Goal: Information Seeking & Learning: Learn about a topic

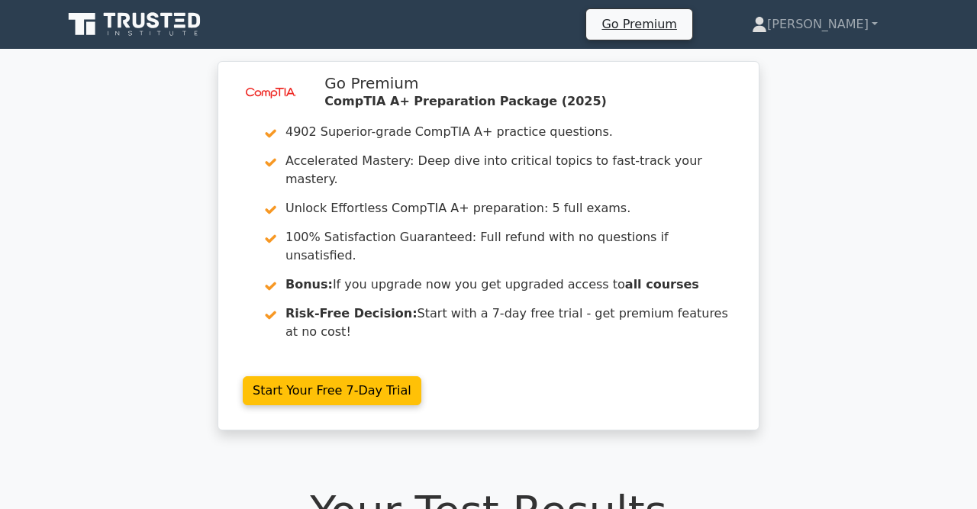
scroll to position [446, 0]
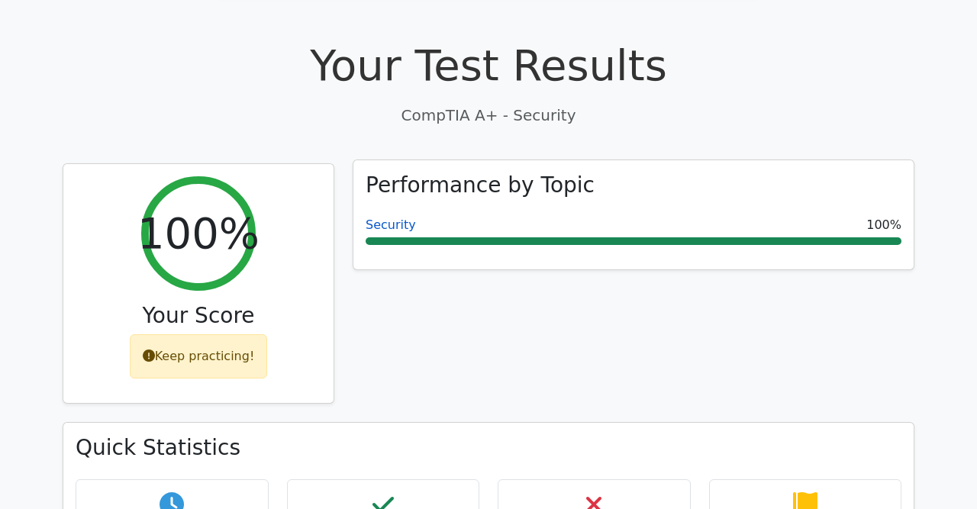
click at [390, 218] on link "Security" at bounding box center [391, 225] width 50 height 15
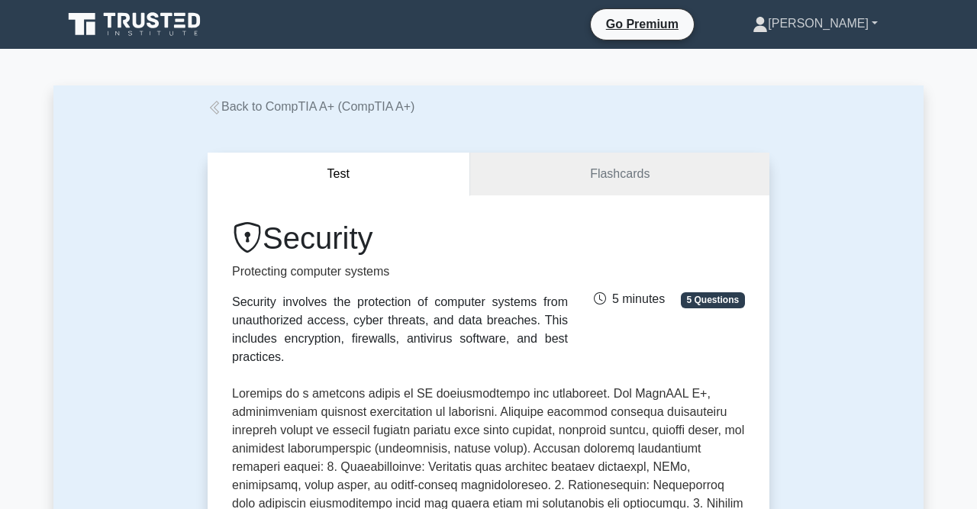
click at [858, 31] on link "[PERSON_NAME]" at bounding box center [815, 23] width 199 height 31
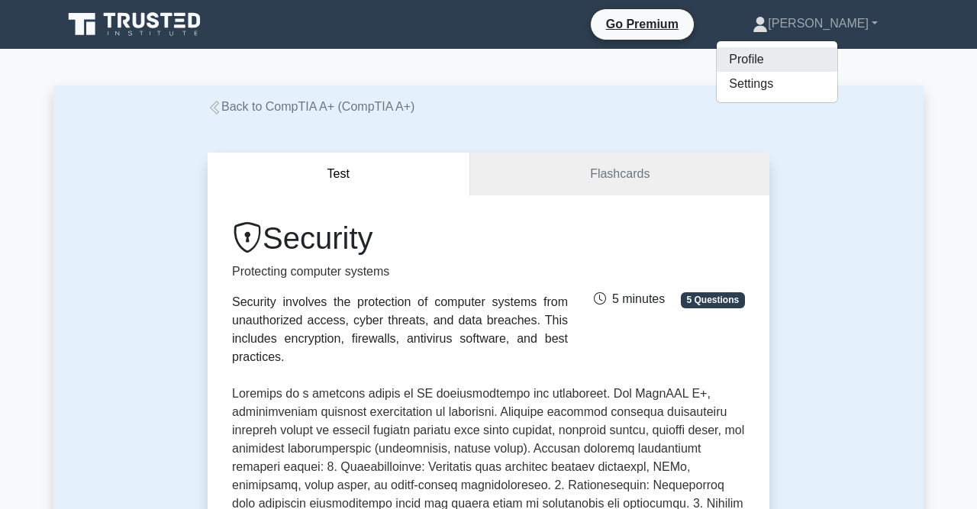
click at [827, 62] on link "Profile" at bounding box center [777, 59] width 121 height 24
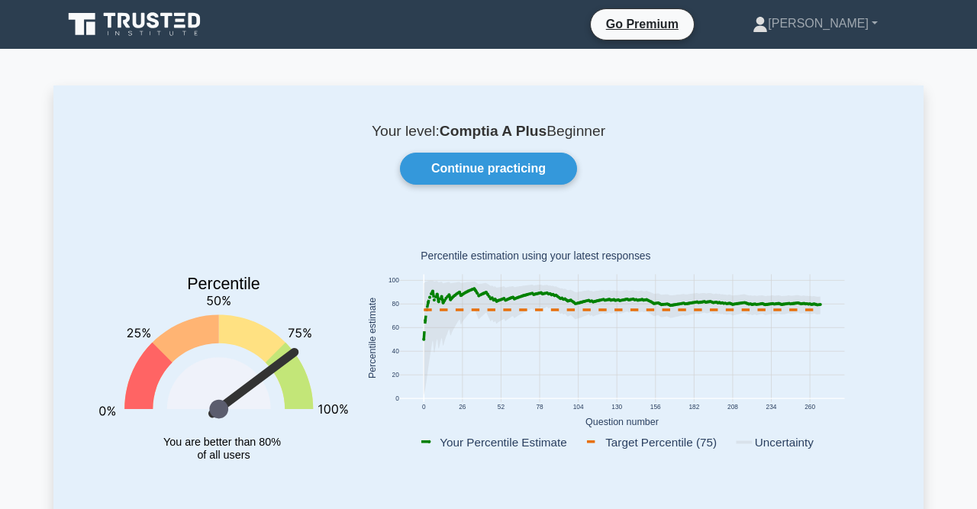
click at [150, 18] on icon at bounding box center [153, 20] width 12 height 16
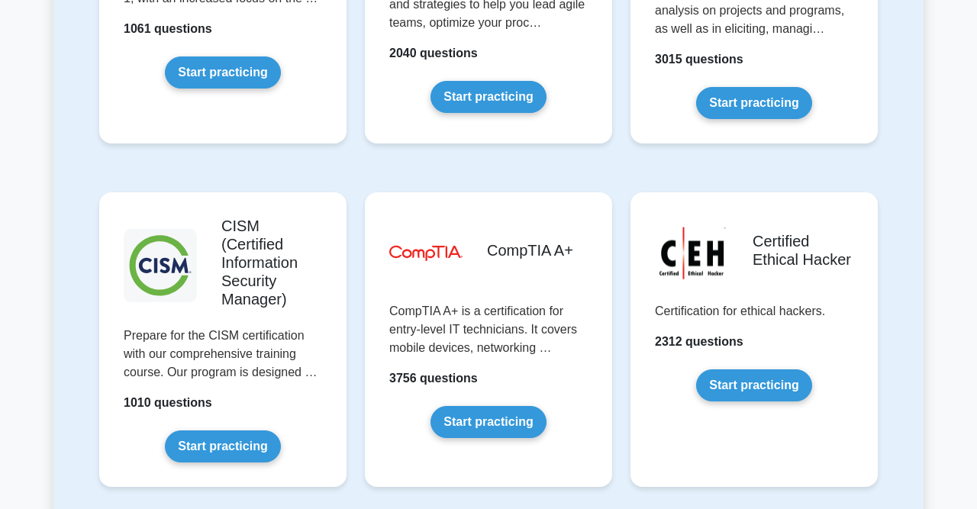
scroll to position [2176, 0]
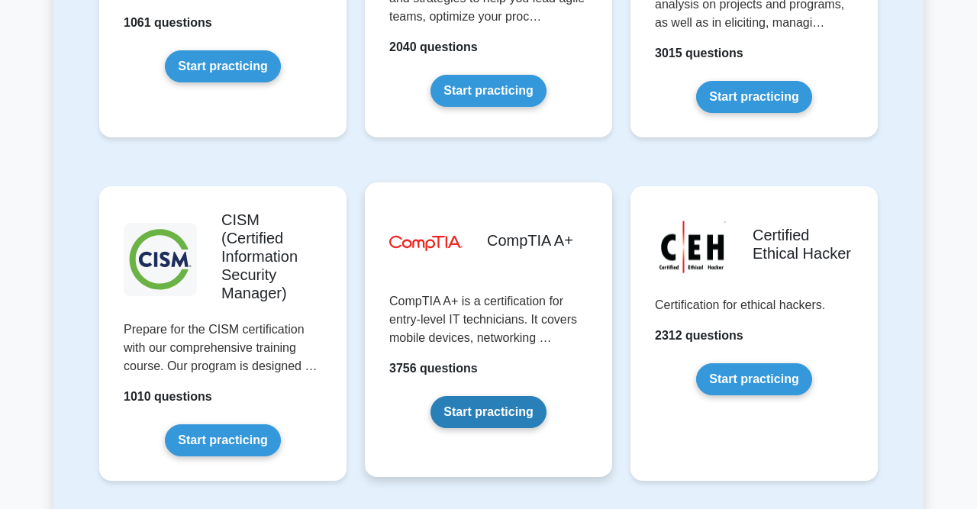
click at [498, 396] on link "Start practicing" at bounding box center [488, 412] width 115 height 32
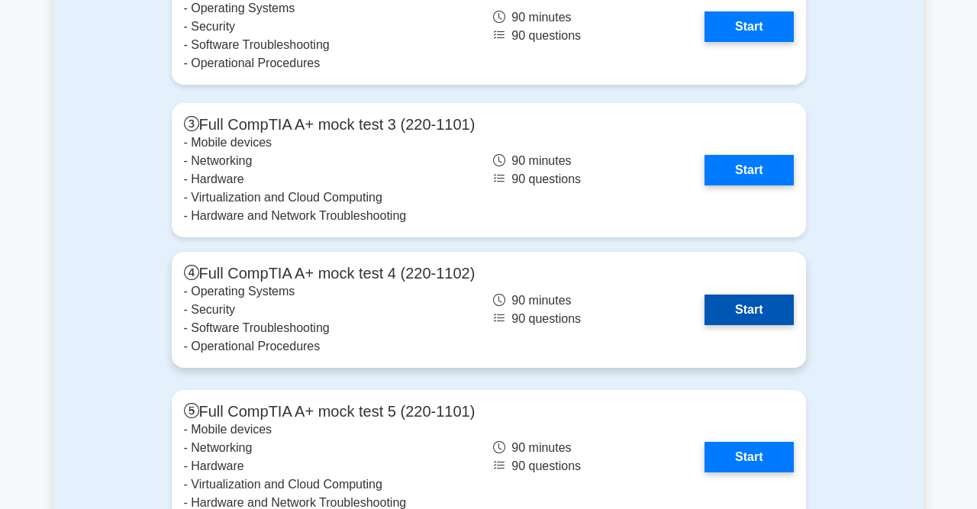
scroll to position [4538, 0]
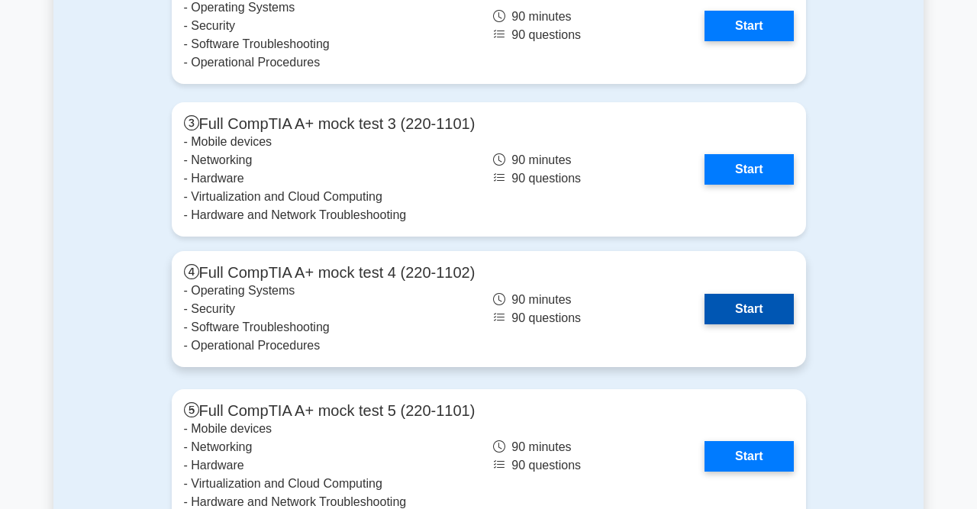
click at [745, 296] on link "Start" at bounding box center [749, 309] width 89 height 31
click at [777, 308] on link "Start" at bounding box center [749, 309] width 89 height 31
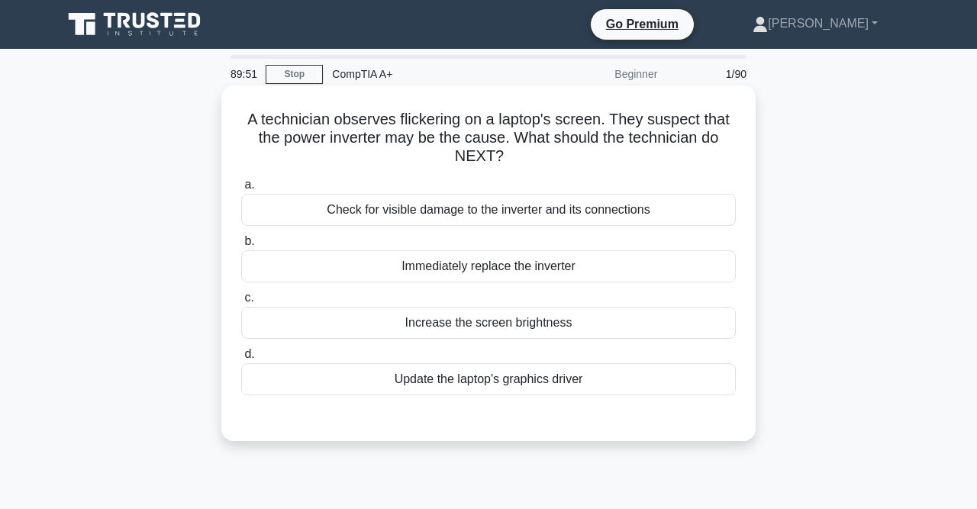
click at [544, 378] on div "Update the laptop's graphics driver" at bounding box center [488, 379] width 495 height 32
click at [241, 360] on input "d. Update the laptop's graphics driver" at bounding box center [241, 355] width 0 height 10
click at [537, 218] on div "Check for visible damage to the inverter and its connections" at bounding box center [488, 210] width 495 height 32
click at [241, 190] on input "a. Check for visible damage to the inverter and its connections" at bounding box center [241, 185] width 0 height 10
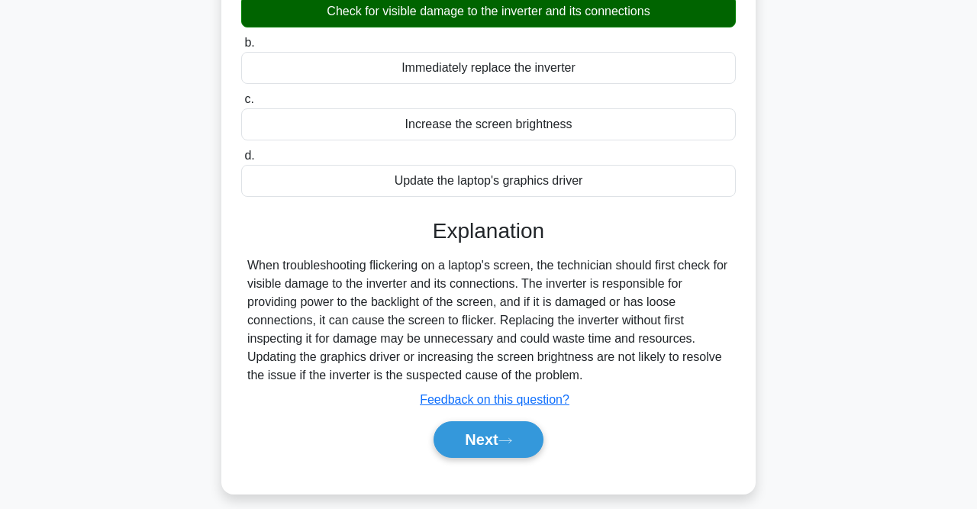
scroll to position [208, 0]
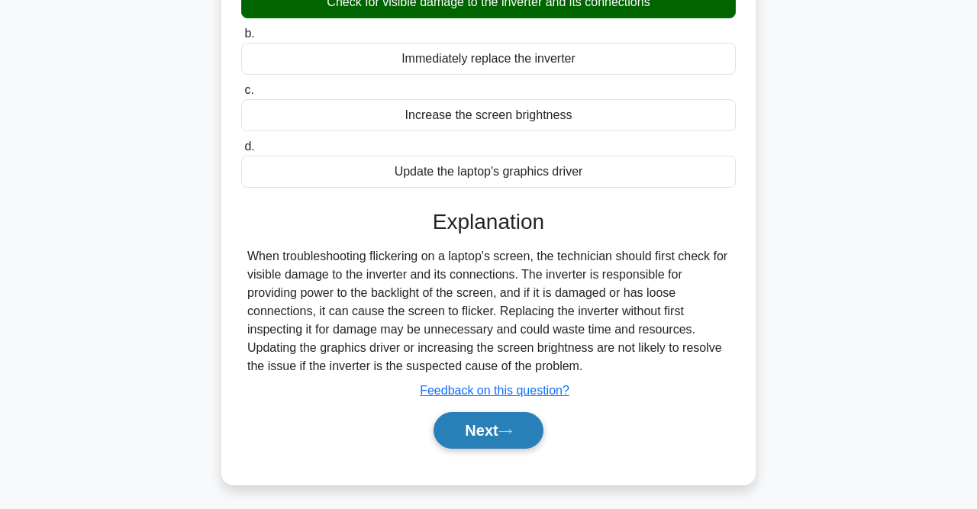
click at [509, 446] on button "Next" at bounding box center [488, 430] width 109 height 37
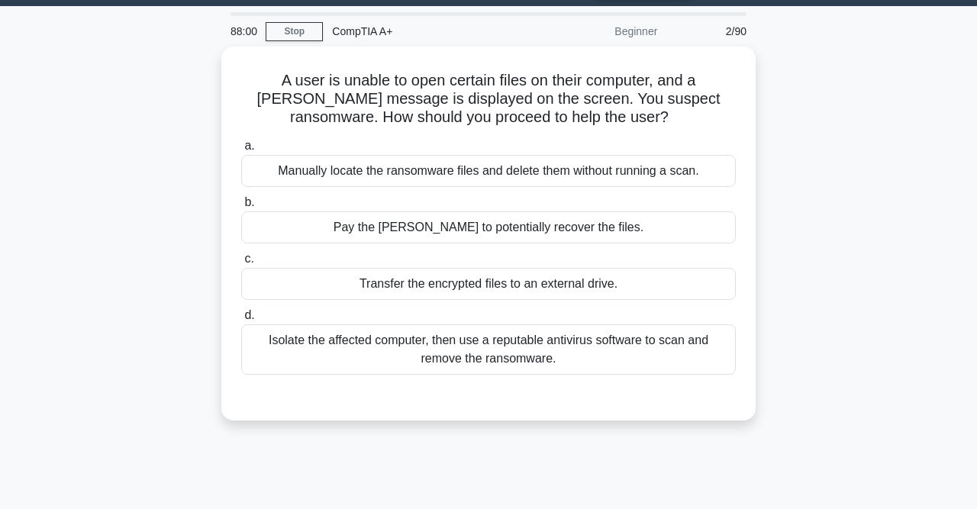
scroll to position [41, 0]
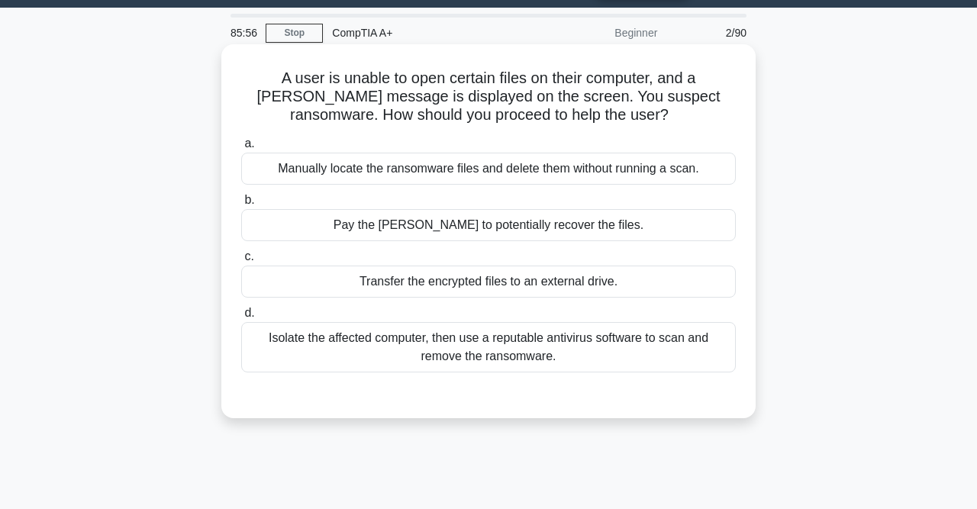
click at [573, 345] on div "Isolate the affected computer, then use a reputable antivirus software to scan …" at bounding box center [488, 347] width 495 height 50
click at [241, 318] on input "d. Isolate the affected computer, then use a reputable antivirus software to sc…" at bounding box center [241, 313] width 0 height 10
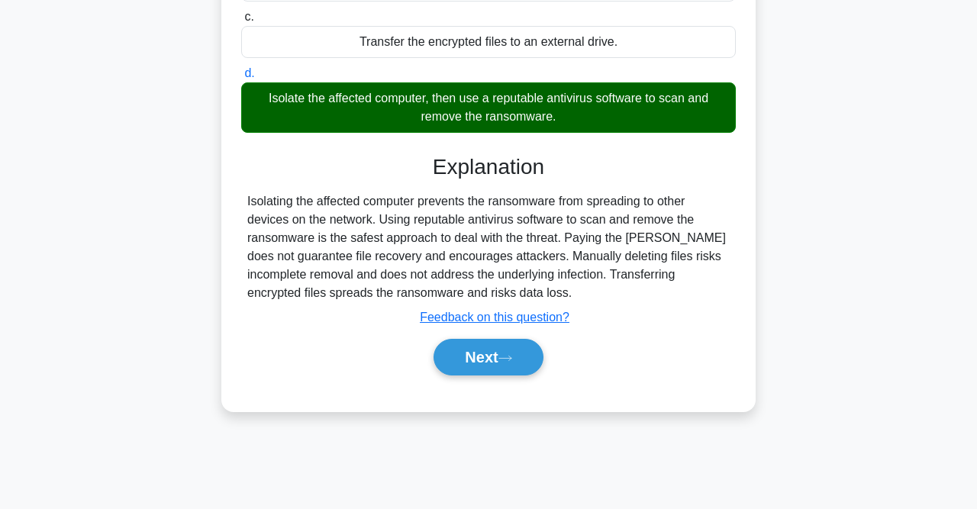
scroll to position [292, 0]
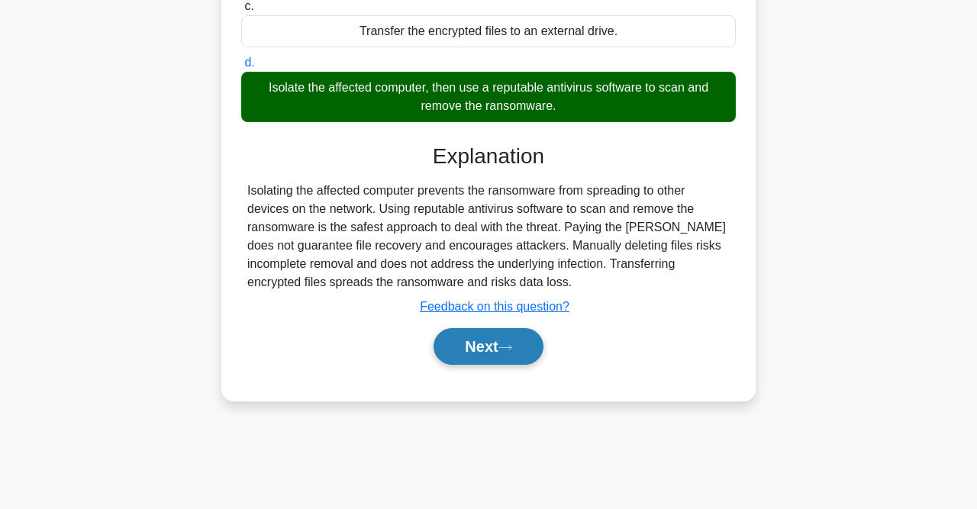
click at [512, 347] on icon at bounding box center [506, 348] width 14 height 8
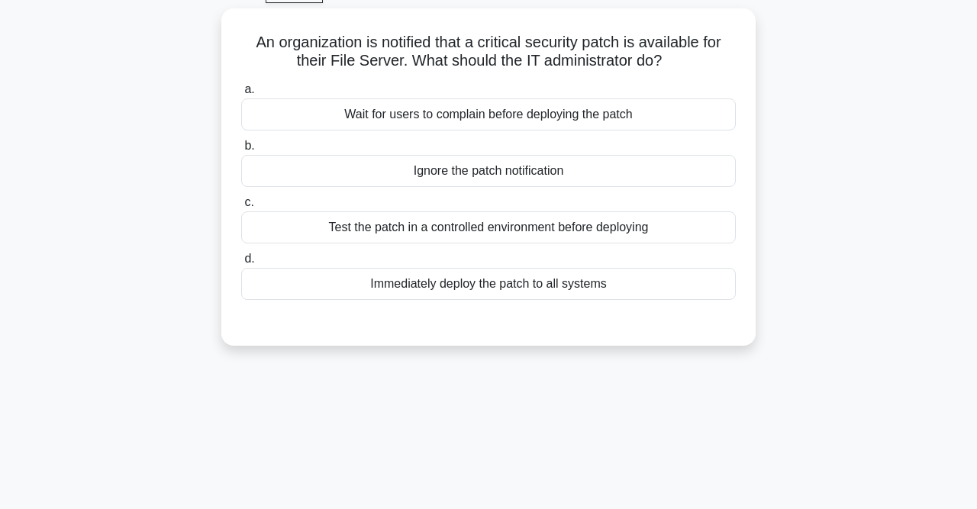
scroll to position [0, 0]
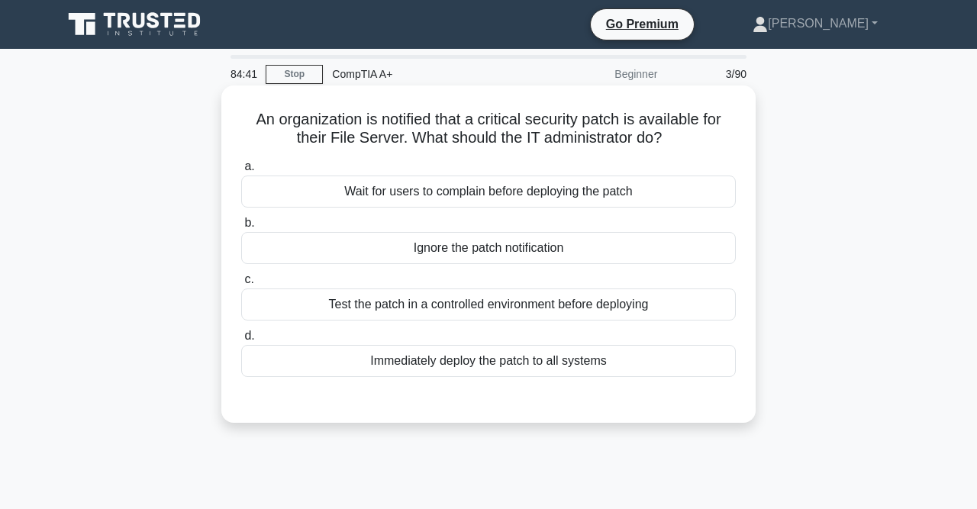
drag, startPoint x: 514, startPoint y: 347, endPoint x: 473, endPoint y: 309, distance: 56.2
click at [473, 309] on div "a. Wait for users to complain before deploying the patch b. Ignore the patch no…" at bounding box center [488, 267] width 513 height 226
click at [464, 331] on label "d. Immediately deploy the patch to all systems" at bounding box center [488, 352] width 495 height 50
click at [241, 331] on input "d. Immediately deploy the patch to all systems" at bounding box center [241, 336] width 0 height 10
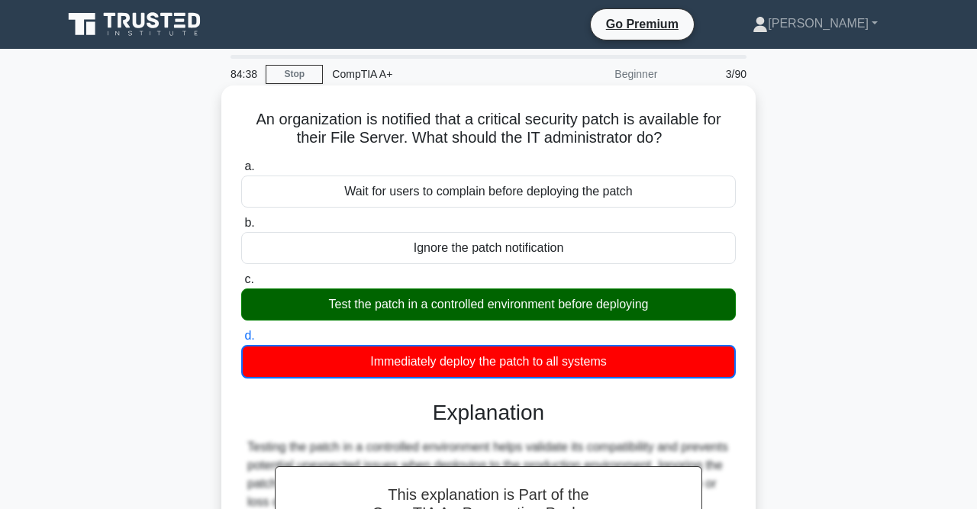
click at [524, 306] on div "Test the patch in a controlled environment before deploying" at bounding box center [488, 305] width 495 height 32
click at [241, 285] on input "c. Test the patch in a controlled environment before deploying" at bounding box center [241, 280] width 0 height 10
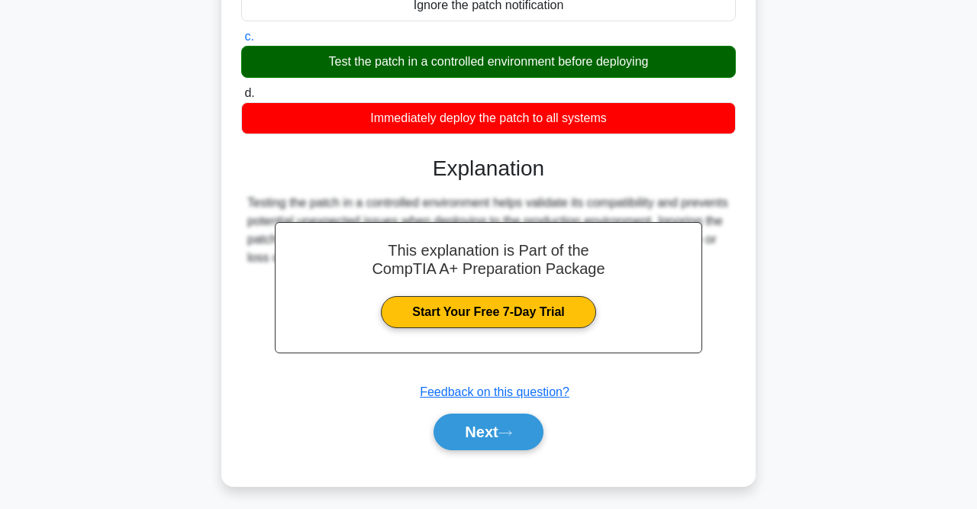
scroll to position [245, 0]
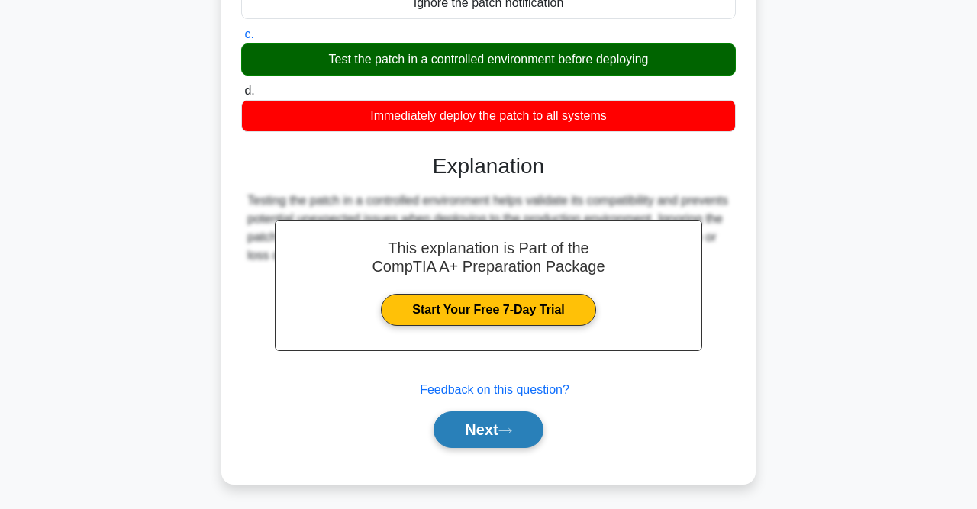
click at [512, 428] on icon at bounding box center [506, 431] width 14 height 8
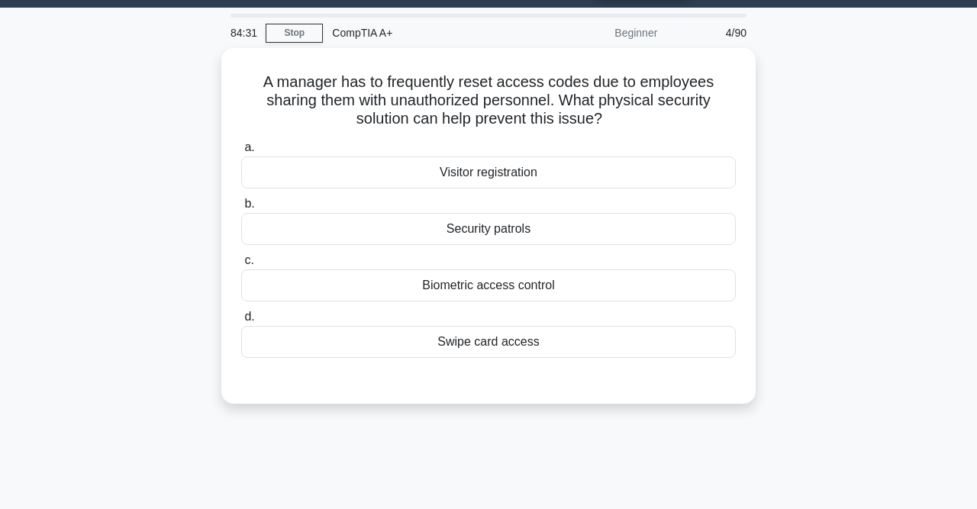
scroll to position [38, 0]
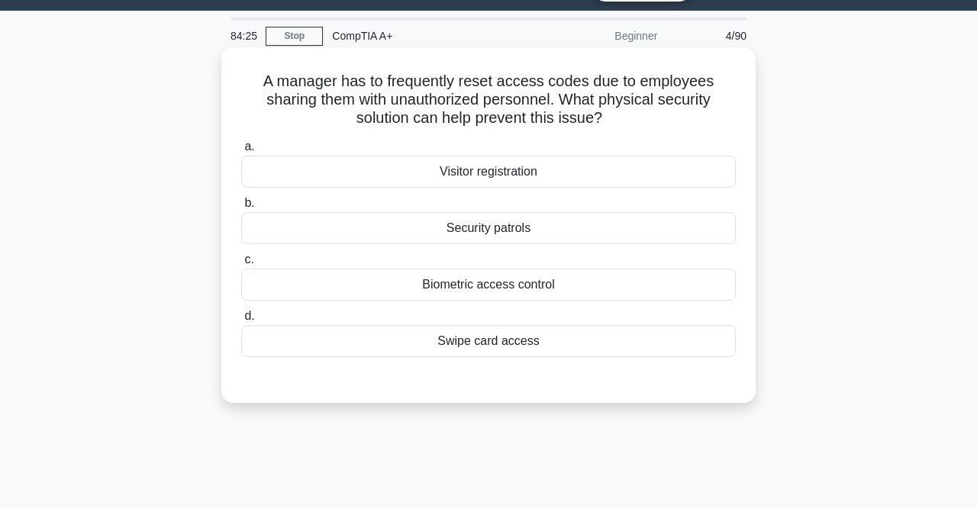
click at [514, 282] on div "Biometric access control" at bounding box center [488, 285] width 495 height 32
click at [241, 265] on input "c. Biometric access control" at bounding box center [241, 260] width 0 height 10
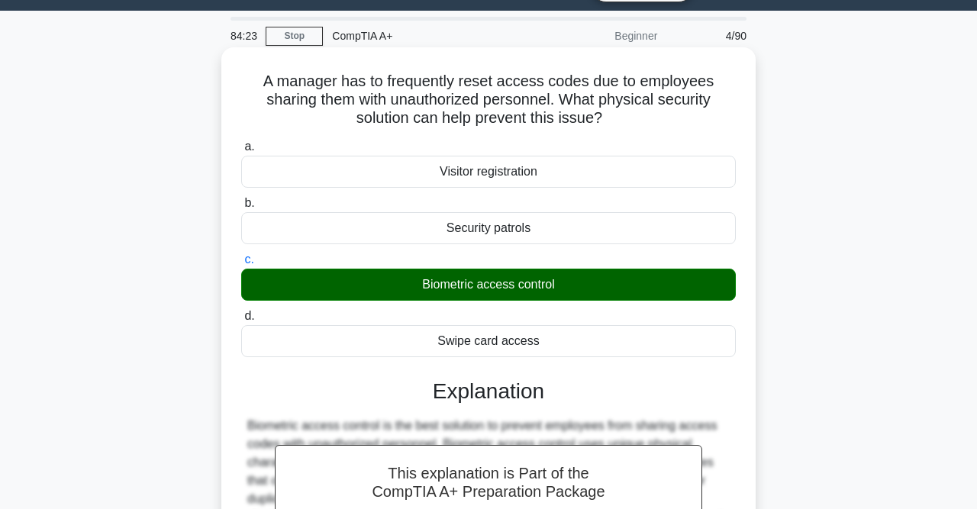
scroll to position [315, 0]
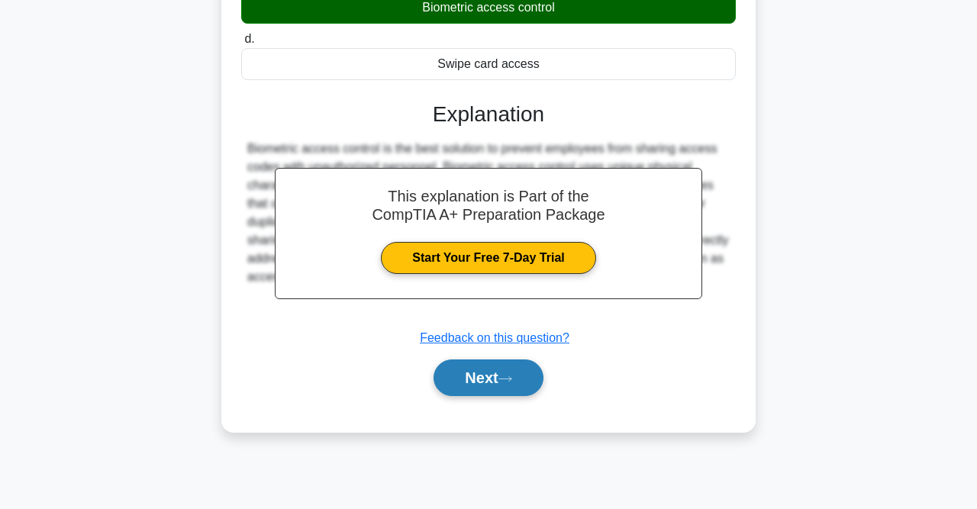
click at [515, 384] on button "Next" at bounding box center [488, 378] width 109 height 37
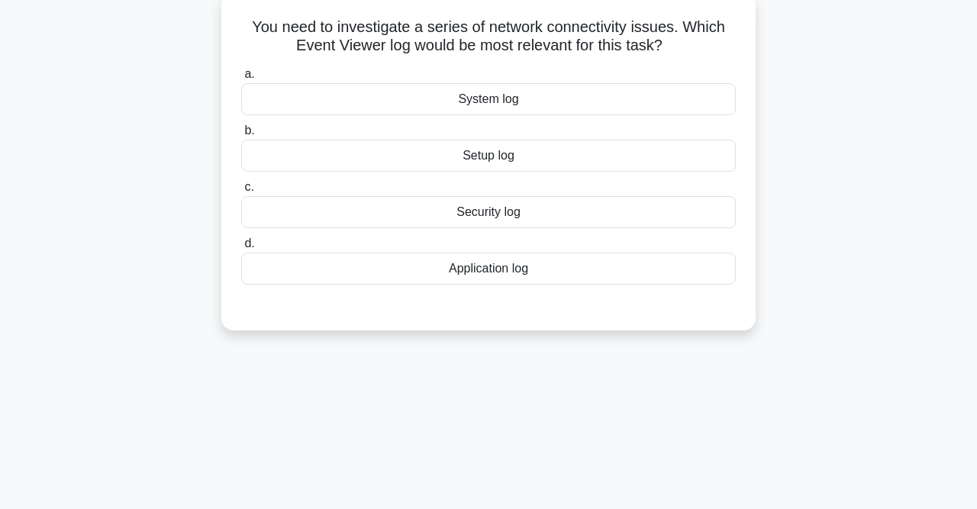
scroll to position [92, 0]
click at [496, 219] on div "Security log" at bounding box center [488, 213] width 495 height 32
click at [241, 193] on input "c. Security log" at bounding box center [241, 188] width 0 height 10
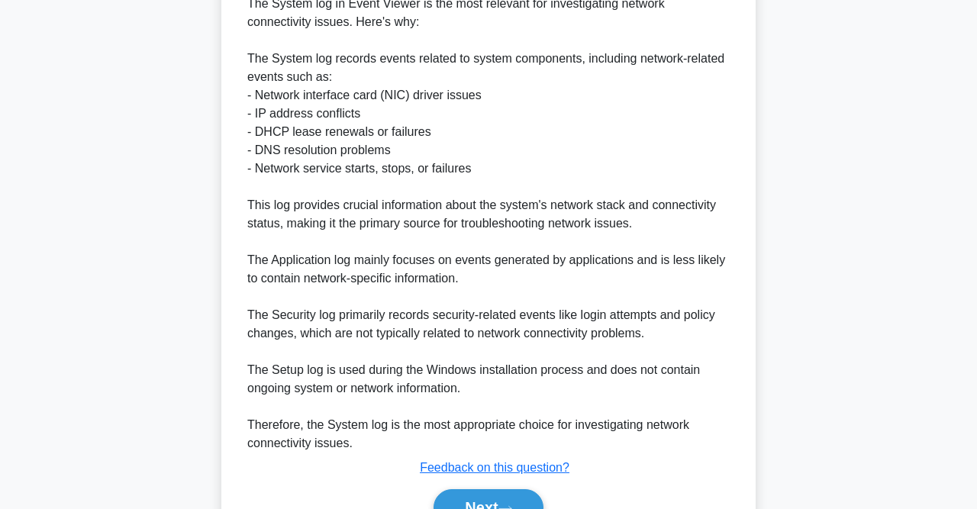
scroll to position [524, 0]
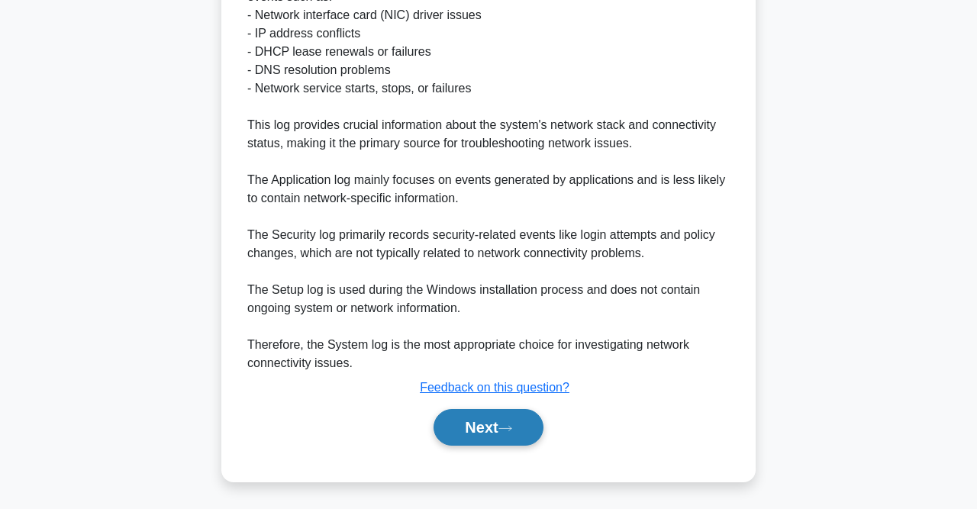
click at [480, 433] on button "Next" at bounding box center [488, 427] width 109 height 37
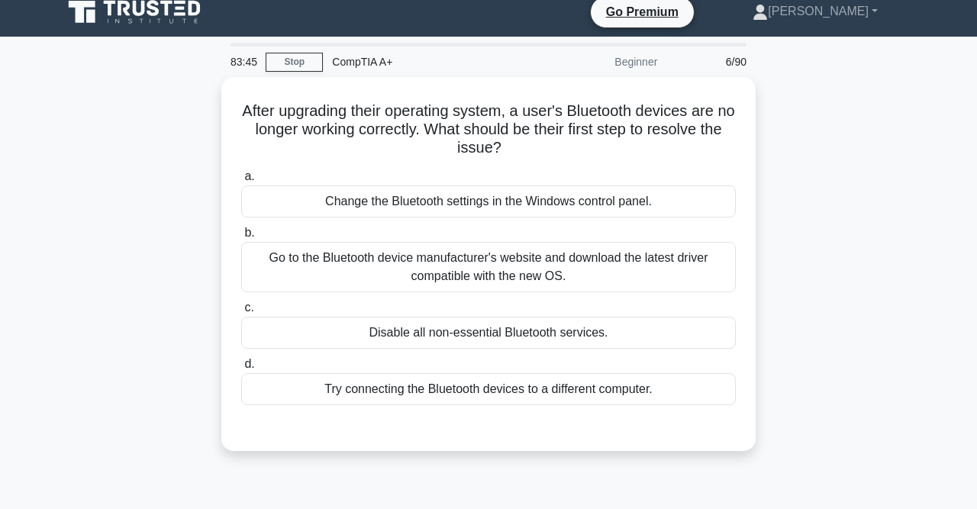
scroll to position [12, 0]
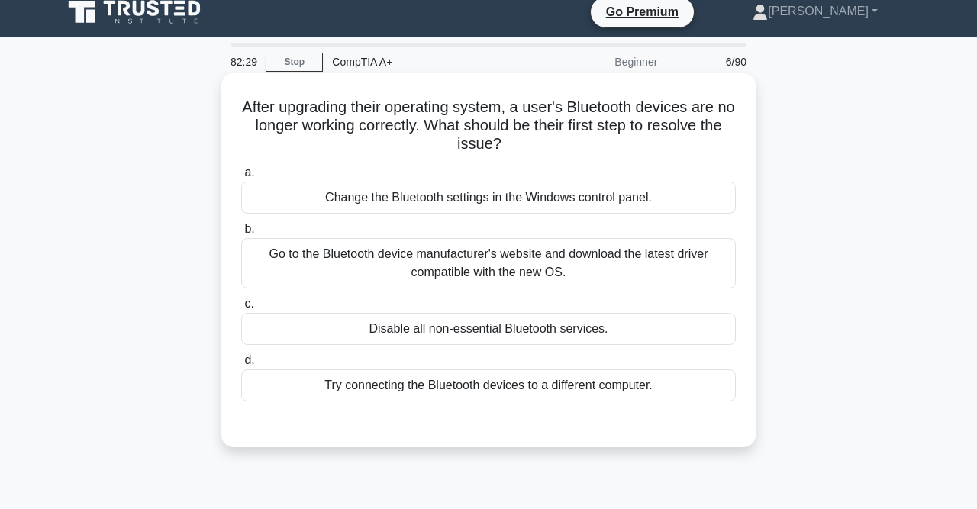
click at [586, 271] on div "Go to the Bluetooth device manufacturer's website and download the latest drive…" at bounding box center [488, 263] width 495 height 50
click at [241, 234] on input "b. Go to the Bluetooth device manufacturer's website and download the latest dr…" at bounding box center [241, 230] width 0 height 10
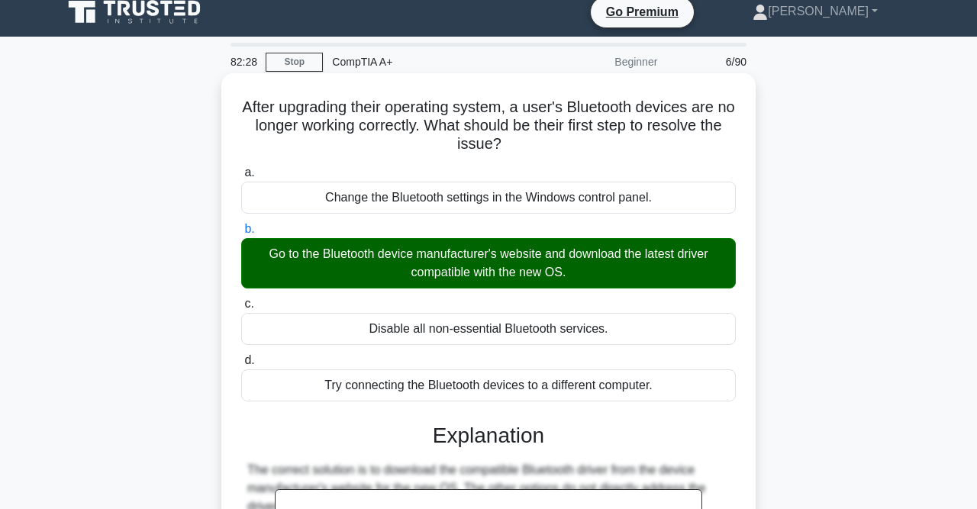
scroll to position [315, 0]
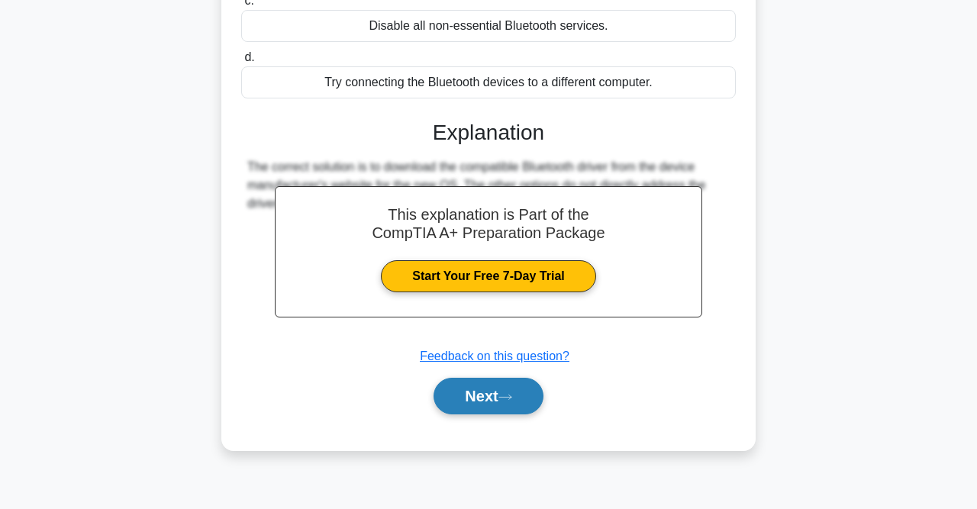
click at [502, 390] on button "Next" at bounding box center [488, 396] width 109 height 37
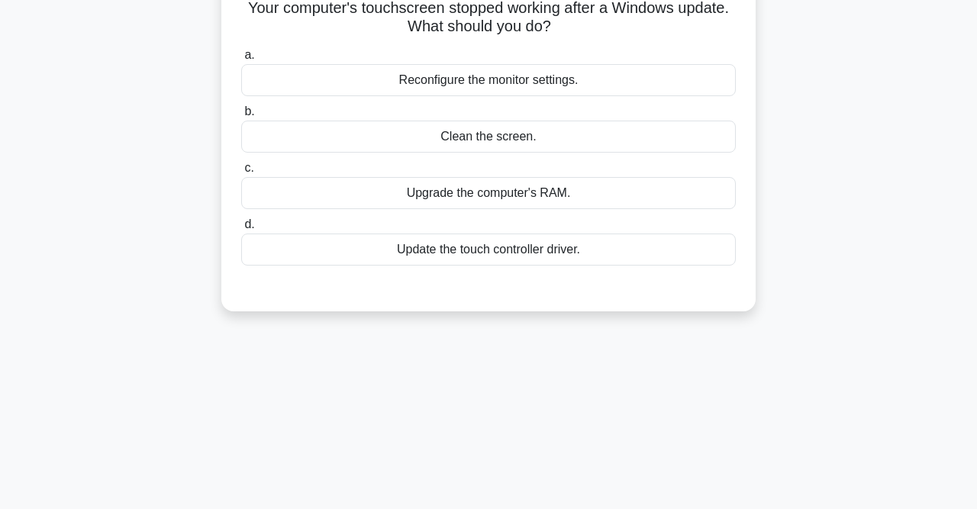
scroll to position [0, 0]
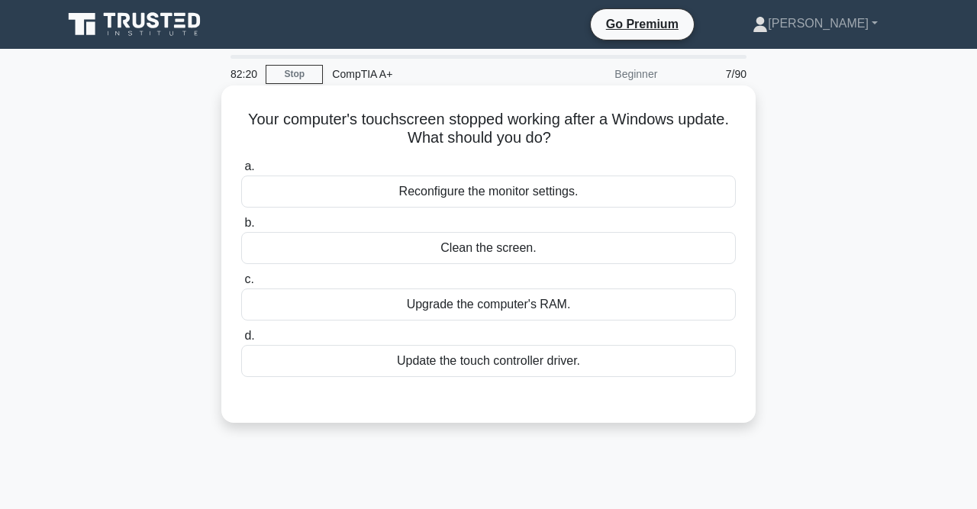
click at [530, 355] on div "Update the touch controller driver." at bounding box center [488, 361] width 495 height 32
click at [241, 341] on input "d. Update the touch controller driver." at bounding box center [241, 336] width 0 height 10
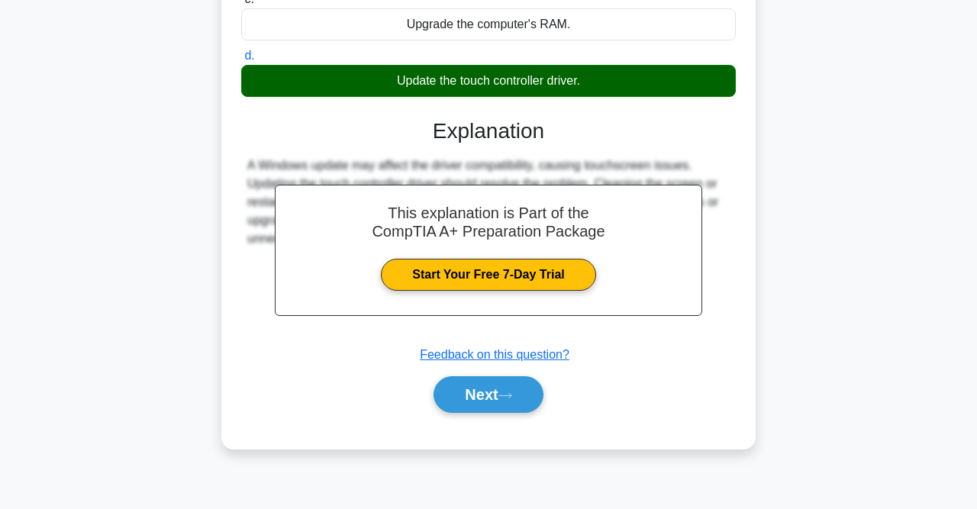
scroll to position [315, 0]
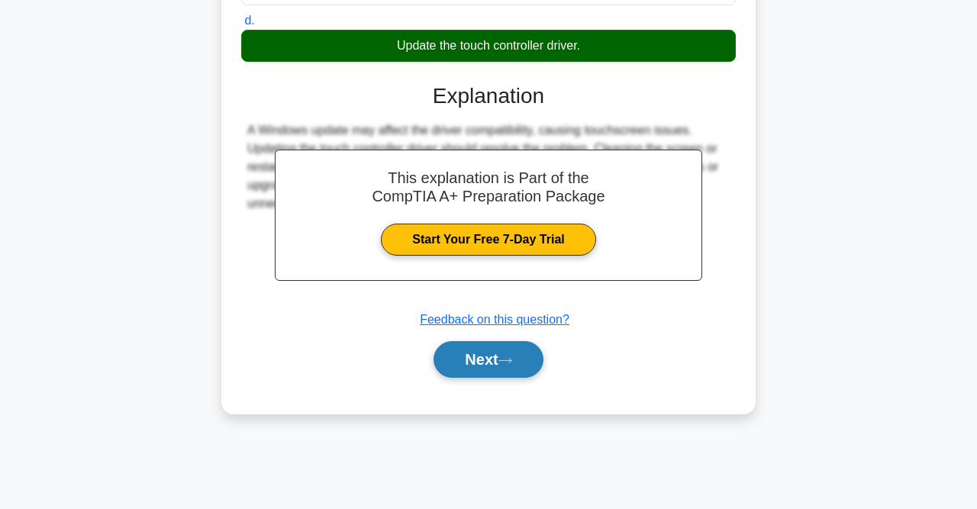
click at [505, 344] on button "Next" at bounding box center [488, 359] width 109 height 37
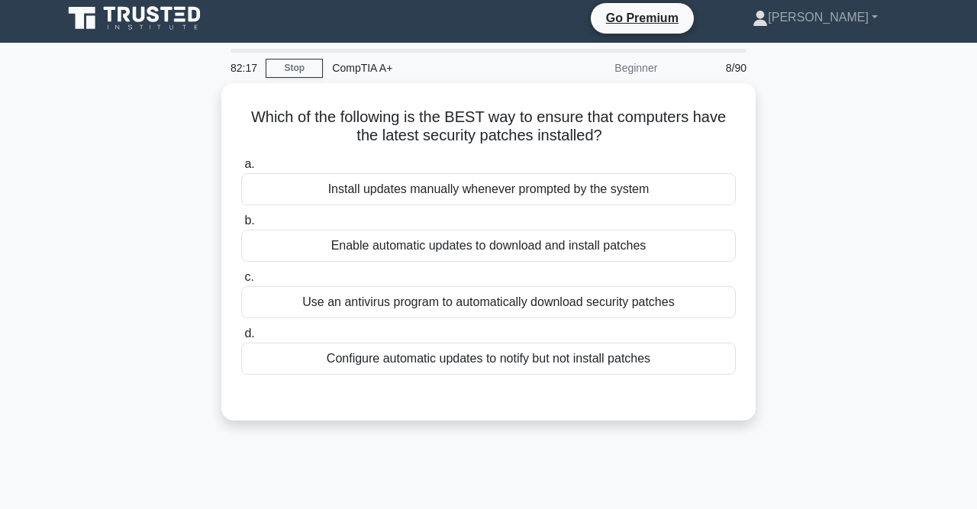
scroll to position [0, 0]
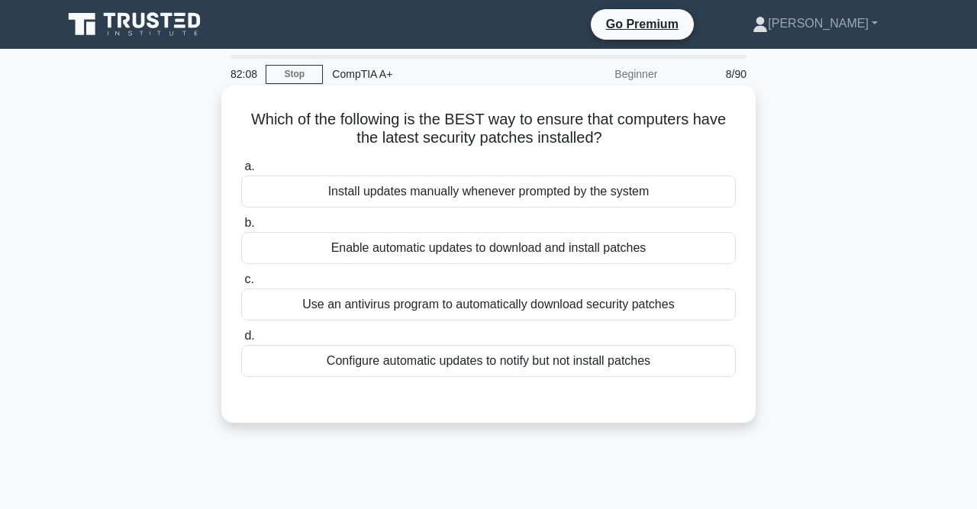
click at [534, 248] on div "Enable automatic updates to download and install patches" at bounding box center [488, 248] width 495 height 32
click at [241, 228] on input "b. Enable automatic updates to download and install patches" at bounding box center [241, 223] width 0 height 10
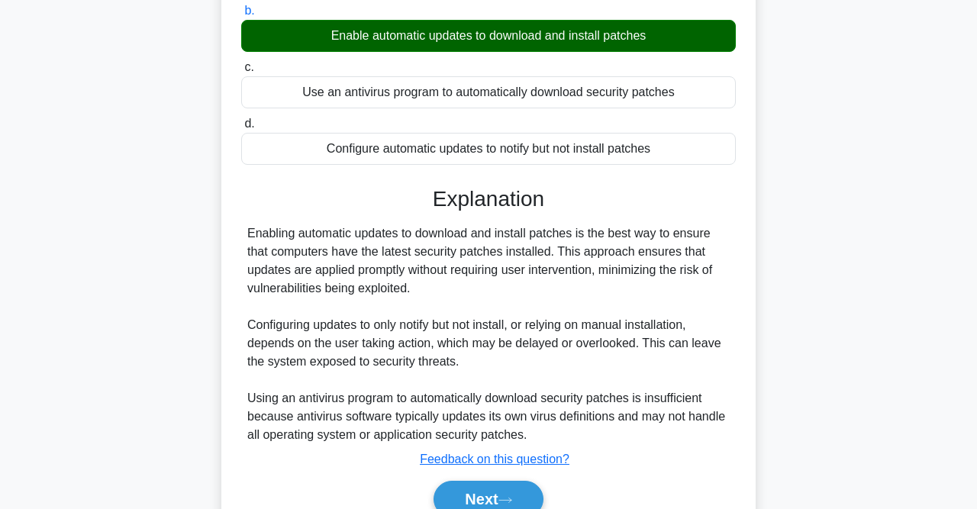
scroll to position [315, 0]
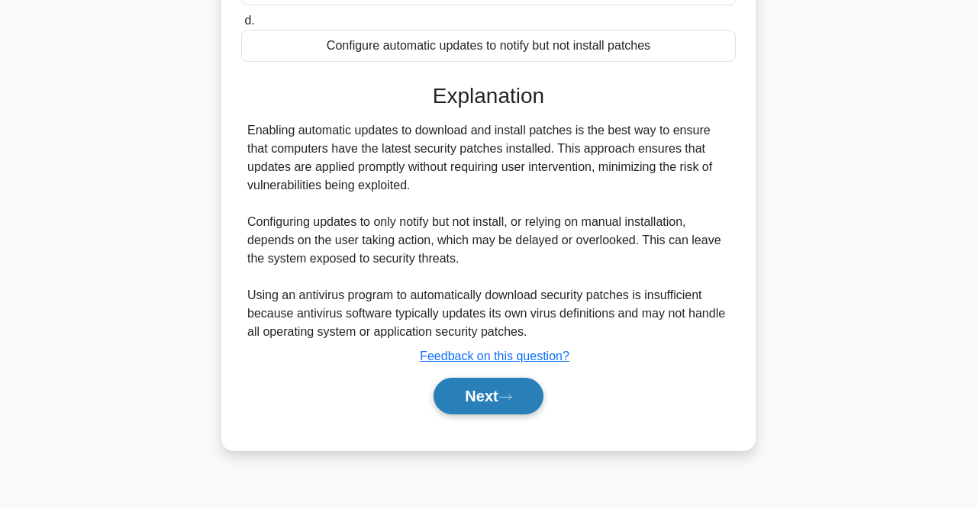
click at [508, 397] on icon at bounding box center [506, 397] width 14 height 8
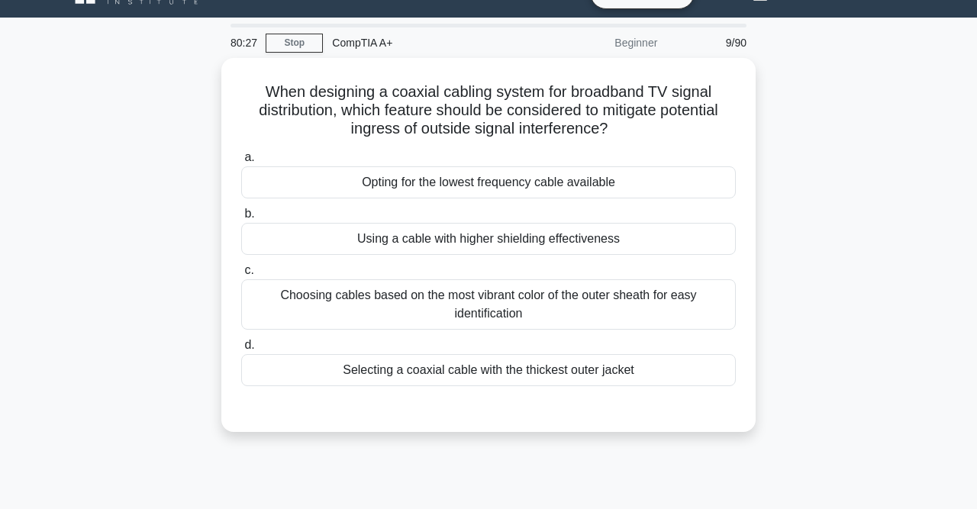
scroll to position [29, 0]
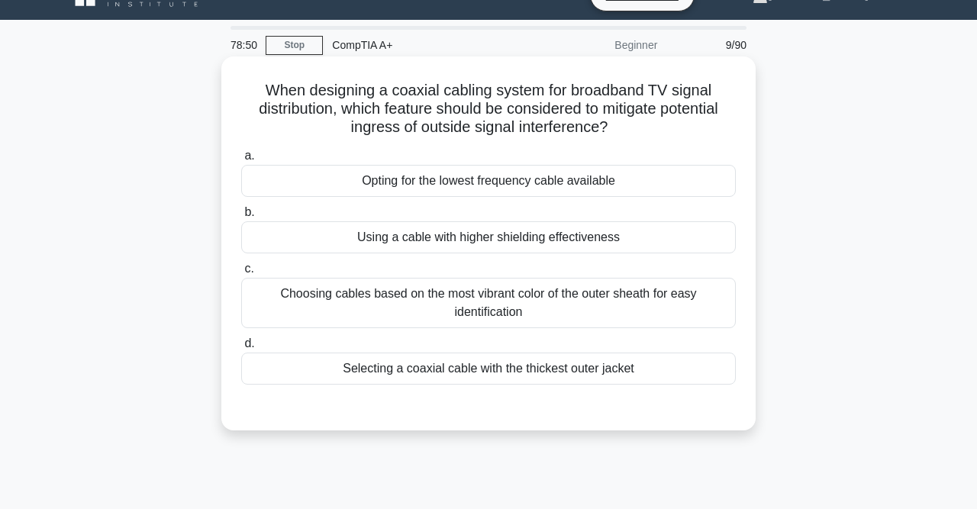
click at [494, 237] on div "Using a cable with higher shielding effectiveness" at bounding box center [488, 237] width 495 height 32
click at [241, 218] on input "b. Using a cable with higher shielding effectiveness" at bounding box center [241, 213] width 0 height 10
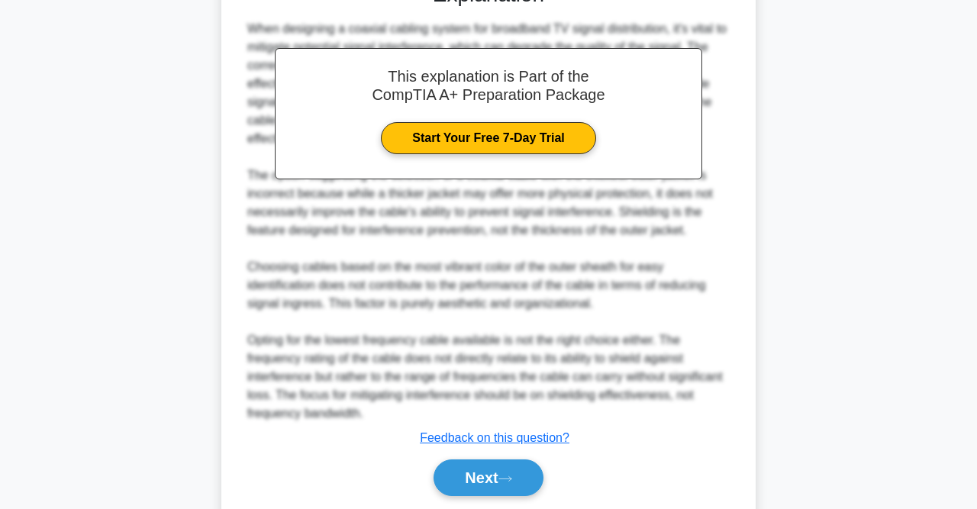
scroll to position [457, 0]
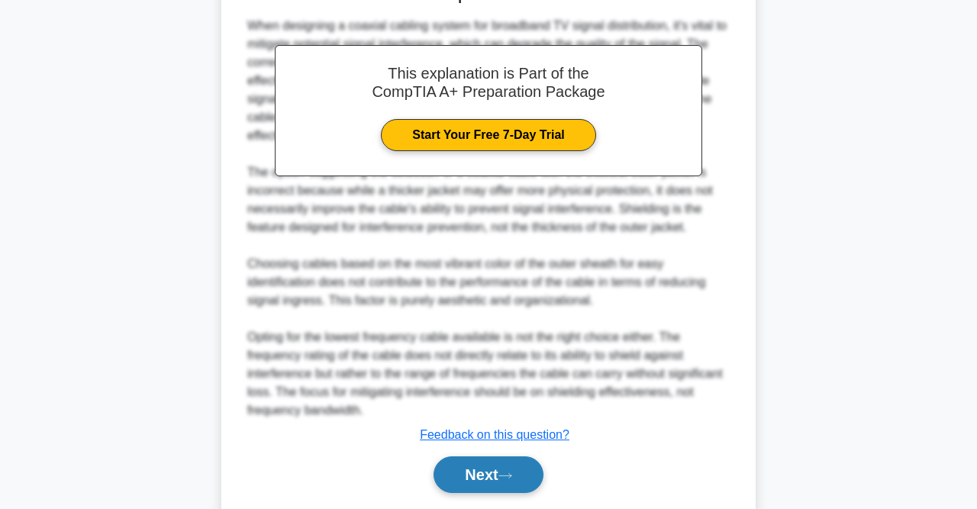
click at [494, 472] on button "Next" at bounding box center [488, 475] width 109 height 37
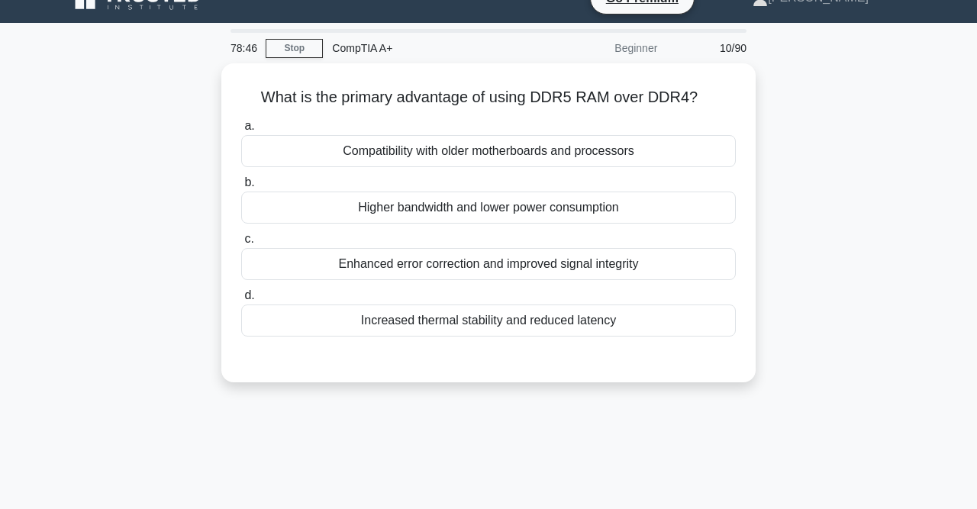
scroll to position [25, 0]
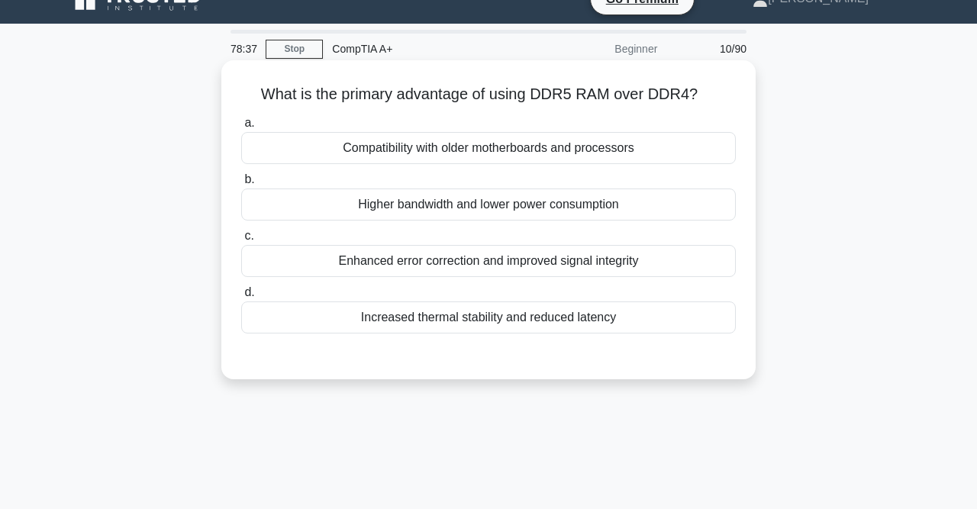
click at [506, 322] on div "Increased thermal stability and reduced latency" at bounding box center [488, 318] width 495 height 32
click at [241, 298] on input "d. Increased thermal stability and reduced latency" at bounding box center [241, 293] width 0 height 10
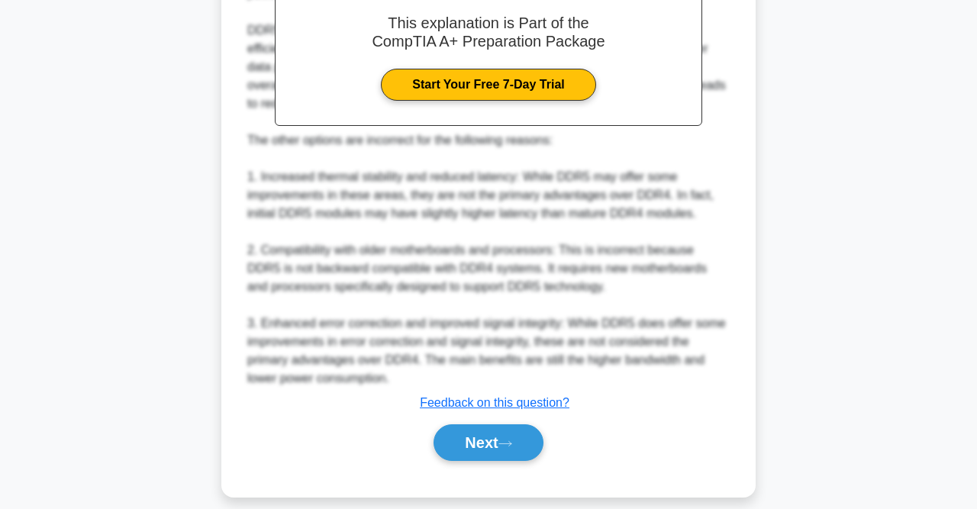
scroll to position [469, 0]
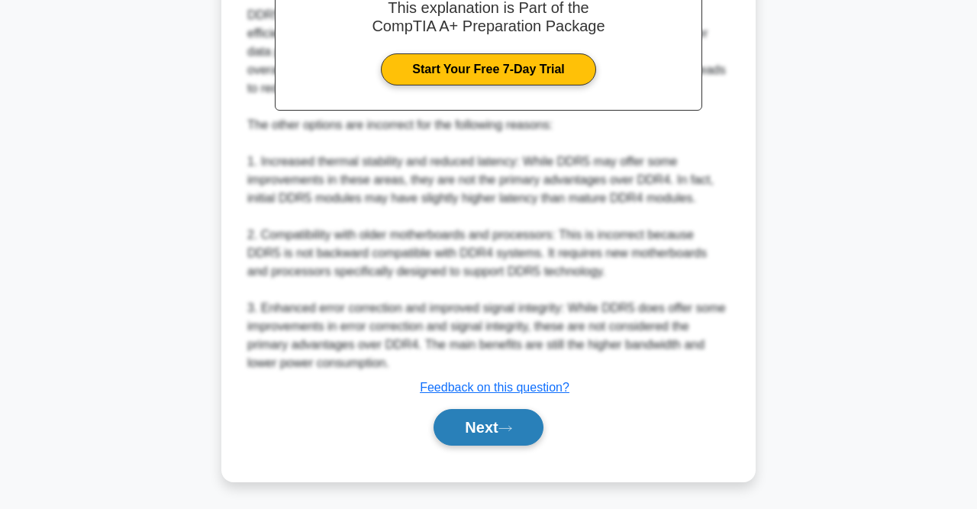
click at [493, 425] on button "Next" at bounding box center [488, 427] width 109 height 37
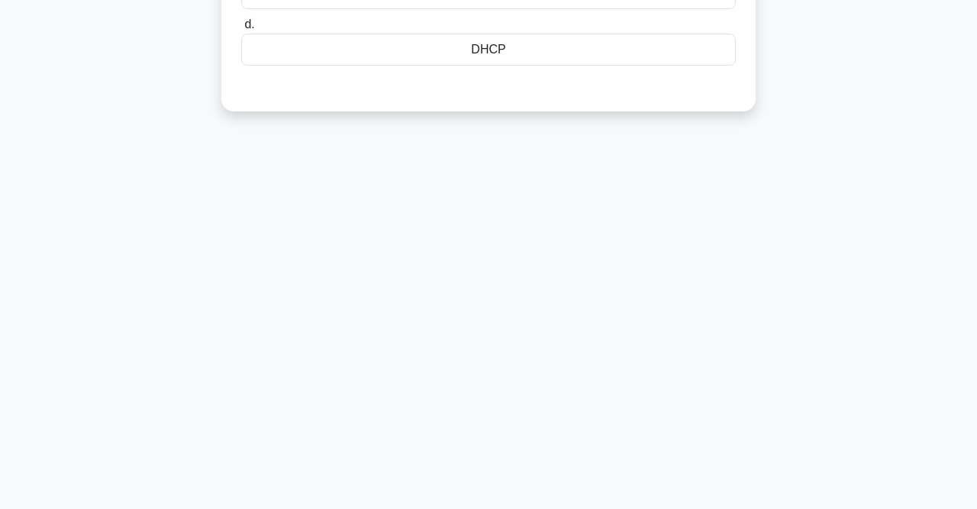
scroll to position [0, 0]
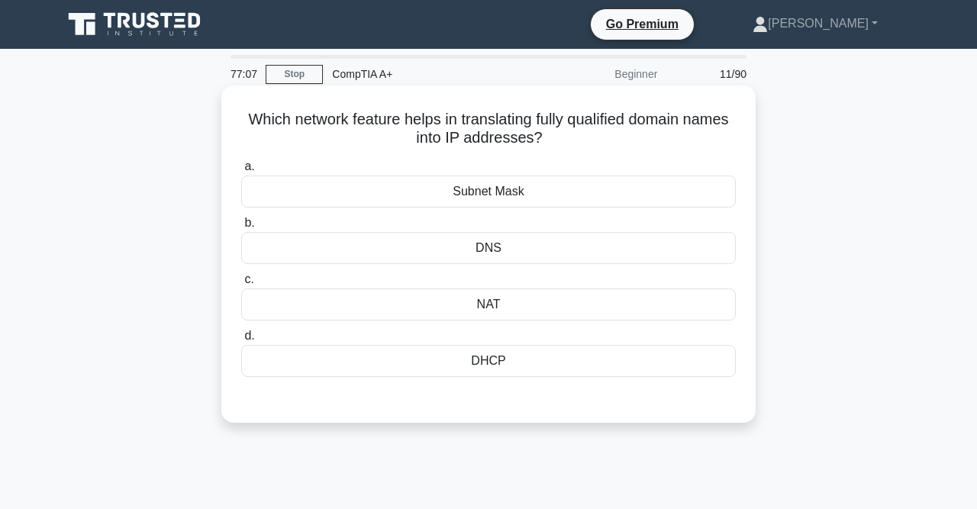
click at [529, 254] on div "DNS" at bounding box center [488, 248] width 495 height 32
click at [241, 228] on input "b. DNS" at bounding box center [241, 223] width 0 height 10
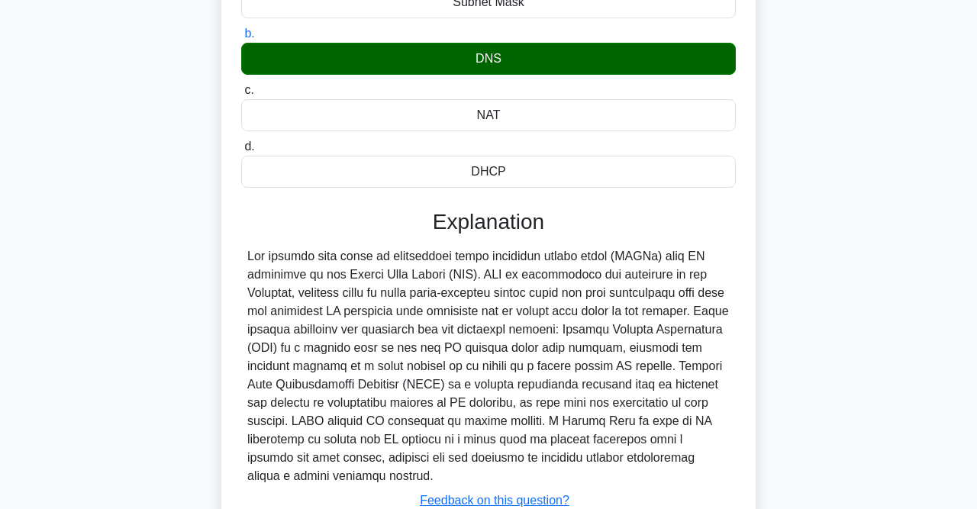
scroll to position [315, 0]
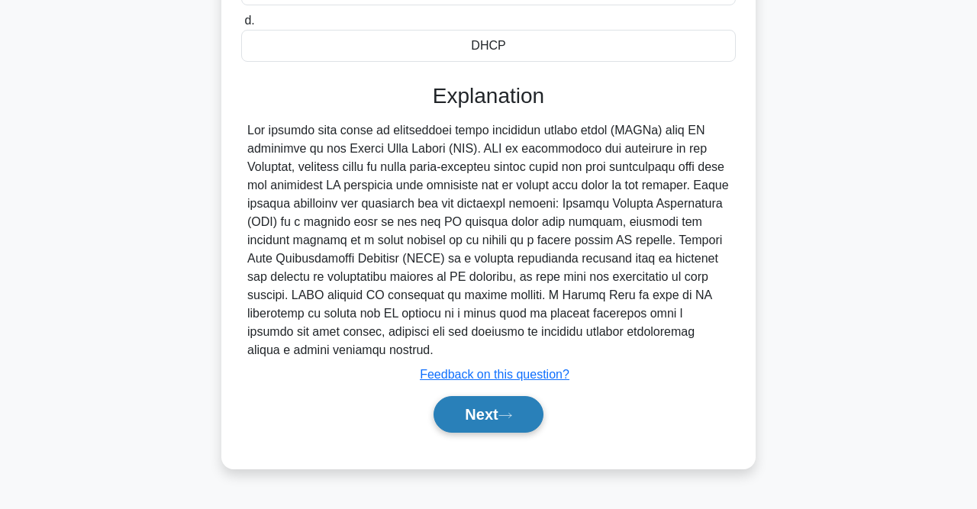
click at [512, 417] on icon at bounding box center [506, 416] width 14 height 8
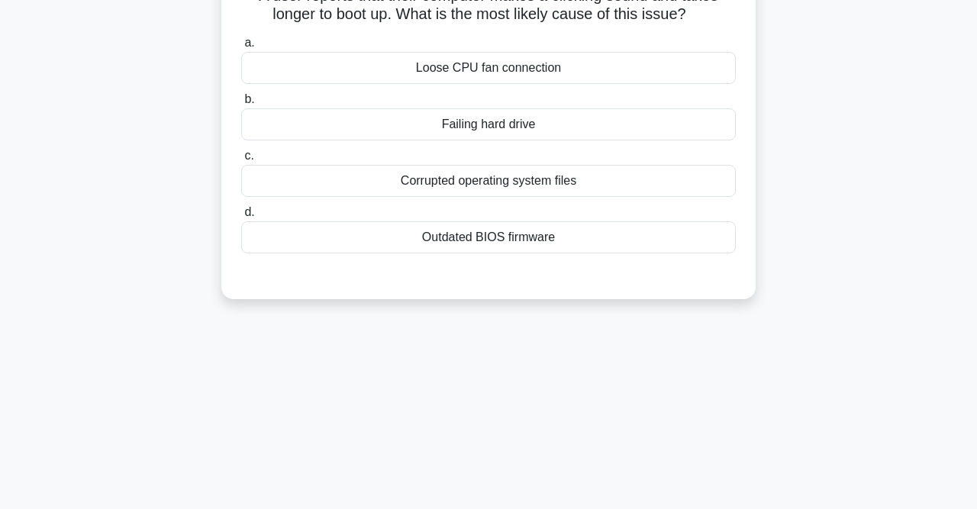
scroll to position [0, 0]
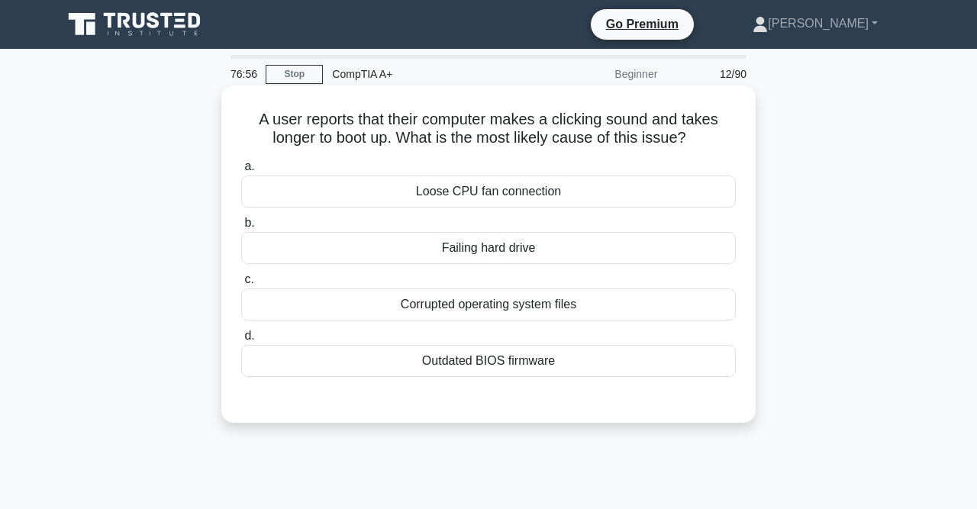
click at [535, 246] on div "Failing hard drive" at bounding box center [488, 248] width 495 height 32
click at [241, 228] on input "b. Failing hard drive" at bounding box center [241, 223] width 0 height 10
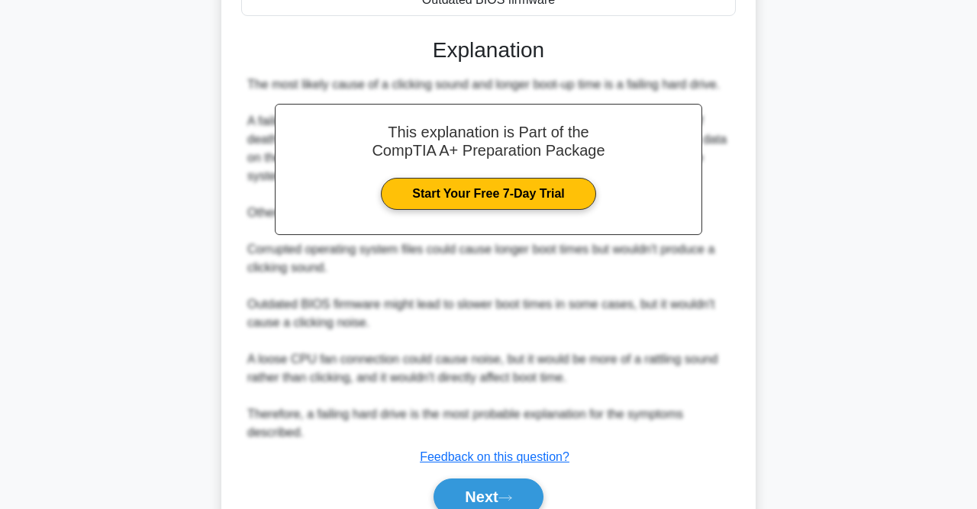
scroll to position [365, 0]
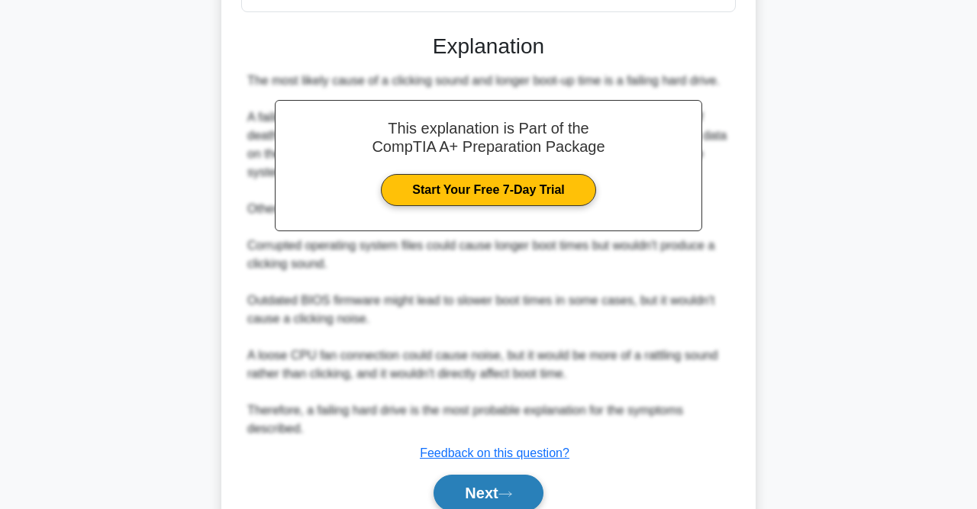
click at [502, 493] on button "Next" at bounding box center [488, 493] width 109 height 37
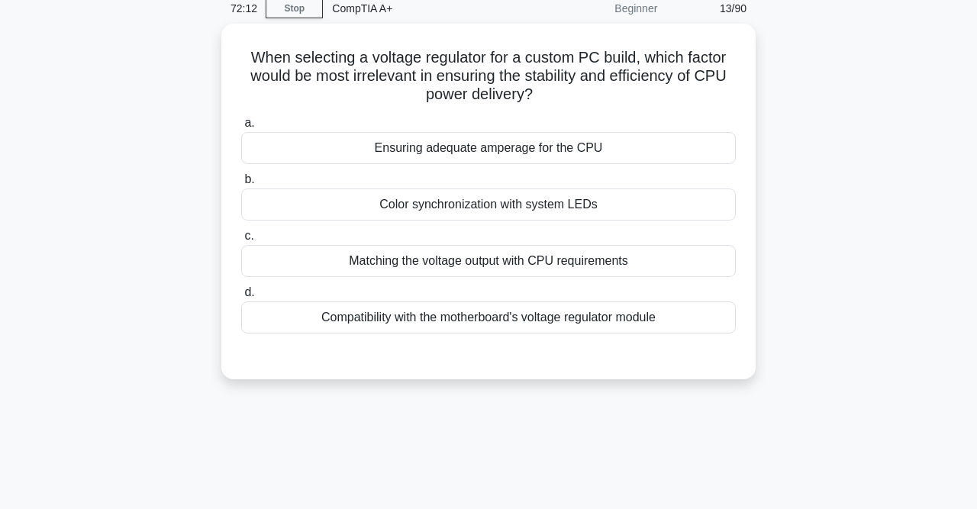
scroll to position [66, 0]
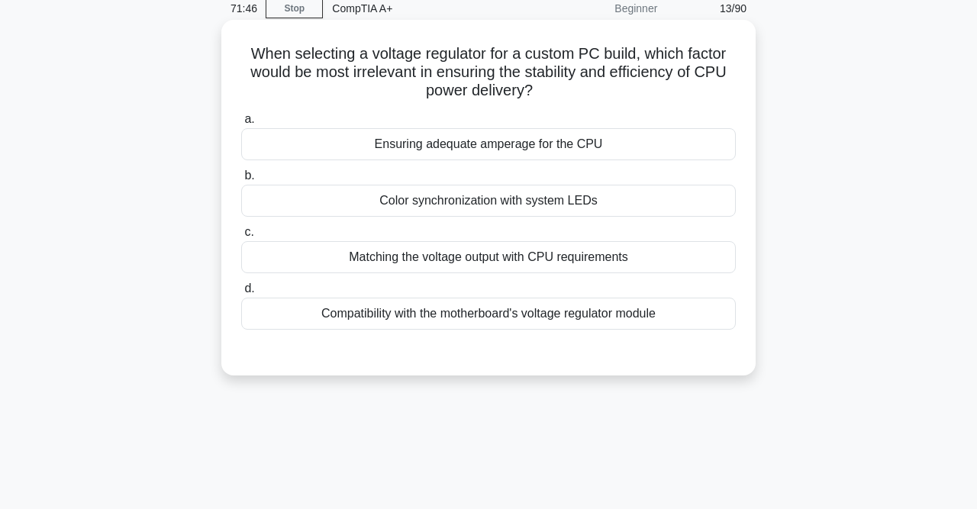
click at [548, 259] on div "Matching the voltage output with CPU requirements" at bounding box center [488, 257] width 495 height 32
click at [241, 237] on input "c. Matching the voltage output with CPU requirements" at bounding box center [241, 233] width 0 height 10
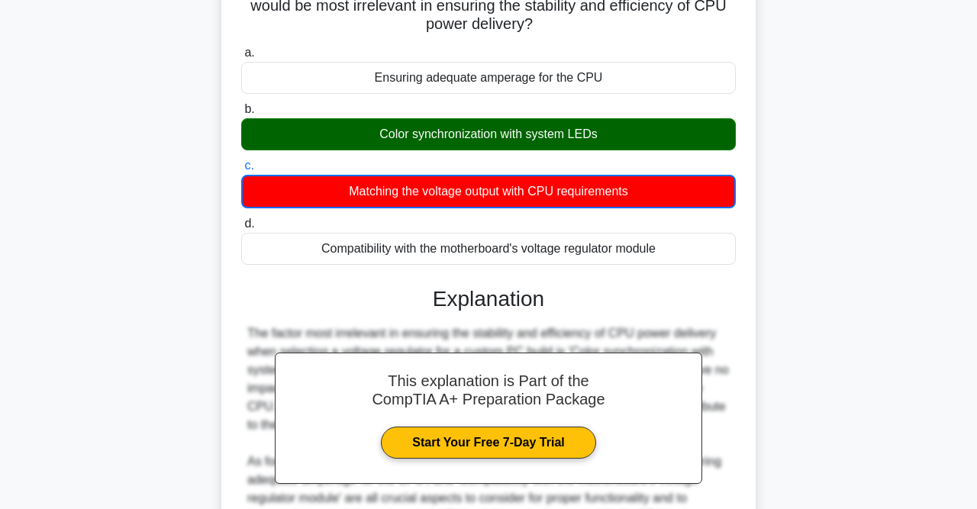
scroll to position [359, 0]
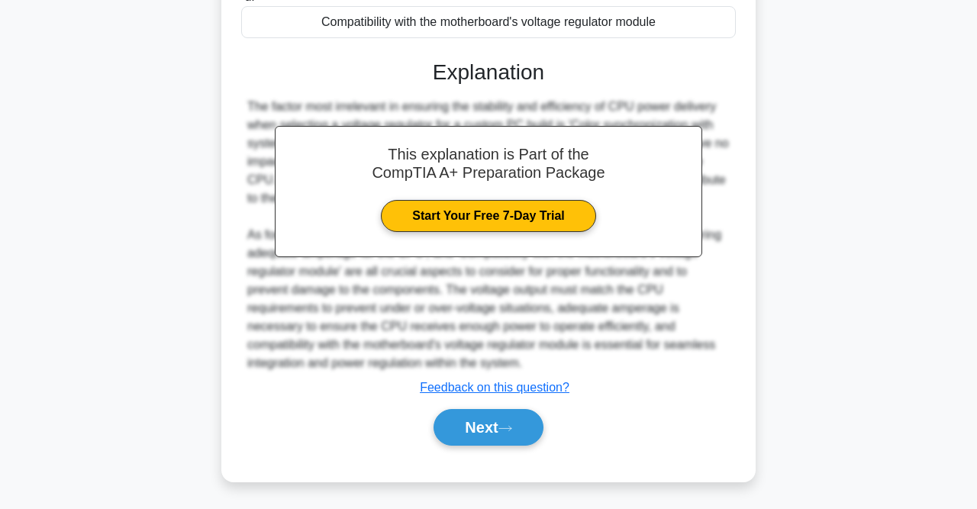
click at [555, 90] on div "This explanation is Part of the CompTIA A+ Preparation Package Start Your Free …" at bounding box center [488, 246] width 495 height 411
click at [497, 434] on button "Next" at bounding box center [488, 427] width 109 height 37
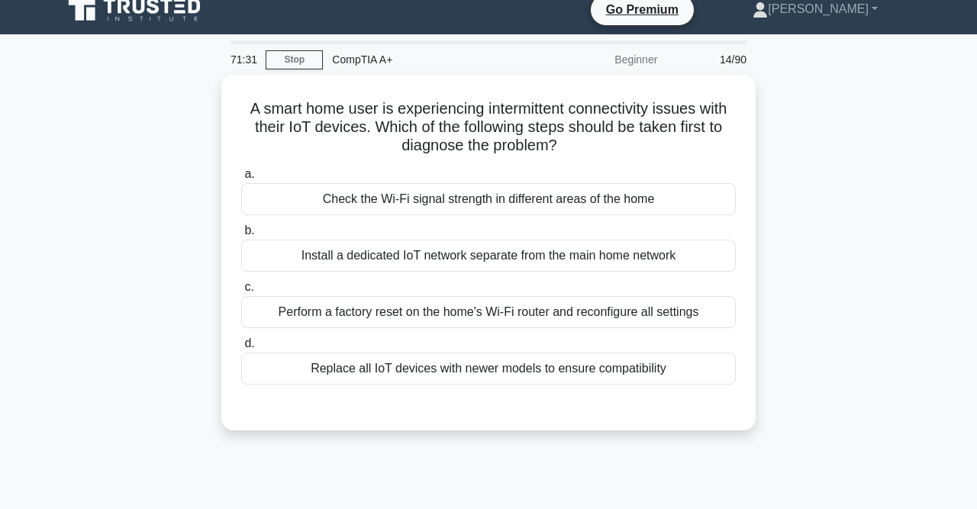
scroll to position [14, 0]
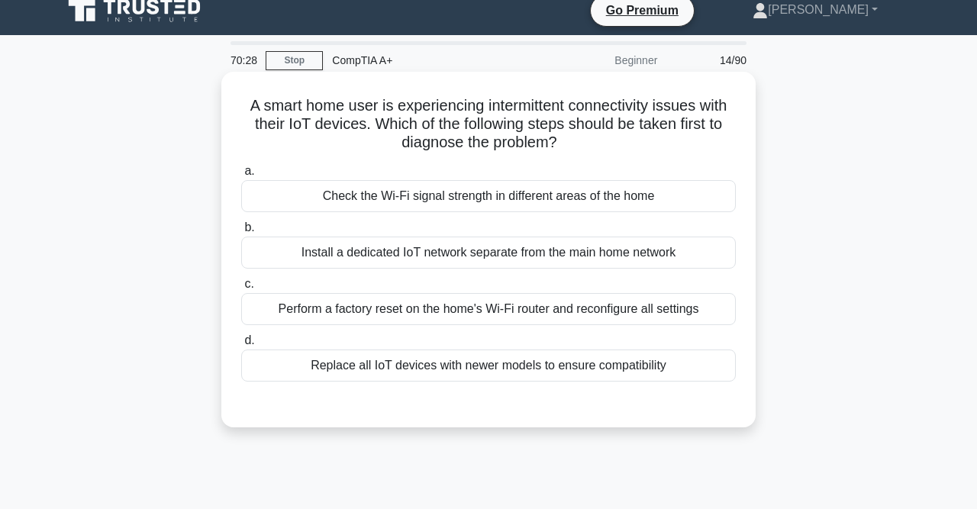
click at [517, 204] on div "Check the Wi-Fi signal strength in different areas of the home" at bounding box center [488, 196] width 495 height 32
click at [241, 176] on input "a. Check the Wi-Fi signal strength in different areas of the home" at bounding box center [241, 171] width 0 height 10
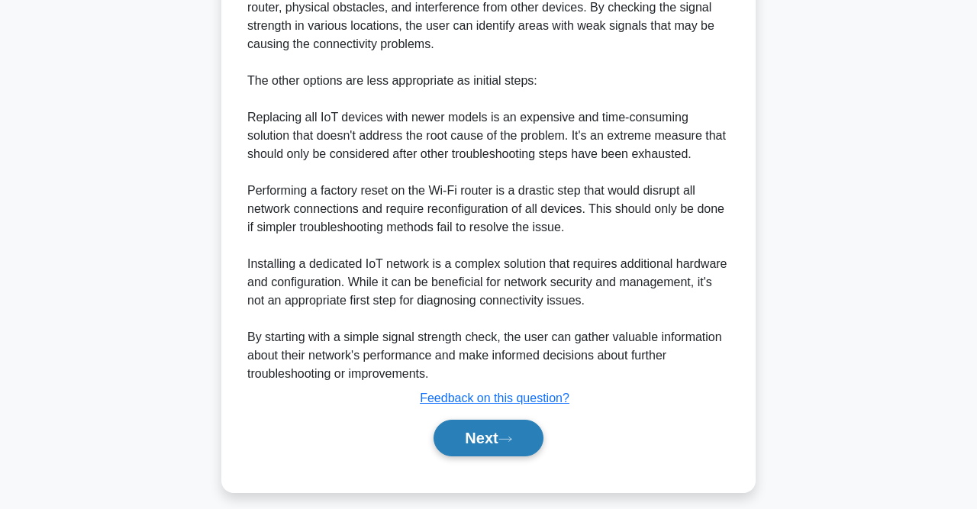
click at [499, 439] on button "Next" at bounding box center [488, 438] width 109 height 37
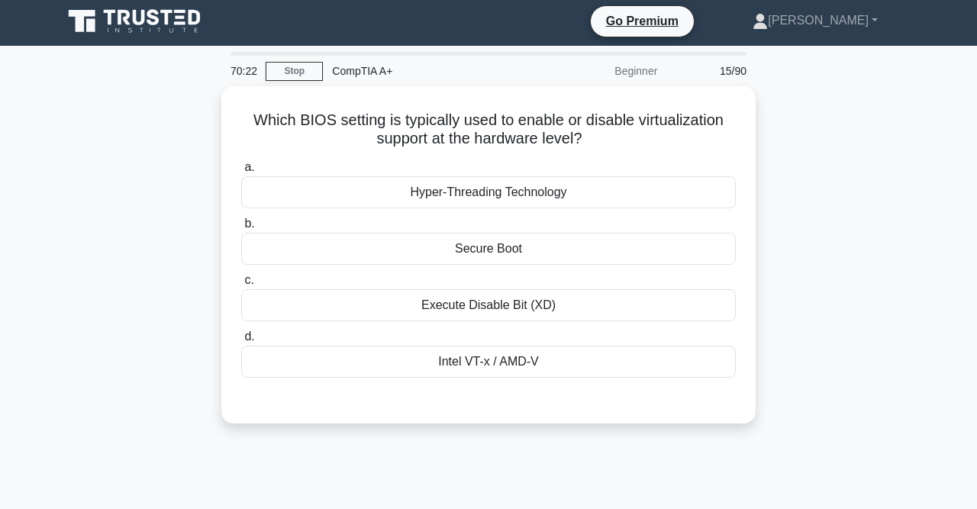
scroll to position [2, 0]
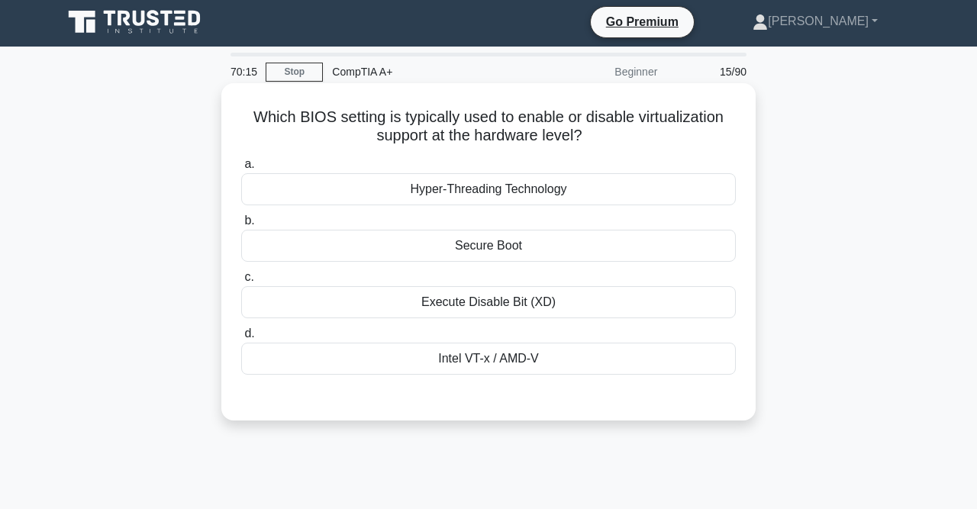
click at [531, 353] on div "Intel VT-x / AMD-V" at bounding box center [488, 359] width 495 height 32
click at [241, 339] on input "d. Intel VT-x / AMD-V" at bounding box center [241, 334] width 0 height 10
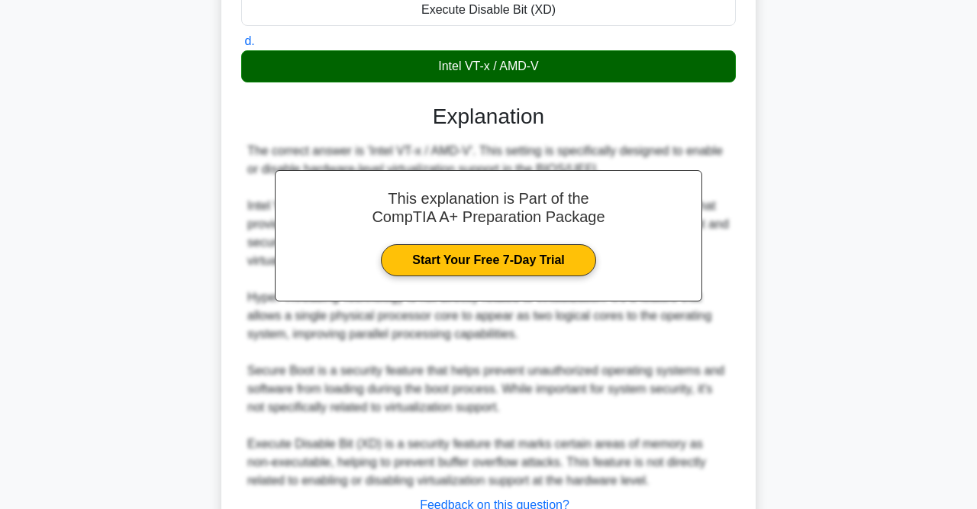
scroll to position [412, 0]
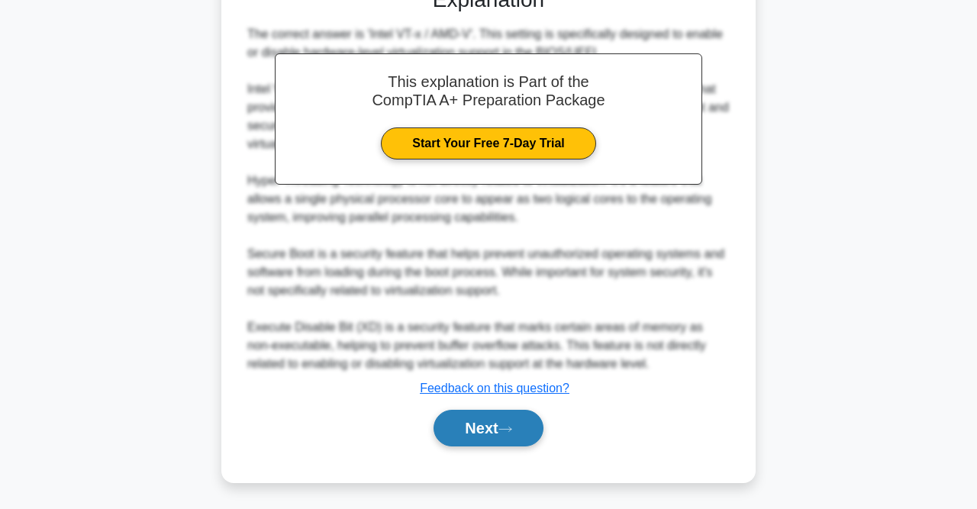
click at [511, 418] on button "Next" at bounding box center [488, 428] width 109 height 37
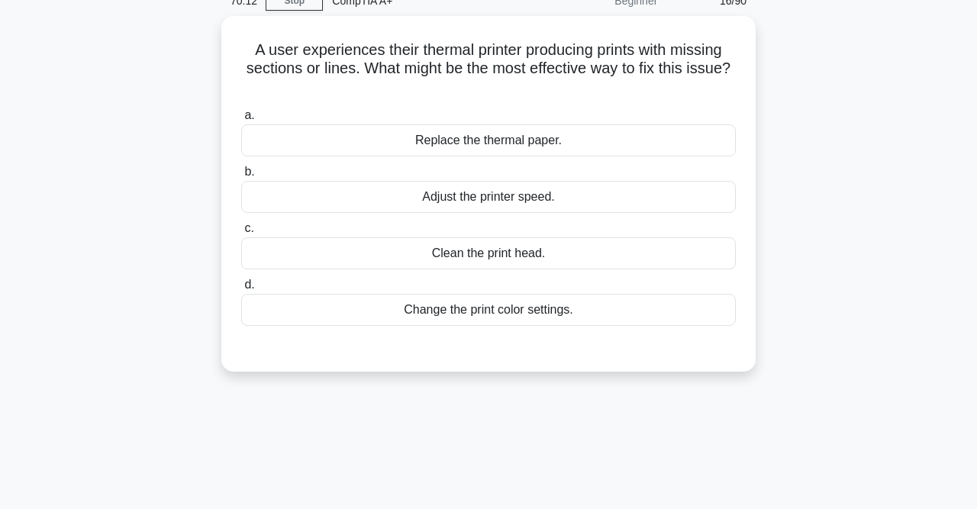
scroll to position [0, 0]
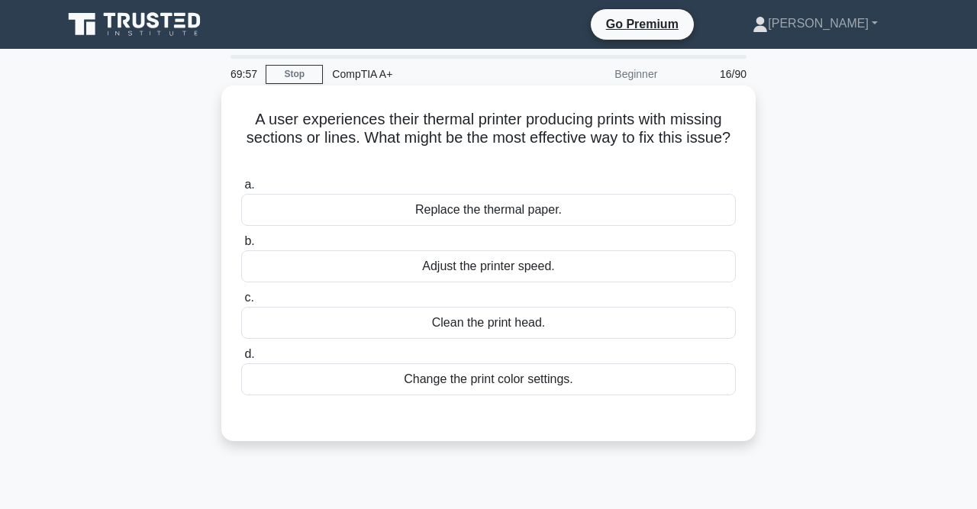
click at [538, 266] on div "Adjust the printer speed." at bounding box center [488, 266] width 495 height 32
click at [241, 247] on input "b. Adjust the printer speed." at bounding box center [241, 242] width 0 height 10
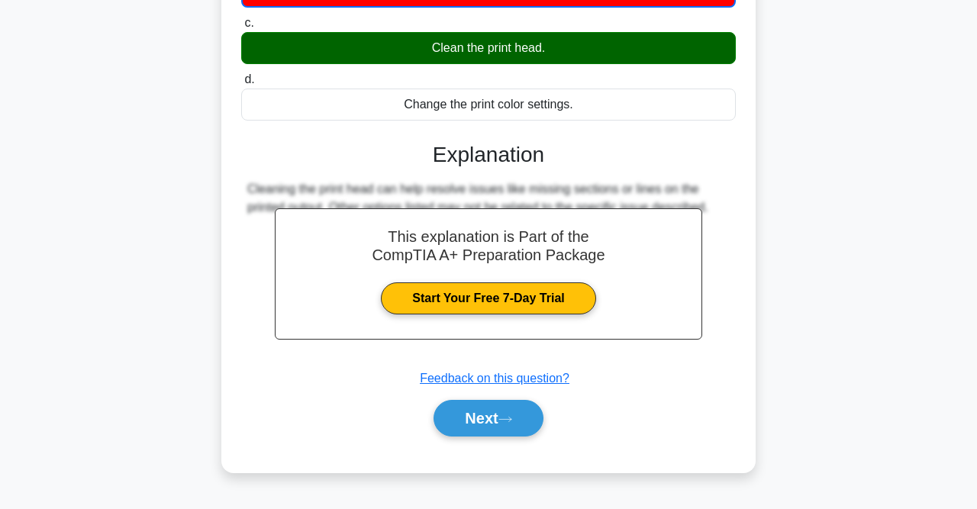
scroll to position [278, 0]
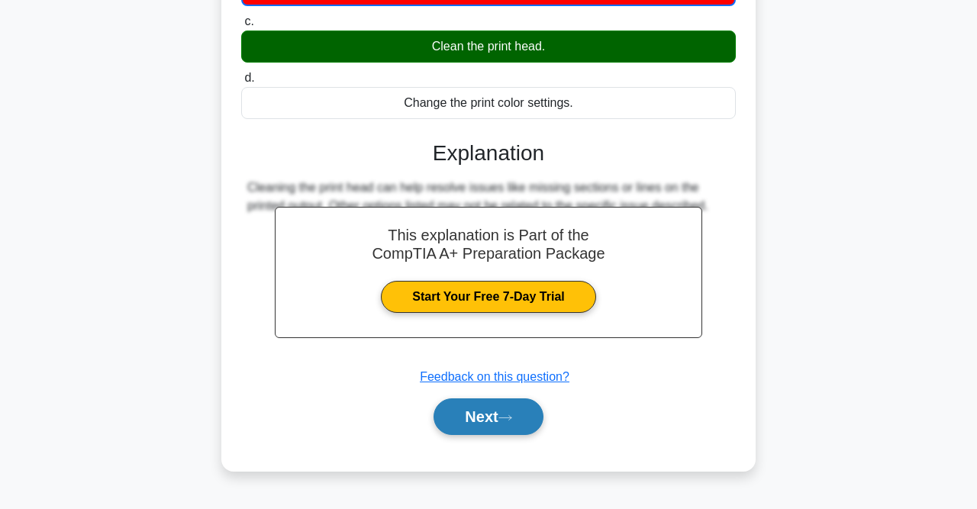
click at [523, 410] on button "Next" at bounding box center [488, 417] width 109 height 37
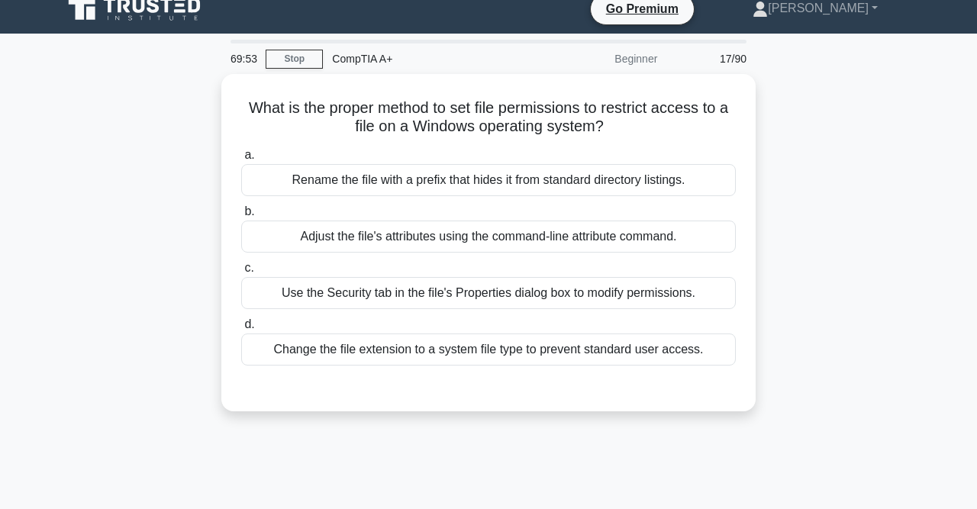
scroll to position [0, 0]
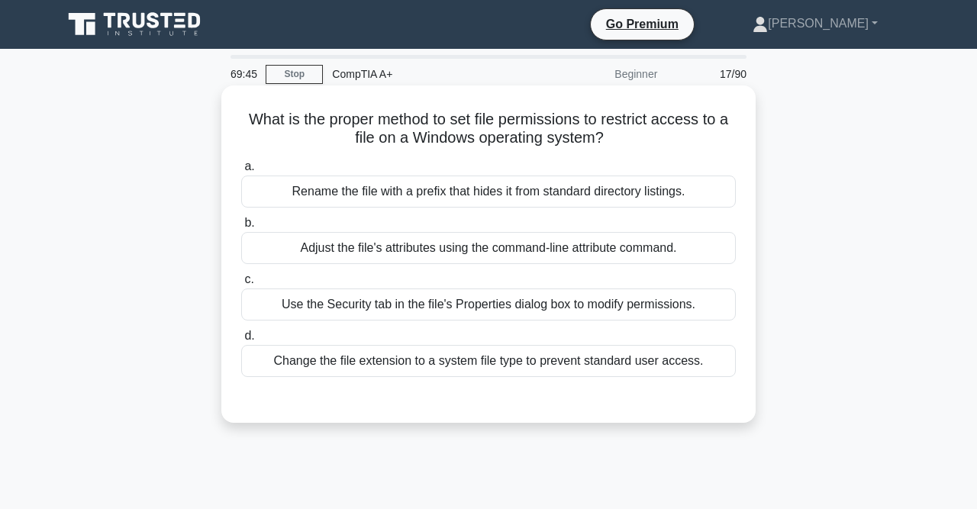
click at [518, 306] on div "Use the Security tab in the file's Properties dialog box to modify permissions." at bounding box center [488, 305] width 495 height 32
click at [241, 285] on input "c. Use the Security tab in the file's Properties dialog box to modify permissio…" at bounding box center [241, 280] width 0 height 10
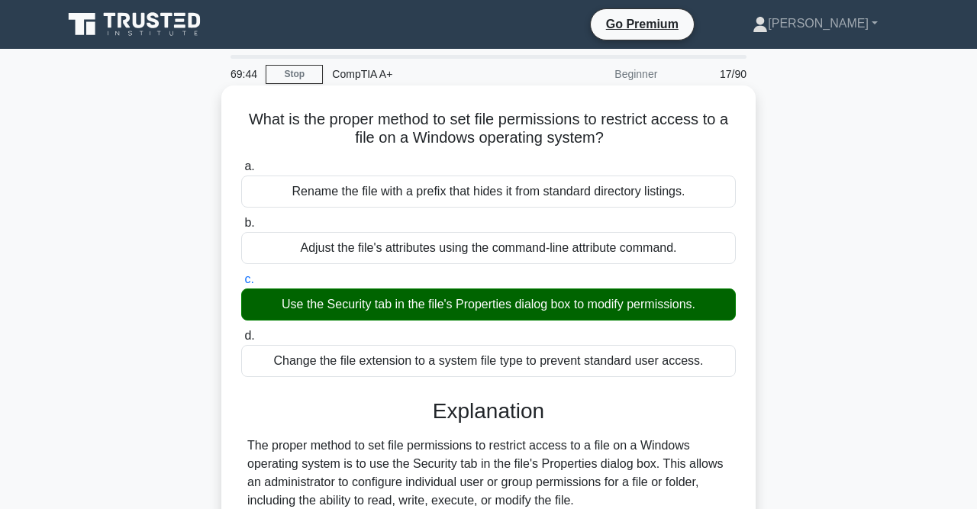
scroll to position [315, 0]
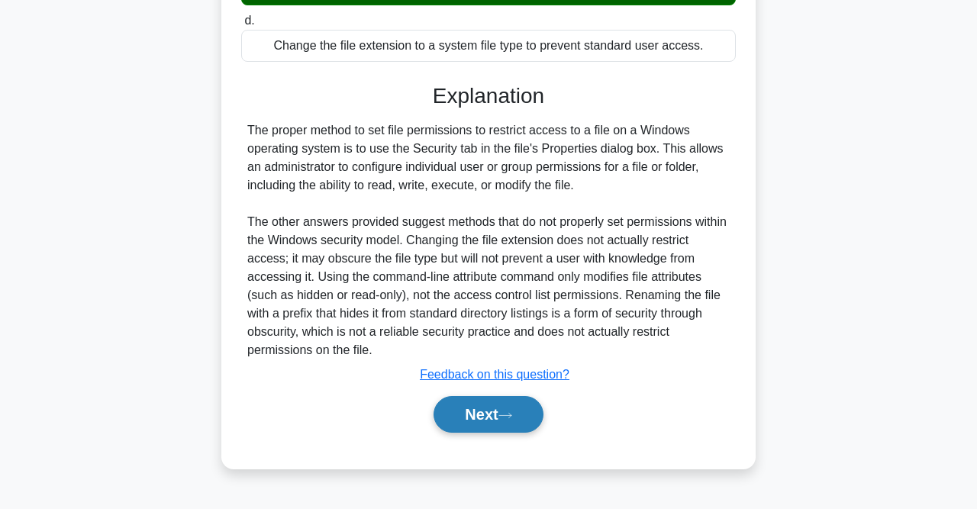
click at [528, 396] on button "Next" at bounding box center [488, 414] width 109 height 37
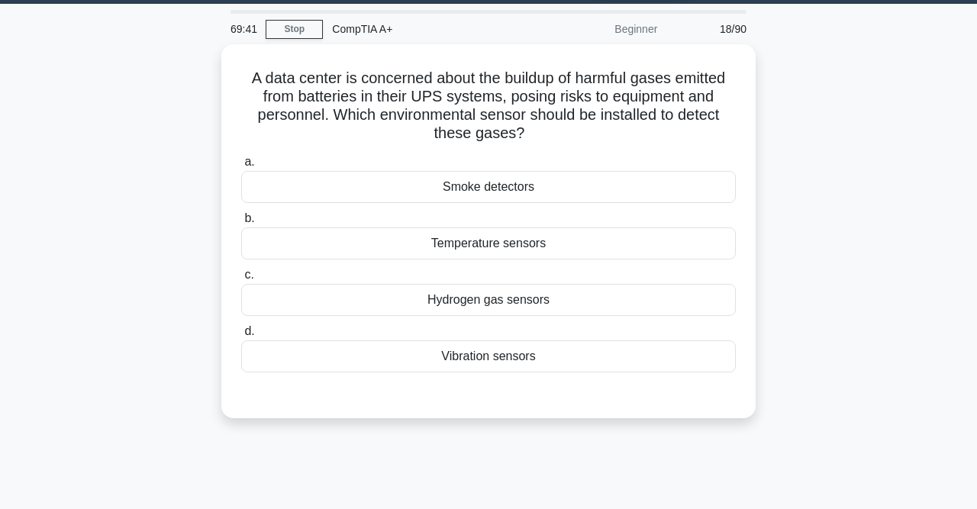
scroll to position [43, 0]
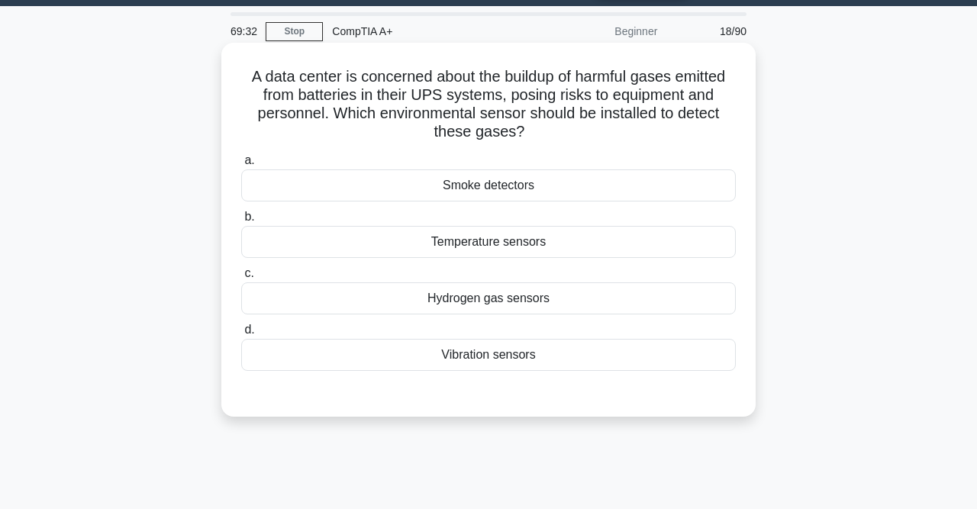
click at [525, 296] on div "Hydrogen gas sensors" at bounding box center [488, 299] width 495 height 32
click at [241, 279] on input "c. Hydrogen gas sensors" at bounding box center [241, 274] width 0 height 10
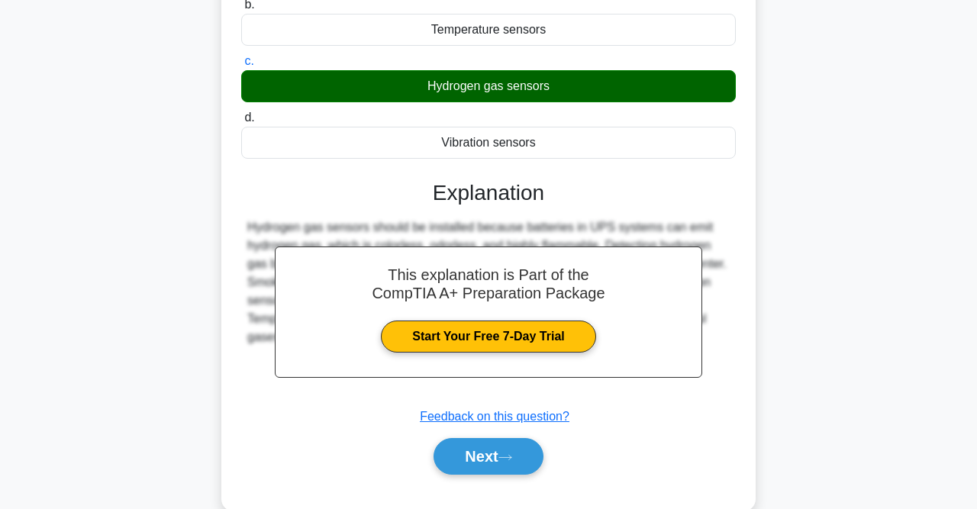
scroll to position [315, 0]
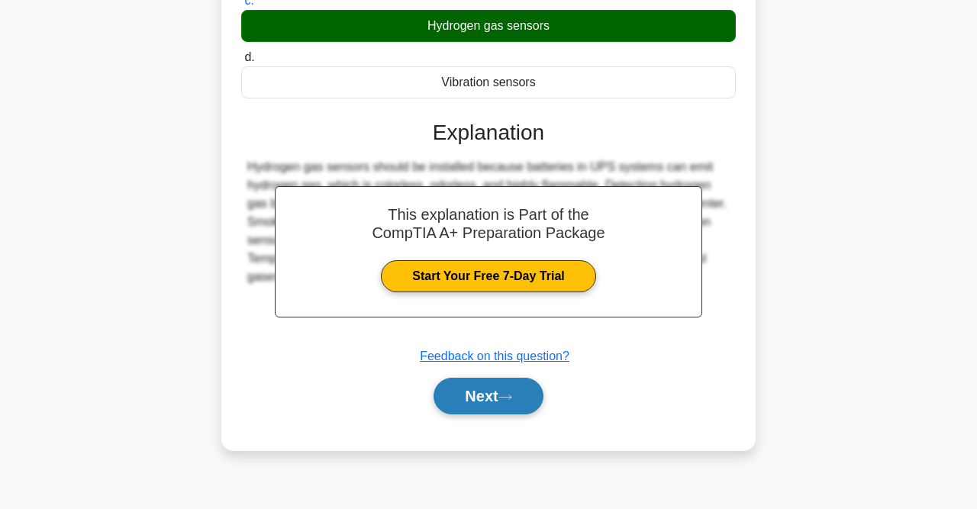
click at [521, 392] on button "Next" at bounding box center [488, 396] width 109 height 37
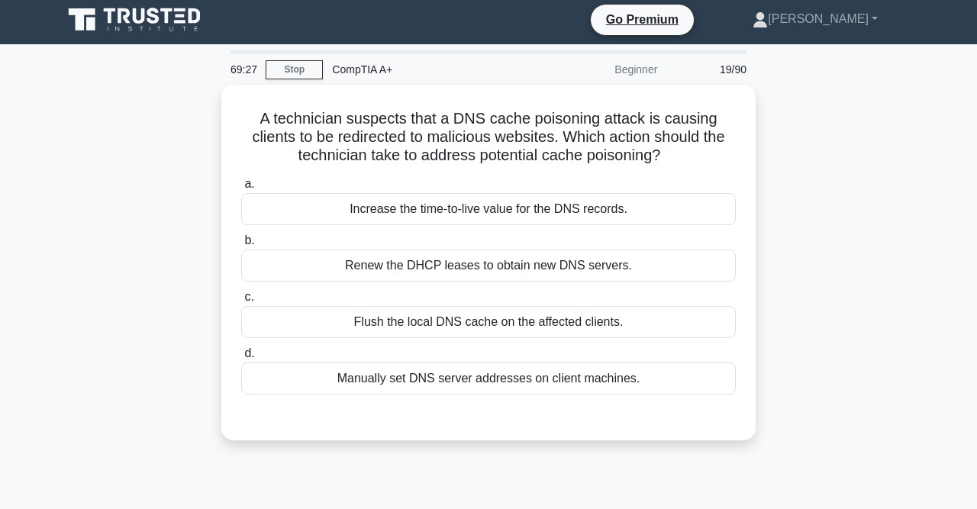
scroll to position [0, 0]
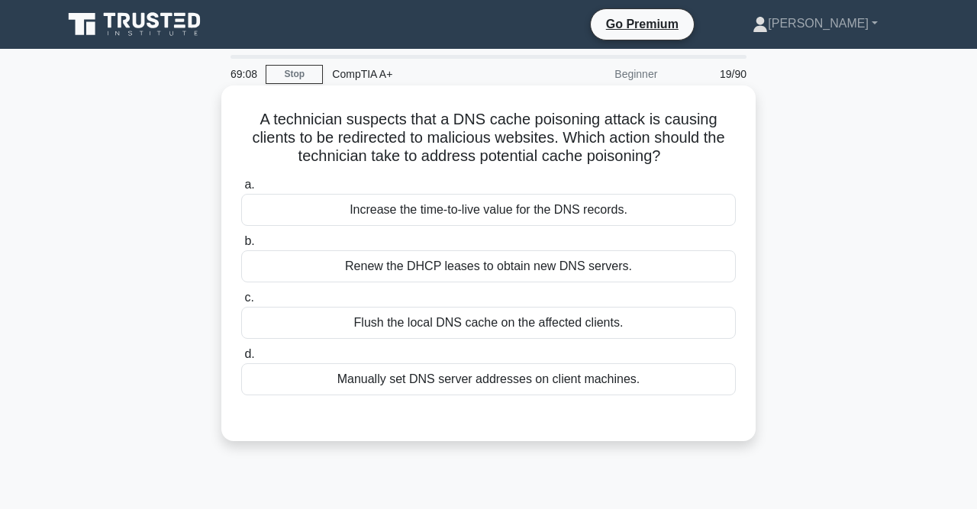
click at [529, 325] on div "Flush the local DNS cache on the affected clients." at bounding box center [488, 323] width 495 height 32
click at [241, 303] on input "c. Flush the local DNS cache on the affected clients." at bounding box center [241, 298] width 0 height 10
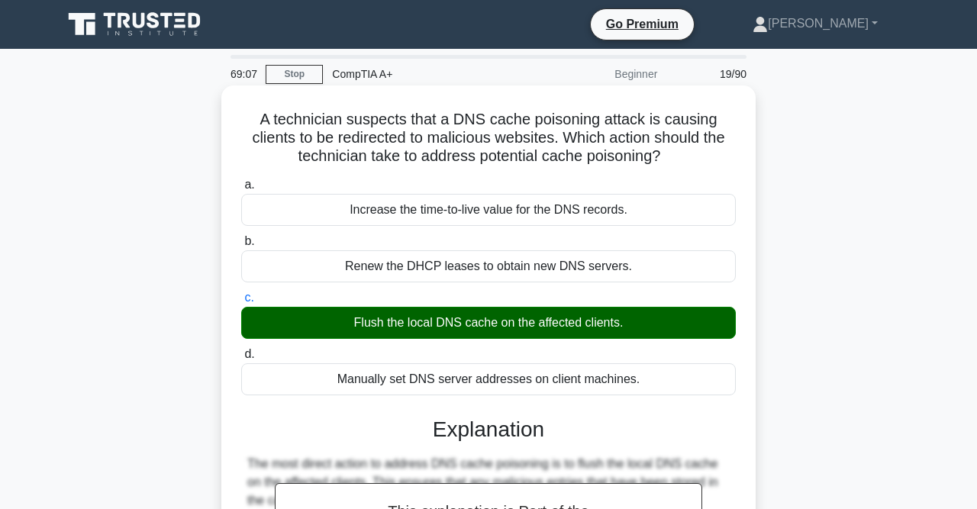
scroll to position [315, 0]
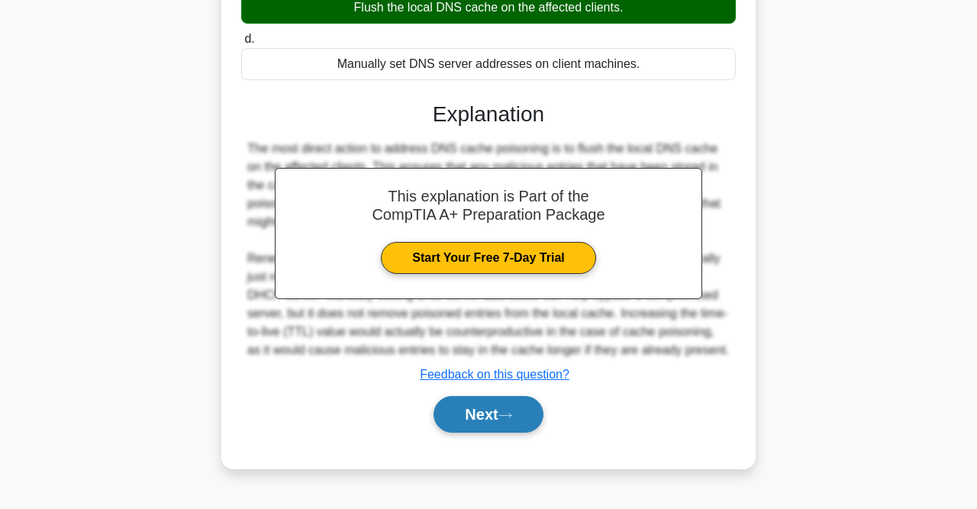
click at [511, 412] on icon at bounding box center [506, 416] width 14 height 8
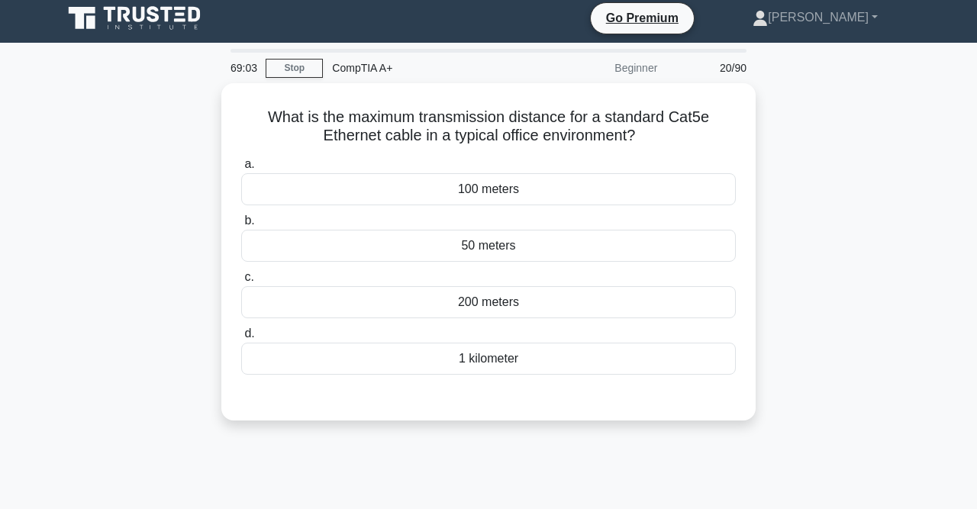
scroll to position [5, 0]
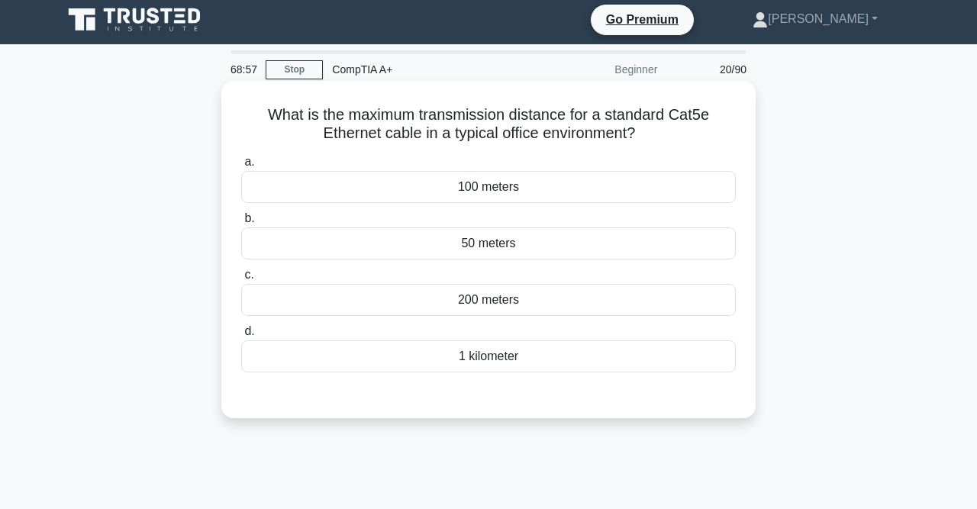
click at [509, 254] on div "50 meters" at bounding box center [488, 244] width 495 height 32
click at [241, 224] on input "b. 50 meters" at bounding box center [241, 219] width 0 height 10
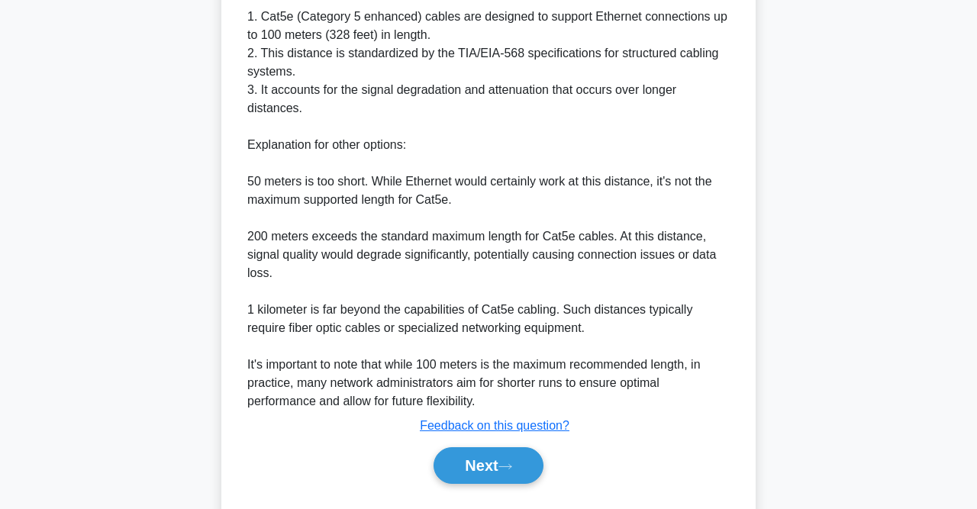
scroll to position [560, 0]
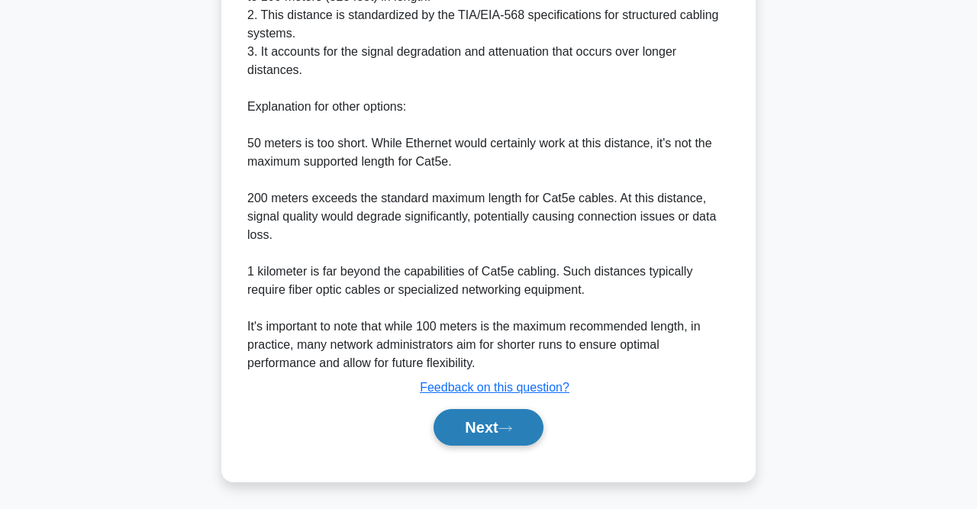
click at [529, 416] on button "Next" at bounding box center [488, 427] width 109 height 37
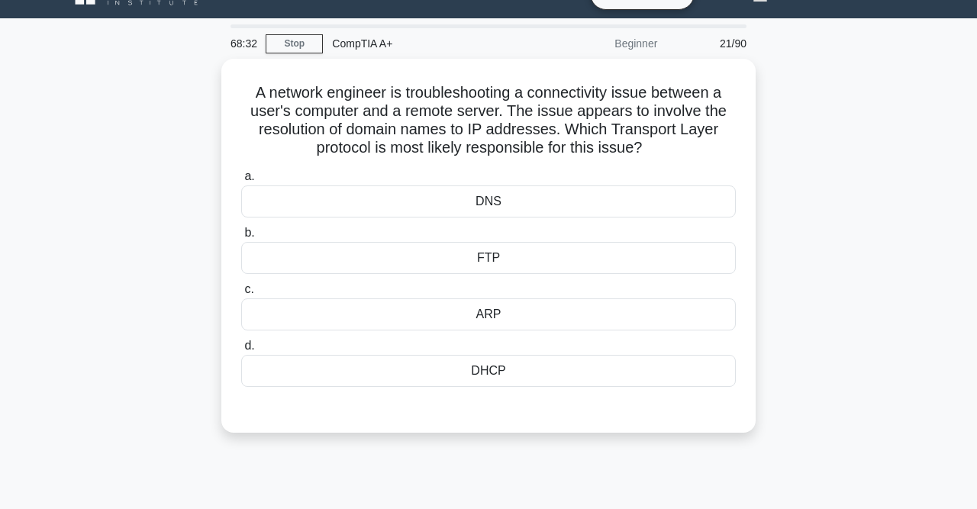
scroll to position [29, 0]
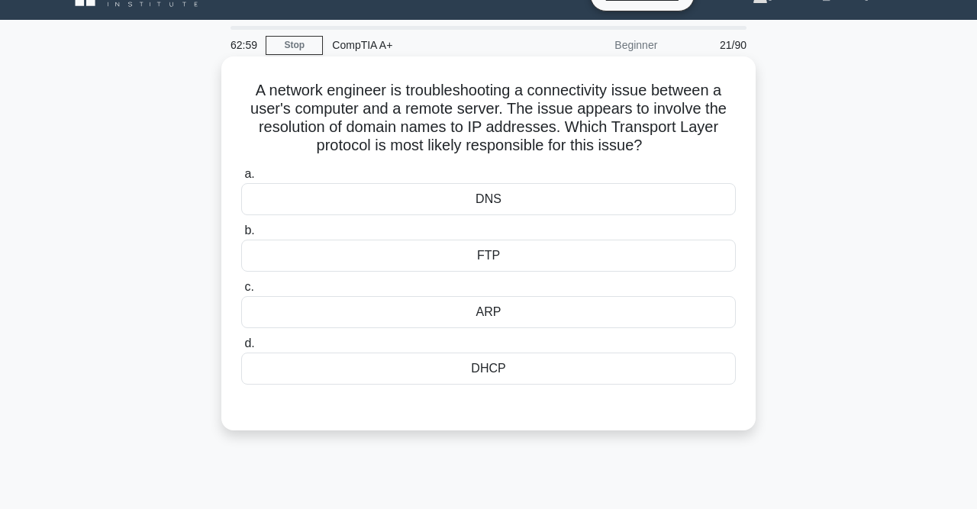
click at [509, 199] on div "DNS" at bounding box center [488, 199] width 495 height 32
click at [241, 179] on input "a. DNS" at bounding box center [241, 175] width 0 height 10
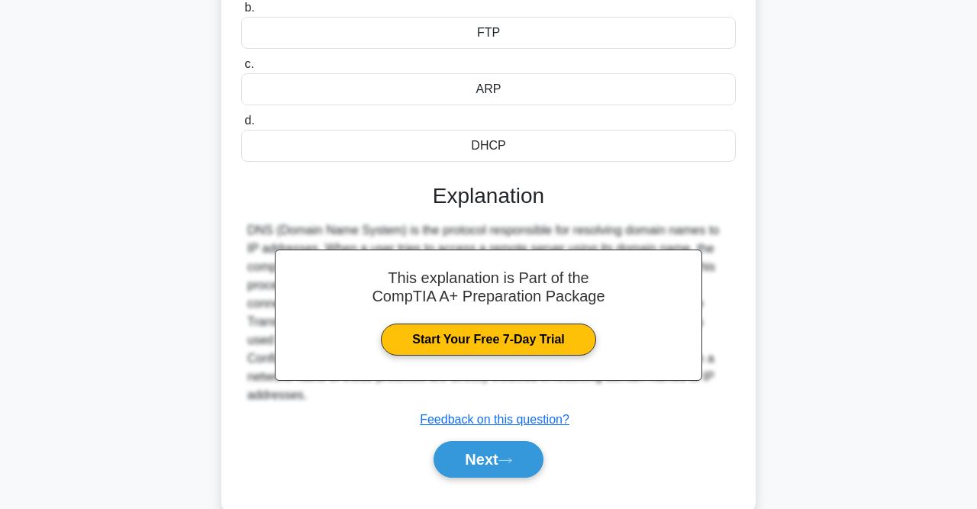
scroll to position [315, 0]
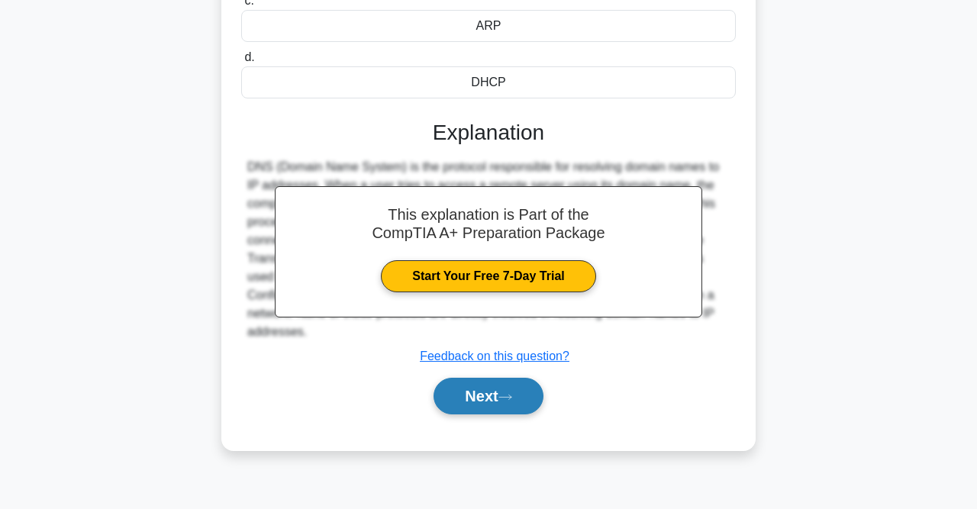
click at [503, 395] on button "Next" at bounding box center [488, 396] width 109 height 37
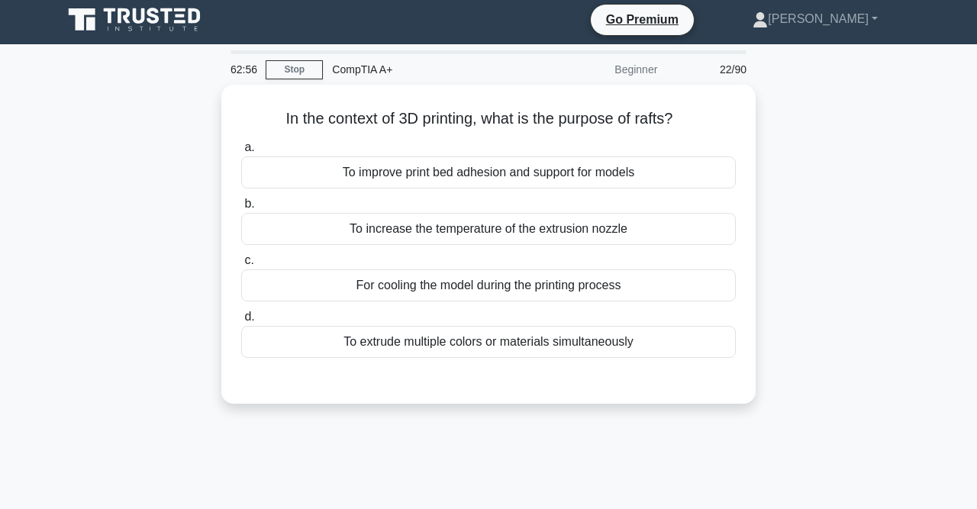
scroll to position [0, 0]
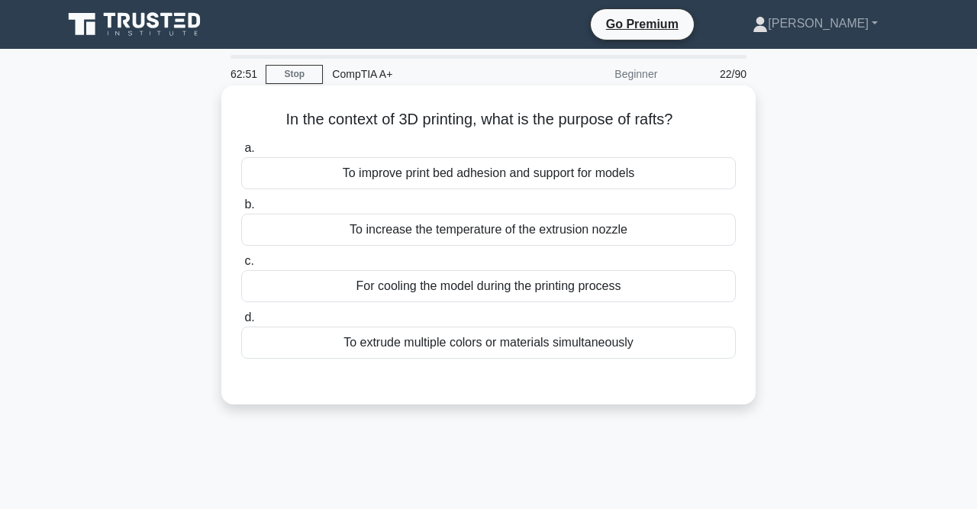
click at [539, 180] on div "To improve print bed adhesion and support for models" at bounding box center [488, 173] width 495 height 32
click at [241, 153] on input "a. To improve print bed adhesion and support for models" at bounding box center [241, 149] width 0 height 10
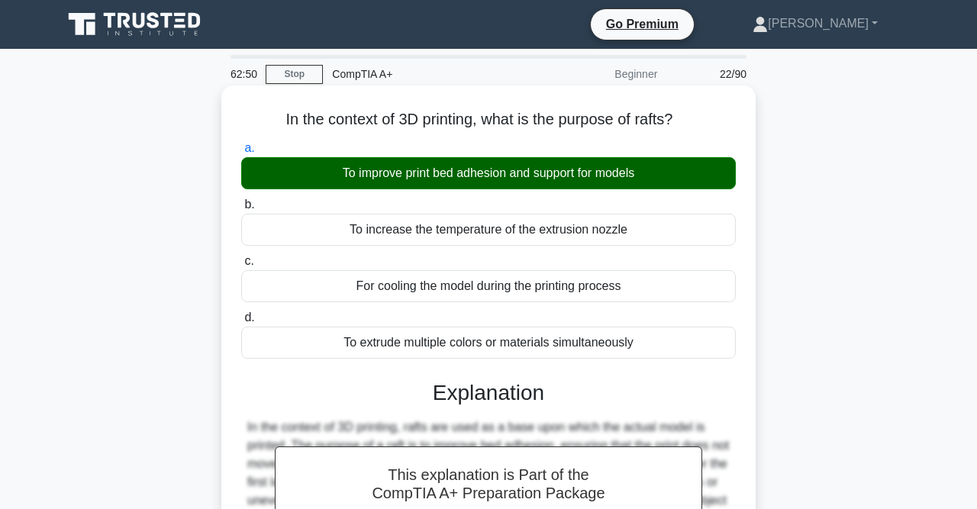
scroll to position [320, 0]
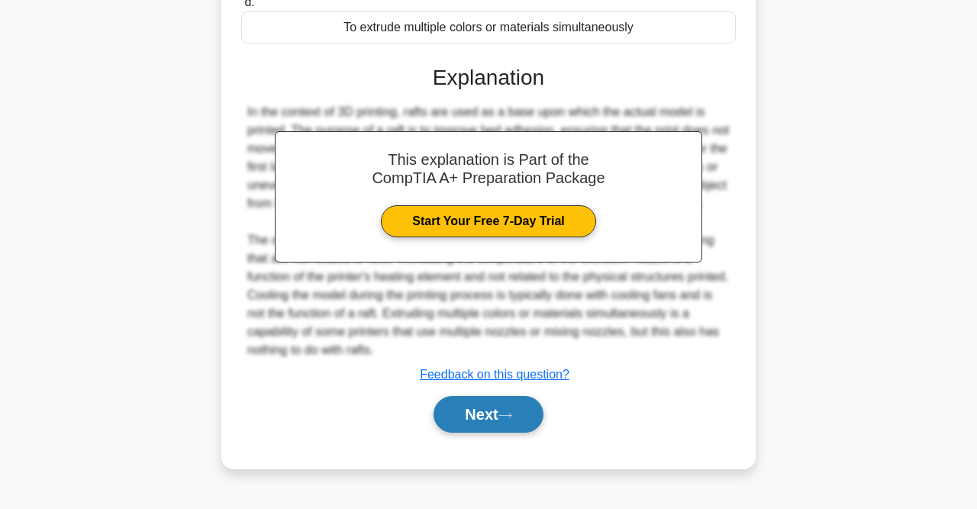
click at [512, 420] on icon at bounding box center [506, 416] width 14 height 8
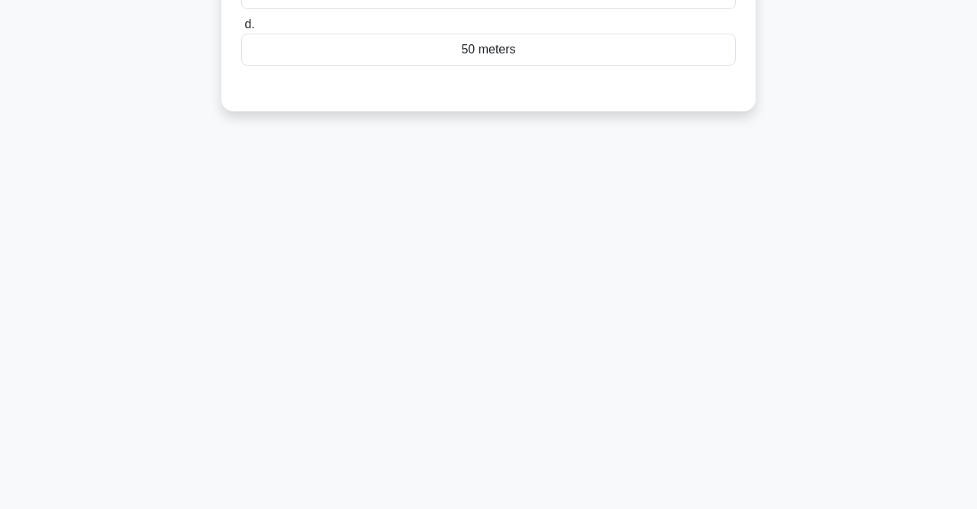
scroll to position [0, 0]
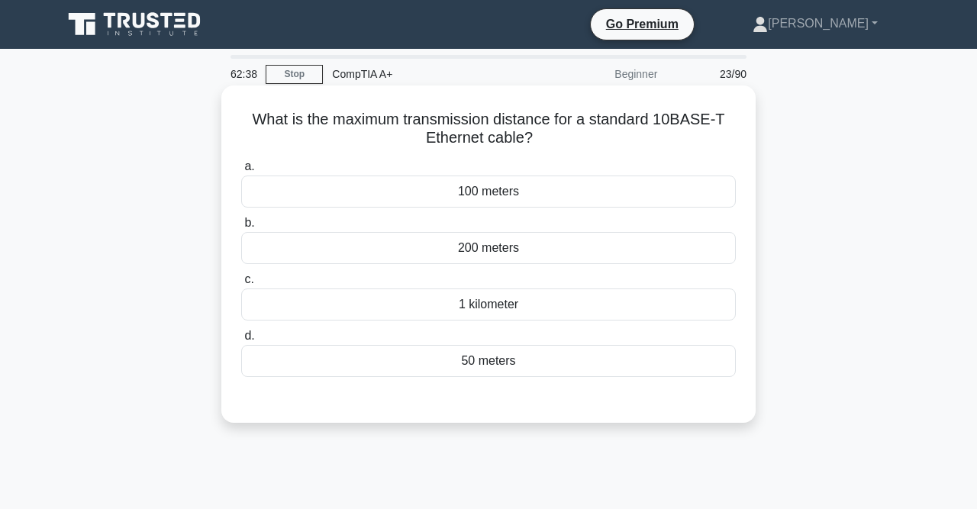
click at [523, 355] on div "50 meters" at bounding box center [488, 361] width 495 height 32
click at [241, 341] on input "d. 50 meters" at bounding box center [241, 336] width 0 height 10
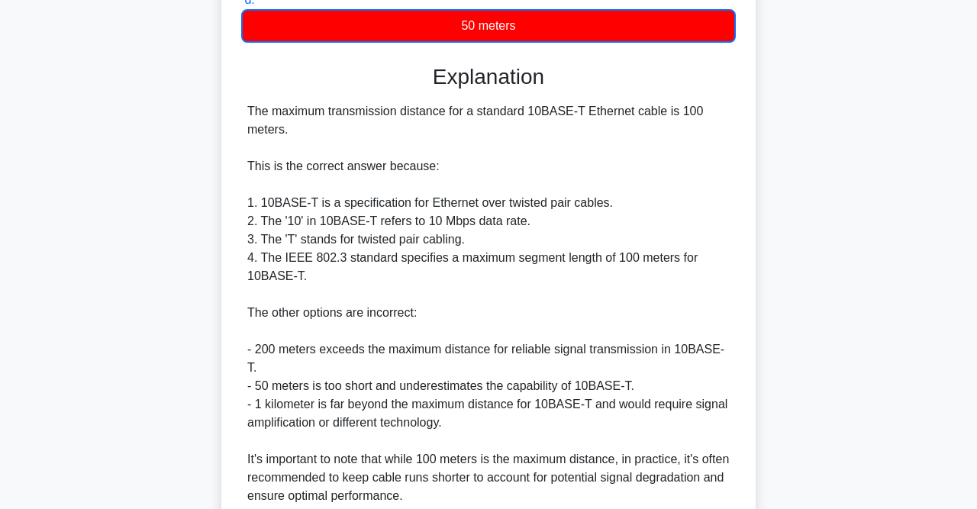
scroll to position [451, 0]
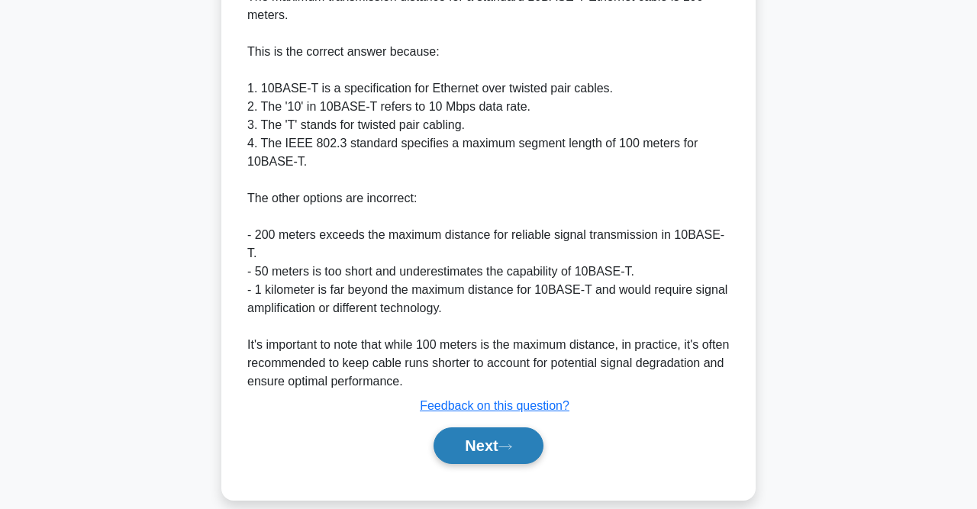
click at [510, 443] on icon at bounding box center [506, 447] width 14 height 8
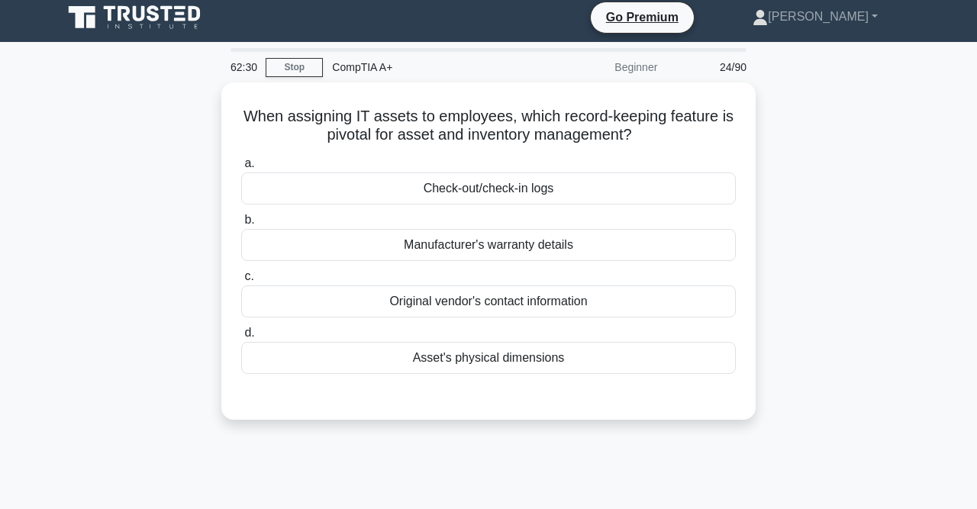
scroll to position [0, 0]
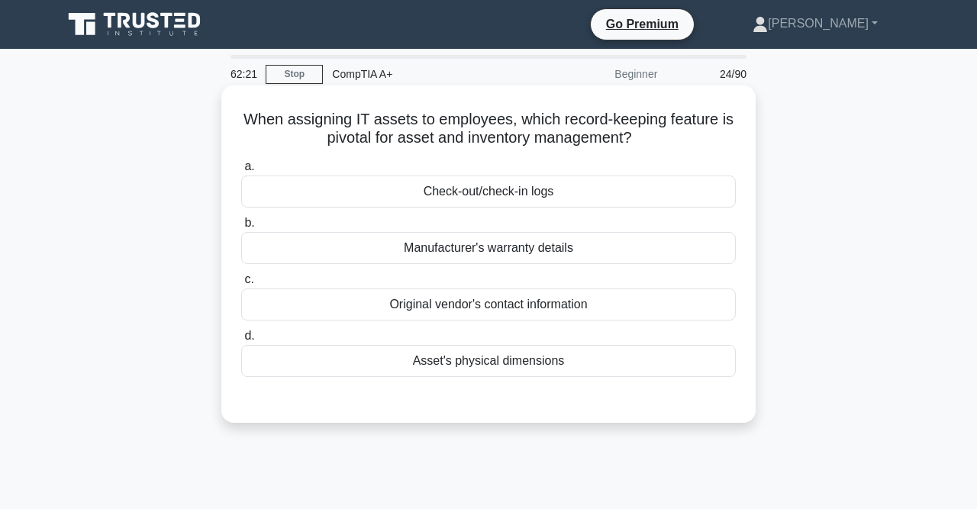
click at [543, 201] on div "Check-out/check-in logs" at bounding box center [488, 192] width 495 height 32
click at [241, 172] on input "a. Check-out/check-in logs" at bounding box center [241, 167] width 0 height 10
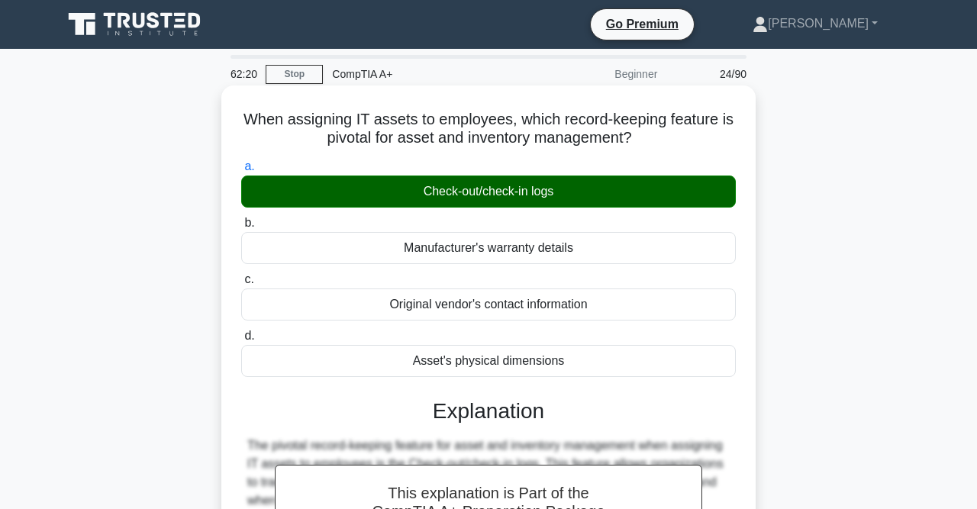
scroll to position [320, 0]
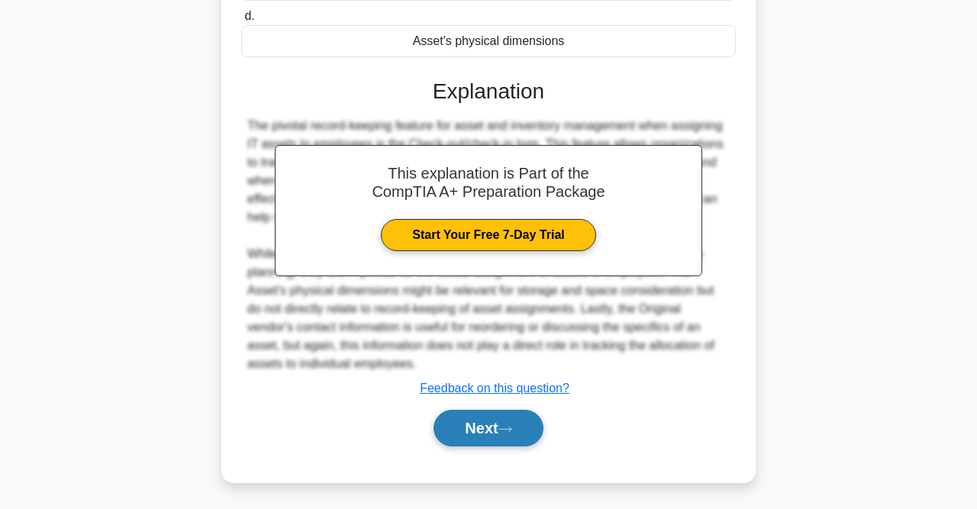
click at [500, 426] on button "Next" at bounding box center [488, 428] width 109 height 37
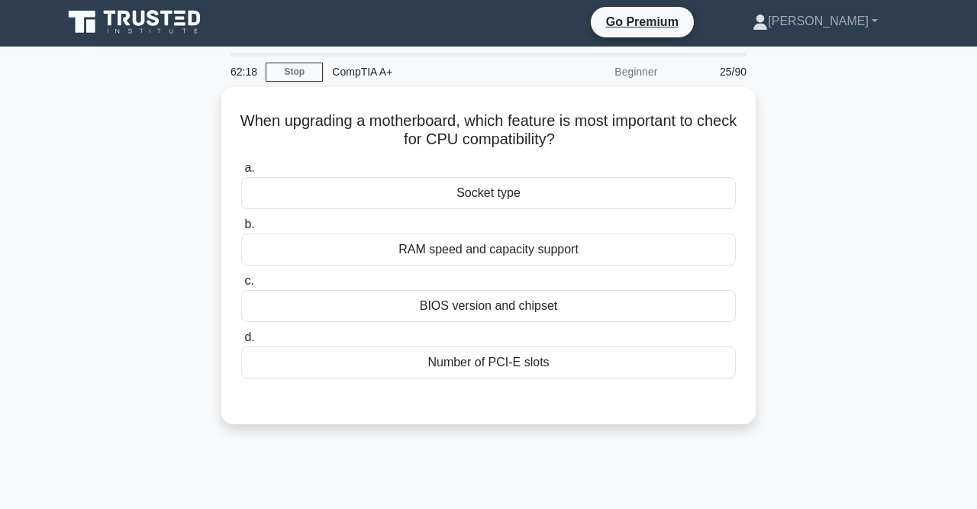
scroll to position [2, 0]
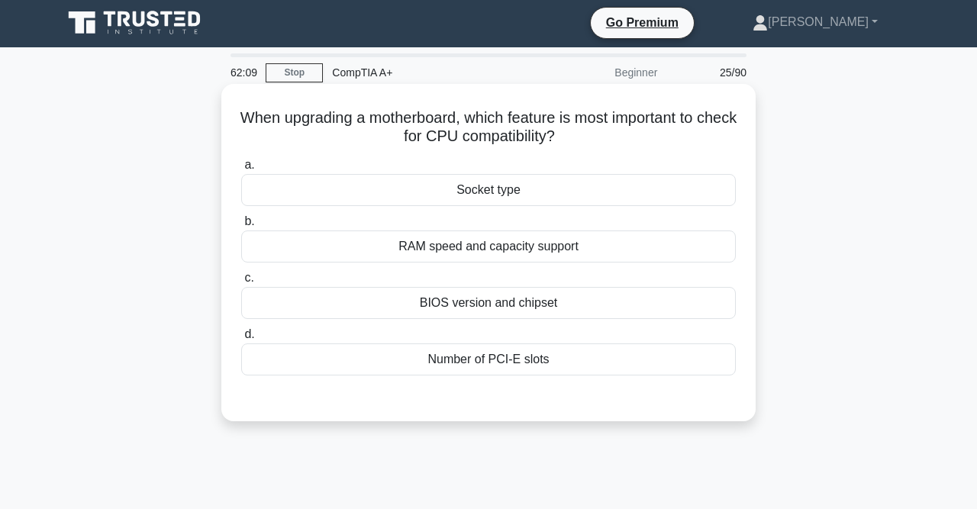
click at [514, 308] on div "BIOS version and chipset" at bounding box center [488, 303] width 495 height 32
click at [241, 283] on input "c. BIOS version and chipset" at bounding box center [241, 278] width 0 height 10
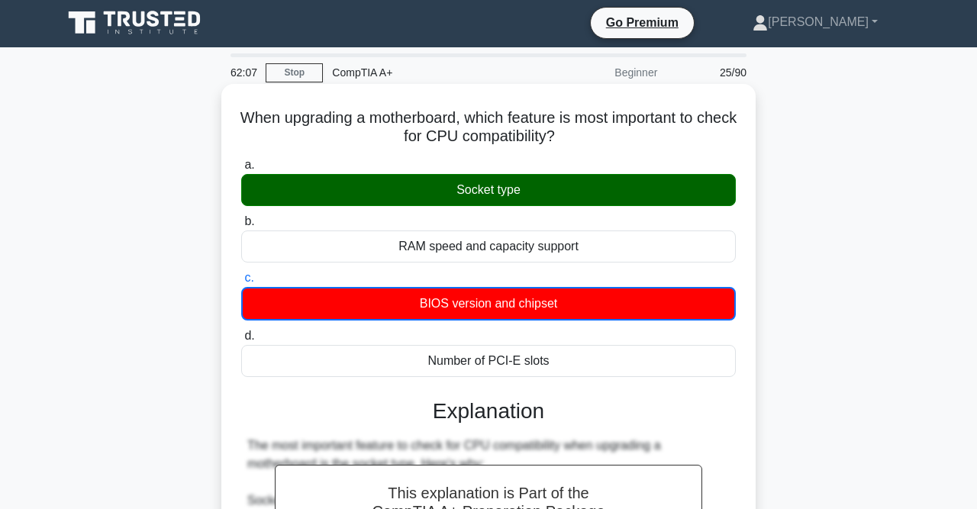
scroll to position [432, 0]
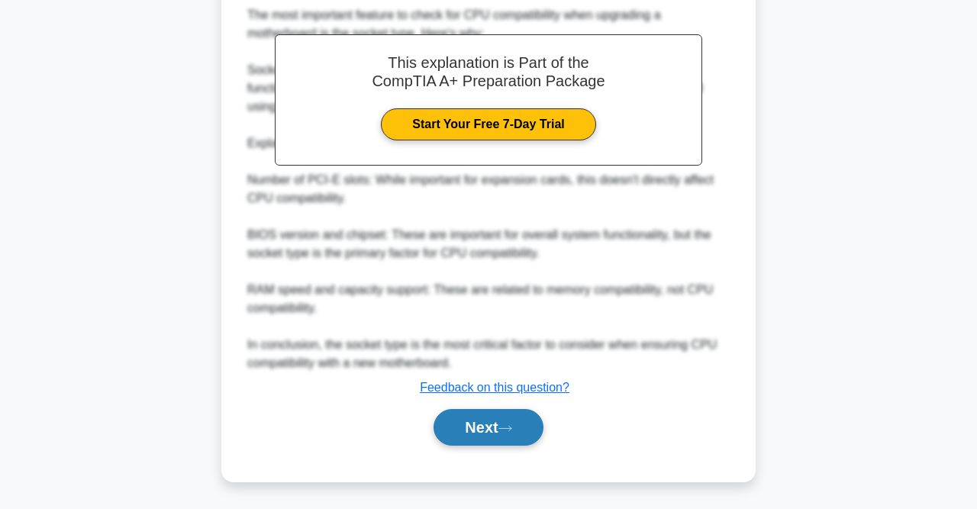
click at [510, 431] on icon at bounding box center [506, 429] width 14 height 8
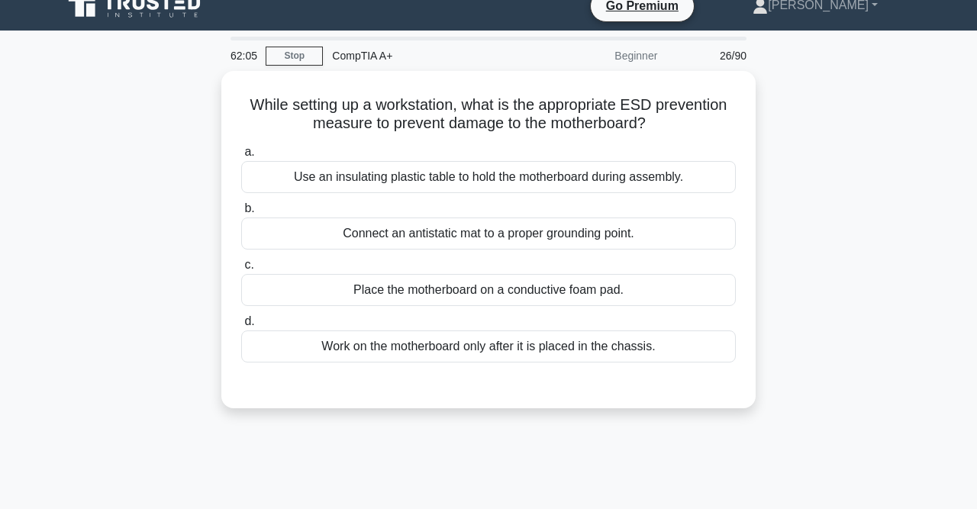
scroll to position [18, 0]
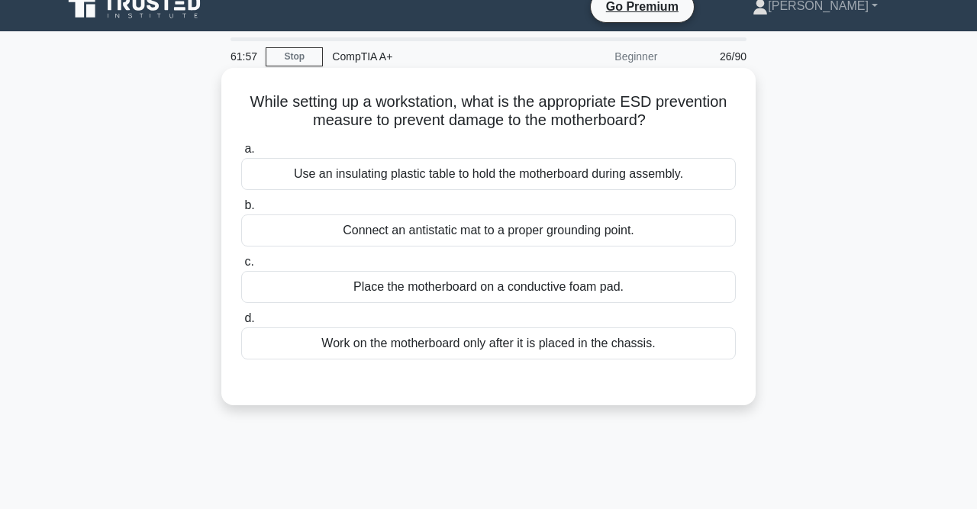
click at [510, 239] on div "Connect an antistatic mat to a proper grounding point." at bounding box center [488, 231] width 495 height 32
click at [241, 211] on input "b. Connect an antistatic mat to a proper grounding point." at bounding box center [241, 206] width 0 height 10
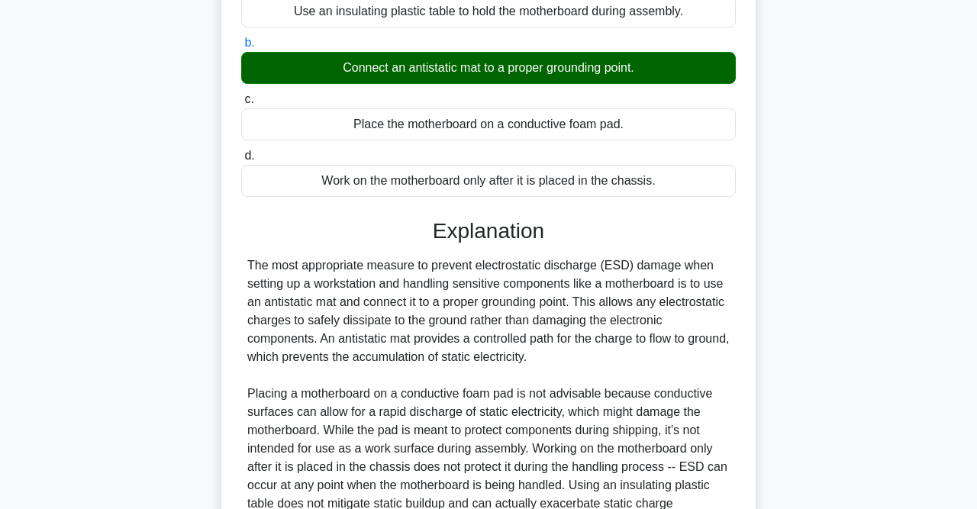
scroll to position [338, 0]
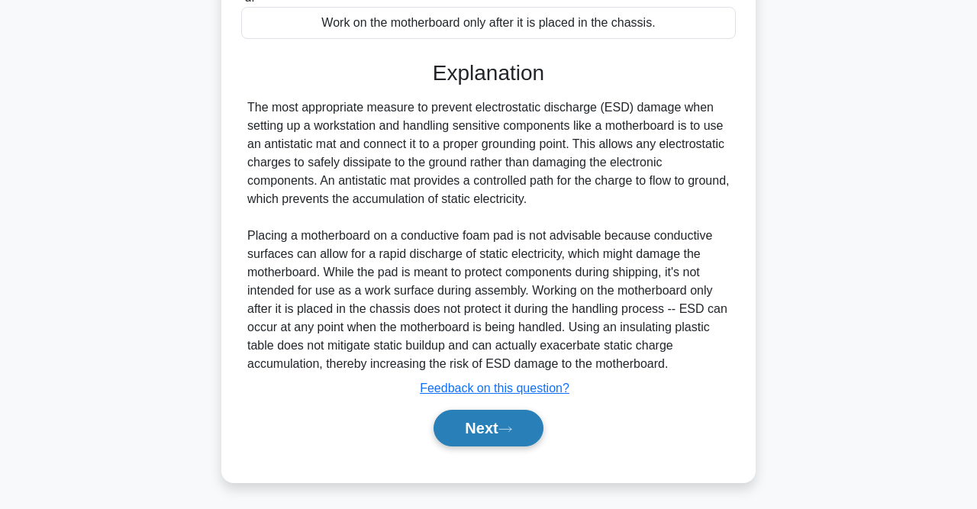
click at [506, 415] on button "Next" at bounding box center [488, 428] width 109 height 37
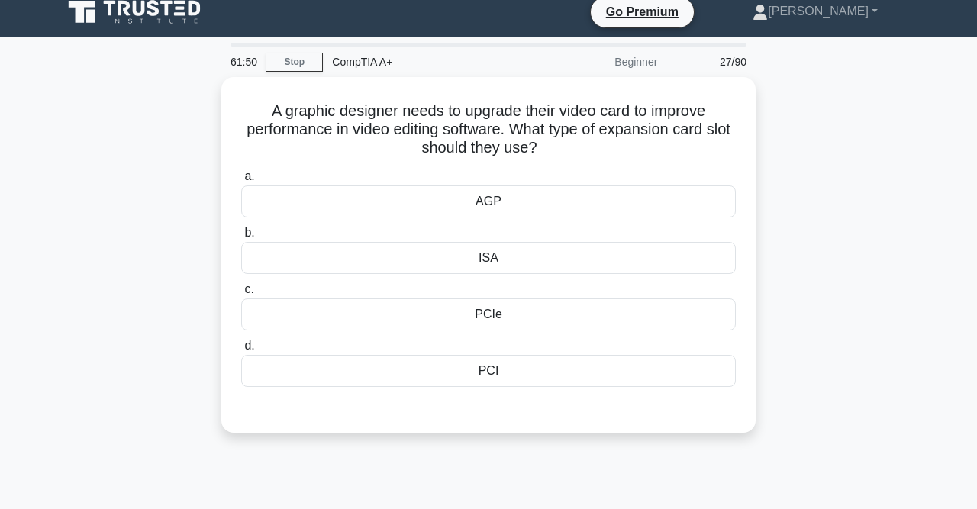
scroll to position [0, 0]
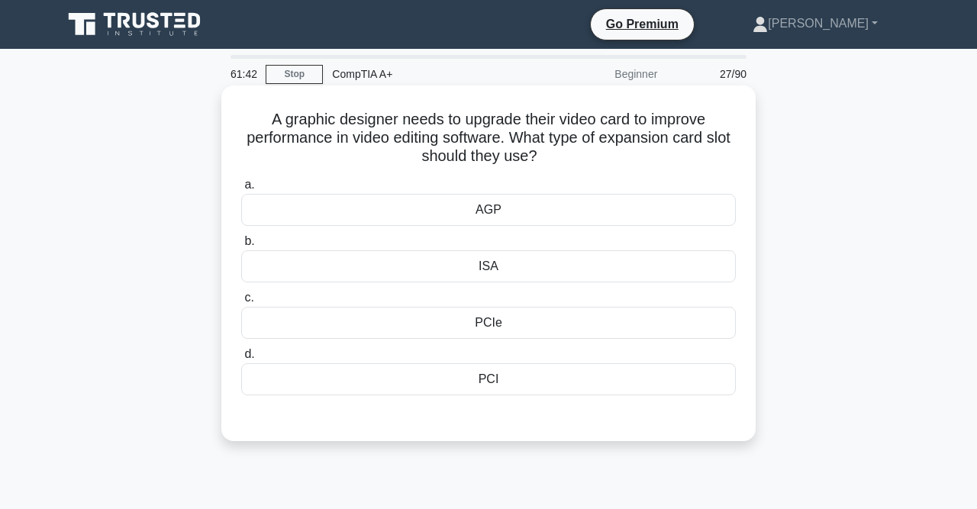
click at [510, 330] on div "PCIe" at bounding box center [488, 323] width 495 height 32
click at [241, 303] on input "c. PCIe" at bounding box center [241, 298] width 0 height 10
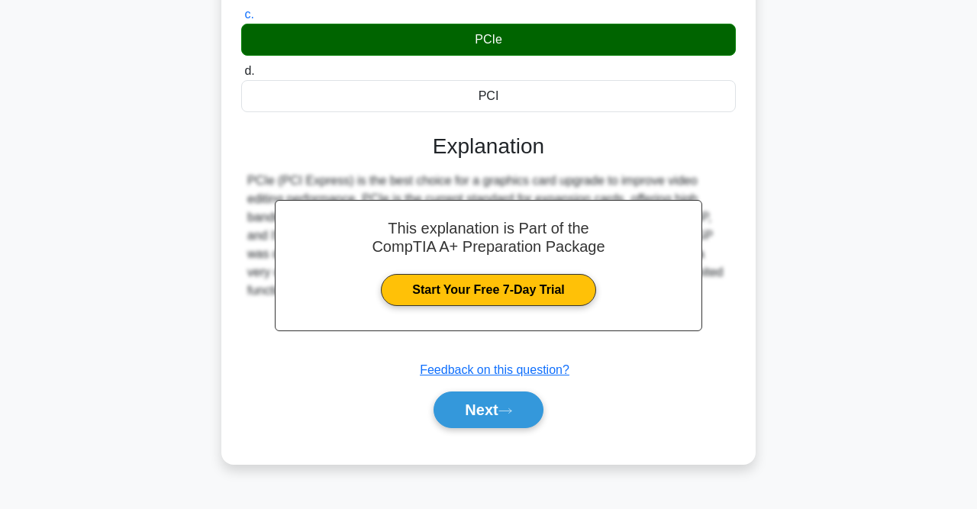
scroll to position [315, 0]
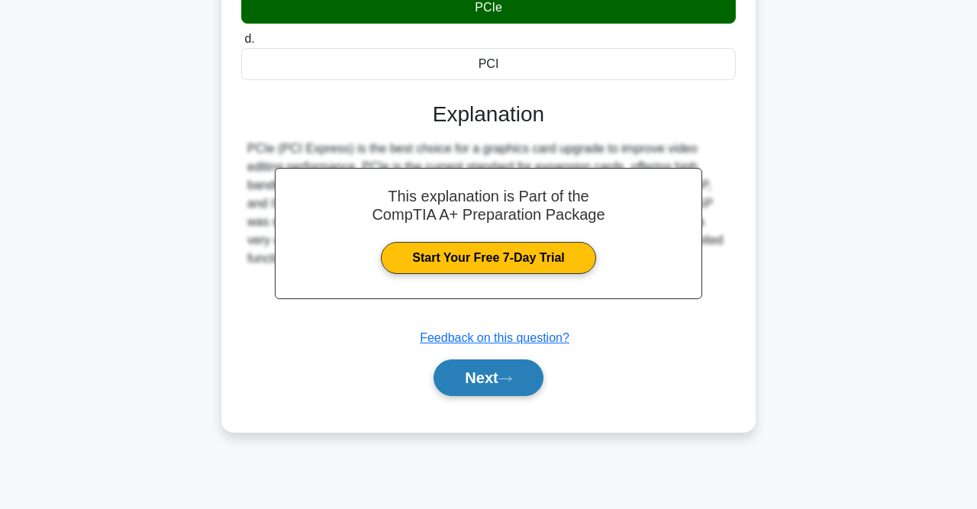
click at [506, 378] on icon at bounding box center [506, 379] width 14 height 8
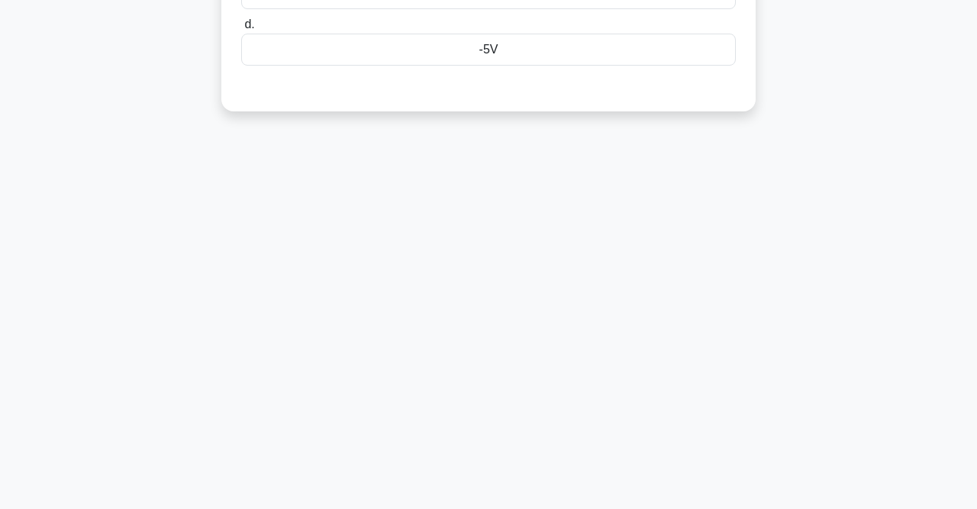
scroll to position [0, 0]
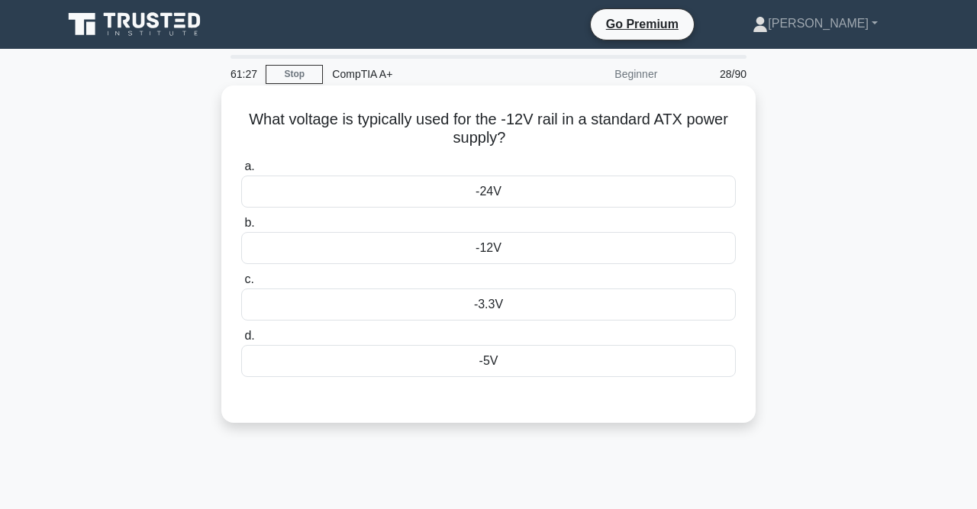
click at [510, 259] on div "-12V" at bounding box center [488, 248] width 495 height 32
click at [241, 228] on input "b. -12V" at bounding box center [241, 223] width 0 height 10
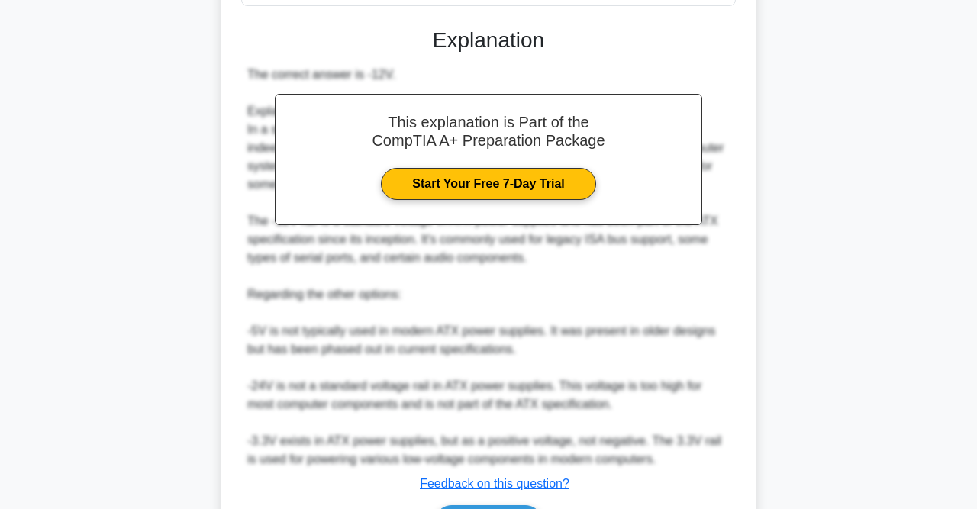
scroll to position [412, 0]
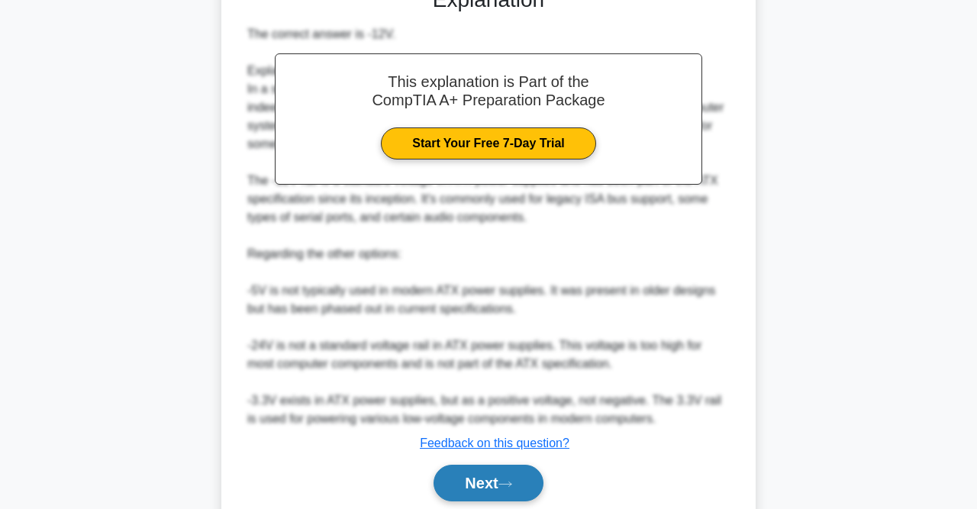
click at [499, 476] on button "Next" at bounding box center [488, 483] width 109 height 37
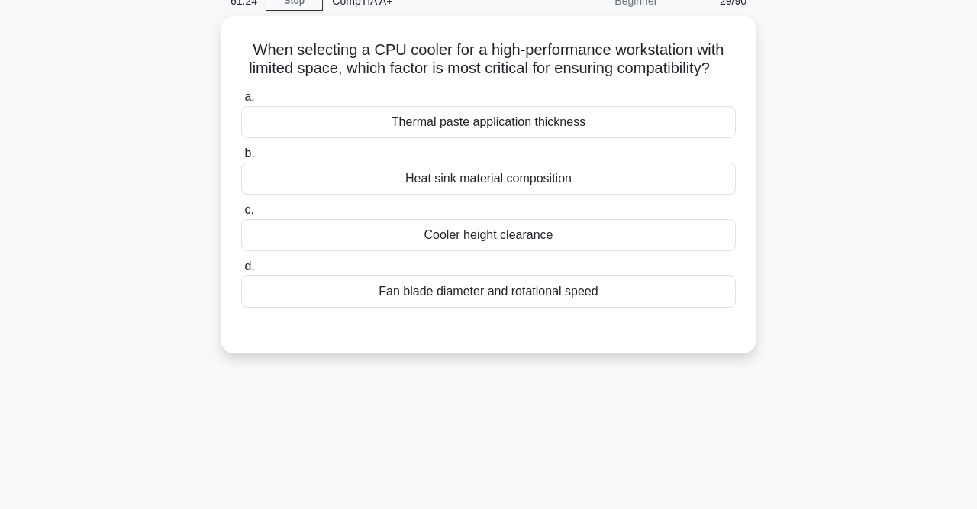
scroll to position [0, 0]
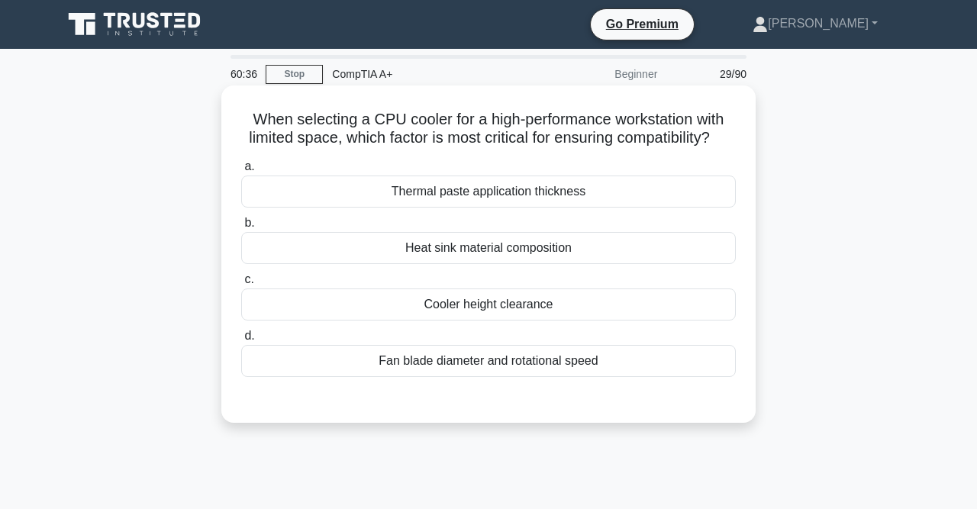
click at [505, 358] on div "Fan blade diameter and rotational speed" at bounding box center [488, 361] width 495 height 32
click at [241, 341] on input "d. Fan blade diameter and rotational speed" at bounding box center [241, 336] width 0 height 10
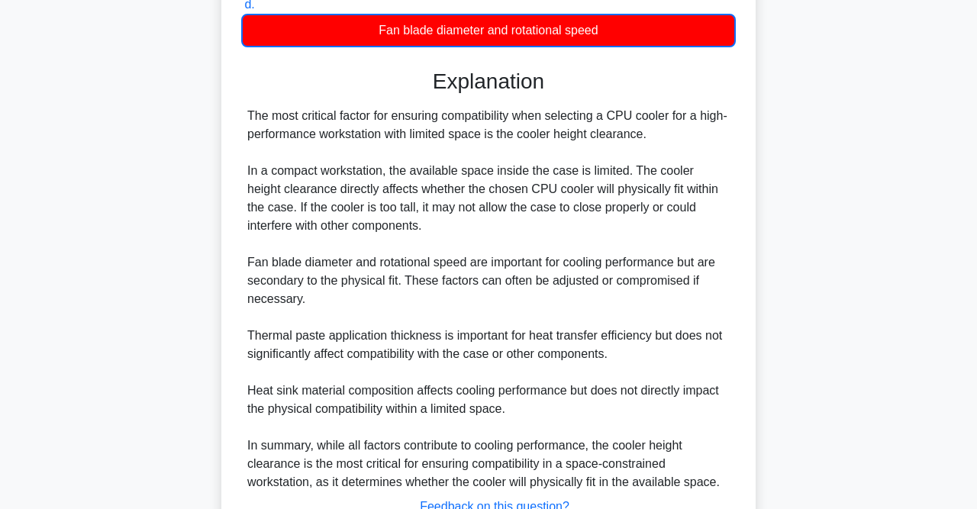
scroll to position [451, 0]
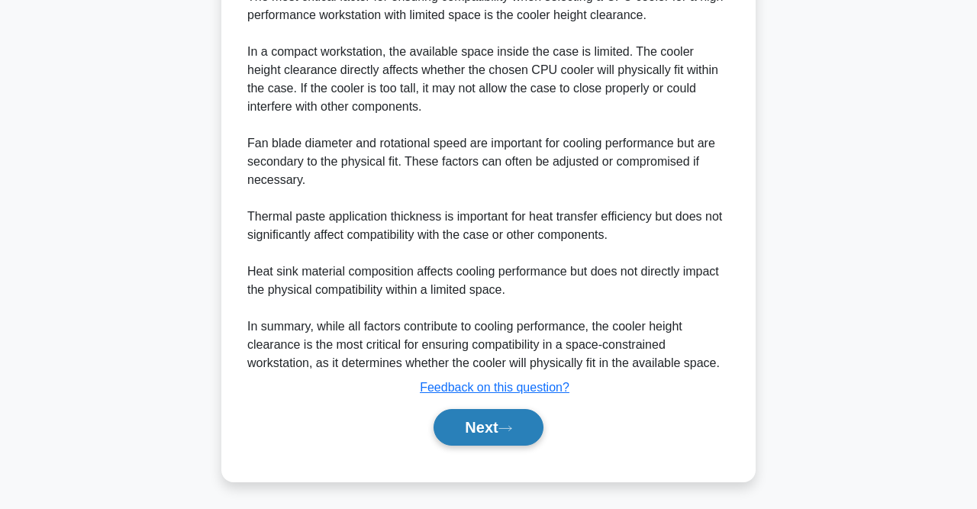
click at [515, 422] on button "Next" at bounding box center [488, 427] width 109 height 37
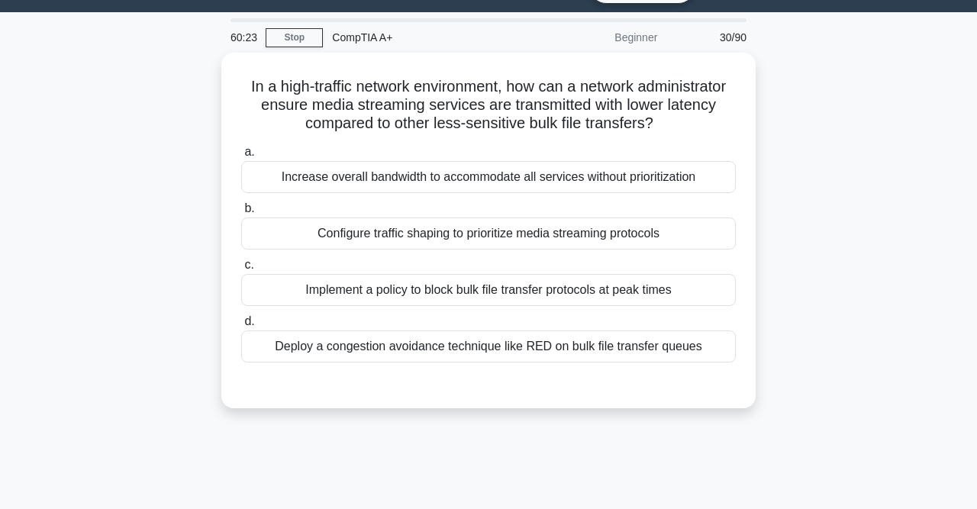
scroll to position [32, 0]
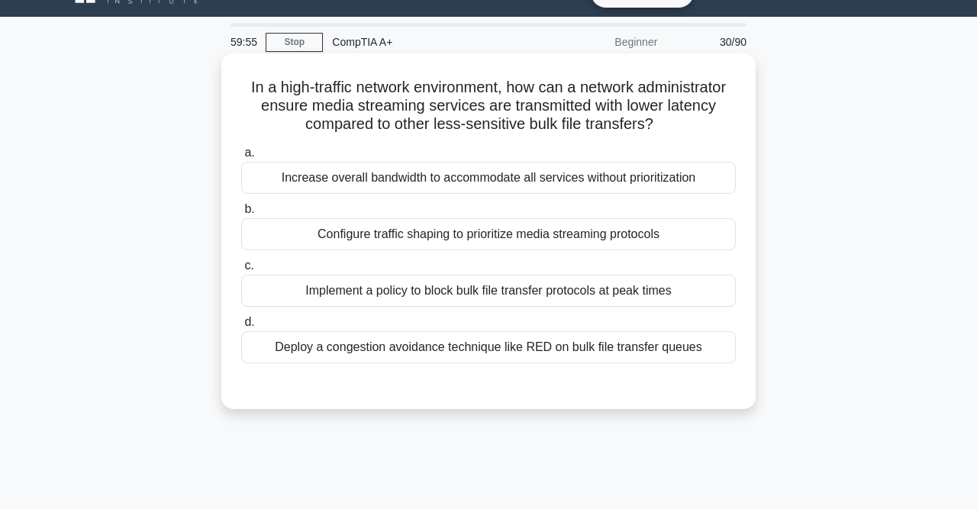
click at [519, 239] on div "Configure traffic shaping to prioritize media streaming protocols" at bounding box center [488, 234] width 495 height 32
click at [241, 215] on input "b. Configure traffic shaping to prioritize media streaming protocols" at bounding box center [241, 210] width 0 height 10
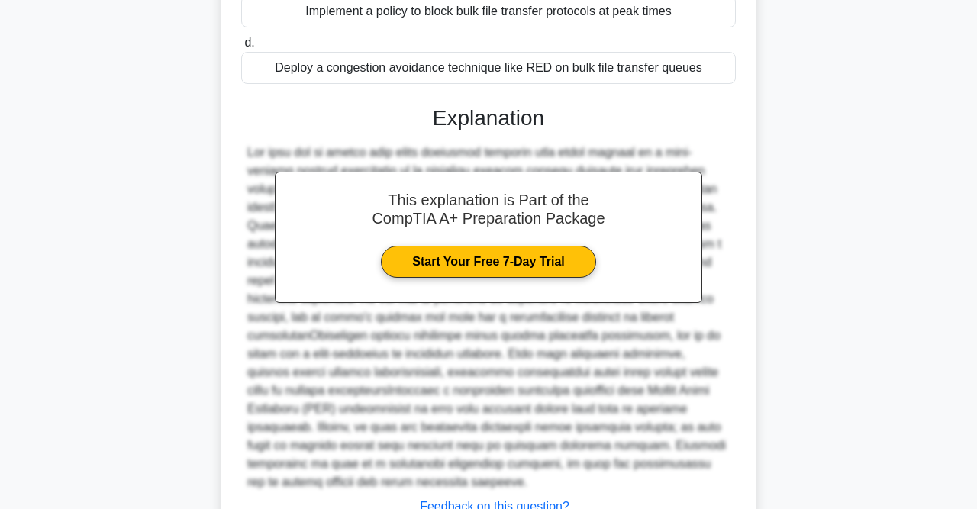
scroll to position [412, 0]
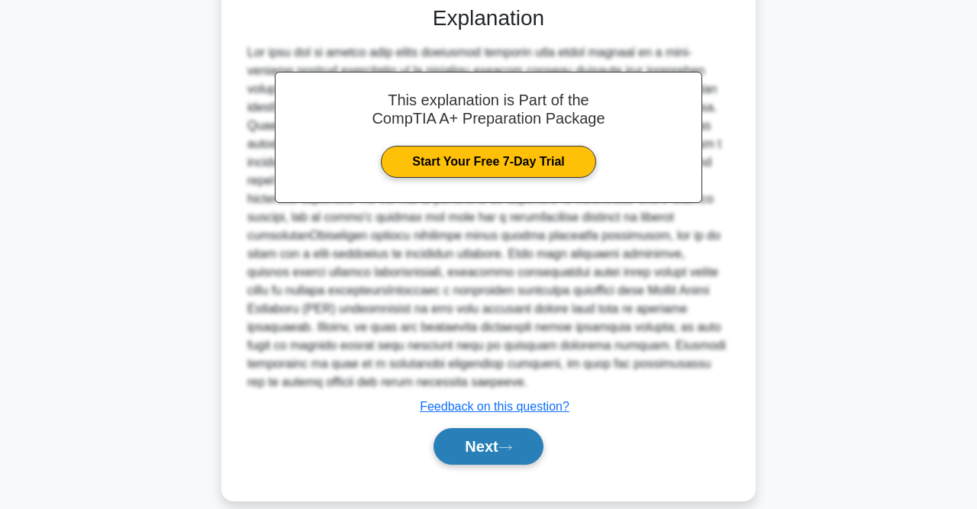
click at [519, 428] on button "Next" at bounding box center [488, 446] width 109 height 37
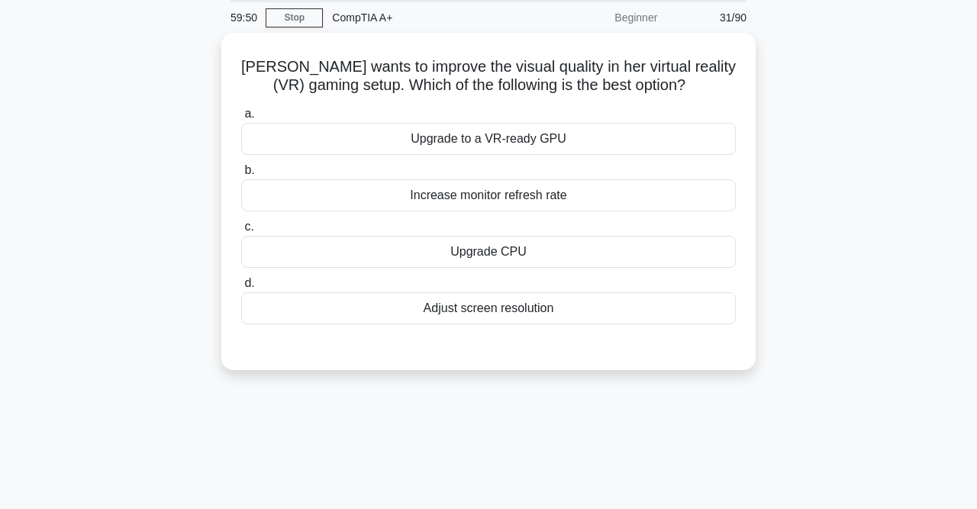
scroll to position [0, 0]
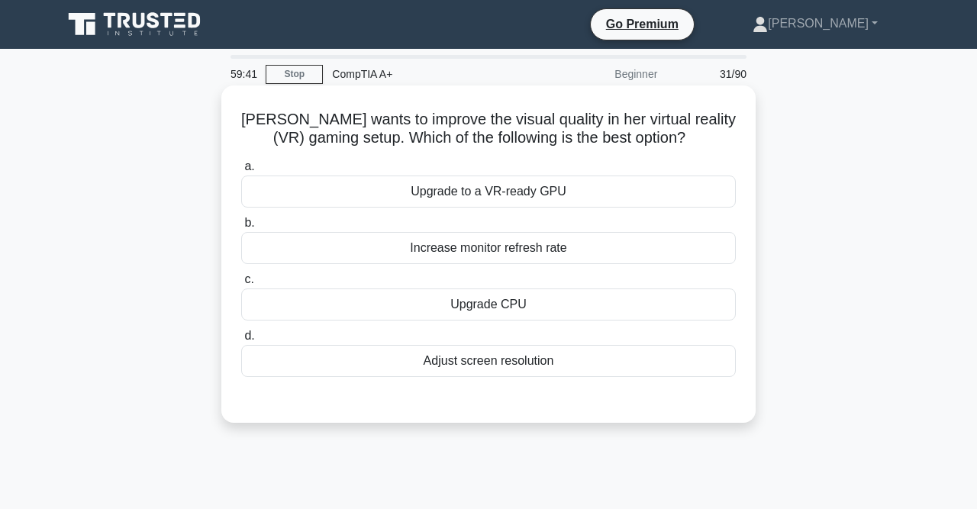
click at [541, 187] on div "Upgrade to a VR-ready GPU" at bounding box center [488, 192] width 495 height 32
click at [241, 172] on input "a. Upgrade to a VR-ready GPU" at bounding box center [241, 167] width 0 height 10
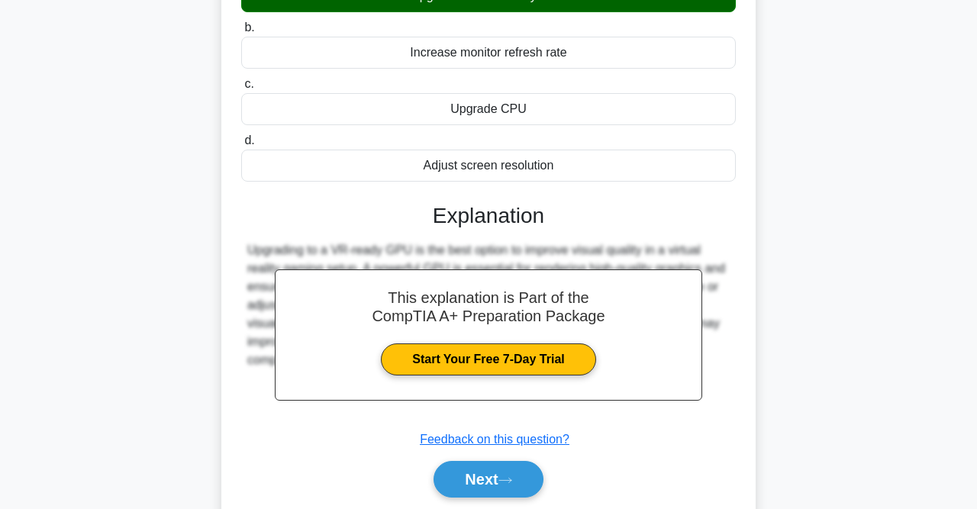
scroll to position [315, 0]
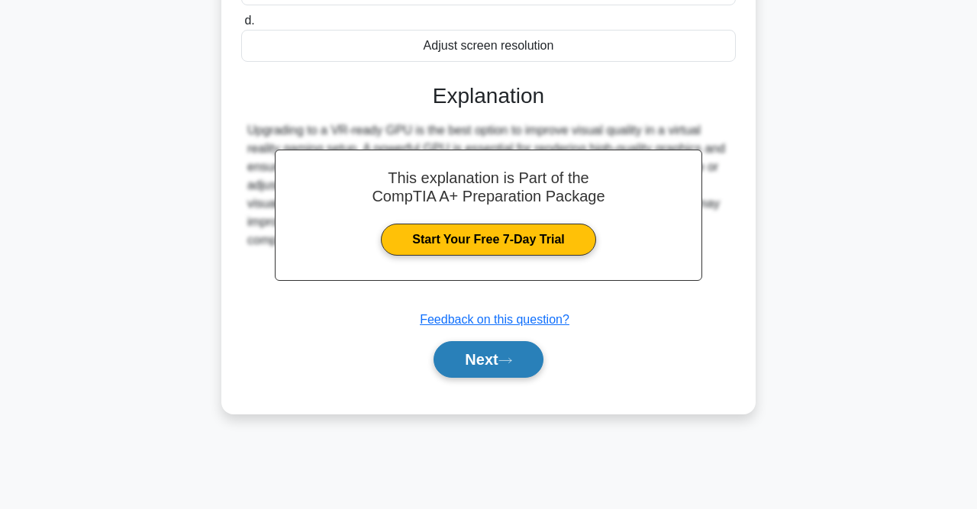
click at [506, 370] on button "Next" at bounding box center [488, 359] width 109 height 37
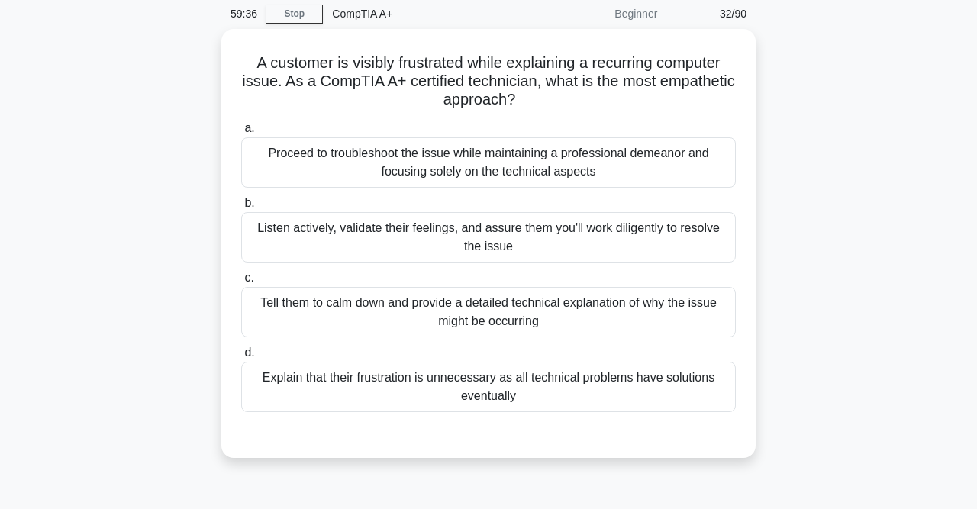
scroll to position [58, 0]
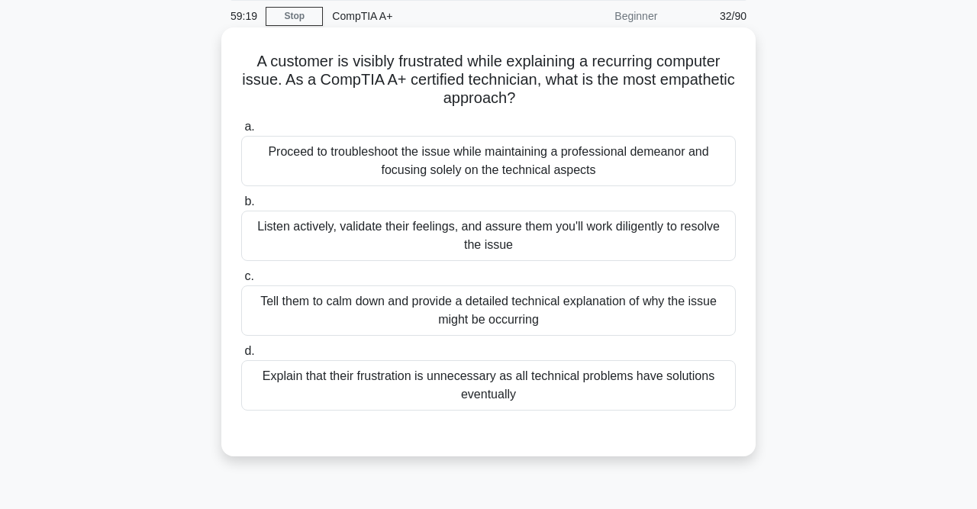
click at [563, 229] on div "Listen actively, validate their feelings, and assure them you'll work diligentl…" at bounding box center [488, 236] width 495 height 50
click at [241, 207] on input "b. Listen actively, validate their feelings, and assure them you'll work dilige…" at bounding box center [241, 202] width 0 height 10
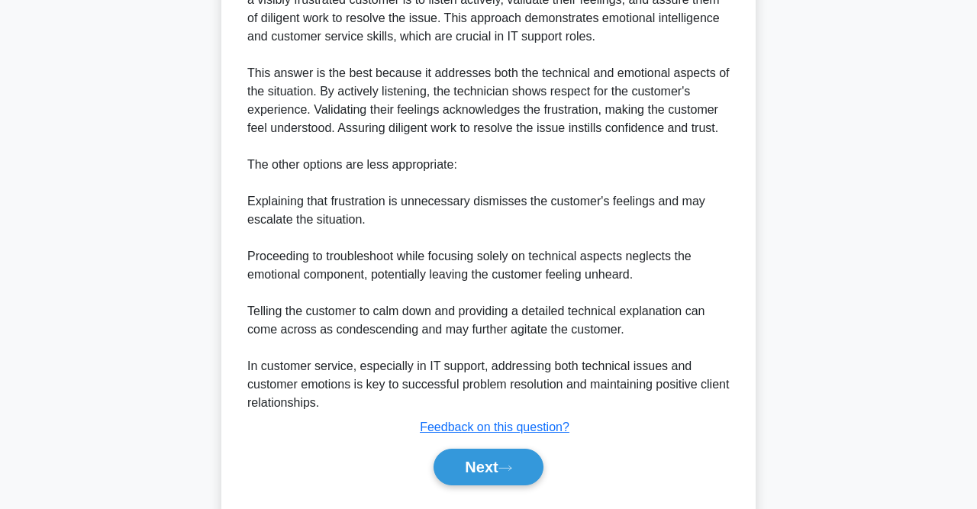
scroll to position [556, 0]
click at [543, 470] on button "Next" at bounding box center [488, 467] width 109 height 37
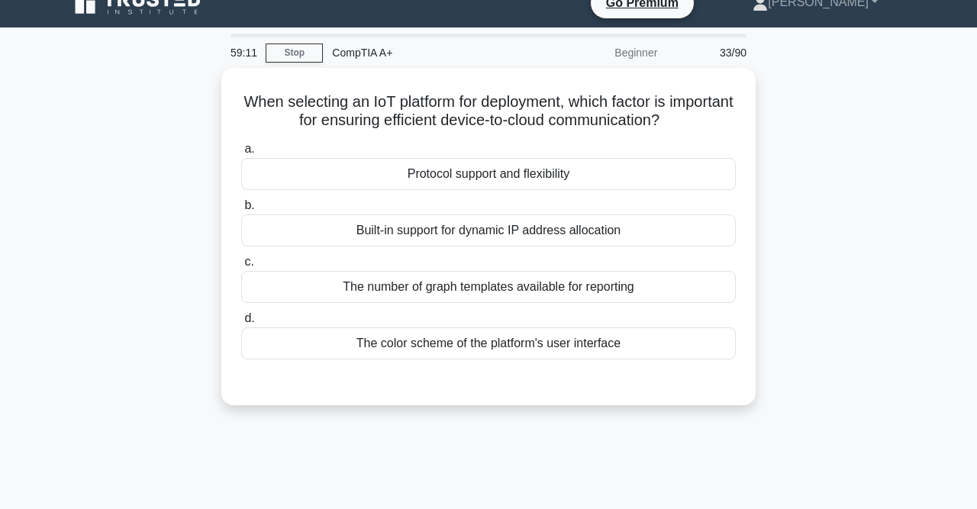
scroll to position [0, 0]
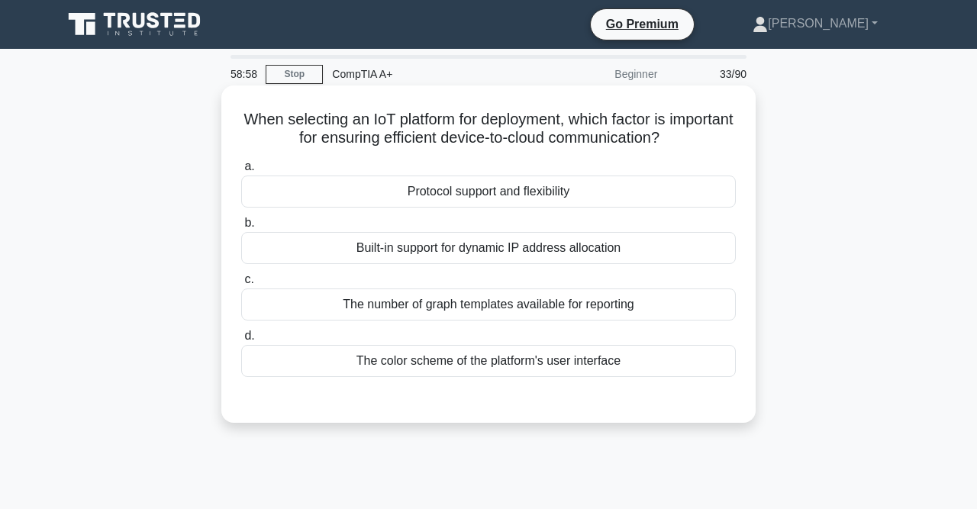
click at [493, 196] on div "Protocol support and flexibility" at bounding box center [488, 192] width 495 height 32
click at [241, 172] on input "a. Protocol support and flexibility" at bounding box center [241, 167] width 0 height 10
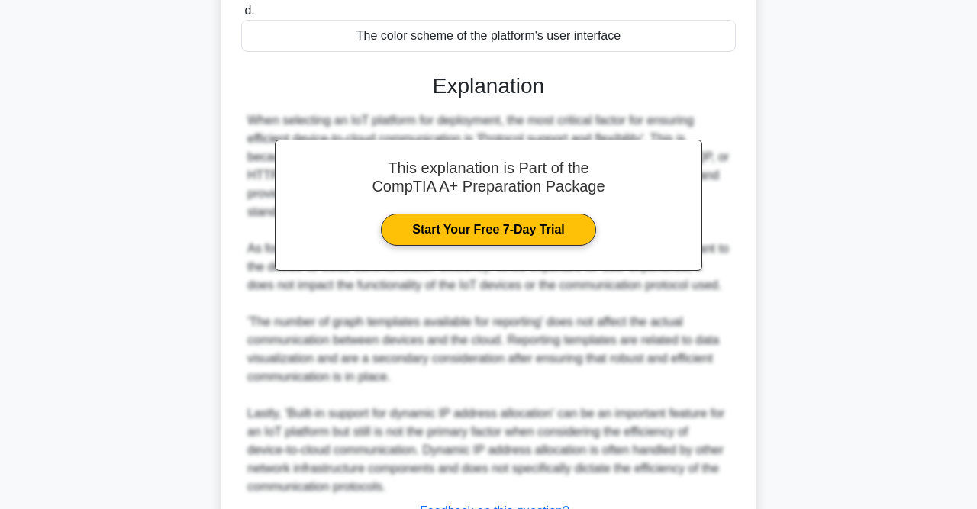
scroll to position [448, 0]
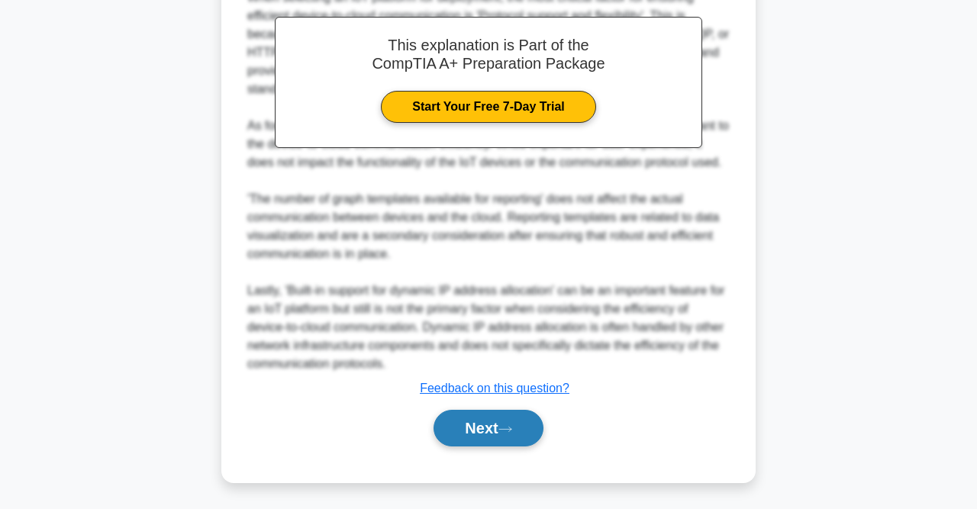
click at [499, 425] on button "Next" at bounding box center [488, 428] width 109 height 37
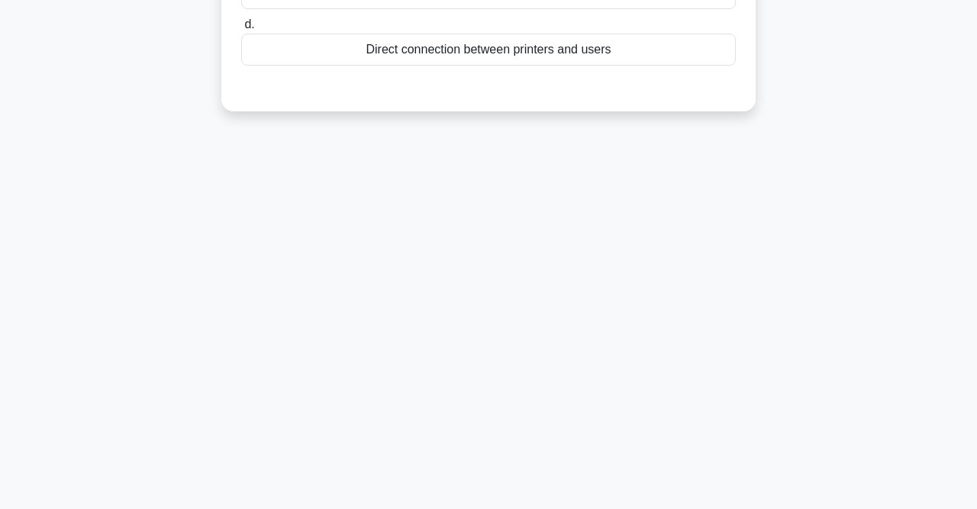
scroll to position [0, 0]
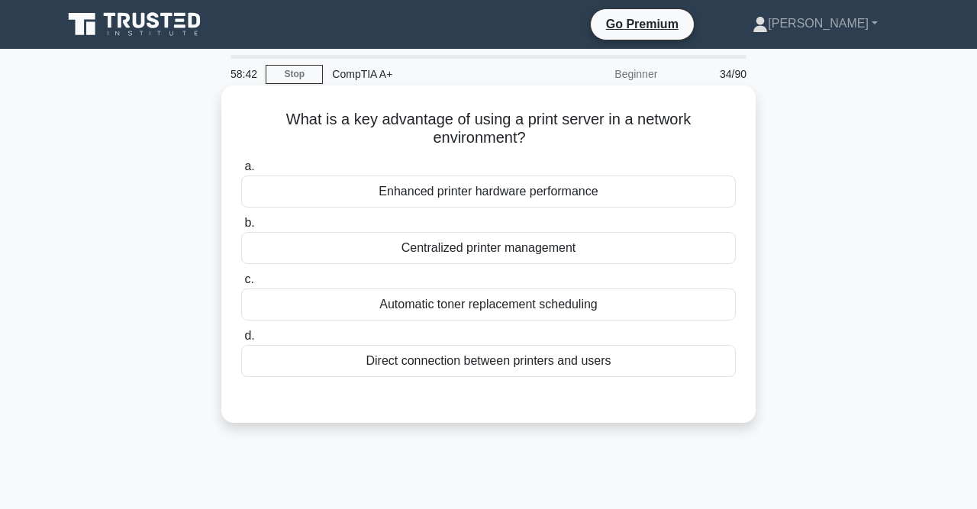
click at [554, 357] on div "Direct connection between printers and users" at bounding box center [488, 361] width 495 height 32
click at [241, 341] on input "d. Direct connection between printers and users" at bounding box center [241, 336] width 0 height 10
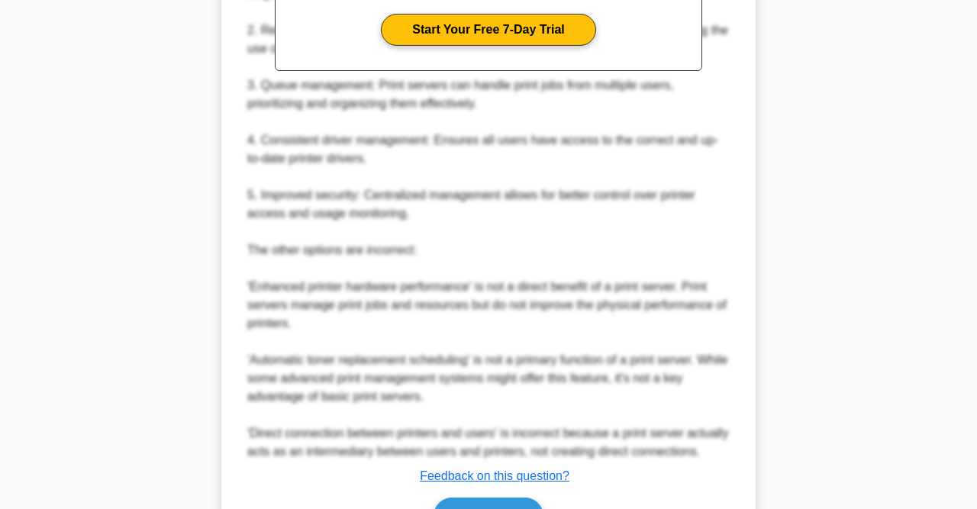
scroll to position [615, 0]
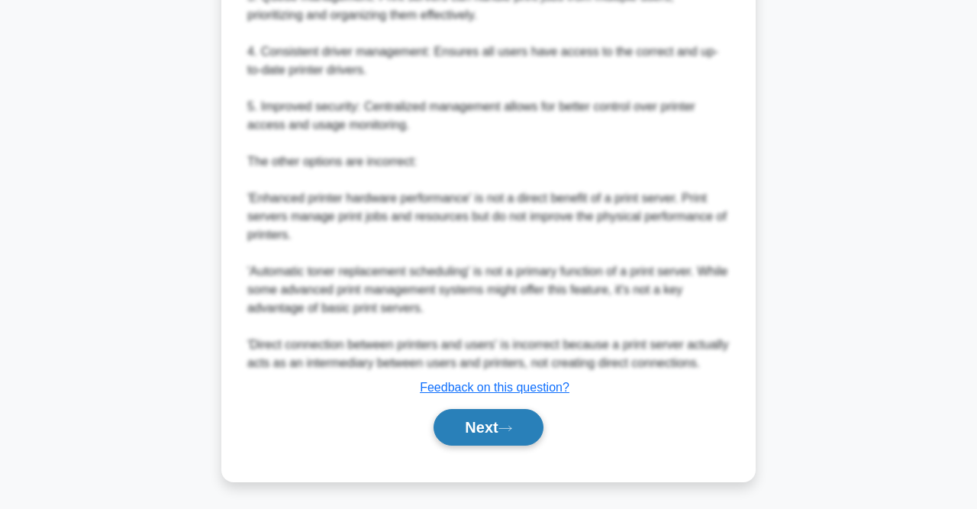
click at [515, 432] on button "Next" at bounding box center [488, 427] width 109 height 37
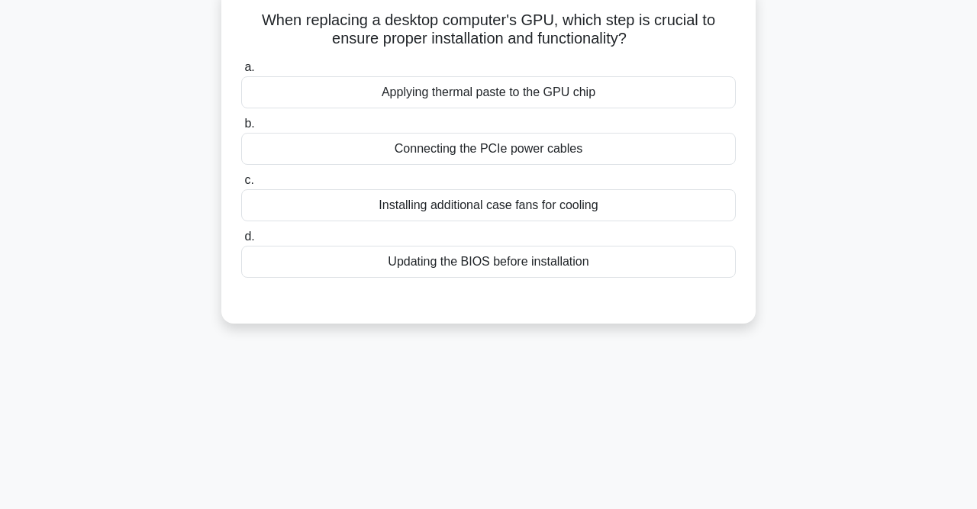
scroll to position [0, 0]
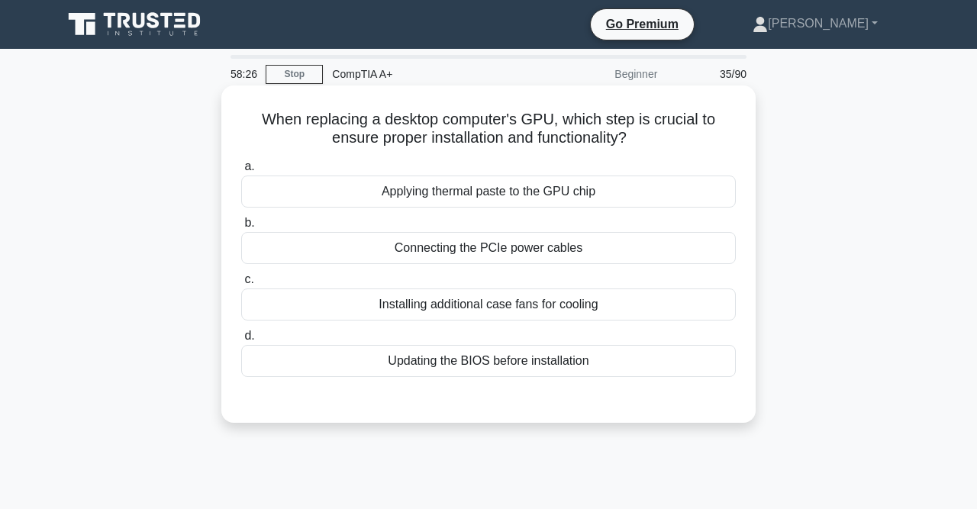
click at [489, 256] on div "Connecting the PCIe power cables" at bounding box center [488, 248] width 495 height 32
click at [241, 228] on input "b. Connecting the PCIe power cables" at bounding box center [241, 223] width 0 height 10
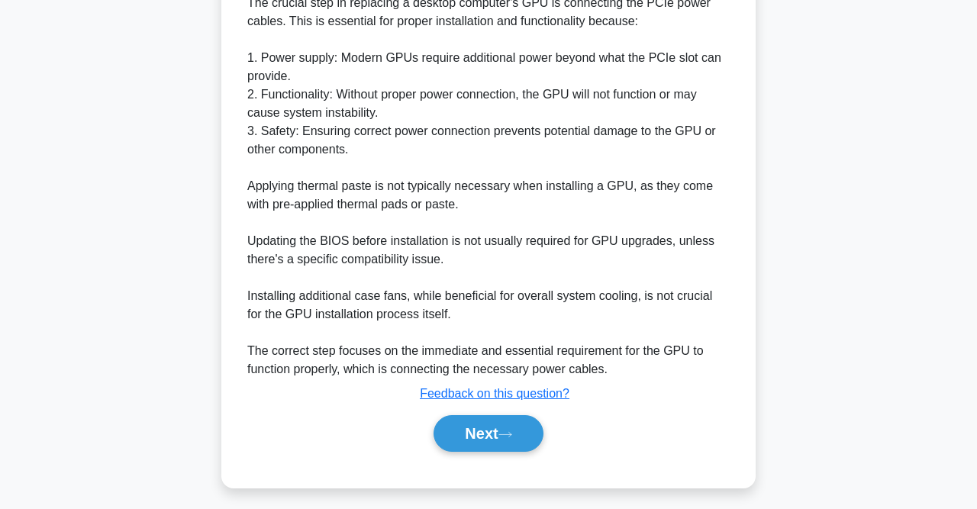
scroll to position [448, 0]
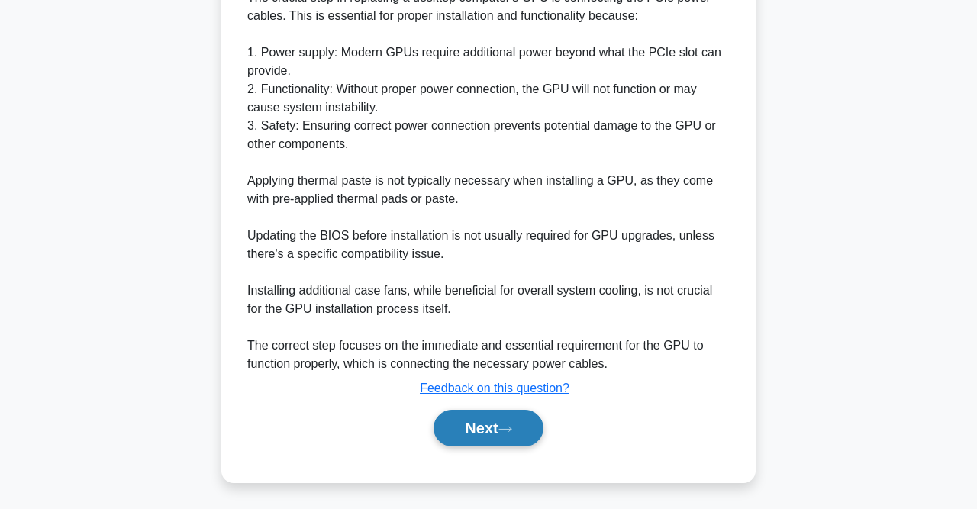
click at [515, 415] on button "Next" at bounding box center [488, 428] width 109 height 37
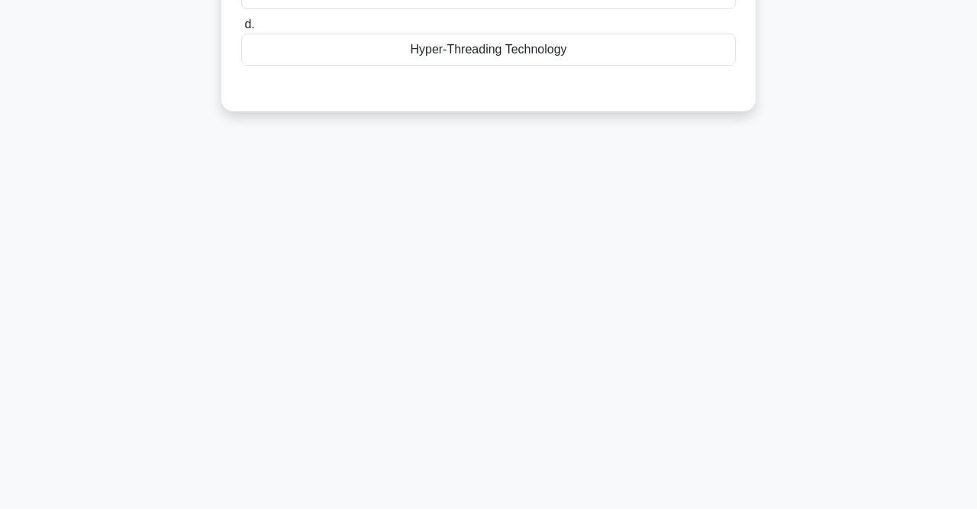
scroll to position [0, 0]
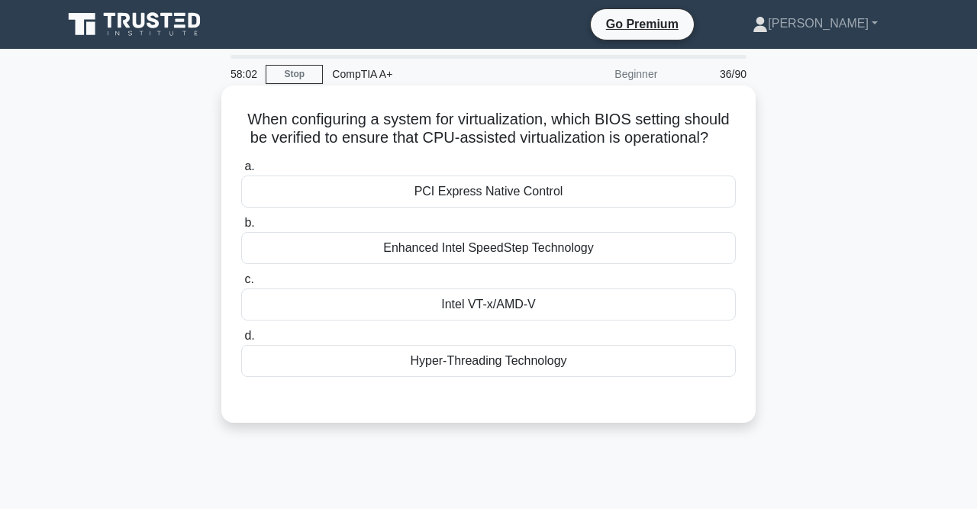
click at [554, 308] on div "Intel VT-x/AMD-V" at bounding box center [488, 305] width 495 height 32
click at [241, 285] on input "c. Intel VT-x/AMD-V" at bounding box center [241, 280] width 0 height 10
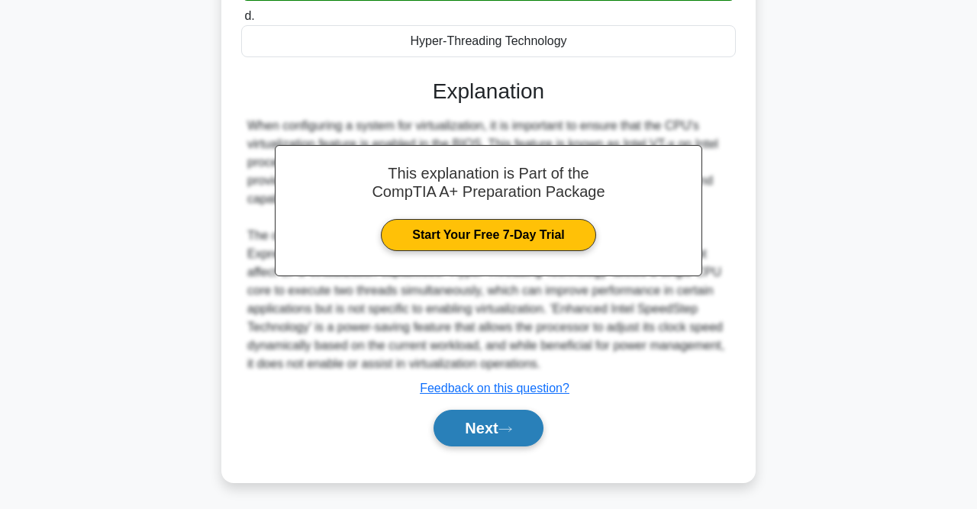
click at [528, 413] on button "Next" at bounding box center [488, 428] width 109 height 37
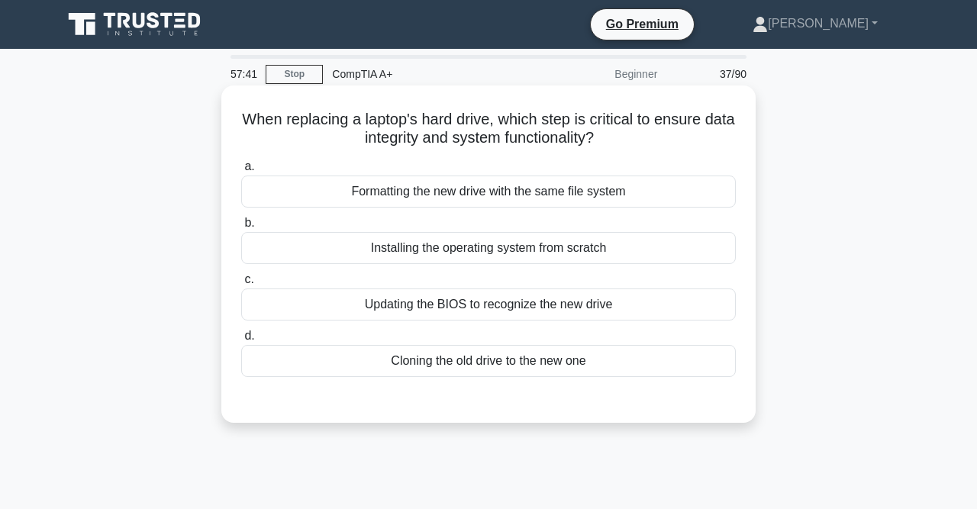
click at [536, 354] on div "Cloning the old drive to the new one" at bounding box center [488, 361] width 495 height 32
click at [241, 341] on input "d. Cloning the old drive to the new one" at bounding box center [241, 336] width 0 height 10
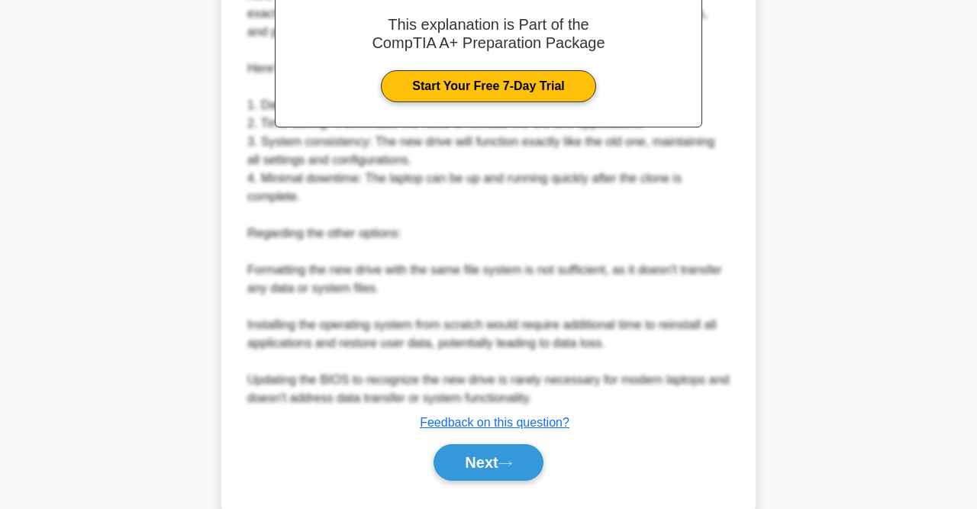
scroll to position [503, 0]
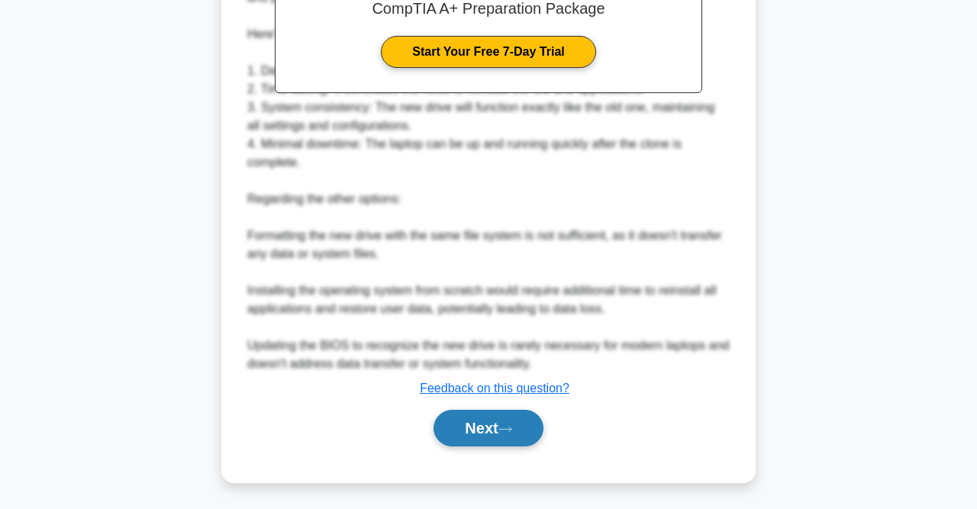
click at [531, 428] on button "Next" at bounding box center [488, 428] width 109 height 37
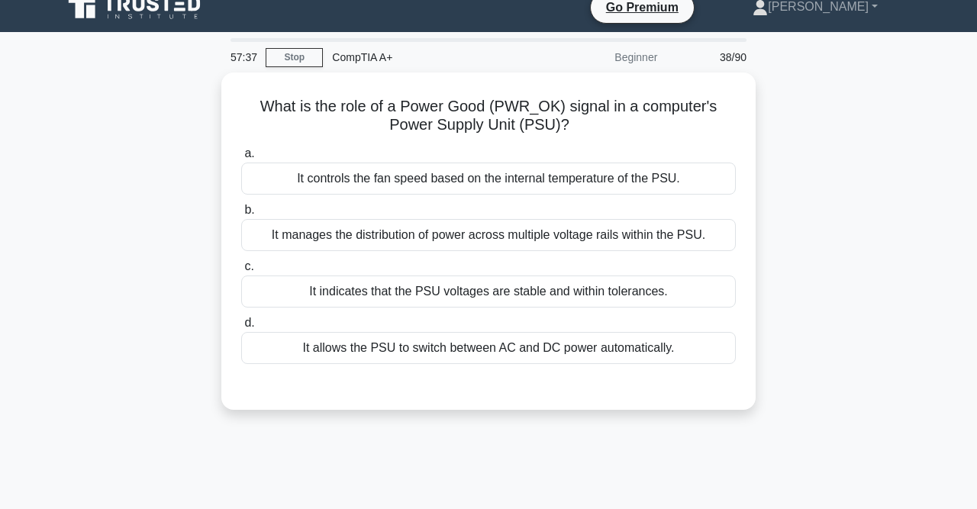
scroll to position [0, 0]
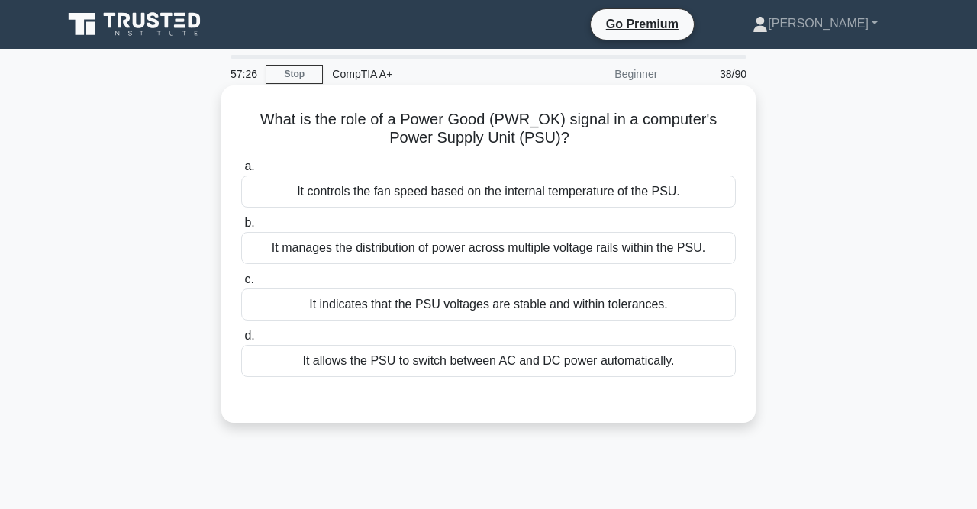
click at [546, 303] on div "It indicates that the PSU voltages are stable and within tolerances." at bounding box center [488, 305] width 495 height 32
click at [241, 285] on input "c. It indicates that the PSU voltages are stable and within tolerances." at bounding box center [241, 280] width 0 height 10
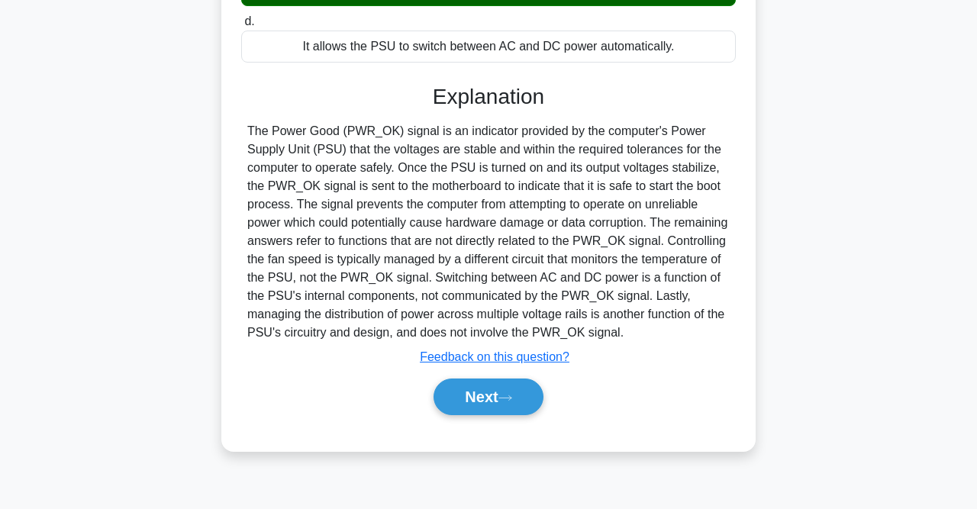
scroll to position [315, 0]
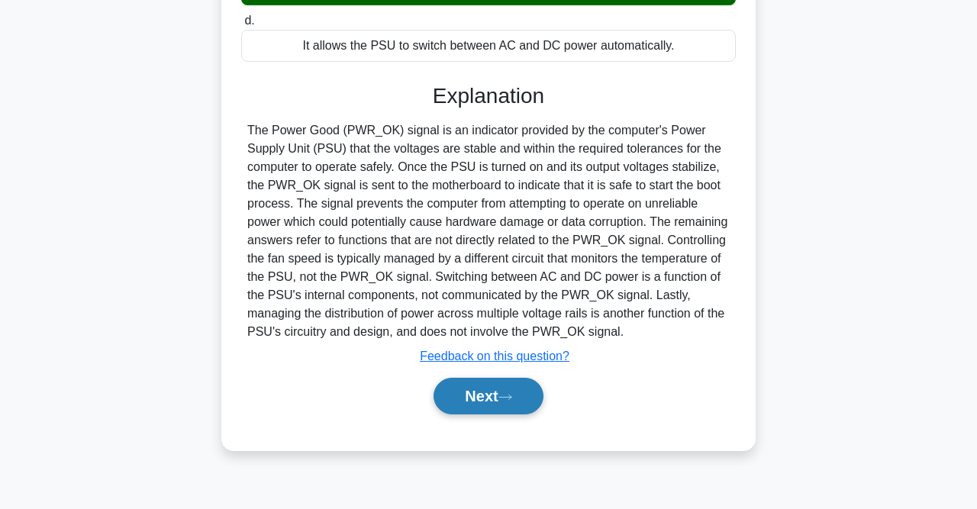
click at [503, 401] on button "Next" at bounding box center [488, 396] width 109 height 37
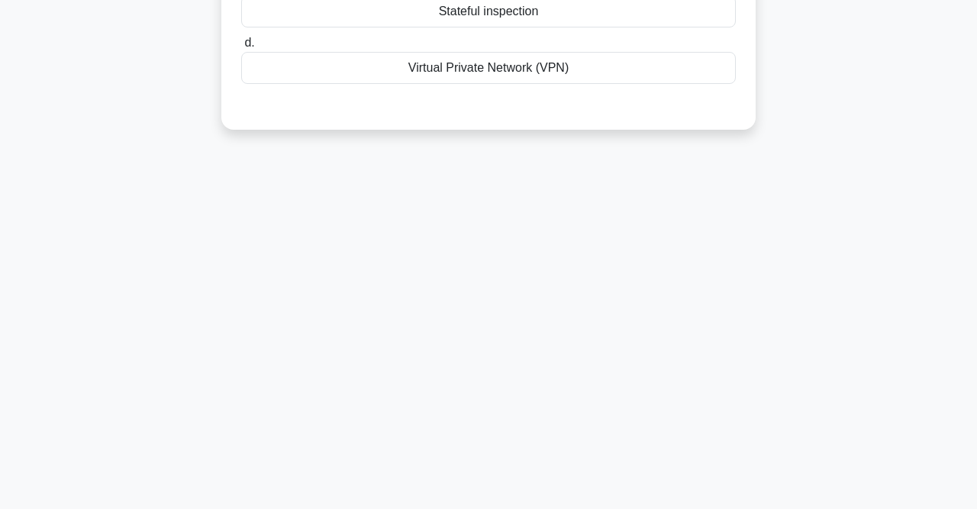
scroll to position [0, 0]
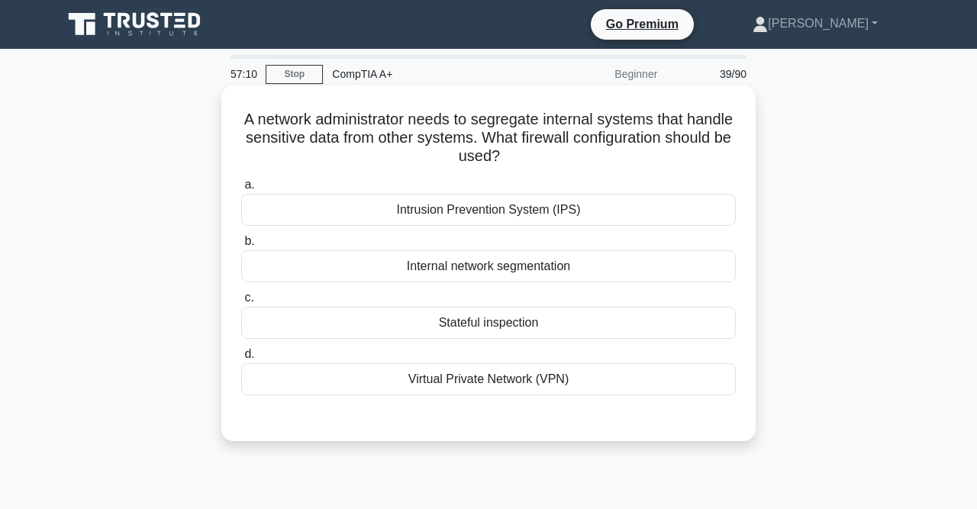
click at [538, 276] on div "Internal network segmentation" at bounding box center [488, 266] width 495 height 32
click at [241, 247] on input "b. Internal network segmentation" at bounding box center [241, 242] width 0 height 10
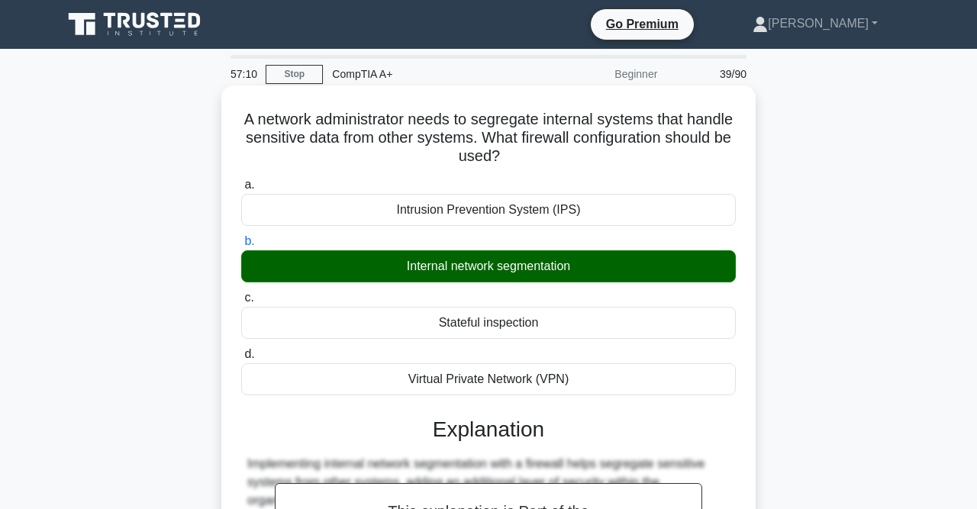
scroll to position [315, 0]
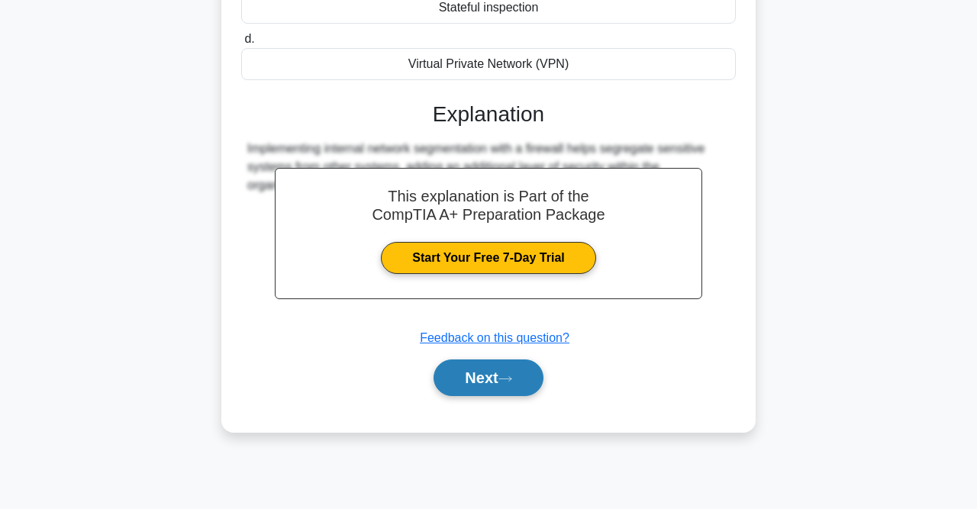
click at [509, 376] on icon at bounding box center [506, 379] width 14 height 8
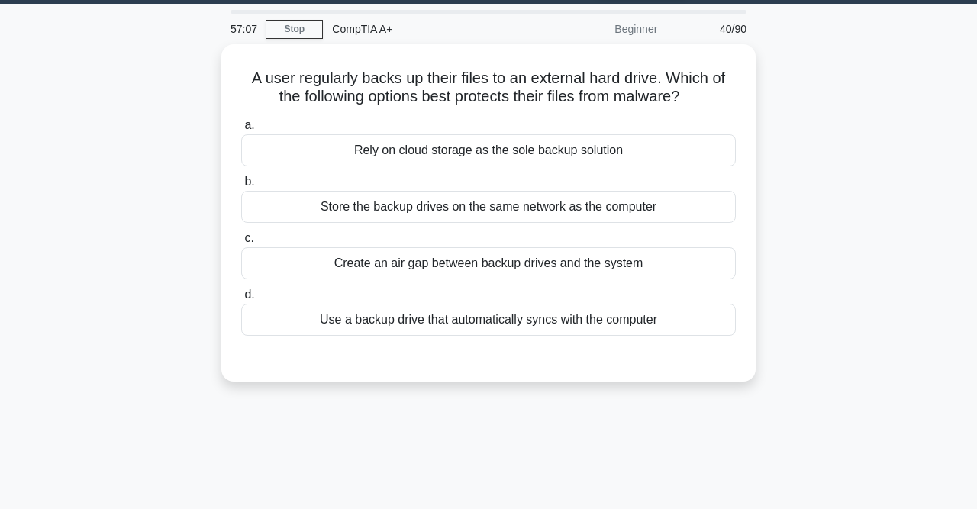
scroll to position [44, 0]
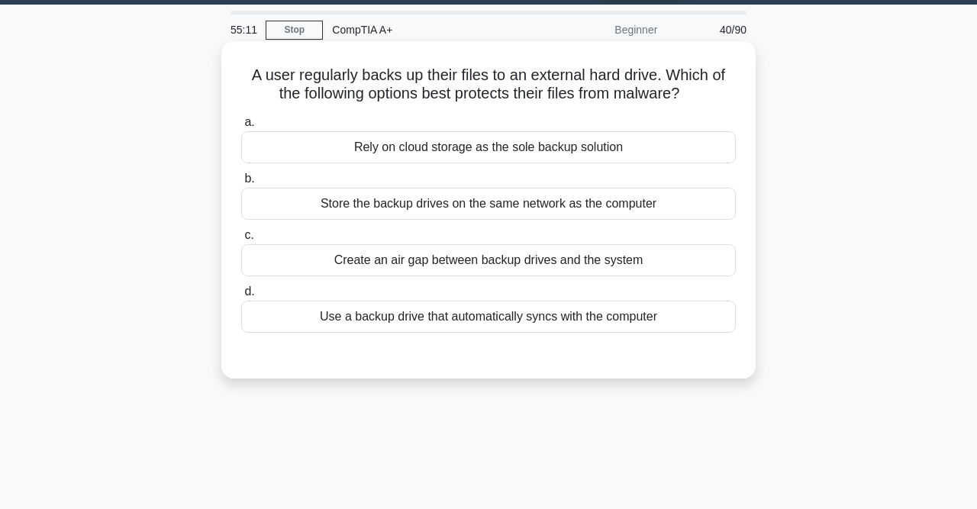
click at [499, 263] on div "Create an air gap between backup drives and the system" at bounding box center [488, 260] width 495 height 32
click at [241, 241] on input "c. Create an air gap between backup drives and the system" at bounding box center [241, 236] width 0 height 10
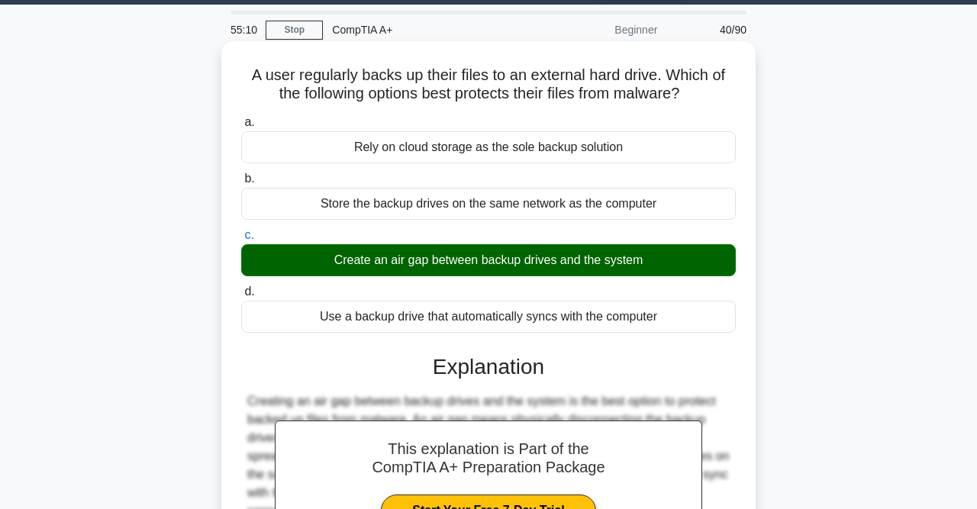
scroll to position [315, 0]
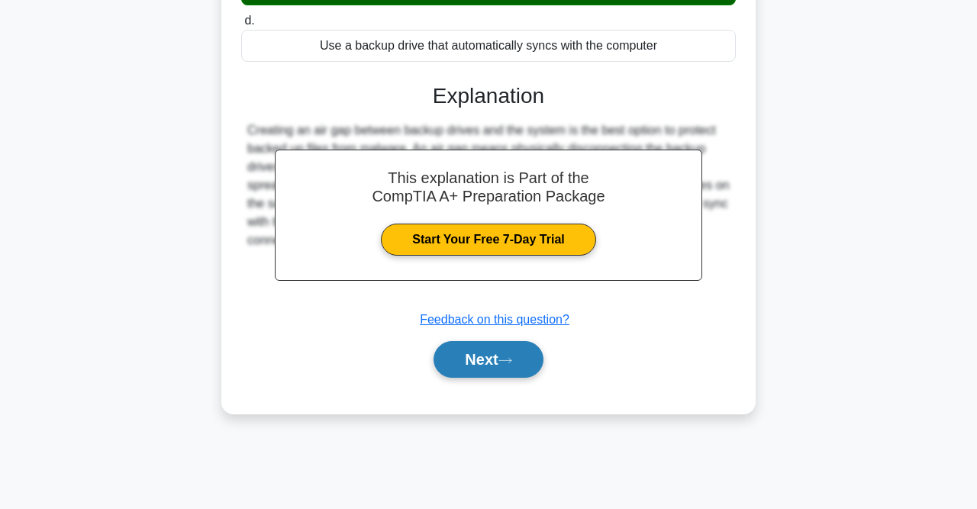
click at [501, 352] on button "Next" at bounding box center [488, 359] width 109 height 37
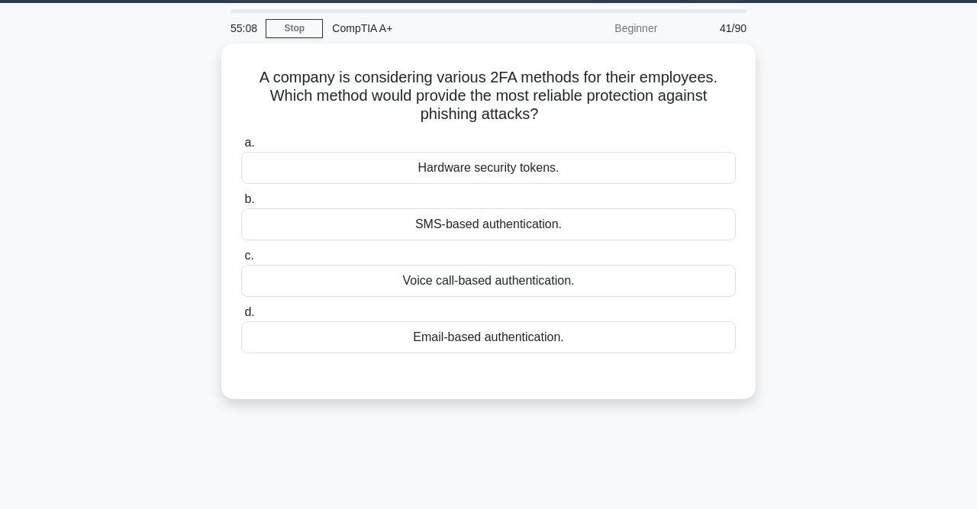
scroll to position [0, 0]
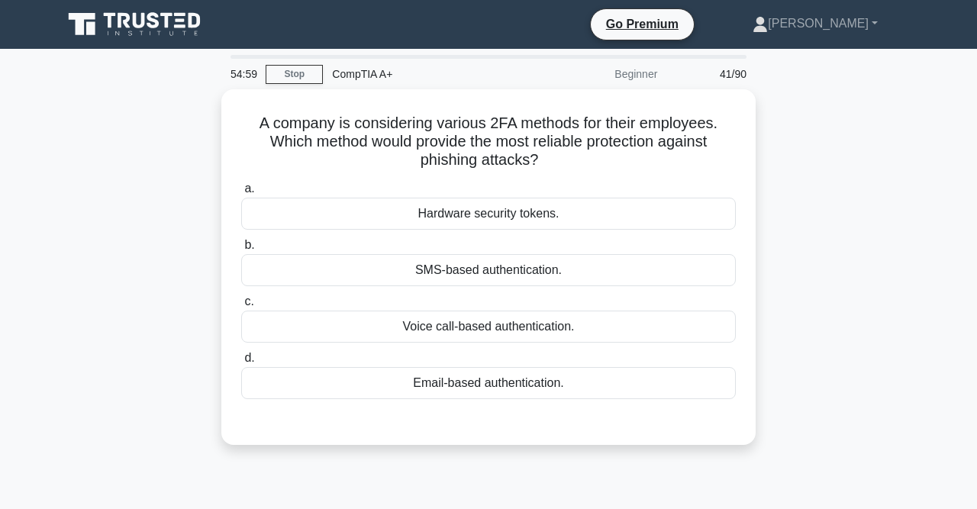
click at [501, 263] on div "SMS-based authentication." at bounding box center [488, 270] width 495 height 32
click at [241, 250] on input "b. SMS-based authentication." at bounding box center [241, 246] width 0 height 10
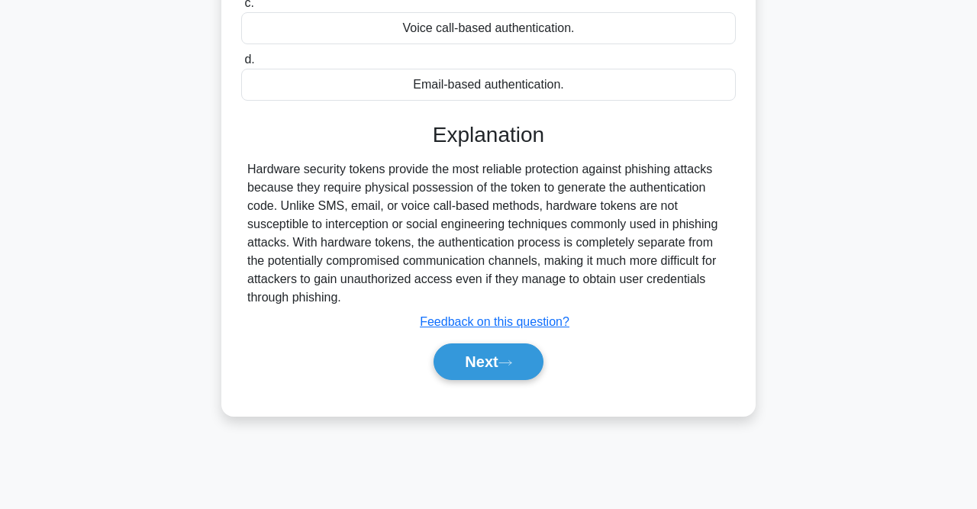
scroll to position [315, 0]
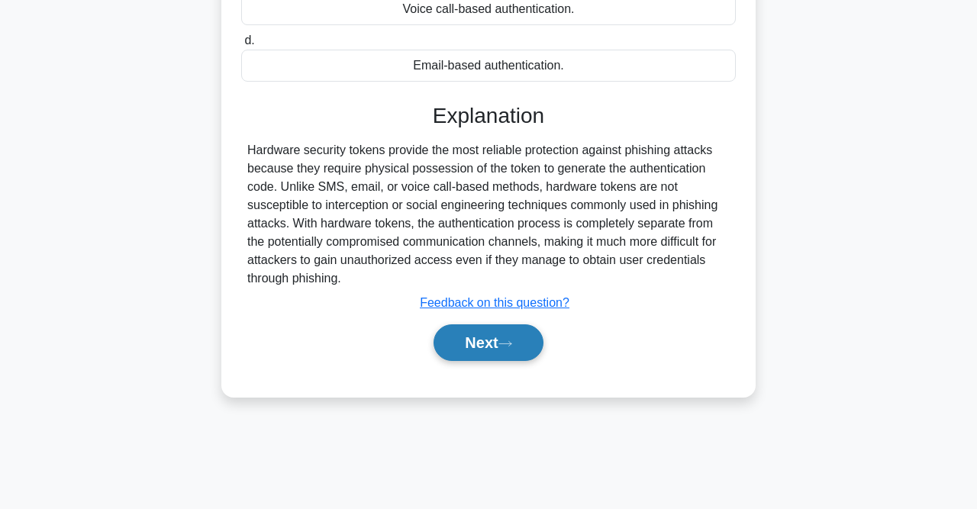
click at [499, 335] on button "Next" at bounding box center [488, 343] width 109 height 37
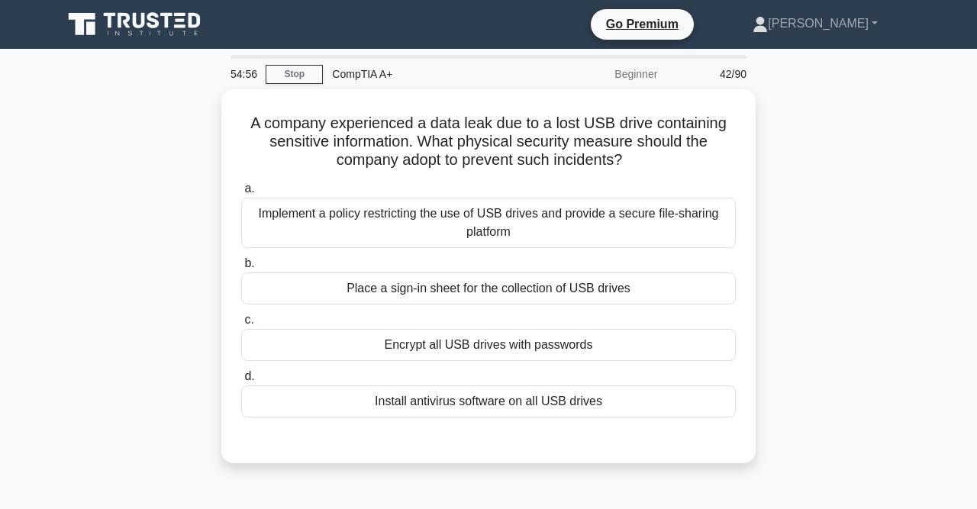
scroll to position [0, 0]
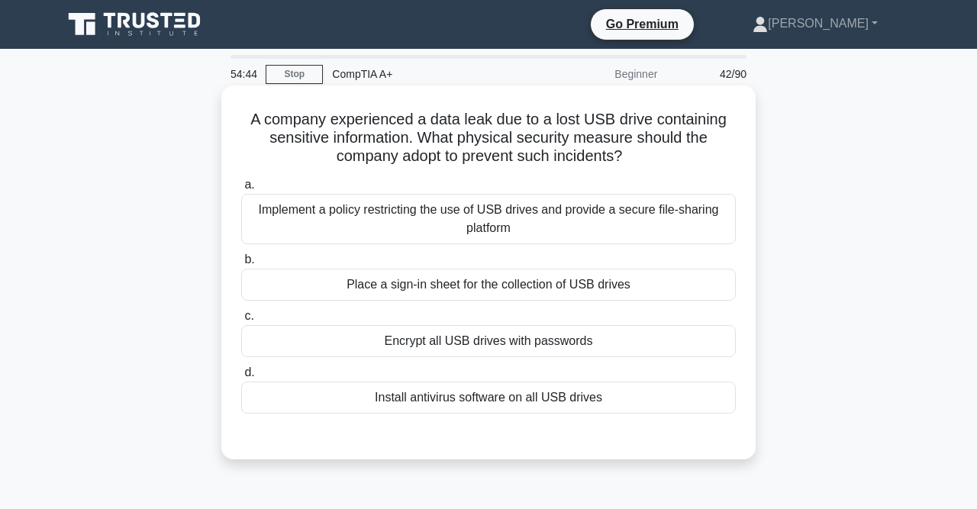
click at [561, 346] on div "Encrypt all USB drives with passwords" at bounding box center [488, 341] width 495 height 32
click at [241, 321] on input "c. Encrypt all USB drives with passwords" at bounding box center [241, 317] width 0 height 10
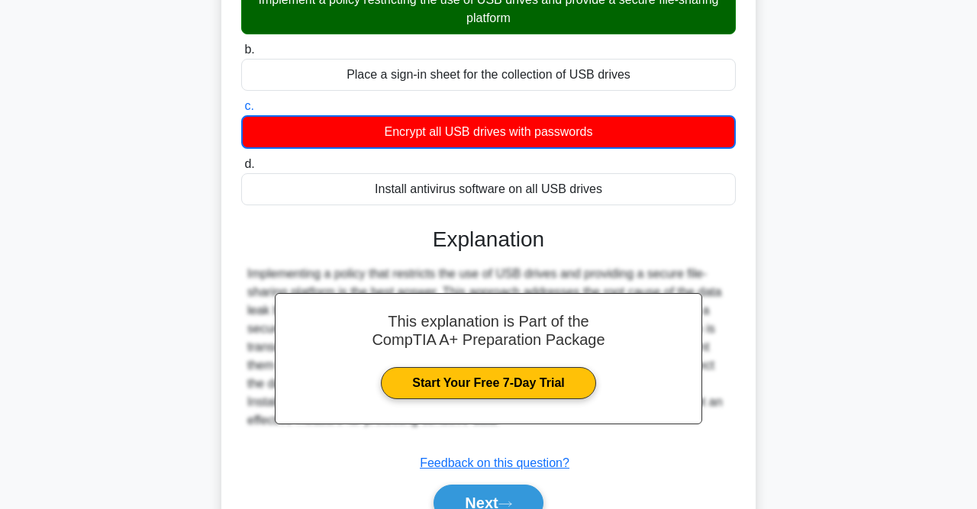
scroll to position [315, 0]
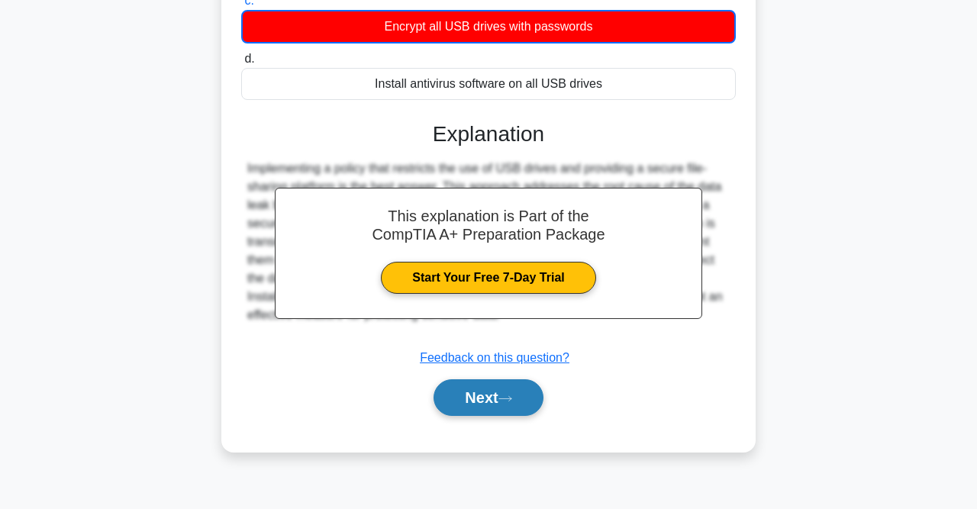
click at [512, 398] on icon at bounding box center [506, 399] width 14 height 8
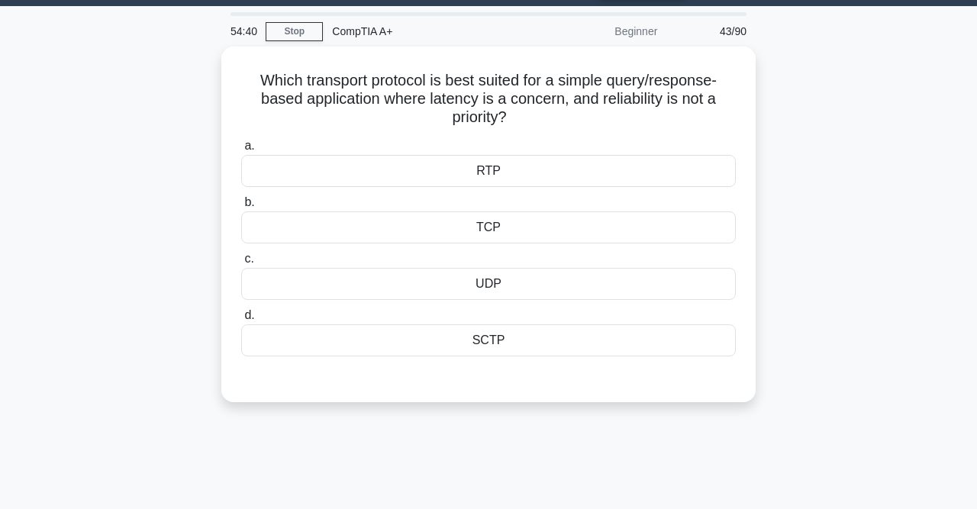
scroll to position [0, 0]
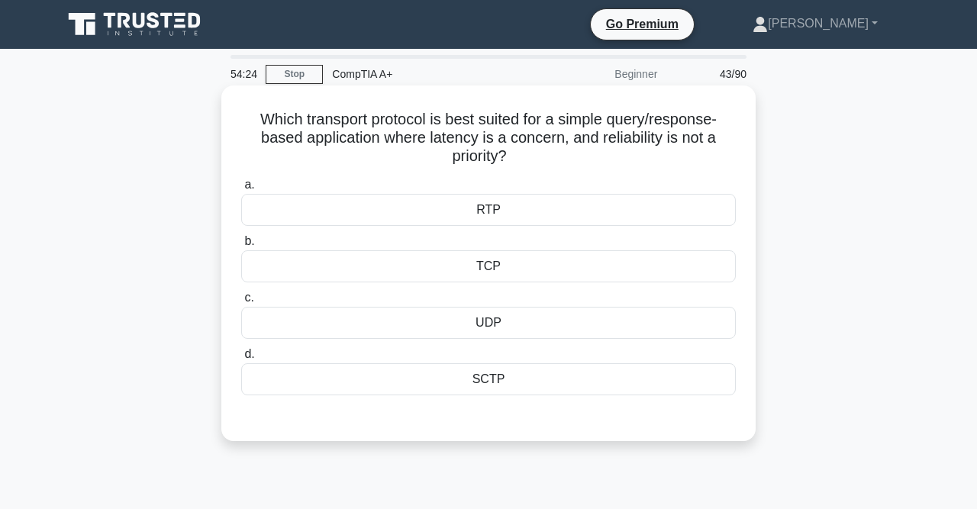
click at [498, 326] on div "UDP" at bounding box center [488, 323] width 495 height 32
click at [241, 303] on input "c. UDP" at bounding box center [241, 298] width 0 height 10
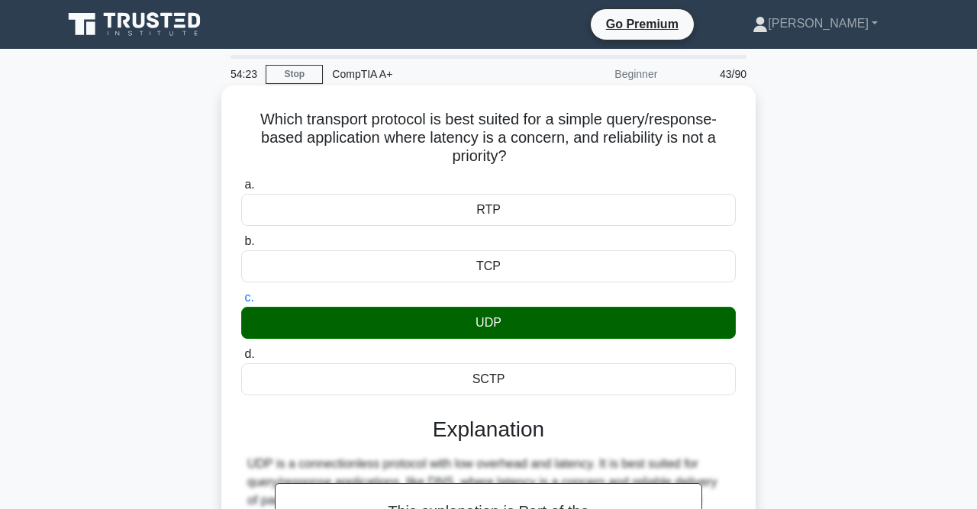
scroll to position [315, 0]
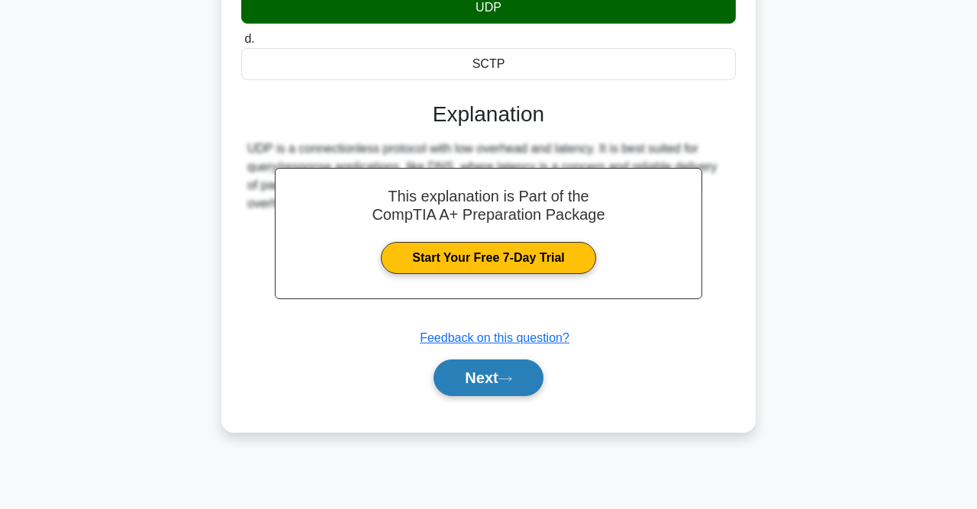
click at [488, 363] on button "Next" at bounding box center [488, 378] width 109 height 37
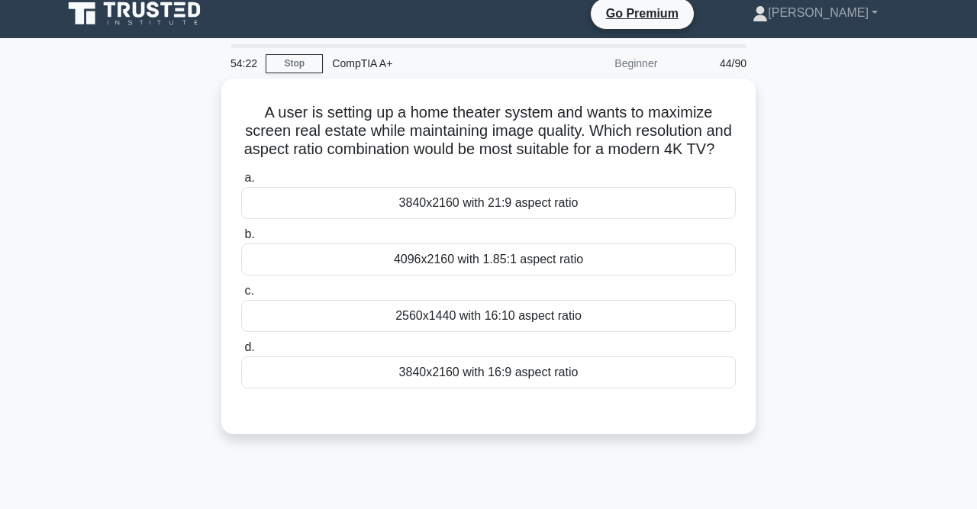
scroll to position [0, 0]
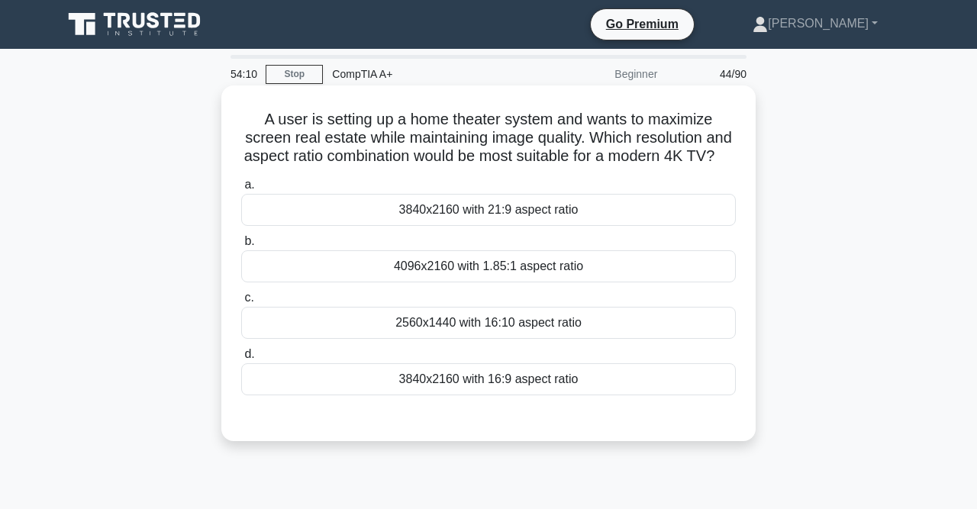
click at [510, 378] on div "3840x2160 with 16:9 aspect ratio" at bounding box center [488, 379] width 495 height 32
click at [241, 360] on input "d. 3840x2160 with 16:9 aspect ratio" at bounding box center [241, 355] width 0 height 10
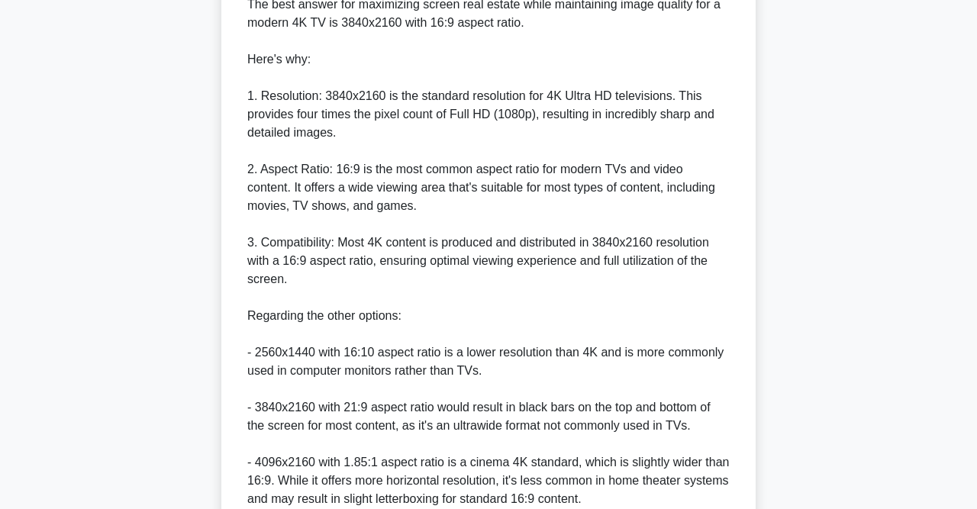
scroll to position [595, 0]
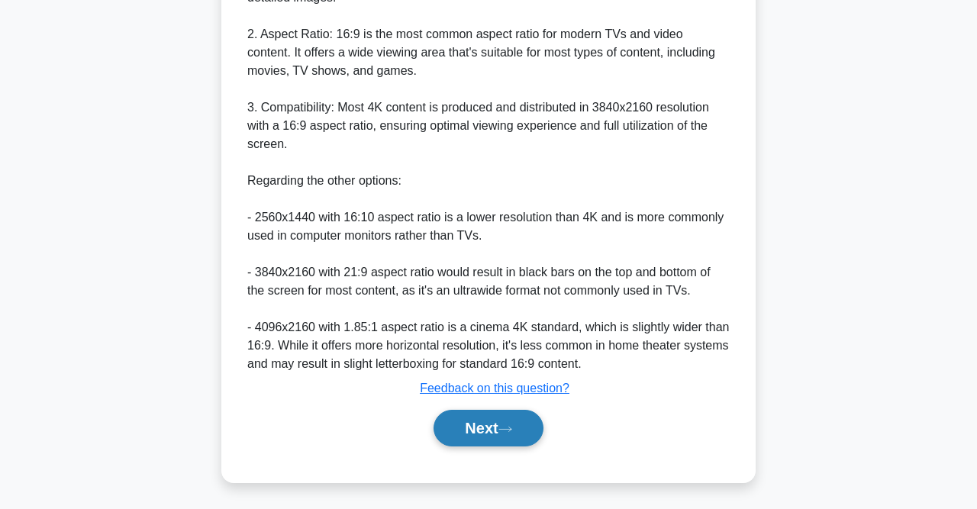
click at [503, 434] on button "Next" at bounding box center [488, 428] width 109 height 37
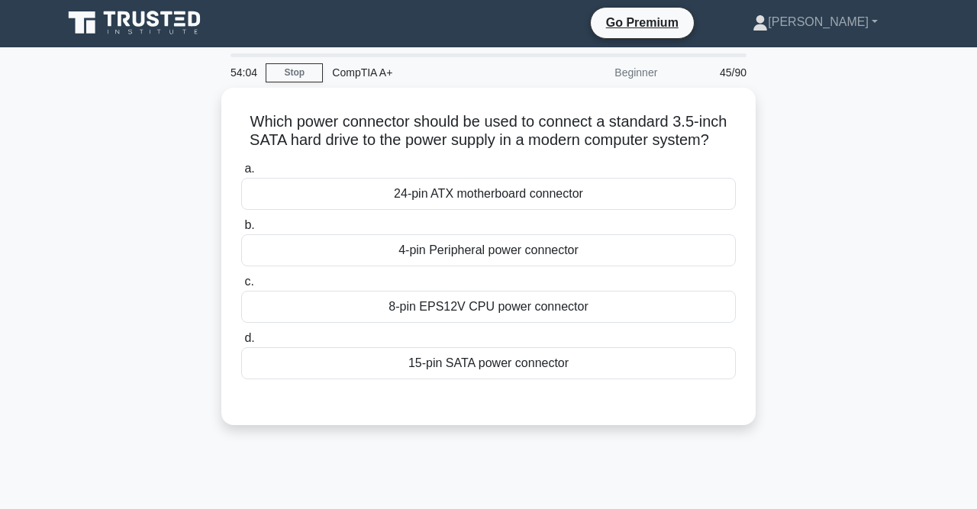
scroll to position [0, 0]
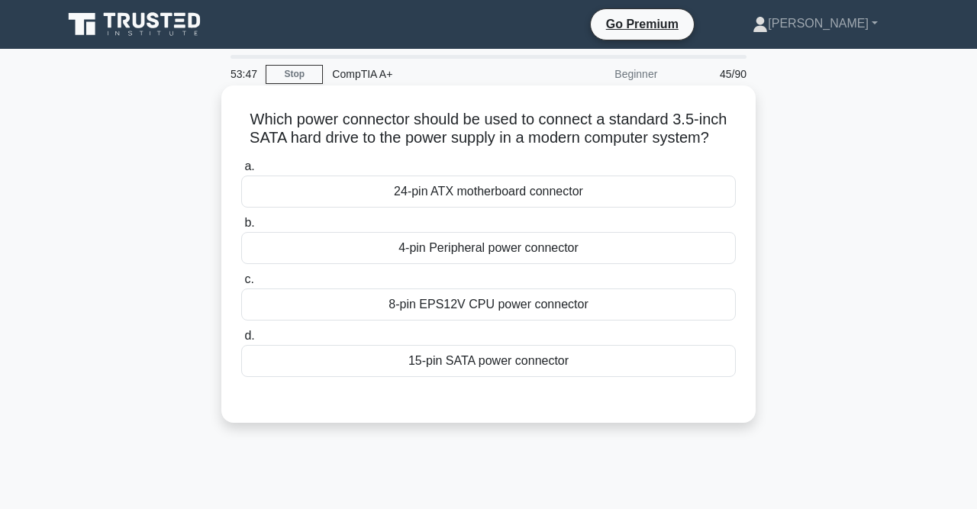
click at [494, 364] on div "15-pin SATA power connector" at bounding box center [488, 361] width 495 height 32
click at [241, 341] on input "d. 15-pin SATA power connector" at bounding box center [241, 336] width 0 height 10
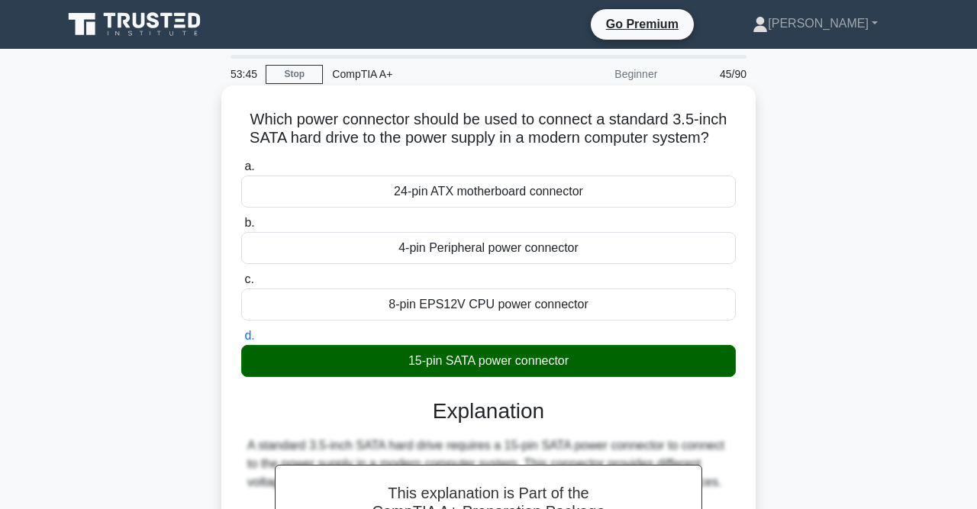
scroll to position [320, 0]
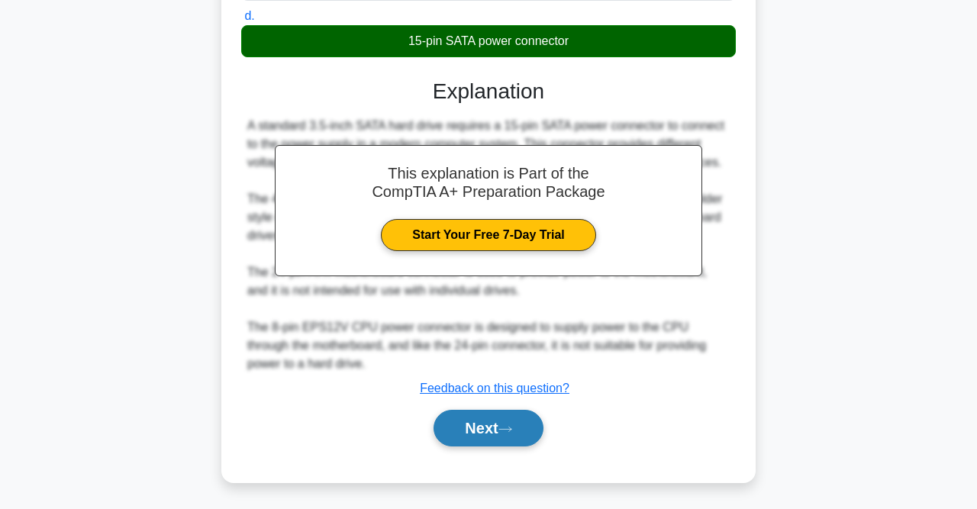
click at [505, 431] on button "Next" at bounding box center [488, 428] width 109 height 37
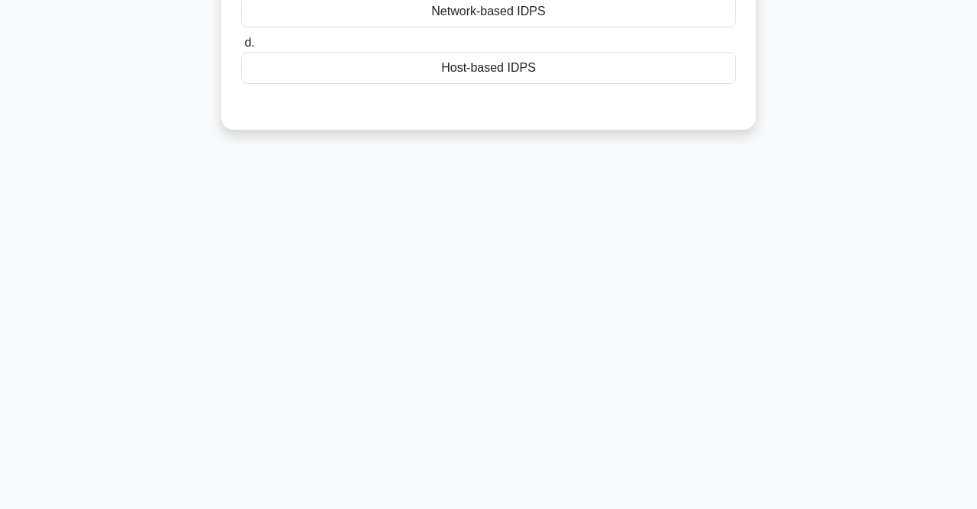
scroll to position [0, 0]
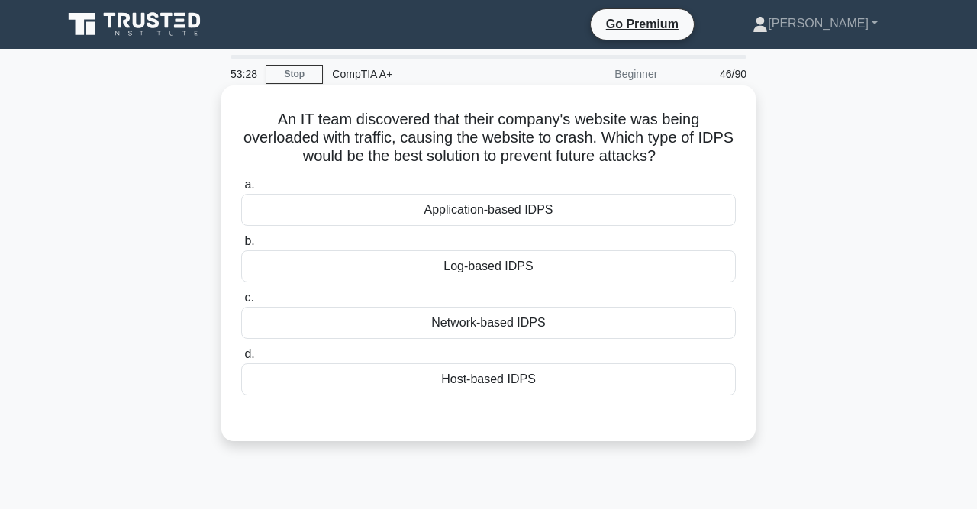
click at [529, 378] on div "Host-based IDPS" at bounding box center [488, 379] width 495 height 32
click at [241, 360] on input "d. Host-based IDPS" at bounding box center [241, 355] width 0 height 10
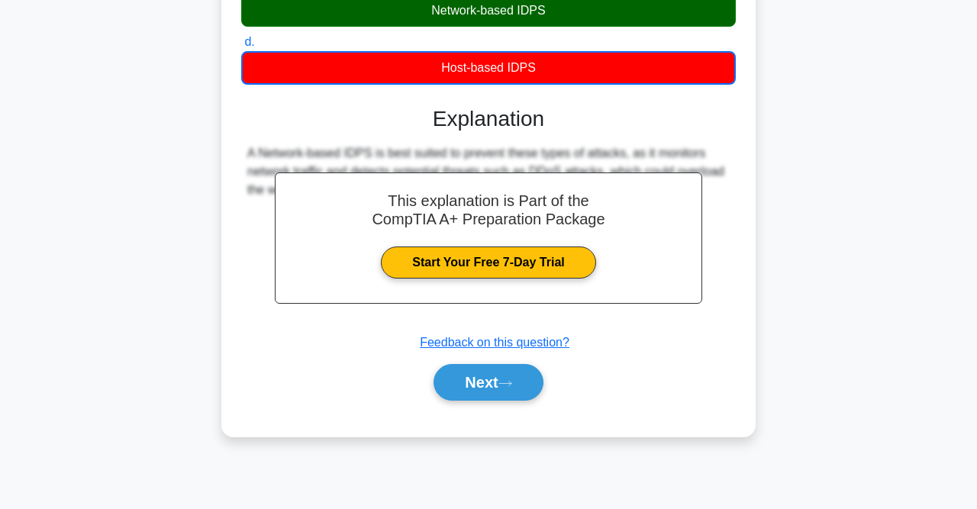
scroll to position [315, 0]
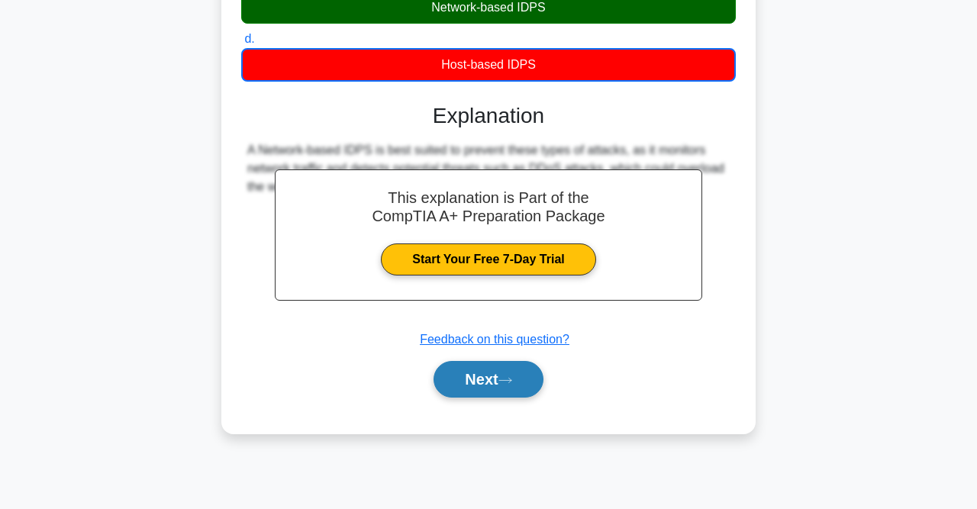
click at [501, 383] on button "Next" at bounding box center [488, 379] width 109 height 37
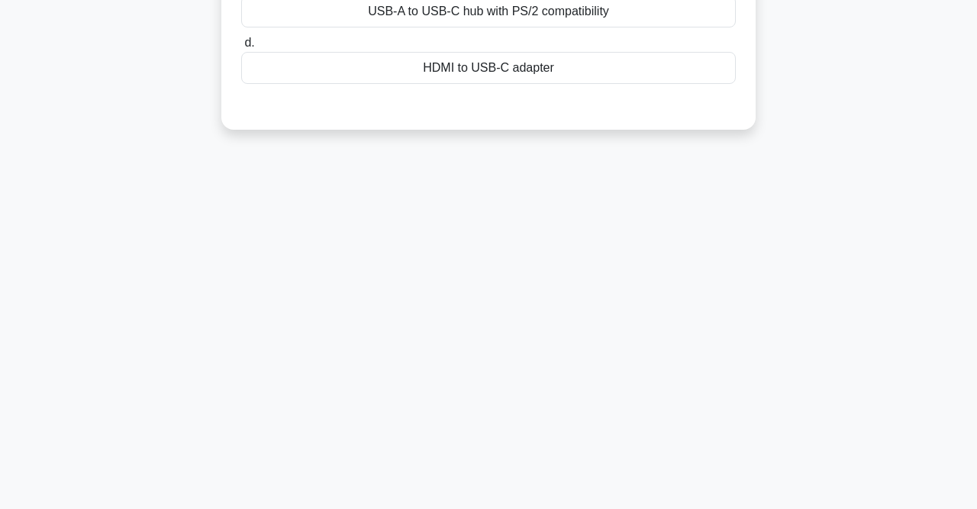
scroll to position [0, 0]
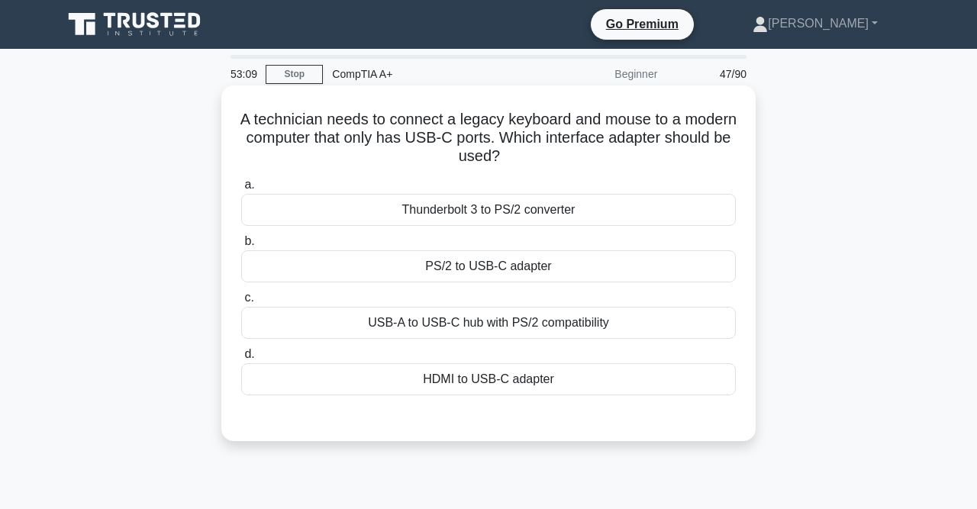
click at [543, 331] on div "USB-A to USB-C hub with PS/2 compatibility" at bounding box center [488, 323] width 495 height 32
click at [241, 303] on input "c. USB-A to USB-C hub with PS/2 compatibility" at bounding box center [241, 298] width 0 height 10
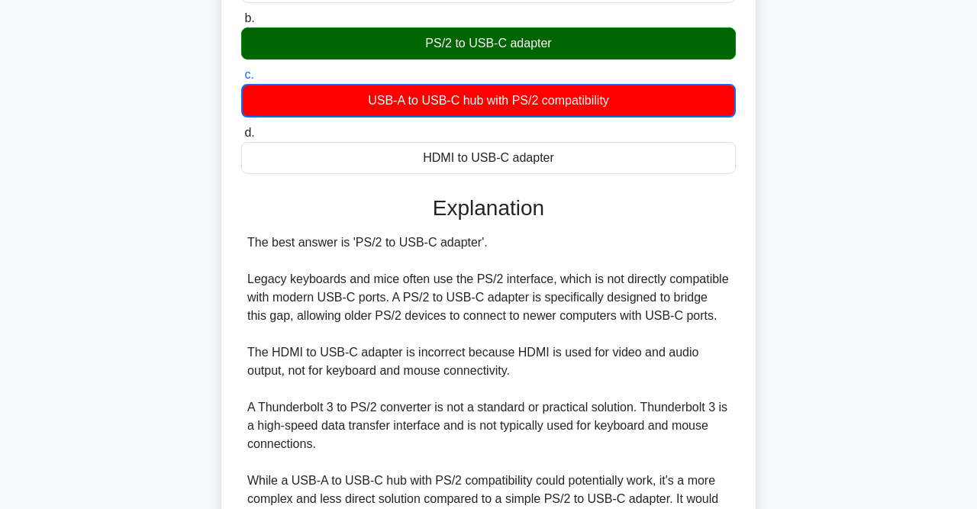
scroll to position [396, 0]
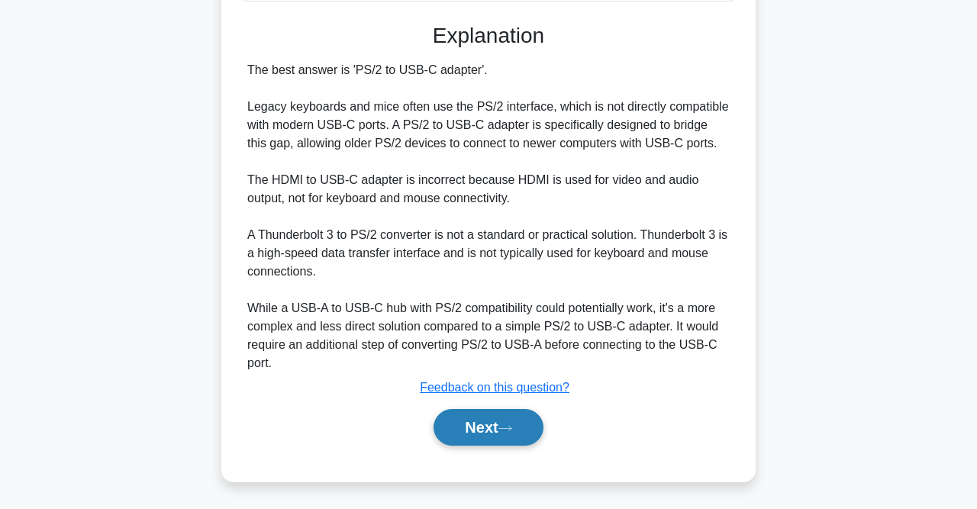
click at [518, 417] on button "Next" at bounding box center [488, 427] width 109 height 37
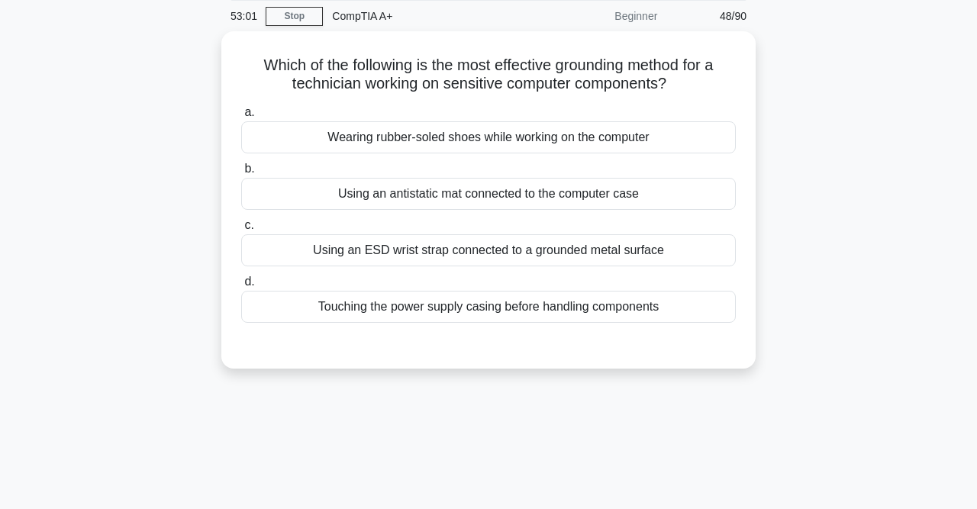
scroll to position [0, 0]
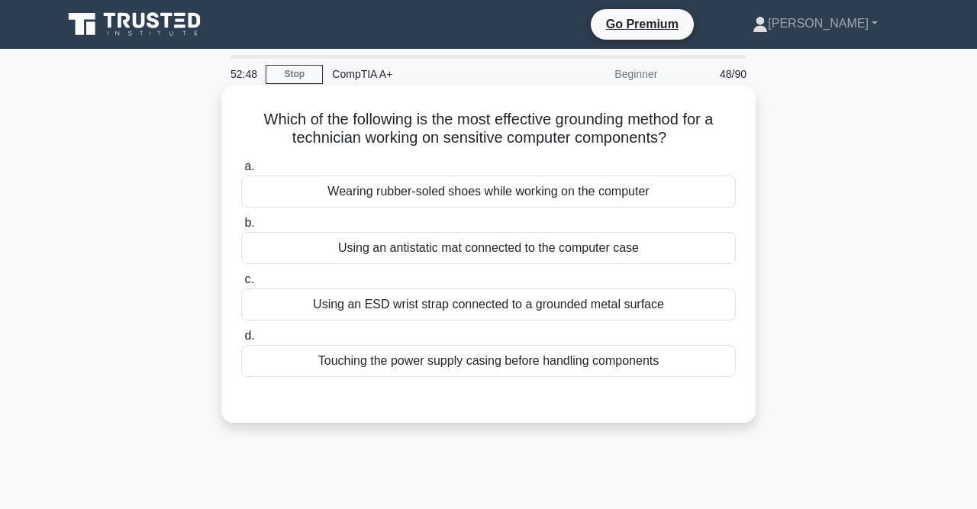
click at [511, 304] on div "Using an ESD wrist strap connected to a grounded metal surface" at bounding box center [488, 305] width 495 height 32
click at [241, 285] on input "c. Using an ESD wrist strap connected to a grounded metal surface" at bounding box center [241, 280] width 0 height 10
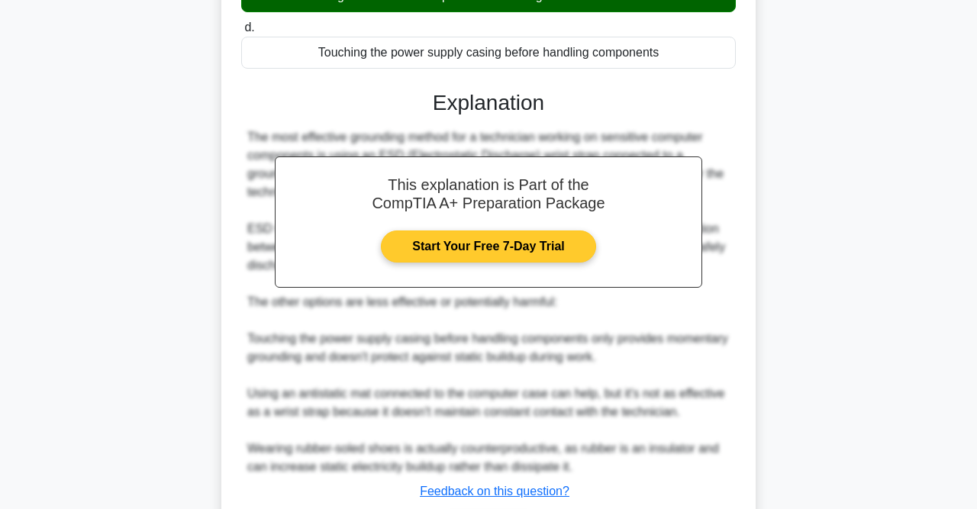
scroll to position [412, 0]
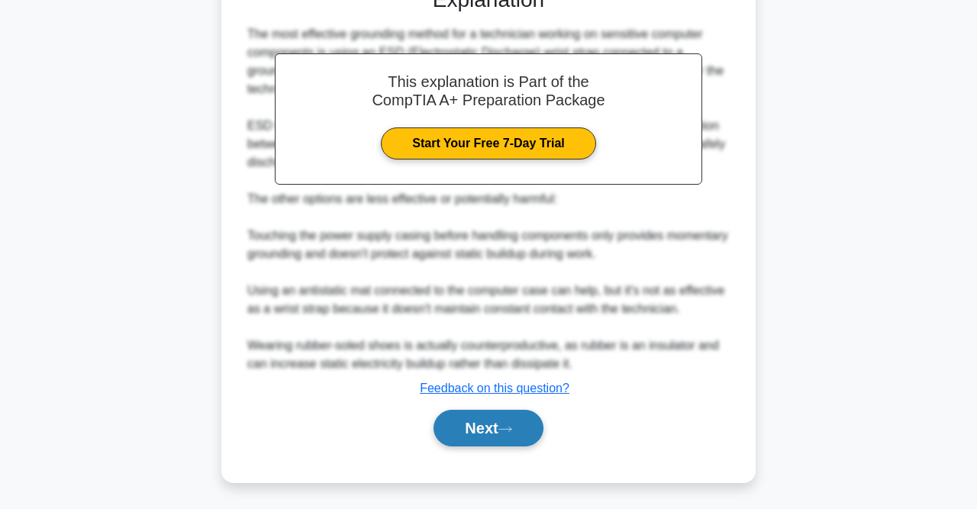
click at [505, 422] on button "Next" at bounding box center [488, 428] width 109 height 37
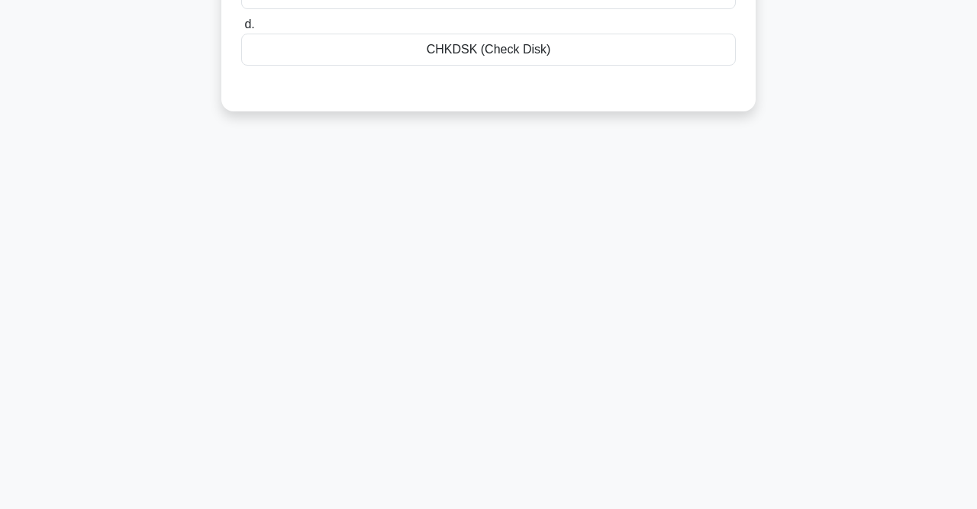
scroll to position [0, 0]
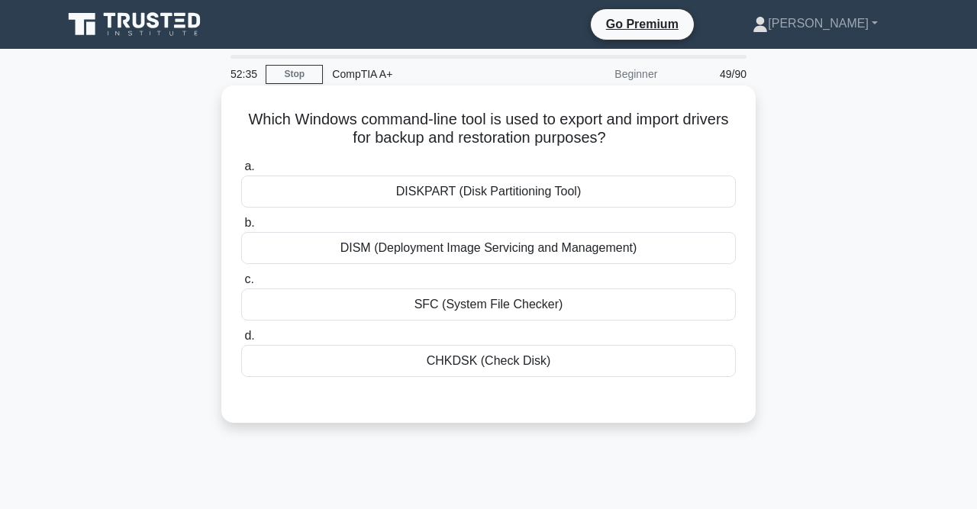
click at [508, 257] on div "DISM (Deployment Image Servicing and Management)" at bounding box center [488, 248] width 495 height 32
click at [241, 228] on input "b. DISM (Deployment Image Servicing and Management)" at bounding box center [241, 223] width 0 height 10
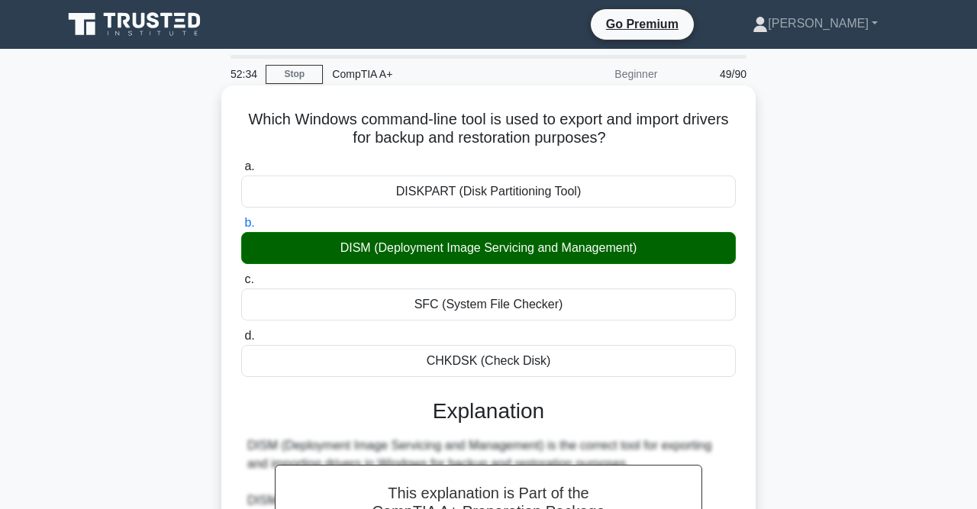
scroll to position [448, 0]
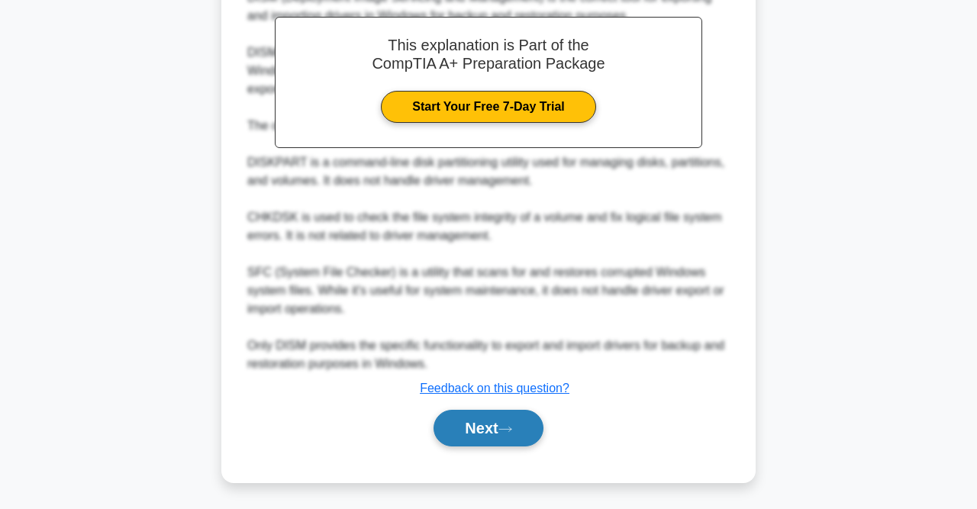
click at [512, 428] on icon at bounding box center [506, 429] width 14 height 8
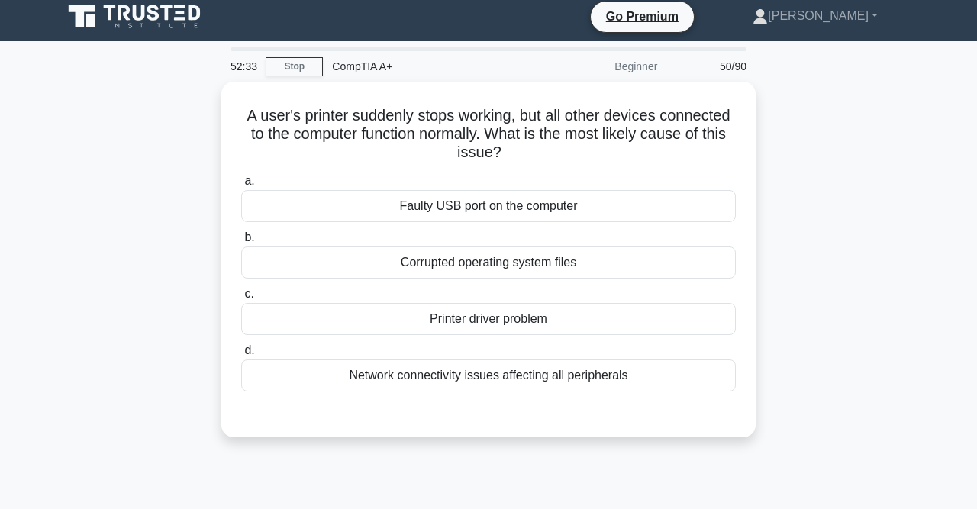
scroll to position [0, 0]
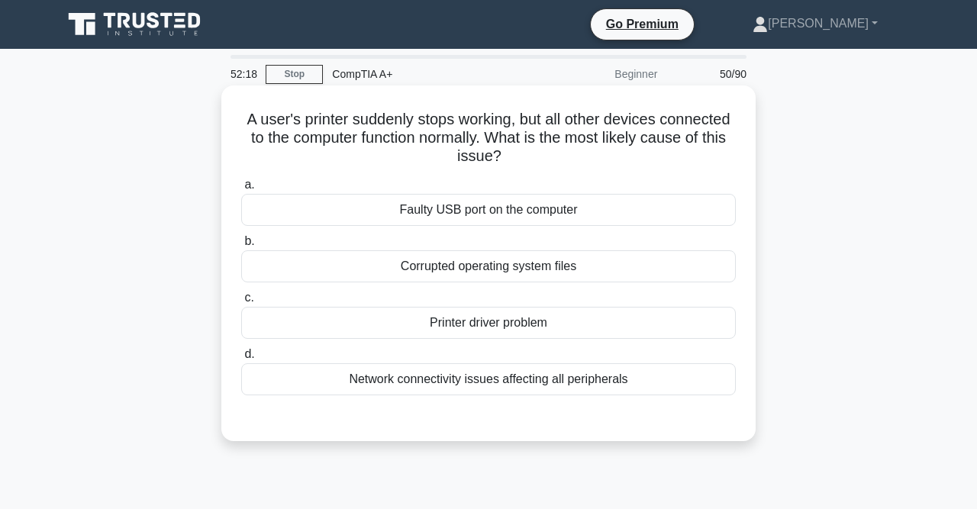
click at [513, 323] on div "Printer driver problem" at bounding box center [488, 323] width 495 height 32
click at [241, 303] on input "c. Printer driver problem" at bounding box center [241, 298] width 0 height 10
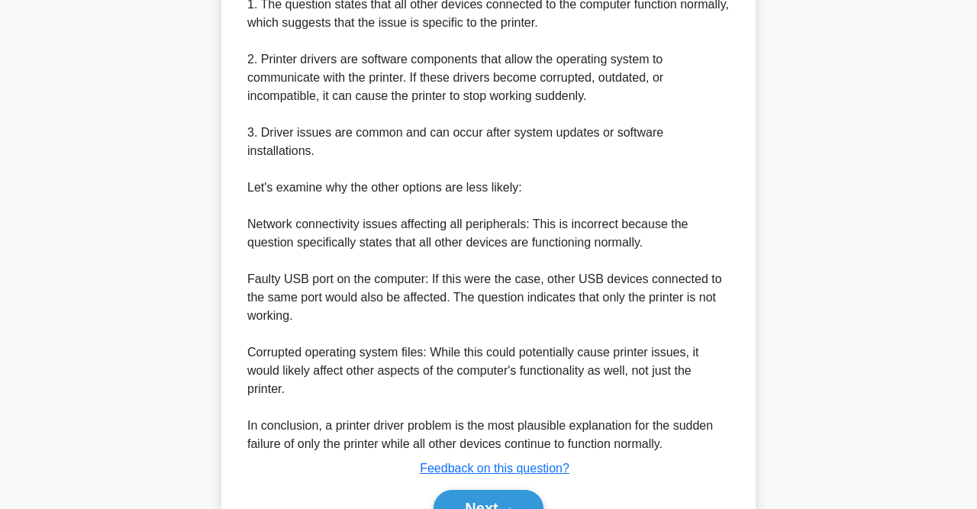
scroll to position [522, 0]
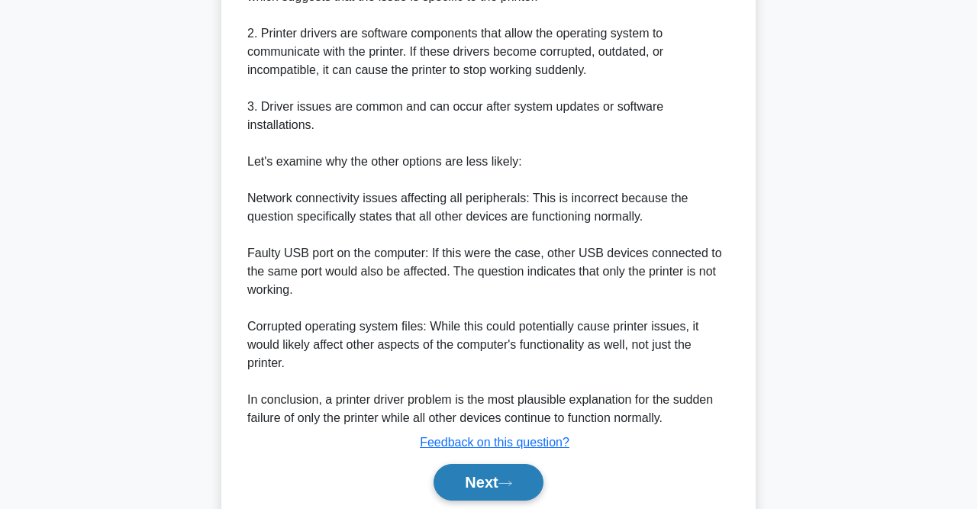
click at [494, 464] on button "Next" at bounding box center [488, 482] width 109 height 37
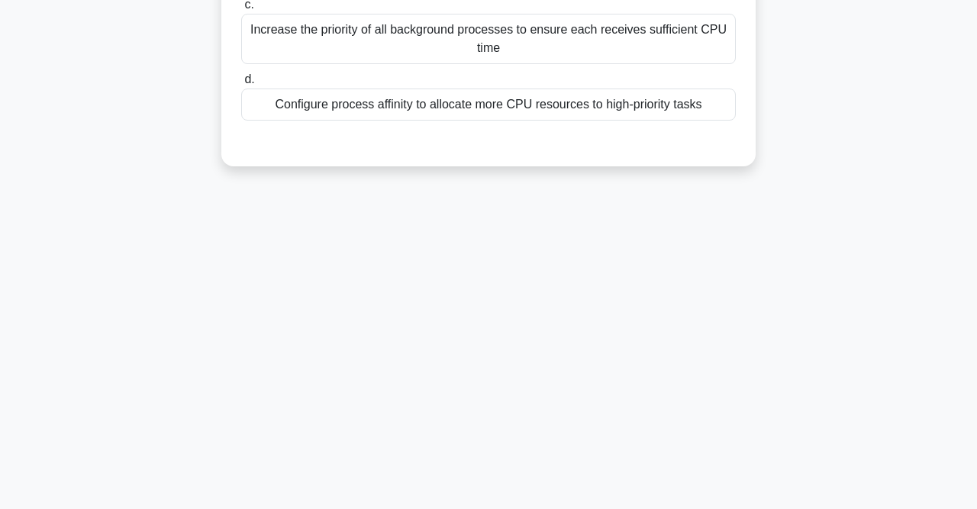
scroll to position [0, 0]
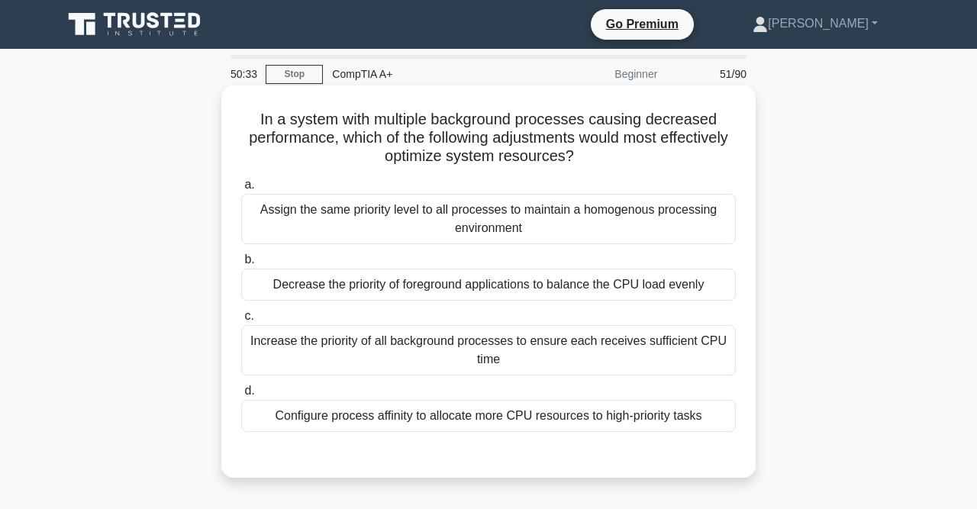
click at [502, 416] on div "Configure process affinity to allocate more CPU resources to high-priority tasks" at bounding box center [488, 416] width 495 height 32
click at [241, 396] on input "d. Configure process affinity to allocate more CPU resources to high-priority t…" at bounding box center [241, 391] width 0 height 10
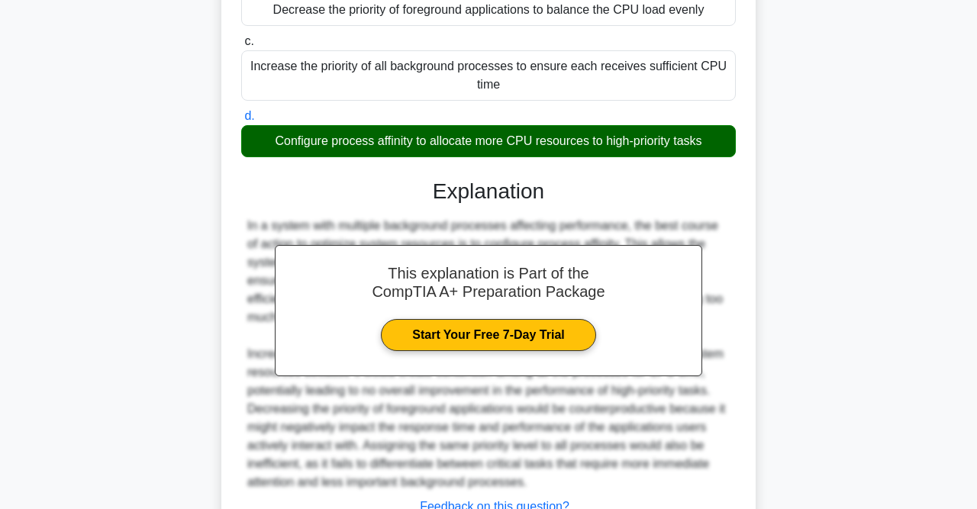
scroll to position [375, 0]
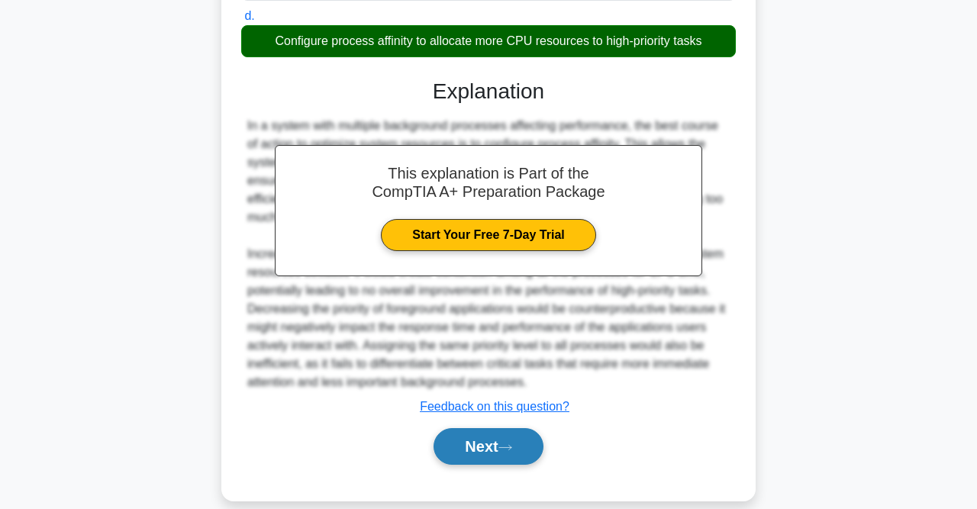
click at [502, 431] on button "Next" at bounding box center [488, 446] width 109 height 37
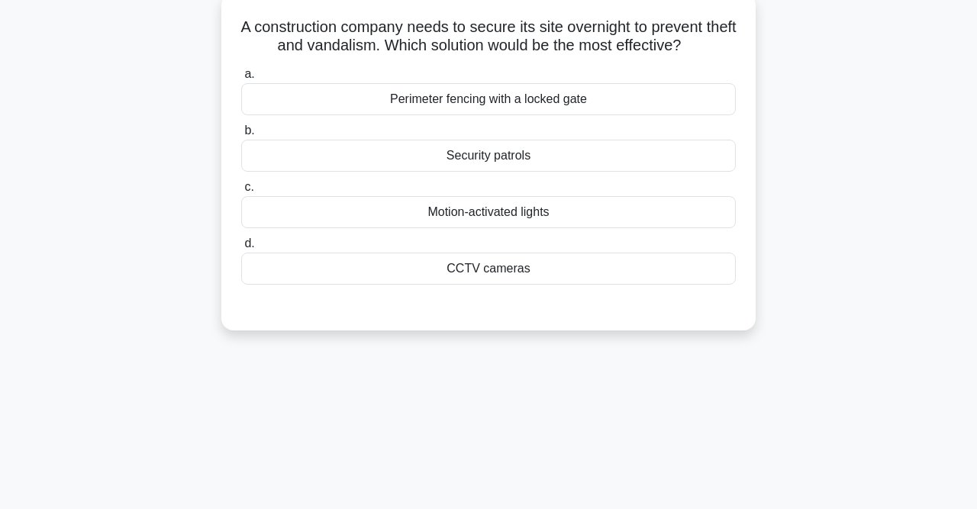
scroll to position [0, 0]
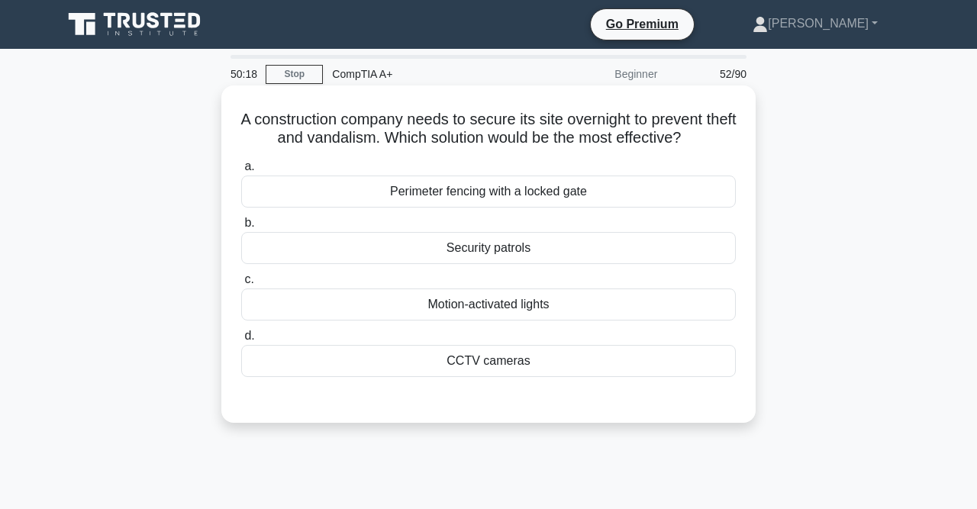
click at [519, 249] on div "Security patrols" at bounding box center [488, 248] width 495 height 32
click at [241, 228] on input "b. Security patrols" at bounding box center [241, 223] width 0 height 10
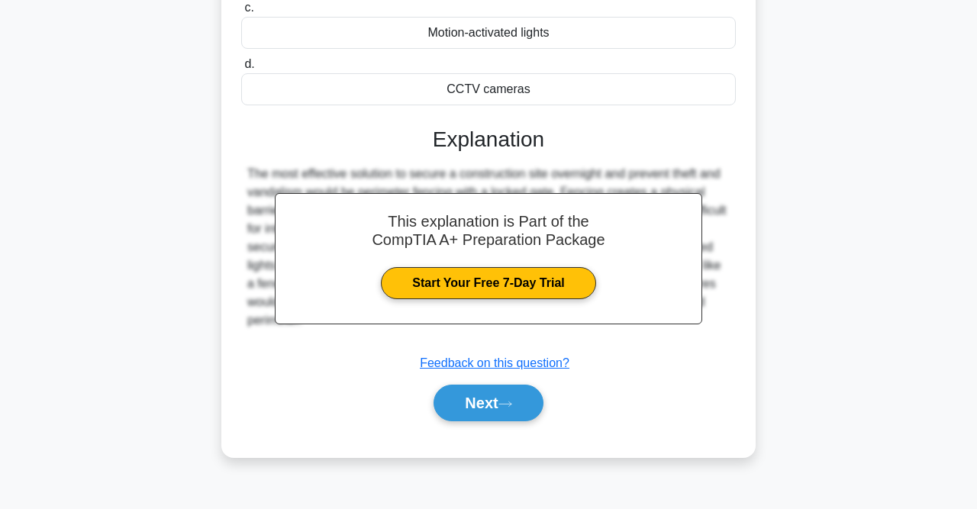
scroll to position [315, 0]
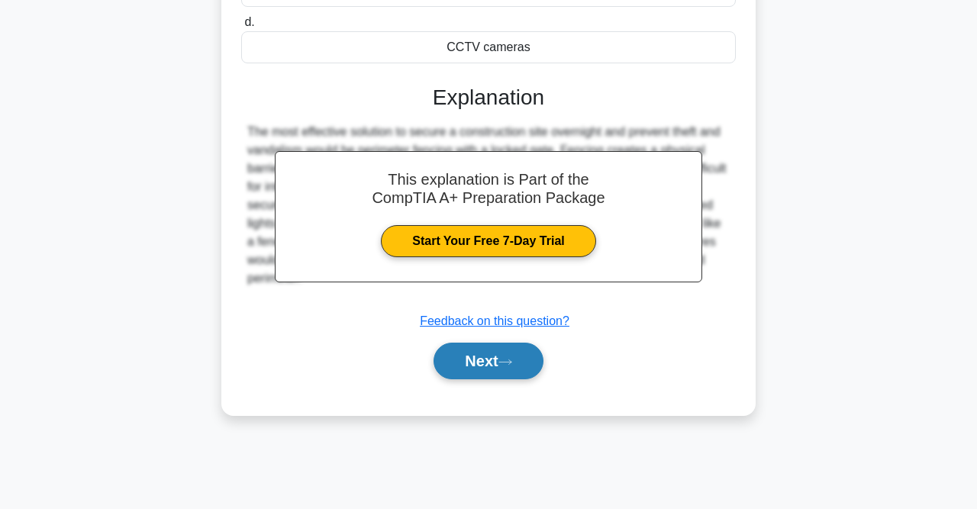
click at [527, 360] on button "Next" at bounding box center [488, 361] width 109 height 37
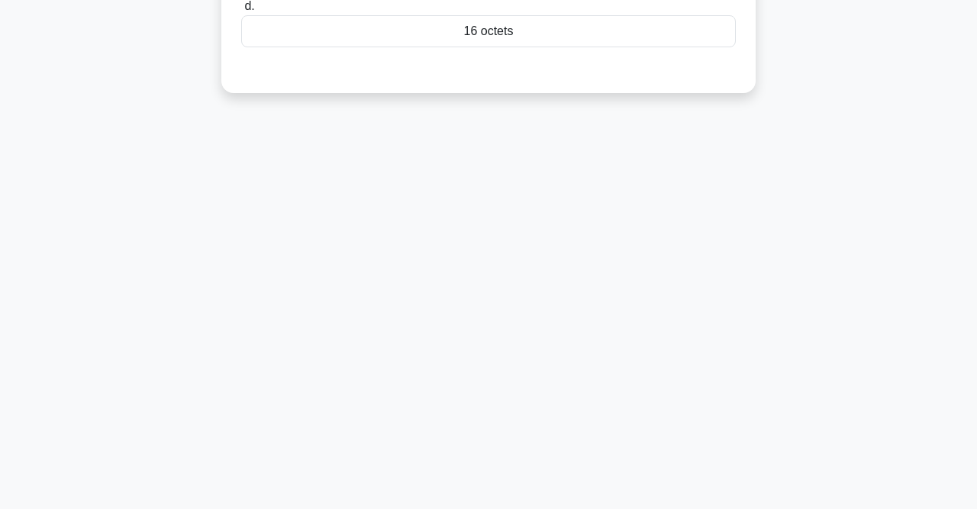
scroll to position [0, 0]
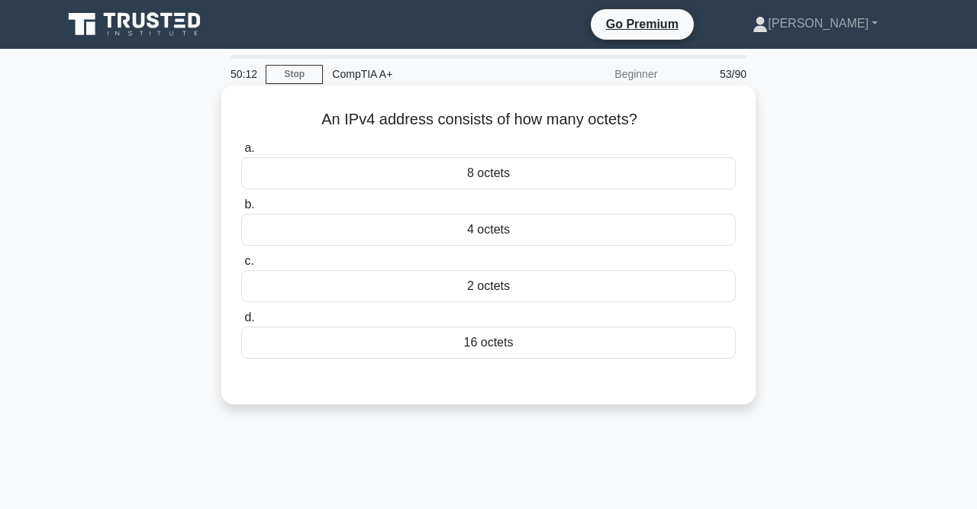
click at [508, 225] on div "4 octets" at bounding box center [488, 230] width 495 height 32
click at [241, 210] on input "b. 4 octets" at bounding box center [241, 205] width 0 height 10
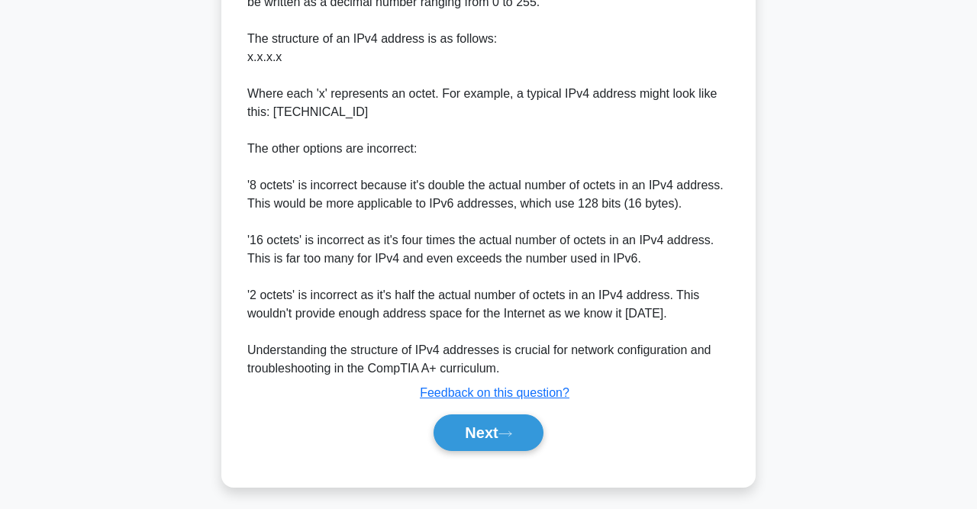
scroll to position [483, 0]
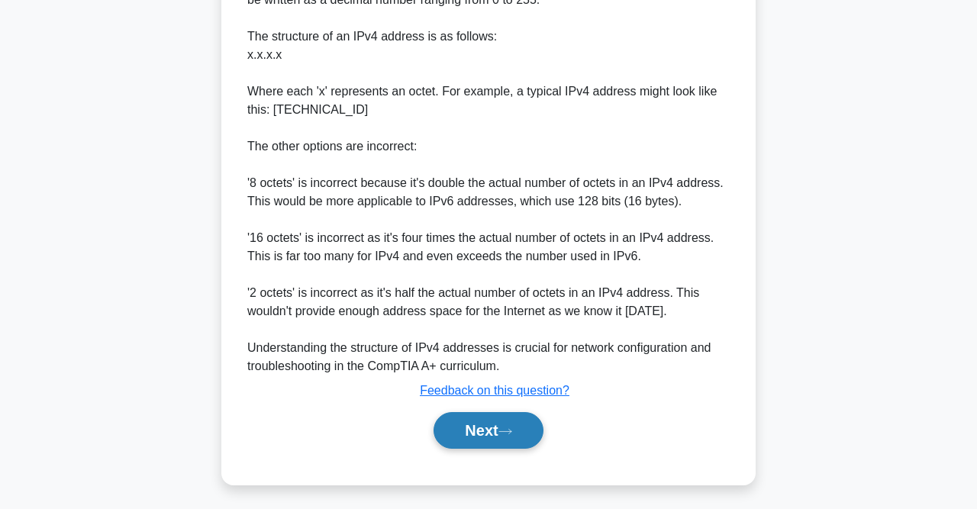
click at [535, 423] on button "Next" at bounding box center [488, 430] width 109 height 37
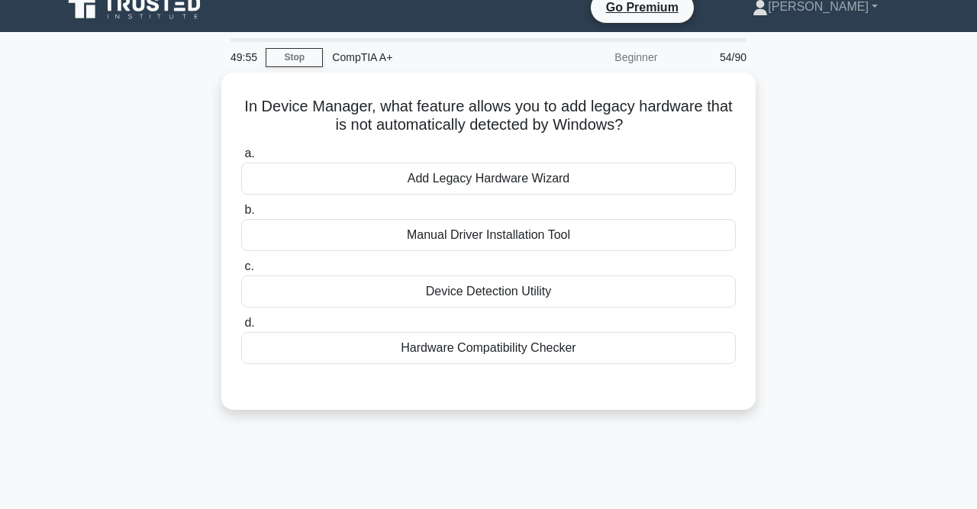
scroll to position [0, 0]
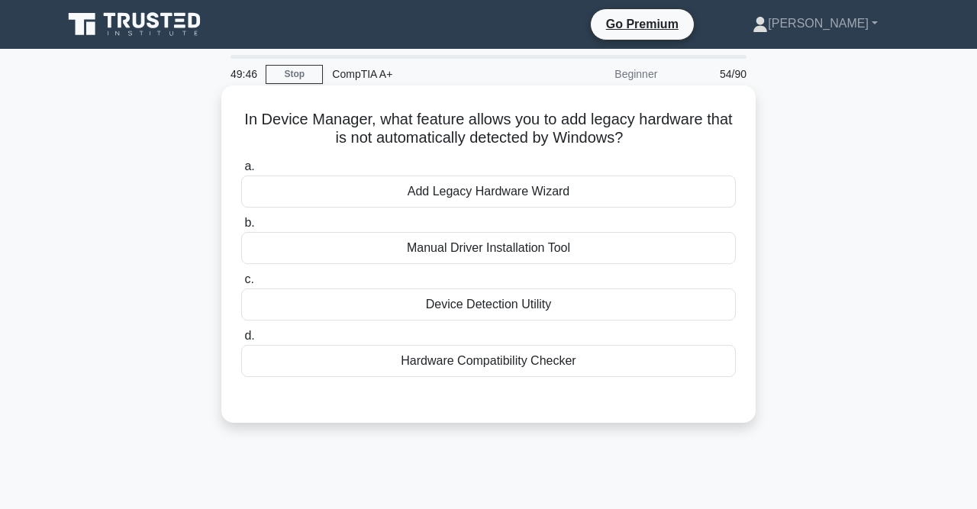
click at [493, 188] on div "Add Legacy Hardware Wizard" at bounding box center [488, 192] width 495 height 32
click at [241, 172] on input "a. Add Legacy Hardware Wizard" at bounding box center [241, 167] width 0 height 10
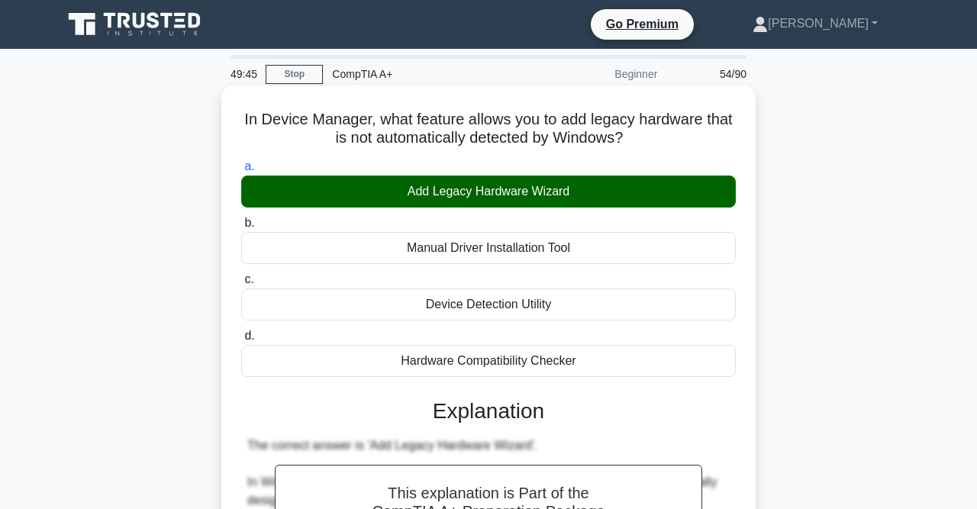
scroll to position [503, 0]
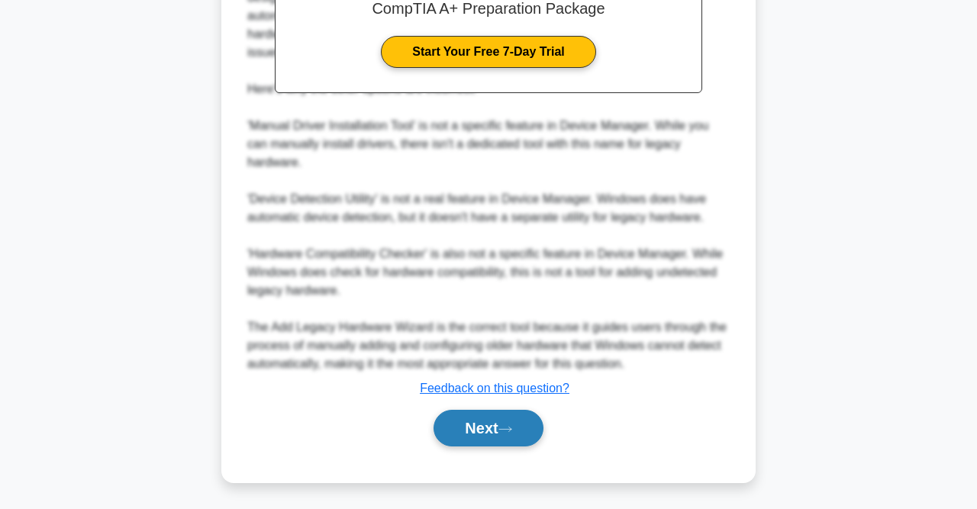
click at [532, 428] on button "Next" at bounding box center [488, 428] width 109 height 37
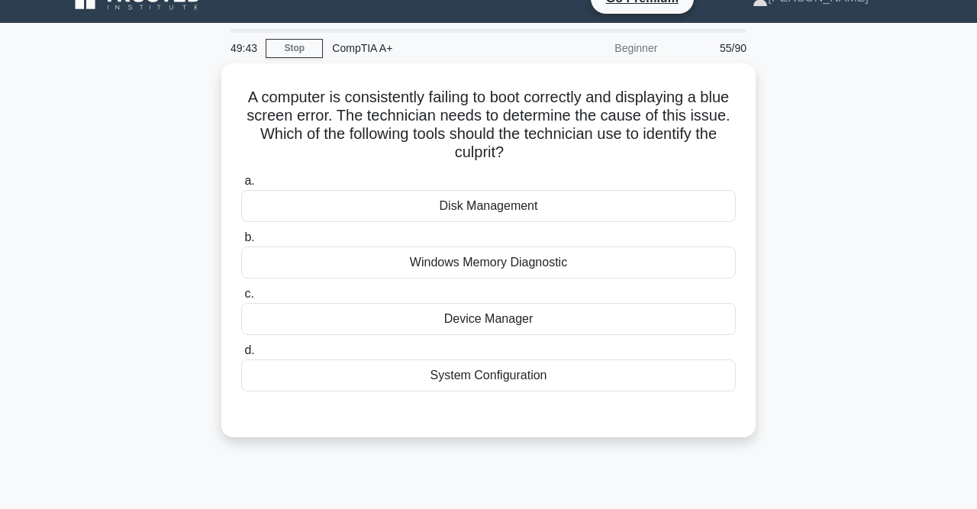
scroll to position [0, 0]
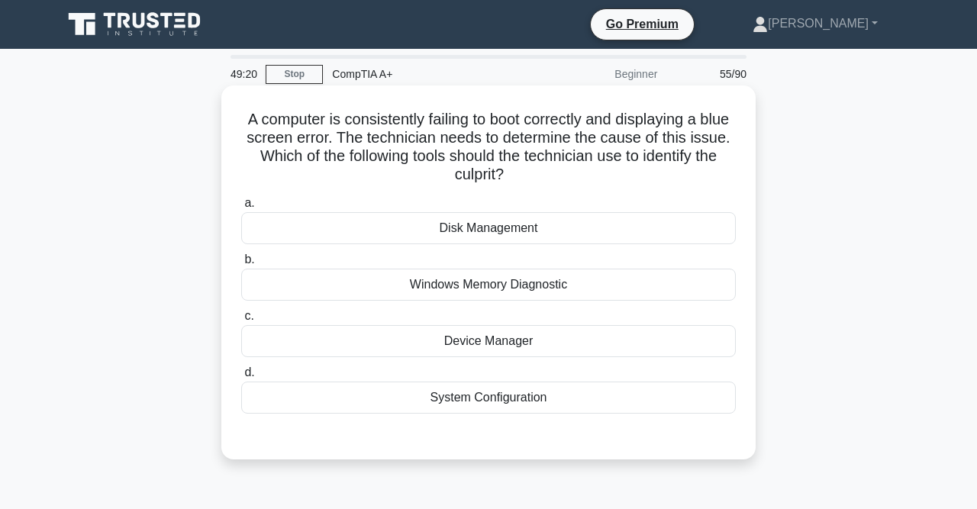
click at [560, 291] on div "Windows Memory Diagnostic" at bounding box center [488, 285] width 495 height 32
click at [241, 265] on input "b. Windows Memory Diagnostic" at bounding box center [241, 260] width 0 height 10
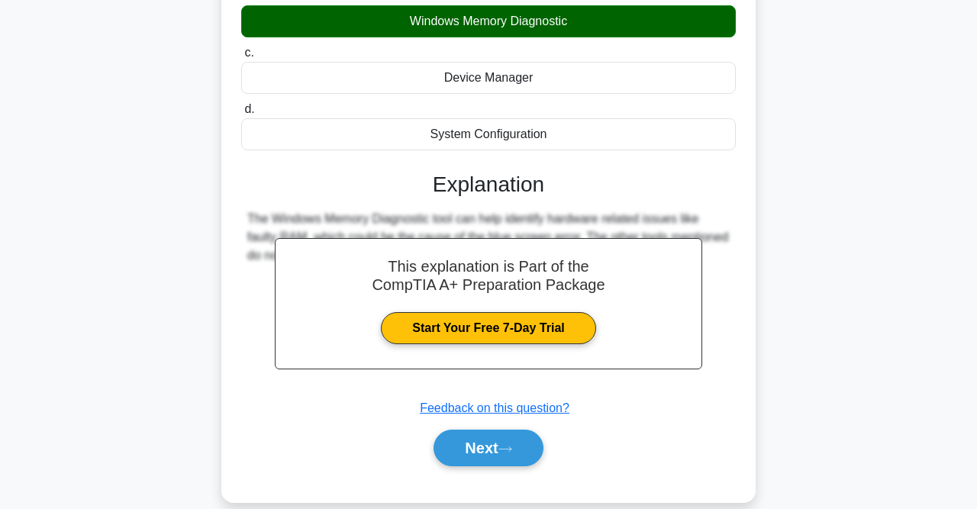
scroll to position [315, 0]
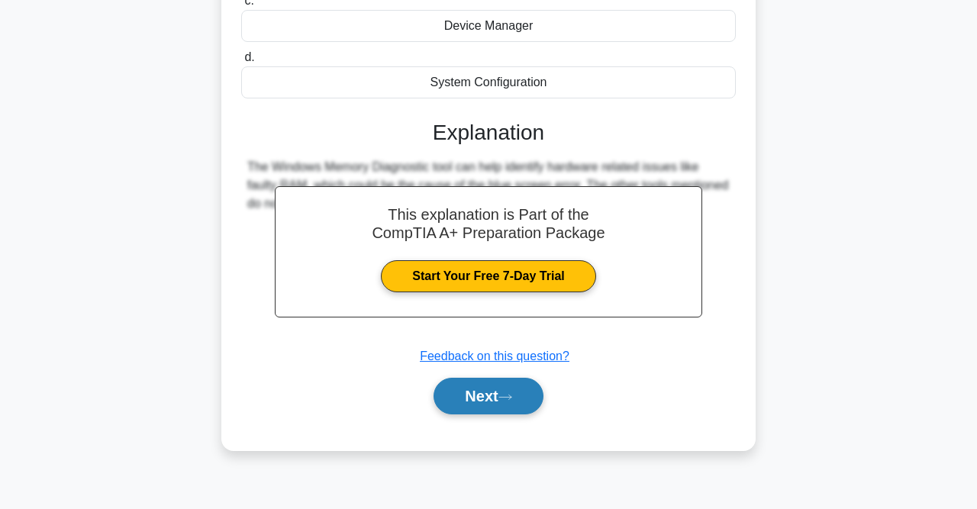
click at [509, 389] on button "Next" at bounding box center [488, 396] width 109 height 37
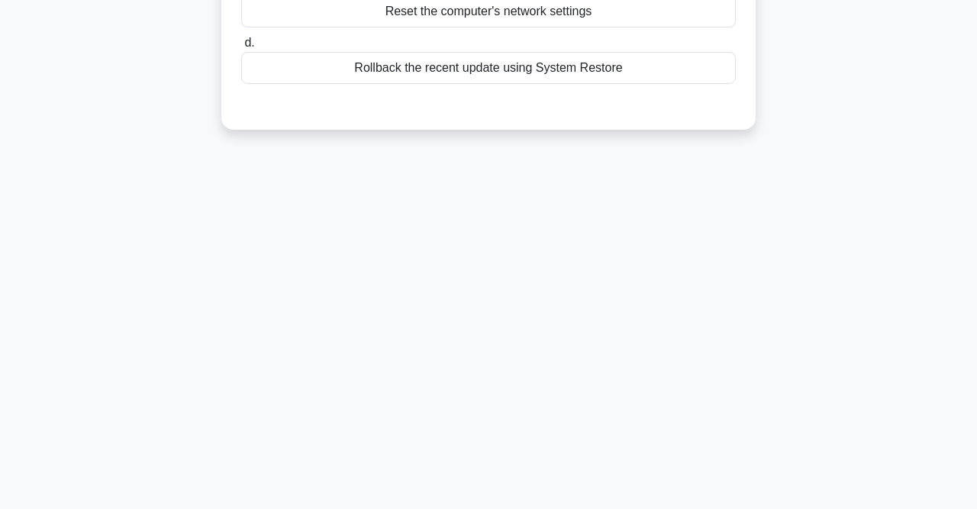
scroll to position [0, 0]
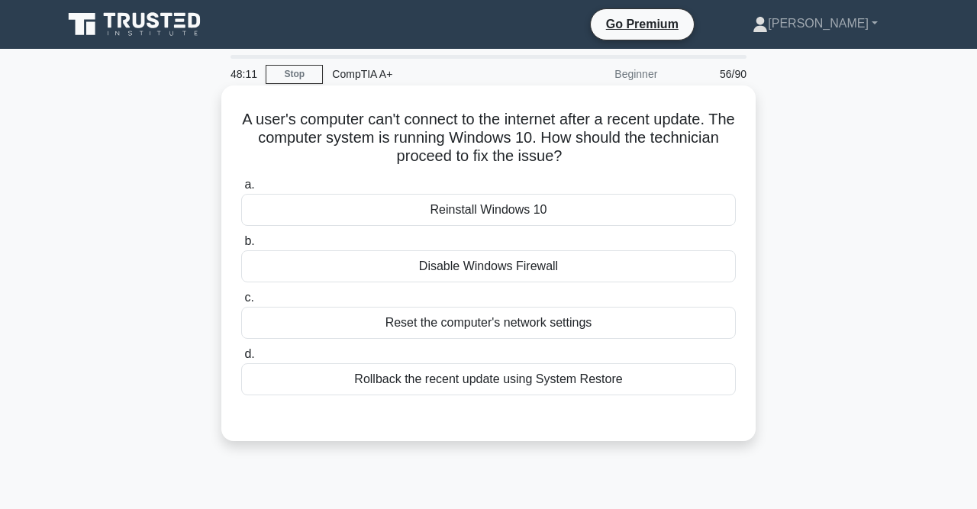
click at [577, 328] on div "Reset the computer's network settings" at bounding box center [488, 323] width 495 height 32
click at [241, 303] on input "c. Reset the computer's network settings" at bounding box center [241, 298] width 0 height 10
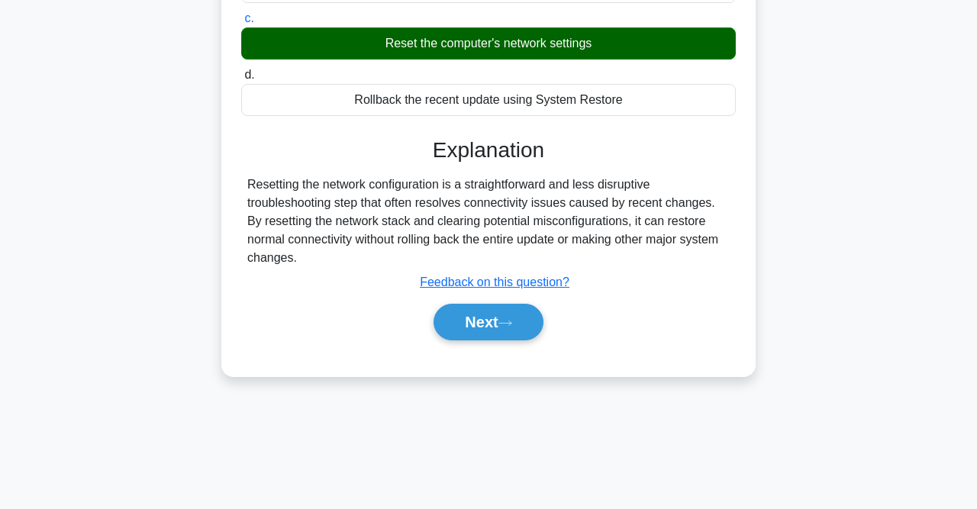
scroll to position [286, 0]
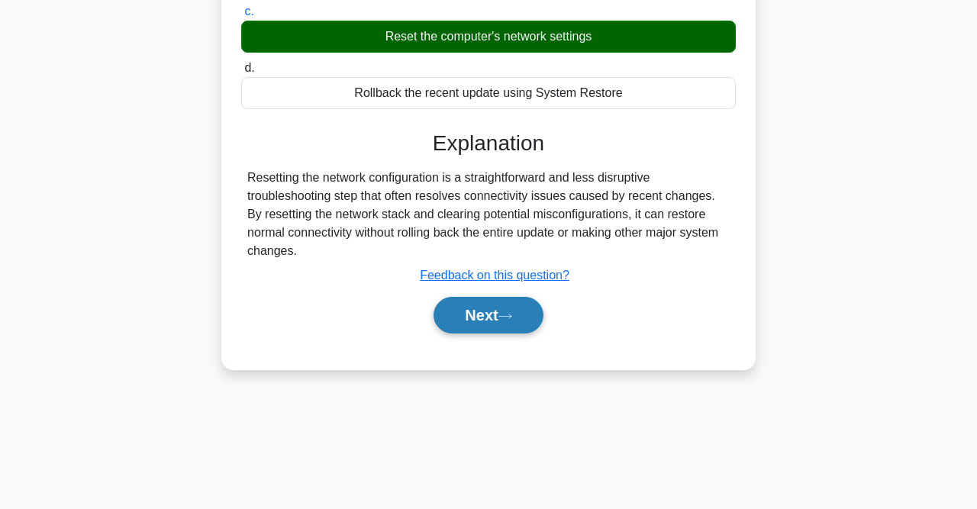
click at [508, 310] on button "Next" at bounding box center [488, 315] width 109 height 37
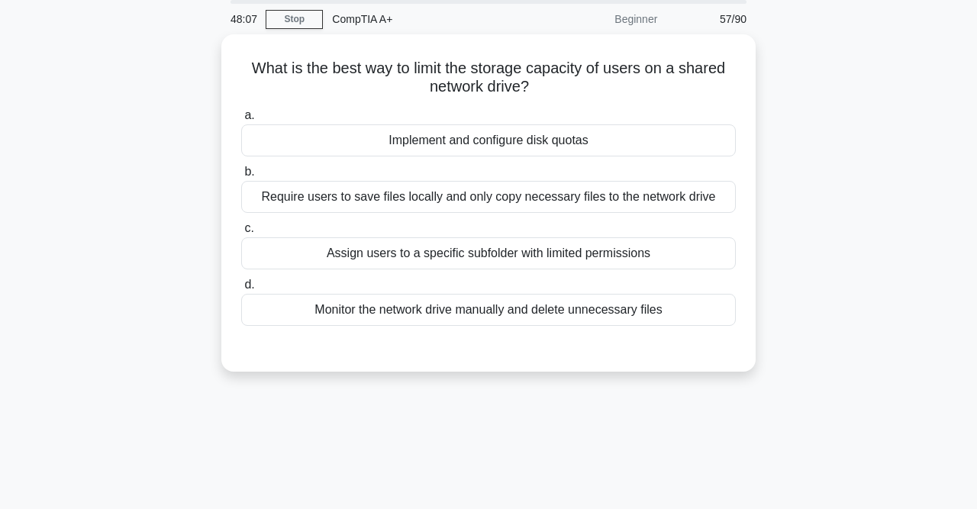
scroll to position [0, 0]
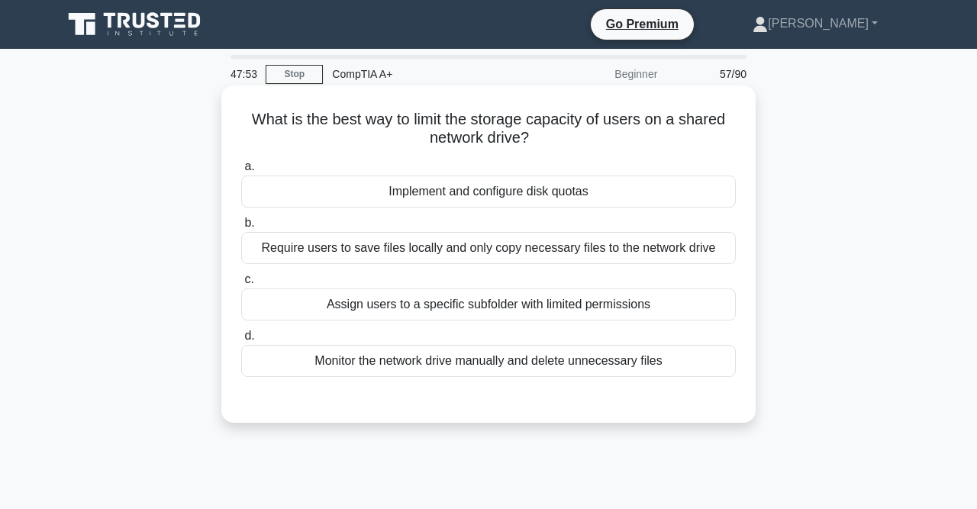
click at [525, 314] on div "Assign users to a specific subfolder with limited permissions" at bounding box center [488, 305] width 495 height 32
click at [241, 285] on input "c. Assign users to a specific subfolder with limited permissions" at bounding box center [241, 280] width 0 height 10
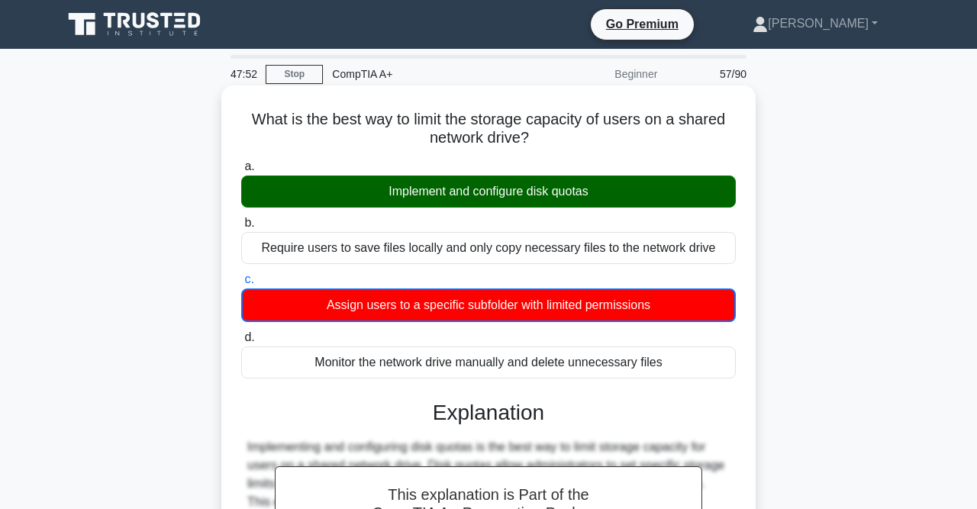
scroll to position [315, 0]
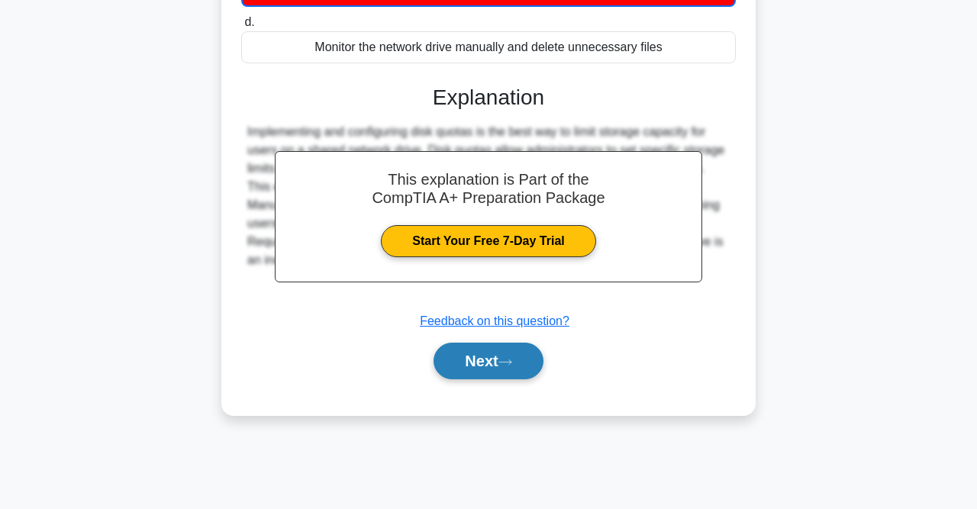
click at [519, 363] on button "Next" at bounding box center [488, 361] width 109 height 37
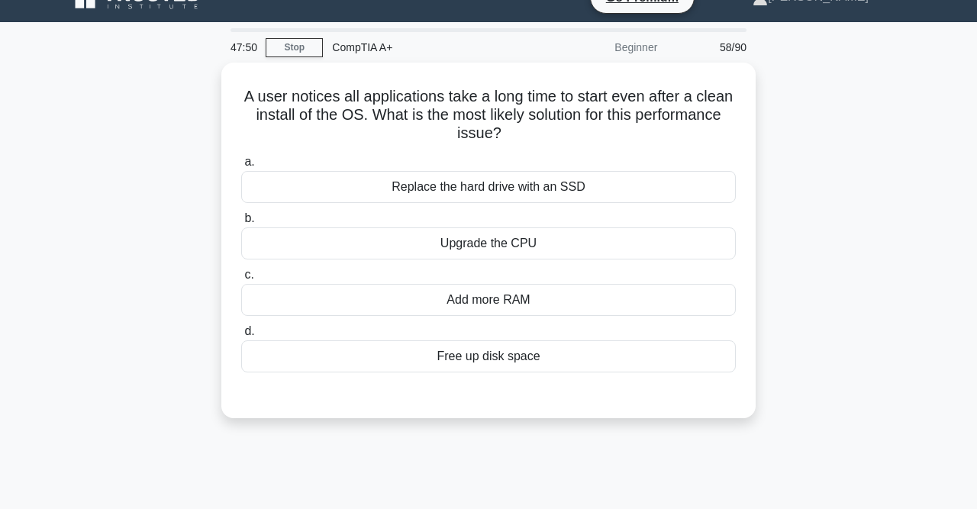
scroll to position [0, 0]
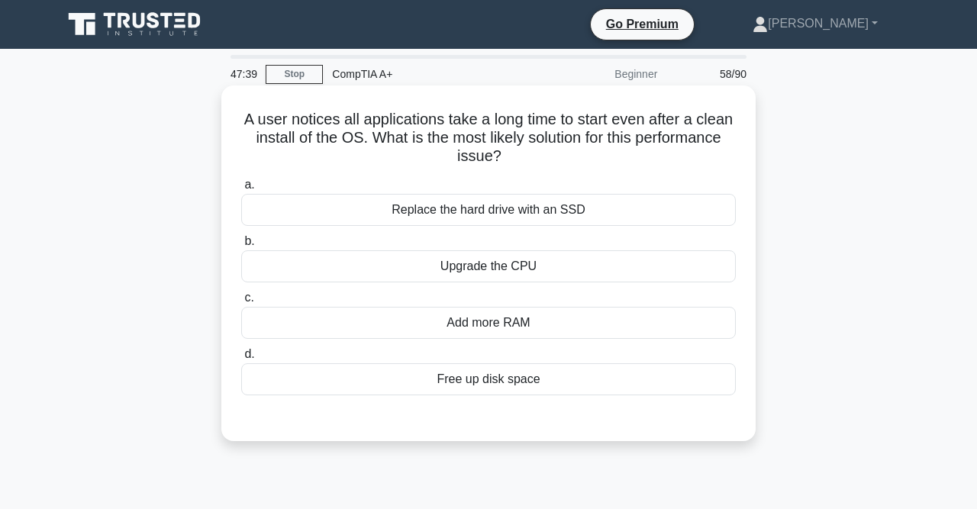
click at [515, 319] on div "Add more RAM" at bounding box center [488, 323] width 495 height 32
click at [241, 303] on input "c. Add more RAM" at bounding box center [241, 298] width 0 height 10
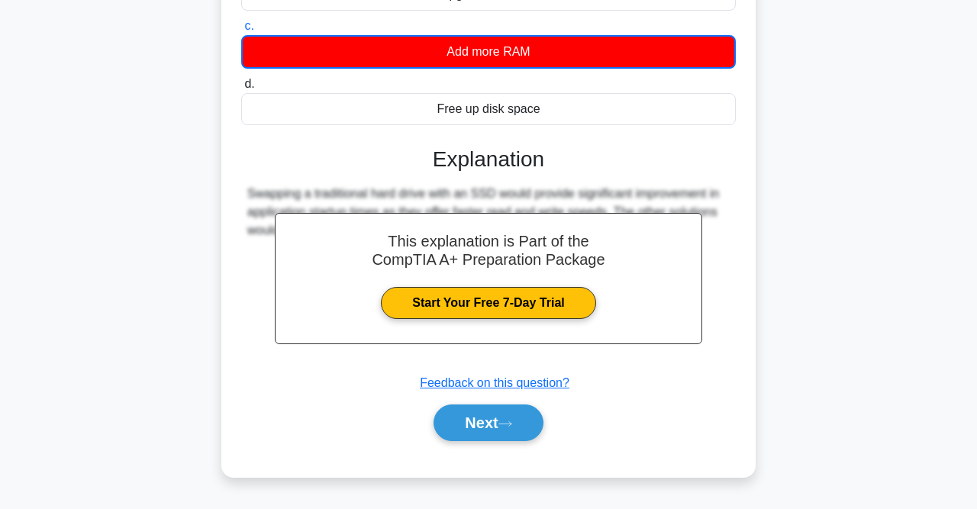
scroll to position [283, 0]
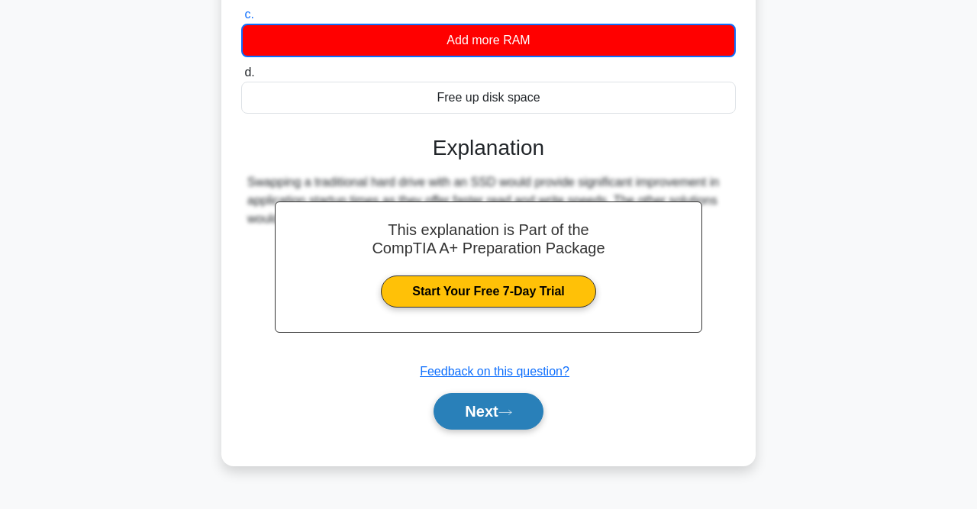
click at [506, 410] on icon at bounding box center [506, 413] width 14 height 8
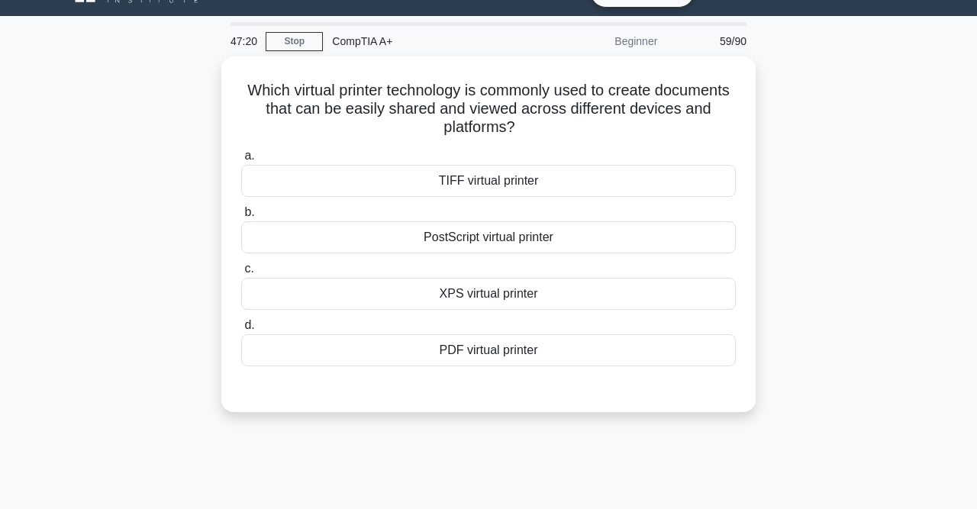
scroll to position [32, 0]
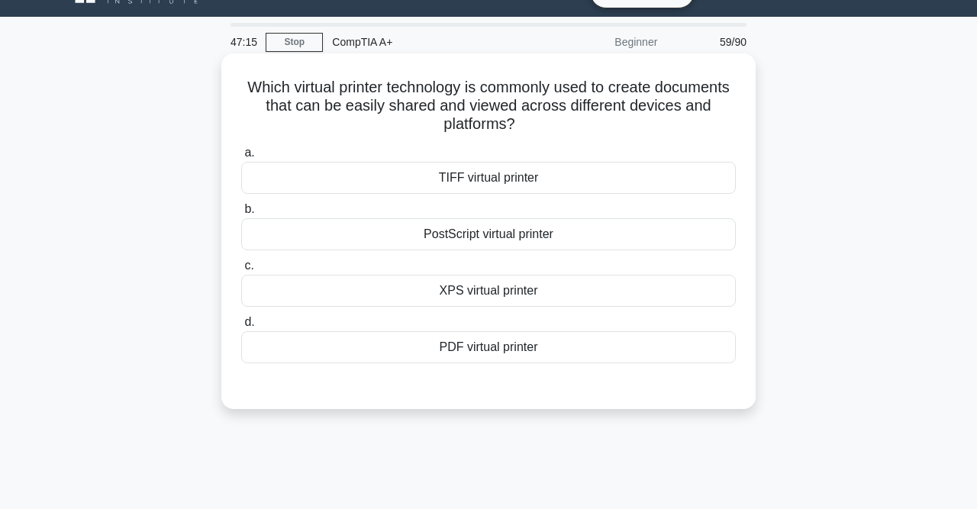
click at [534, 341] on div "PDF virtual printer" at bounding box center [488, 347] width 495 height 32
click at [241, 328] on input "d. PDF virtual printer" at bounding box center [241, 323] width 0 height 10
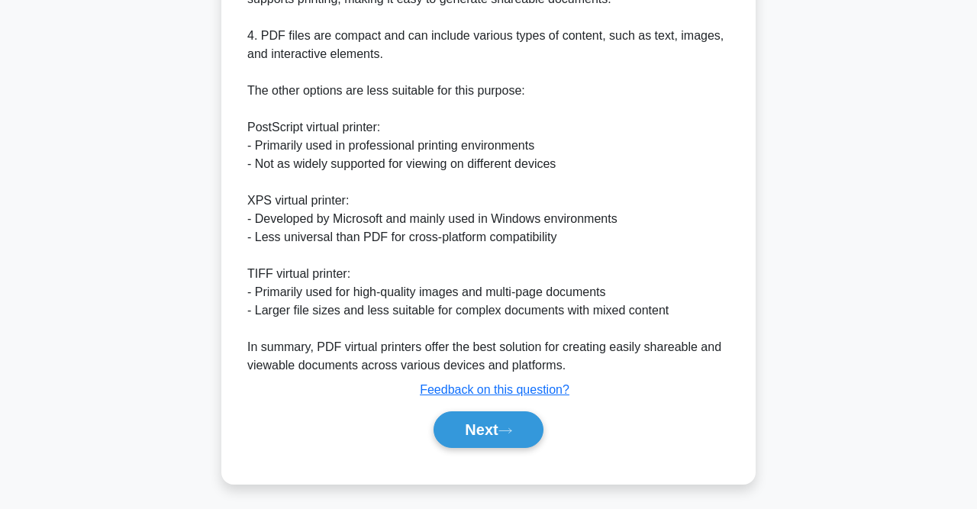
scroll to position [632, 0]
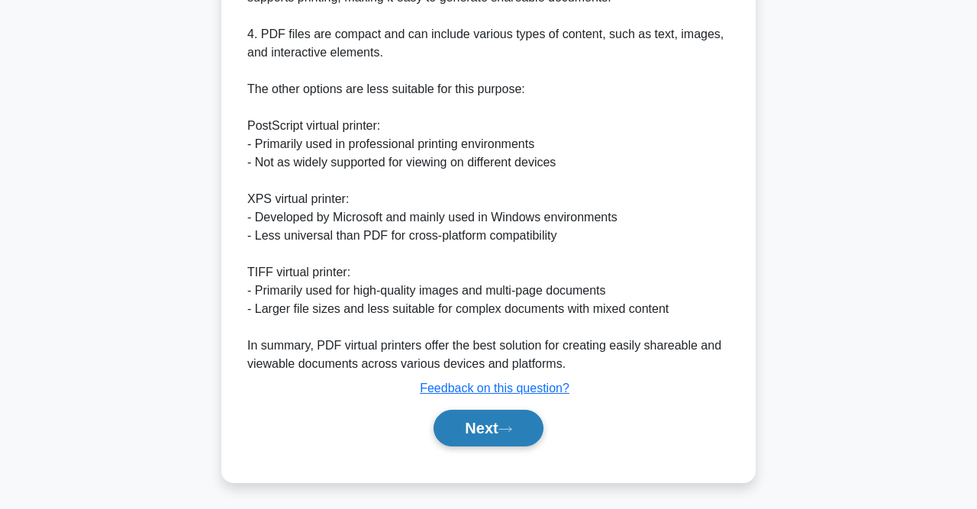
click at [510, 419] on button "Next" at bounding box center [488, 428] width 109 height 37
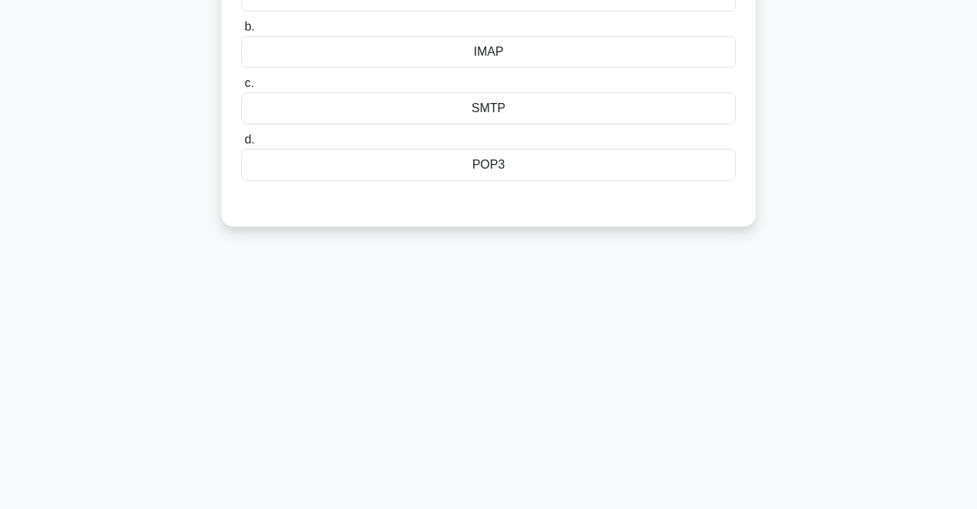
scroll to position [0, 0]
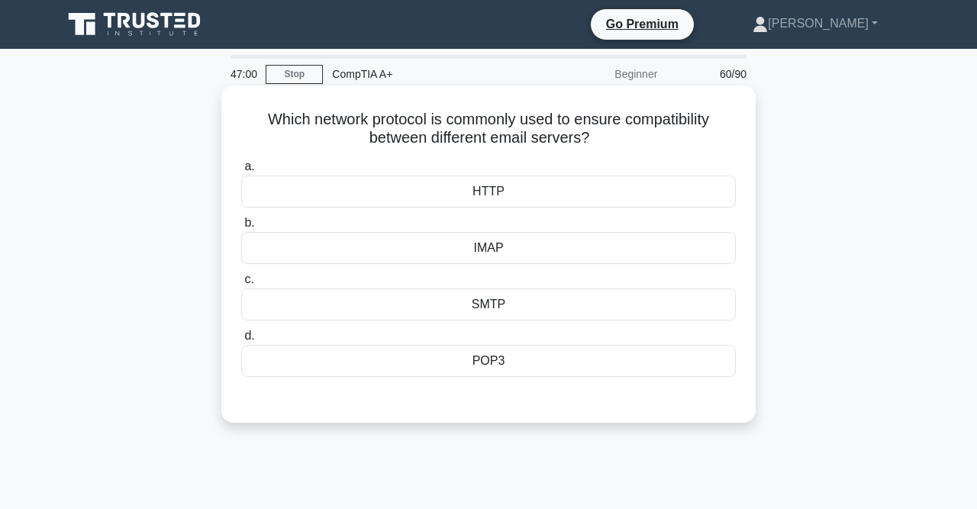
click at [500, 301] on div "SMTP" at bounding box center [488, 305] width 495 height 32
click at [241, 285] on input "c. SMTP" at bounding box center [241, 280] width 0 height 10
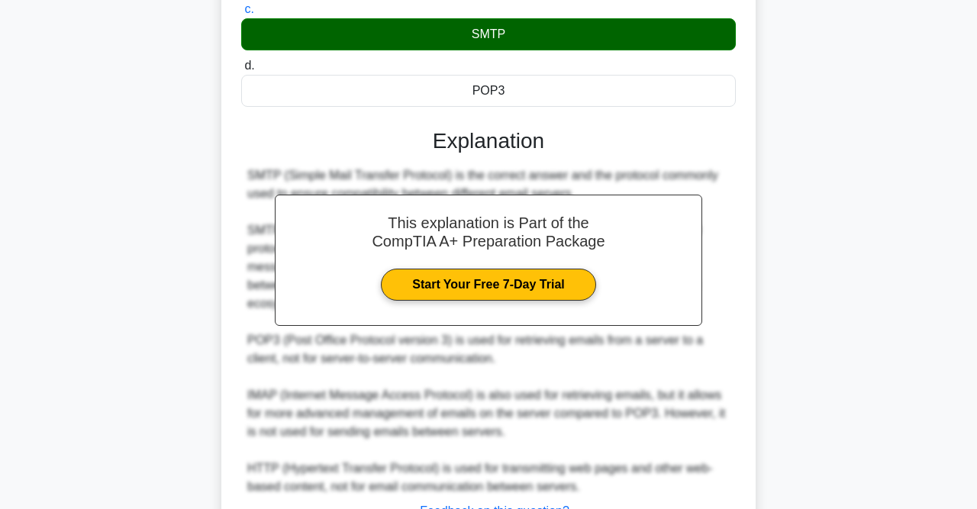
scroll to position [393, 0]
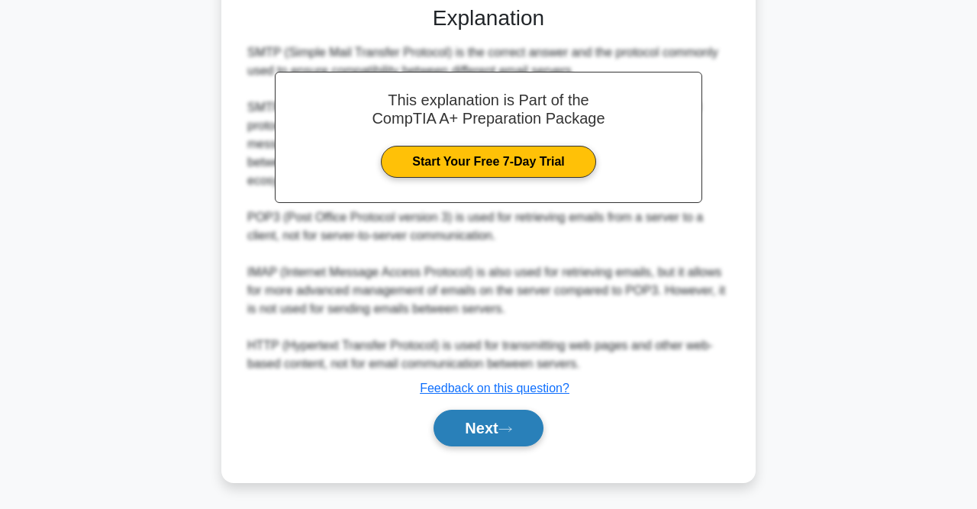
click at [516, 410] on button "Next" at bounding box center [488, 428] width 109 height 37
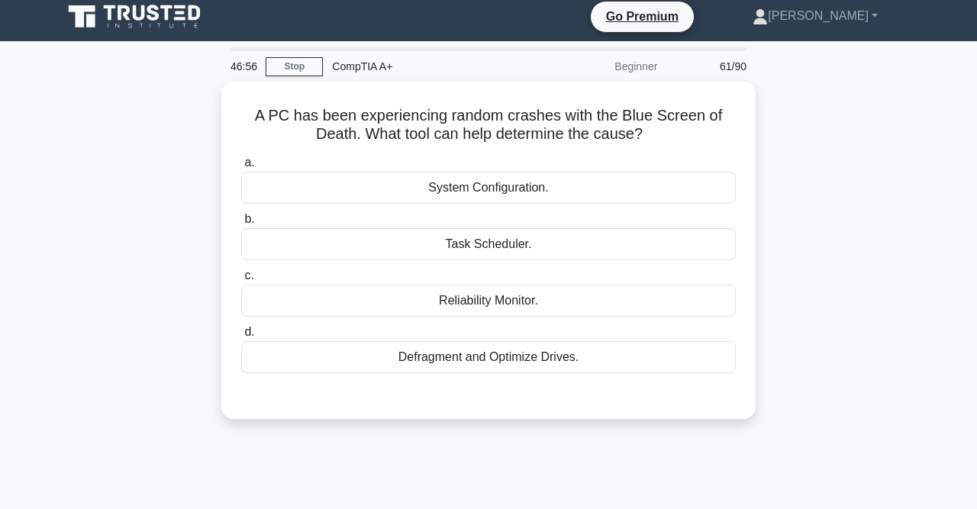
scroll to position [0, 0]
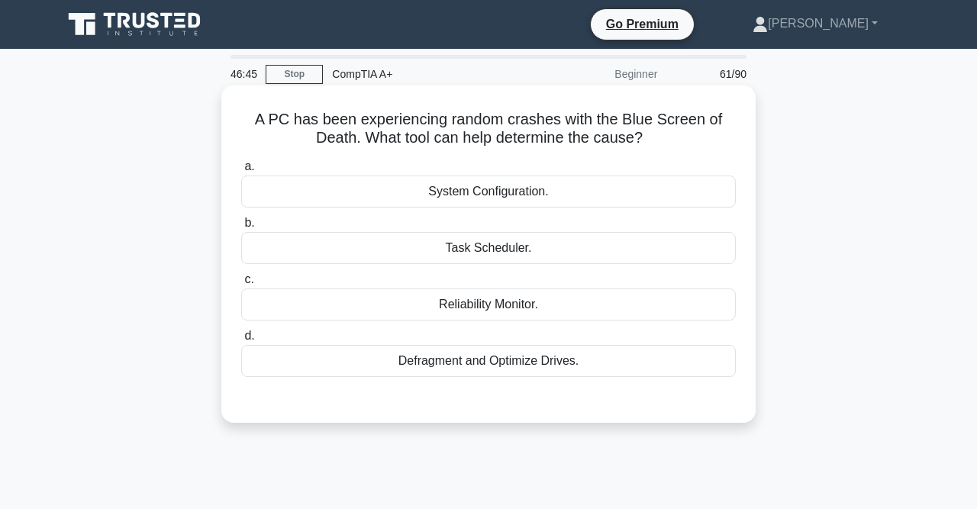
click at [544, 315] on div "Reliability Monitor." at bounding box center [488, 305] width 495 height 32
click at [241, 285] on input "c. Reliability Monitor." at bounding box center [241, 280] width 0 height 10
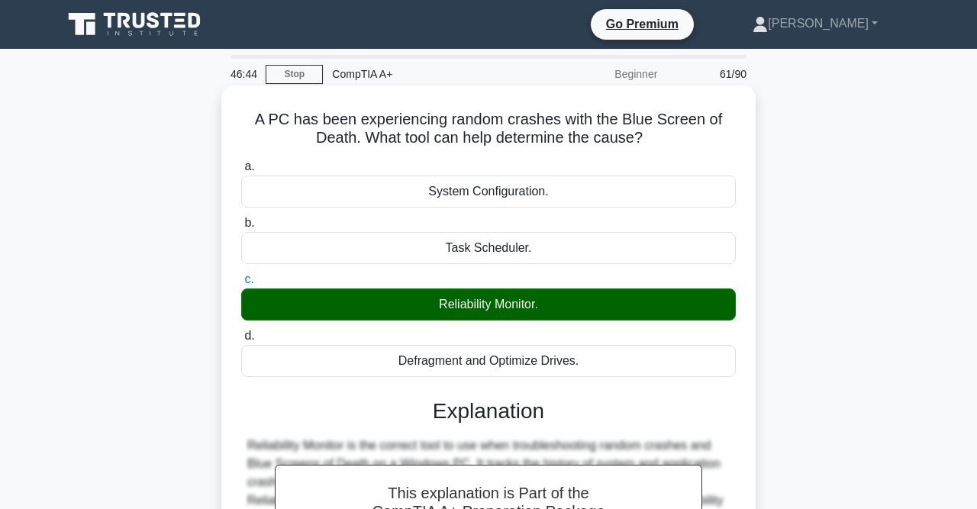
scroll to position [315, 0]
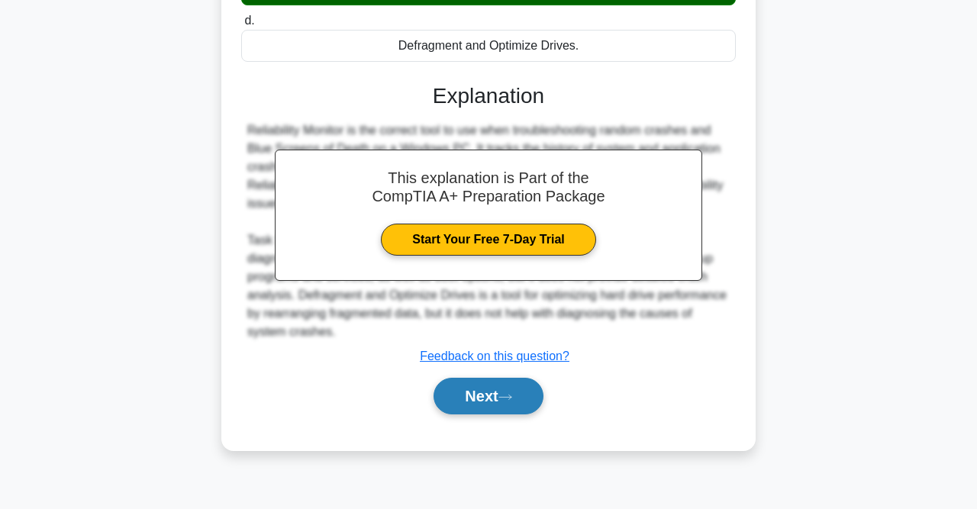
click at [520, 378] on button "Next" at bounding box center [488, 396] width 109 height 37
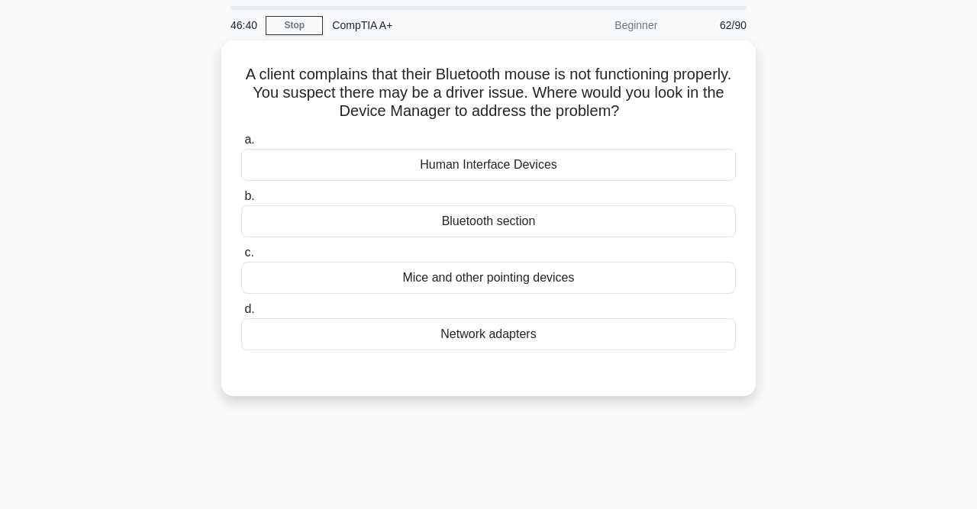
scroll to position [0, 0]
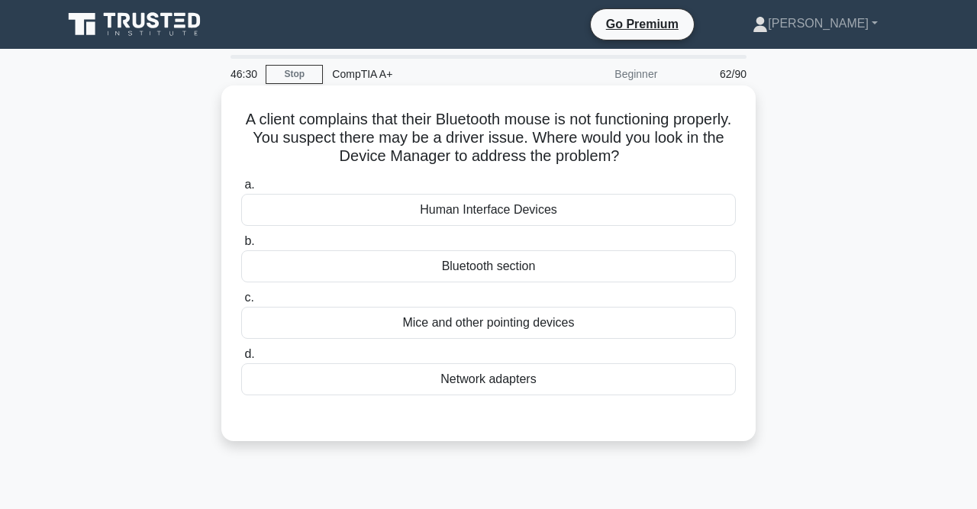
click at [535, 273] on div "Bluetooth section" at bounding box center [488, 266] width 495 height 32
click at [241, 247] on input "b. Bluetooth section" at bounding box center [241, 242] width 0 height 10
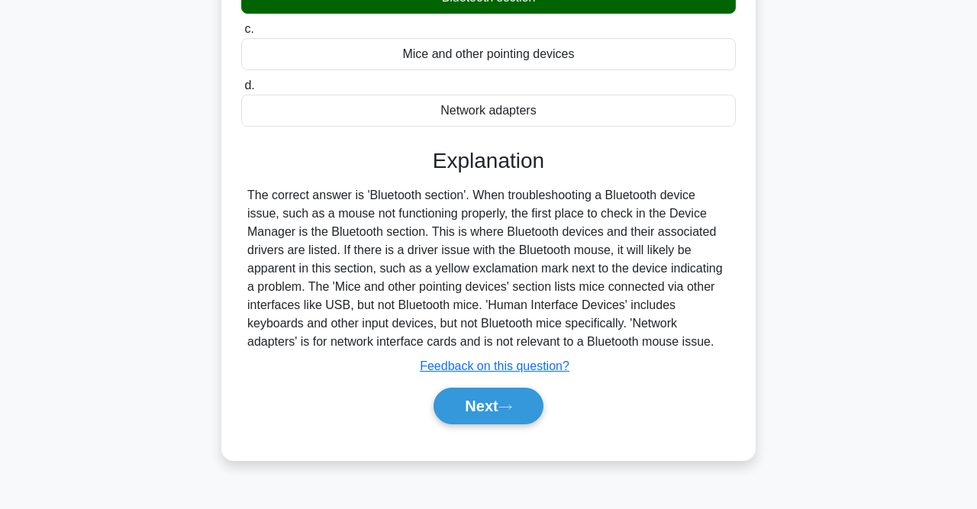
scroll to position [273, 0]
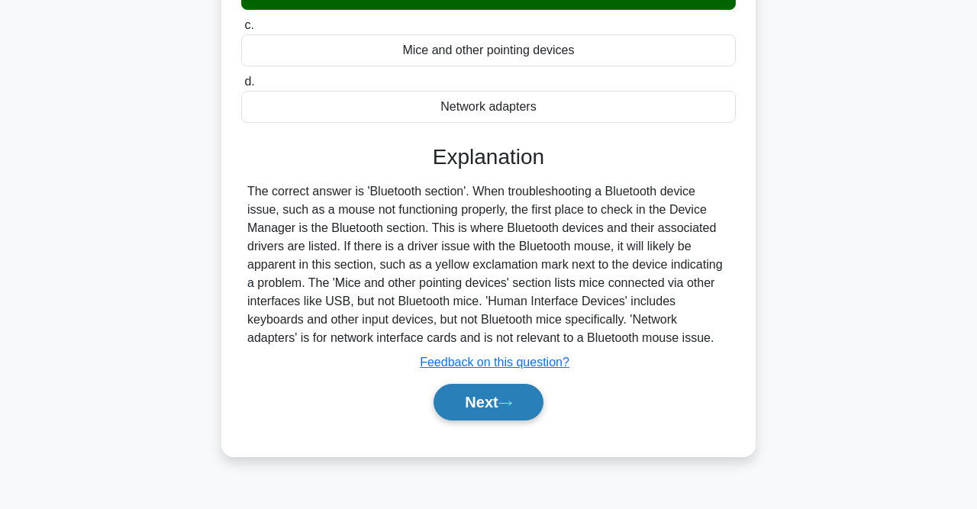
click at [523, 398] on button "Next" at bounding box center [488, 402] width 109 height 37
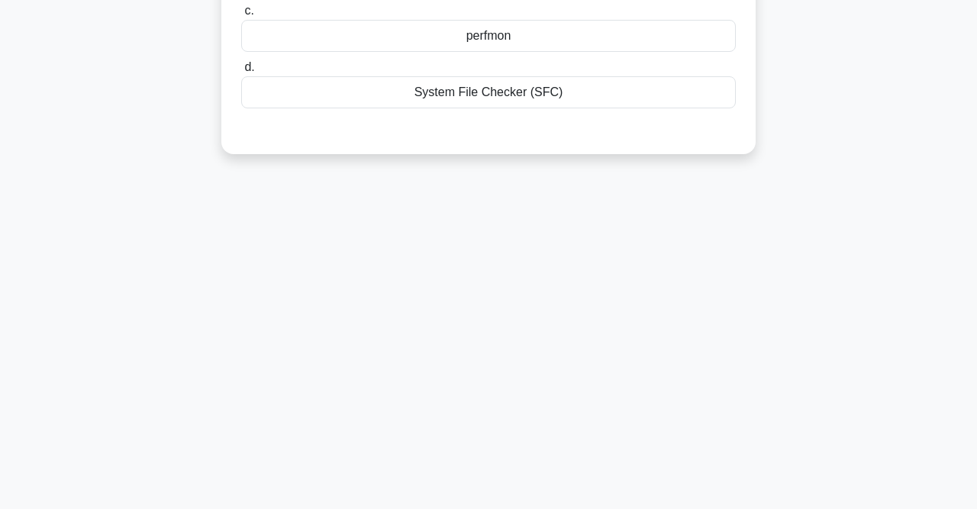
scroll to position [0, 0]
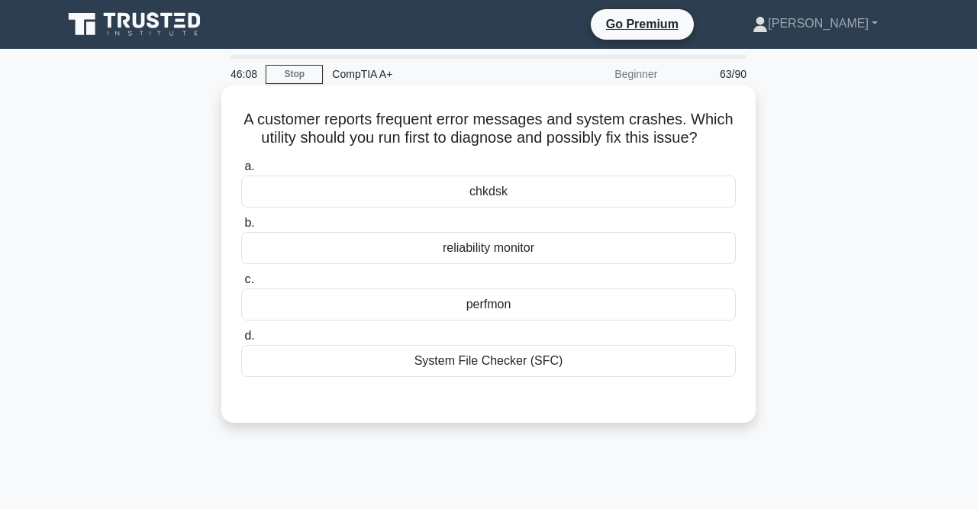
click at [509, 196] on div "chkdsk" at bounding box center [488, 192] width 495 height 32
click at [241, 172] on input "a. chkdsk" at bounding box center [241, 167] width 0 height 10
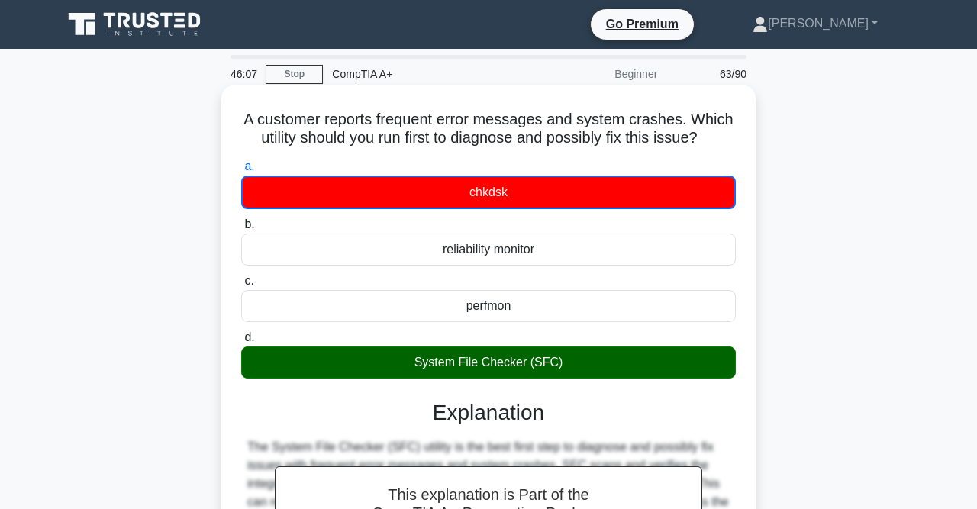
scroll to position [315, 0]
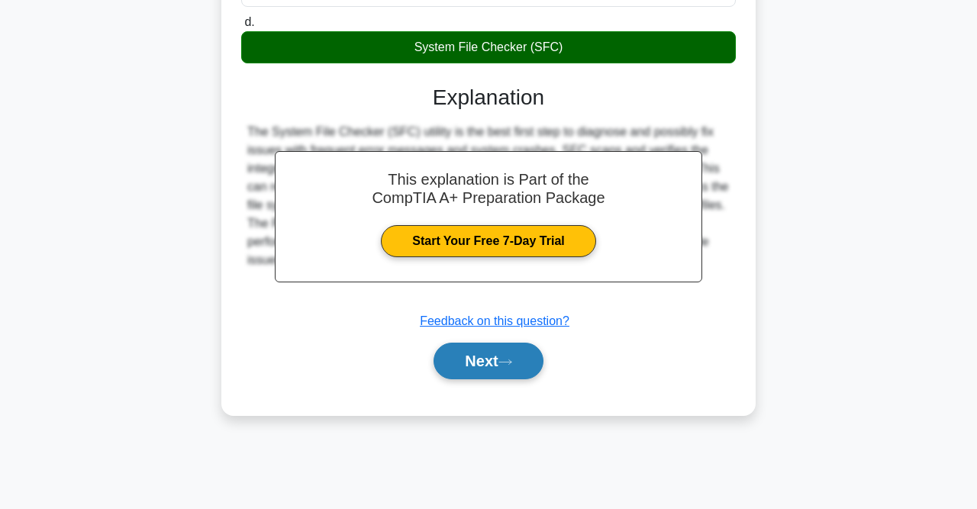
click at [519, 369] on button "Next" at bounding box center [488, 361] width 109 height 37
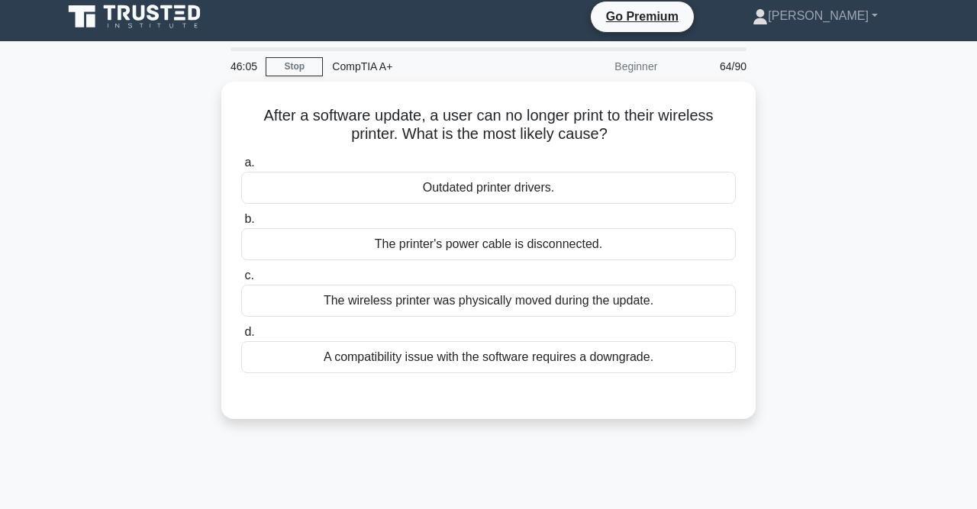
scroll to position [0, 0]
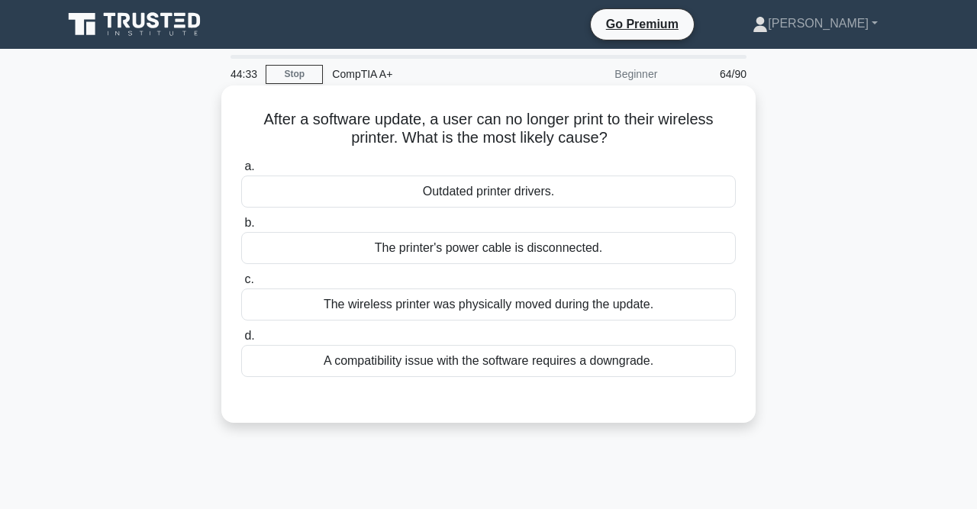
click at [576, 194] on div "Outdated printer drivers." at bounding box center [488, 192] width 495 height 32
click at [241, 172] on input "a. Outdated printer drivers." at bounding box center [241, 167] width 0 height 10
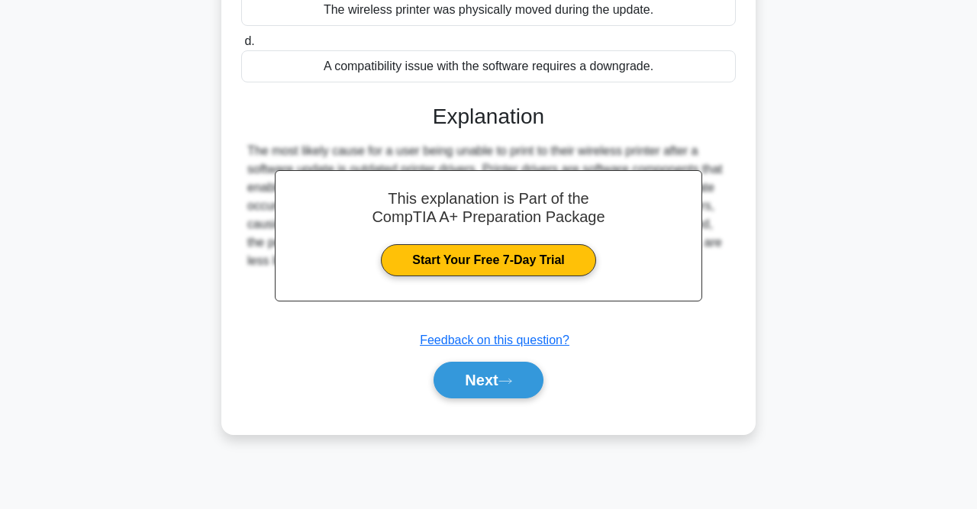
scroll to position [315, 0]
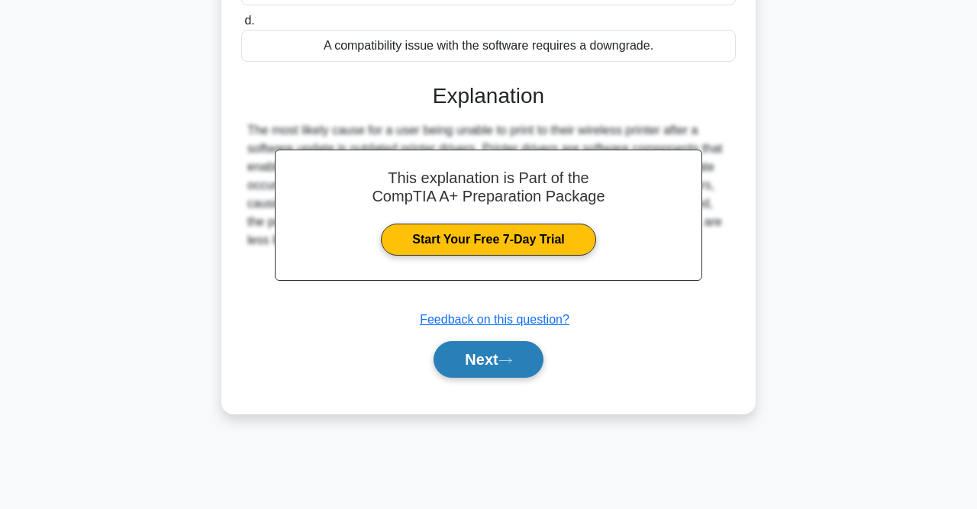
click at [510, 370] on button "Next" at bounding box center [488, 359] width 109 height 37
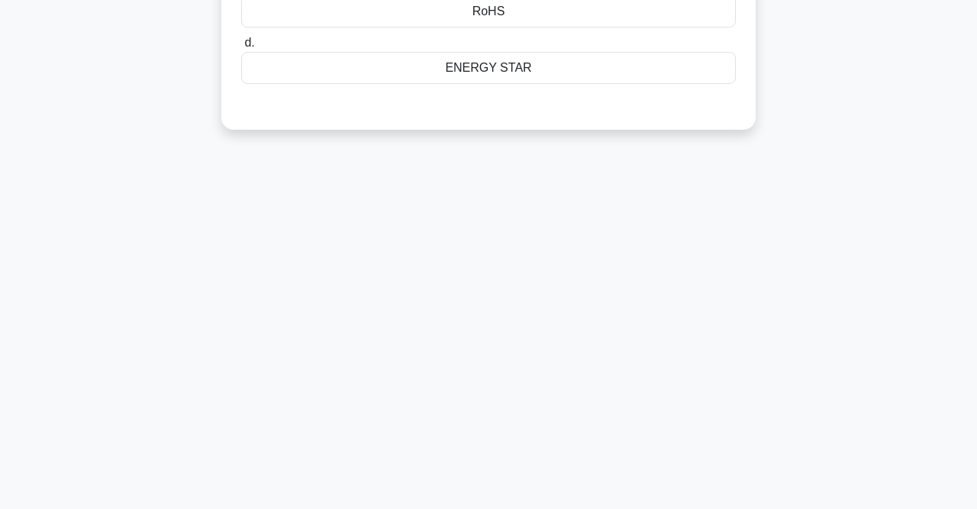
scroll to position [0, 0]
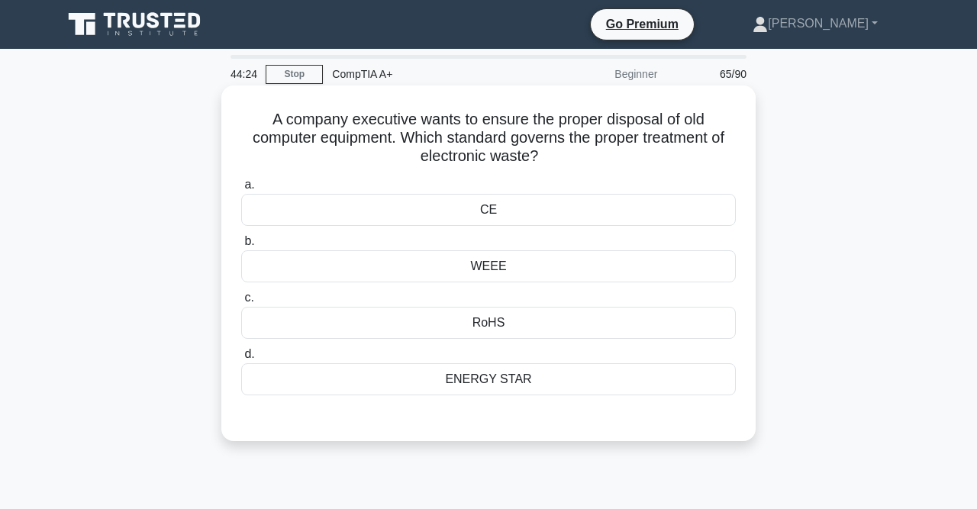
click at [522, 213] on div "CE" at bounding box center [488, 210] width 495 height 32
click at [241, 190] on input "a. CE" at bounding box center [241, 185] width 0 height 10
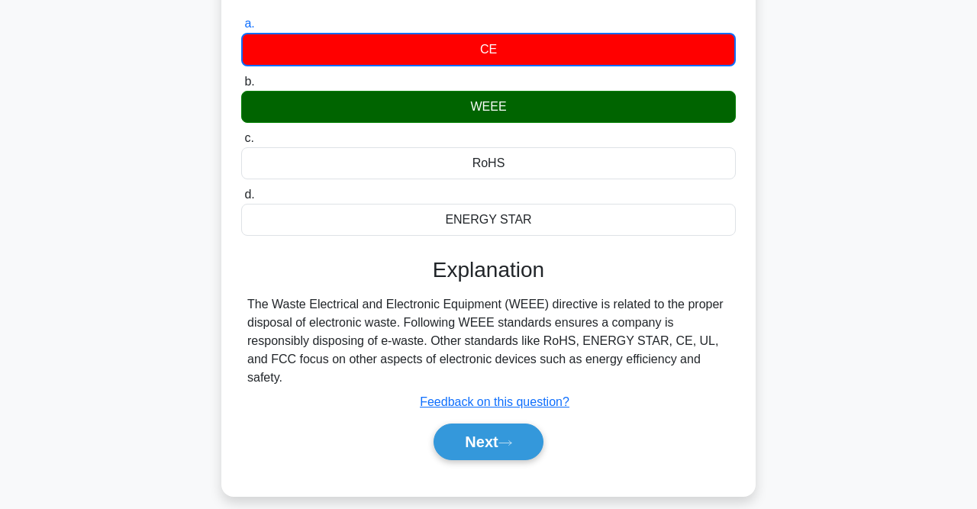
scroll to position [162, 0]
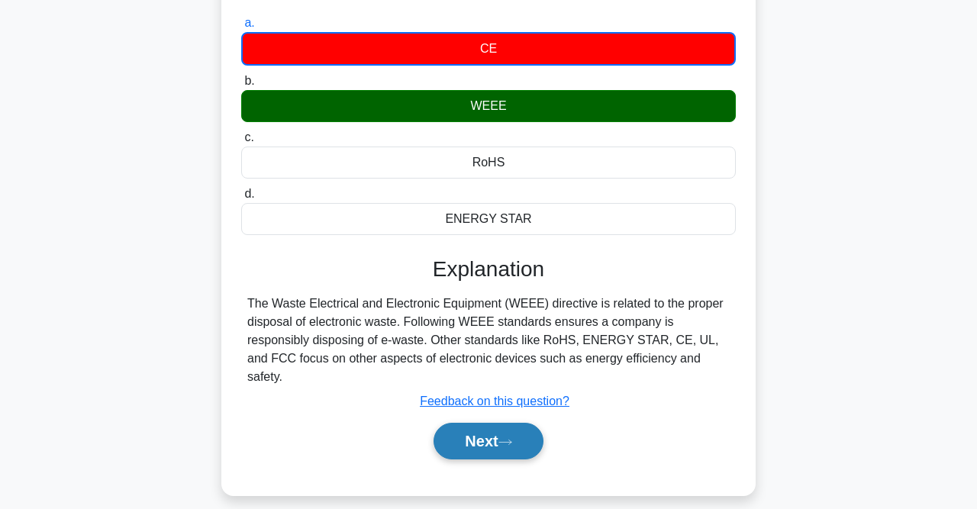
click at [509, 423] on button "Next" at bounding box center [488, 441] width 109 height 37
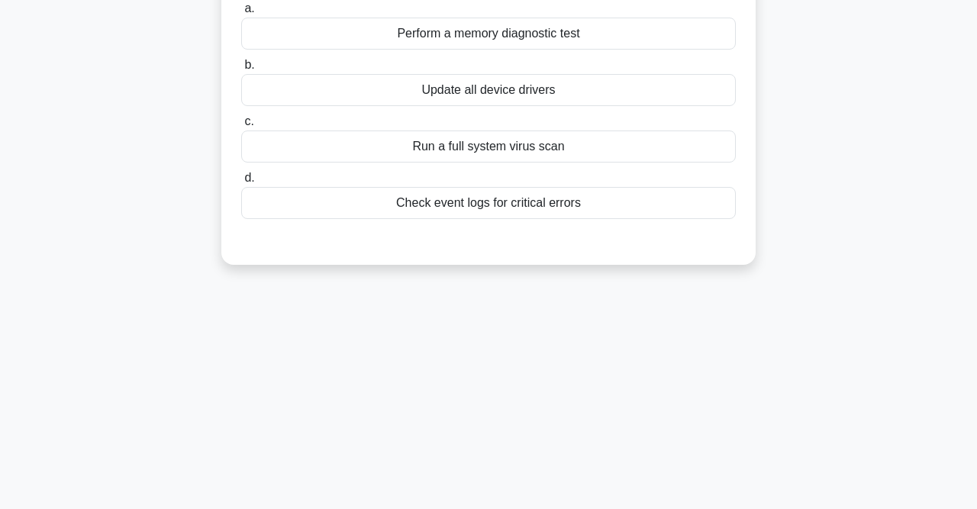
scroll to position [0, 0]
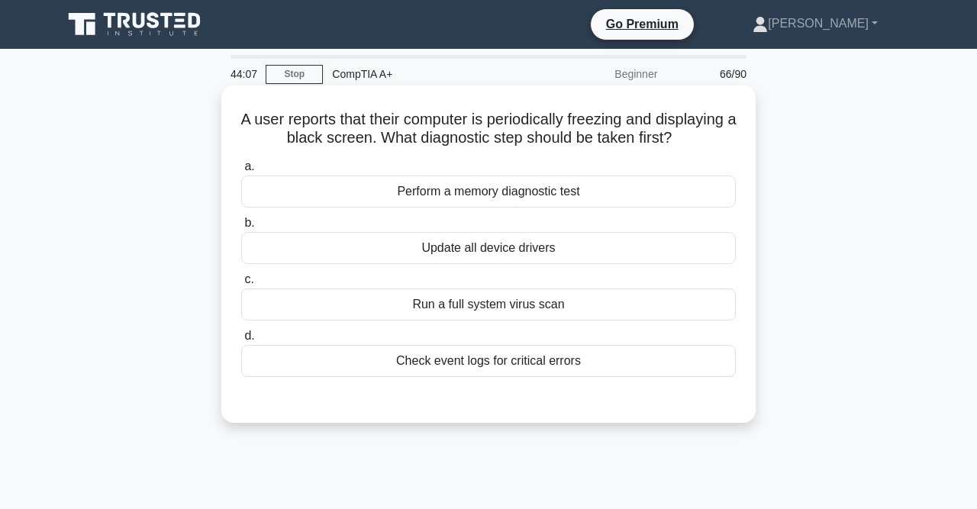
click at [569, 306] on div "Run a full system virus scan" at bounding box center [488, 305] width 495 height 32
click at [241, 285] on input "c. Run a full system virus scan" at bounding box center [241, 280] width 0 height 10
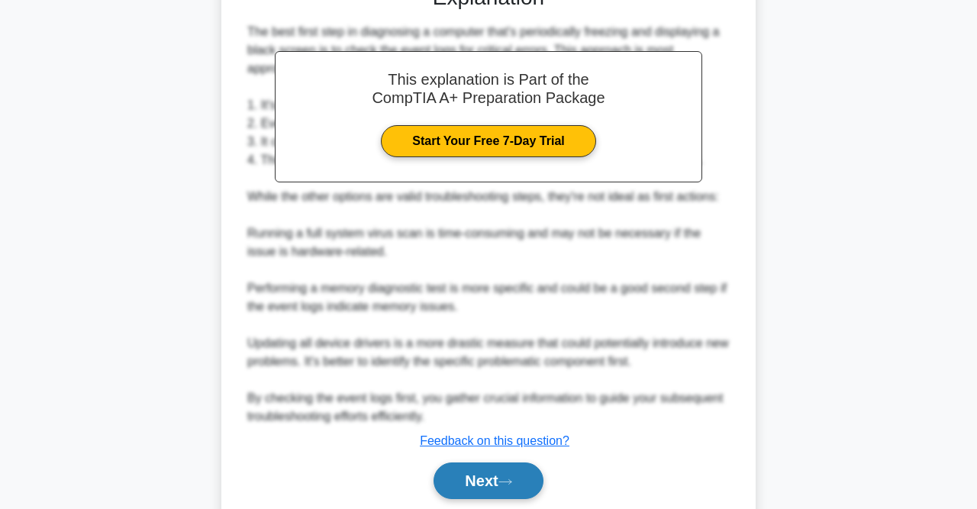
click at [486, 476] on button "Next" at bounding box center [488, 481] width 109 height 37
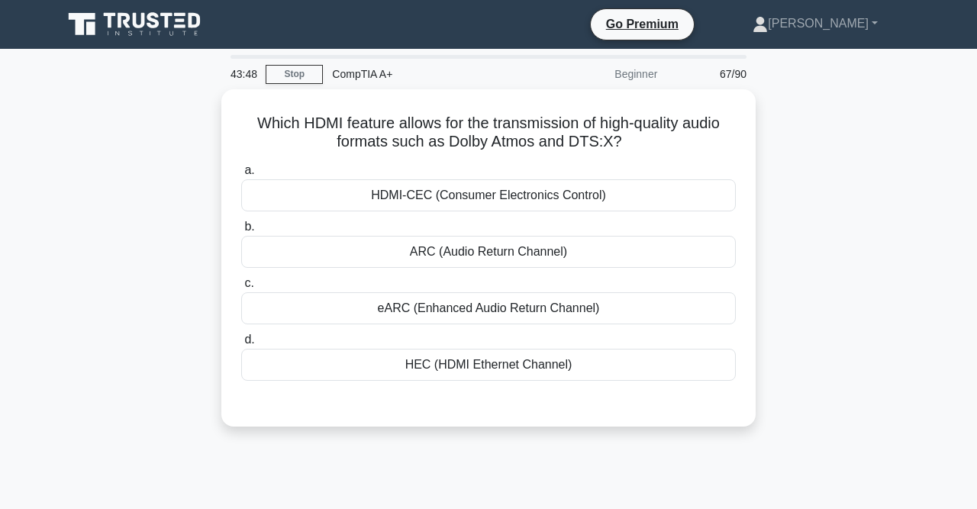
drag, startPoint x: 516, startPoint y: 246, endPoint x: 813, endPoint y: 191, distance: 302.1
click at [813, 191] on div "Which HDMI feature allows for the transmission of high-quality audio formats su…" at bounding box center [488, 267] width 871 height 356
click at [847, 215] on div "Which HDMI feature allows for the transmission of high-quality audio formats su…" at bounding box center [488, 267] width 871 height 356
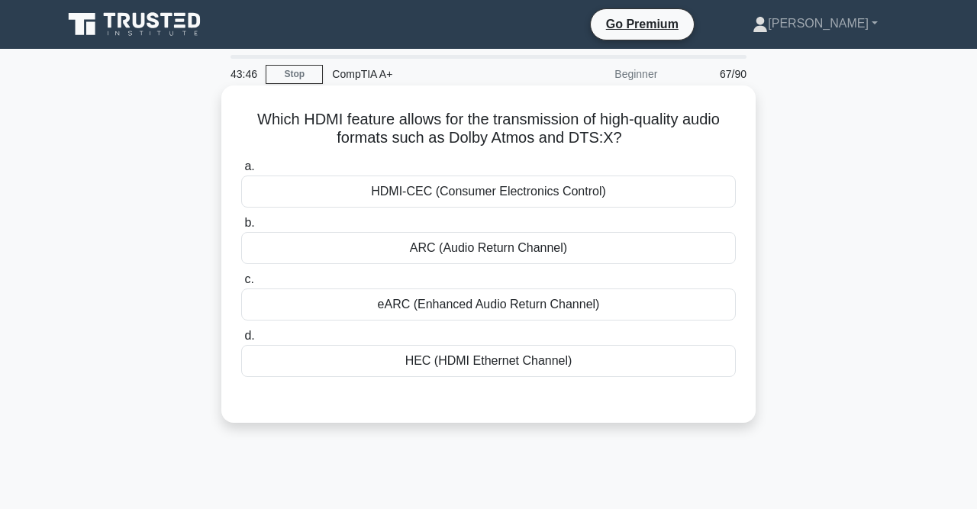
click at [527, 306] on div "eARC (Enhanced Audio Return Channel)" at bounding box center [488, 305] width 495 height 32
click at [241, 285] on input "c. eARC (Enhanced Audio Return Channel)" at bounding box center [241, 280] width 0 height 10
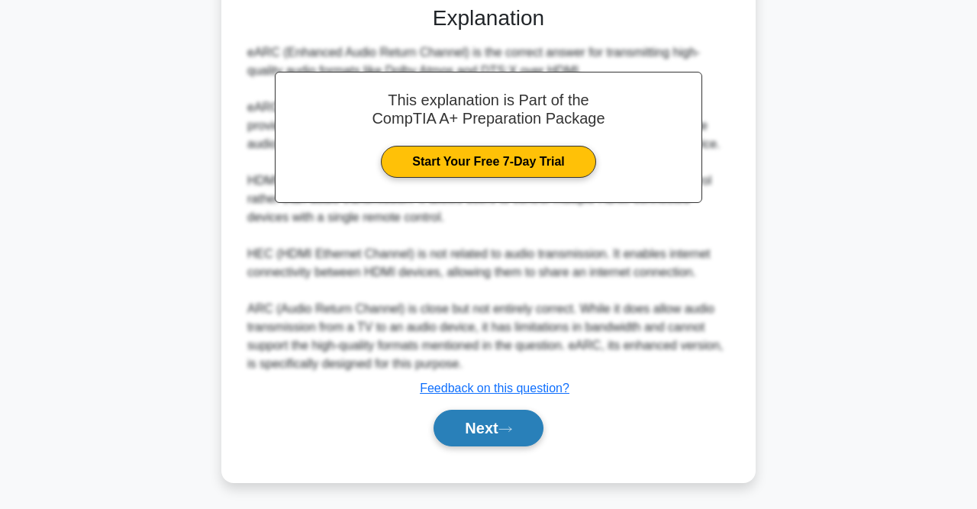
click at [519, 429] on button "Next" at bounding box center [488, 428] width 109 height 37
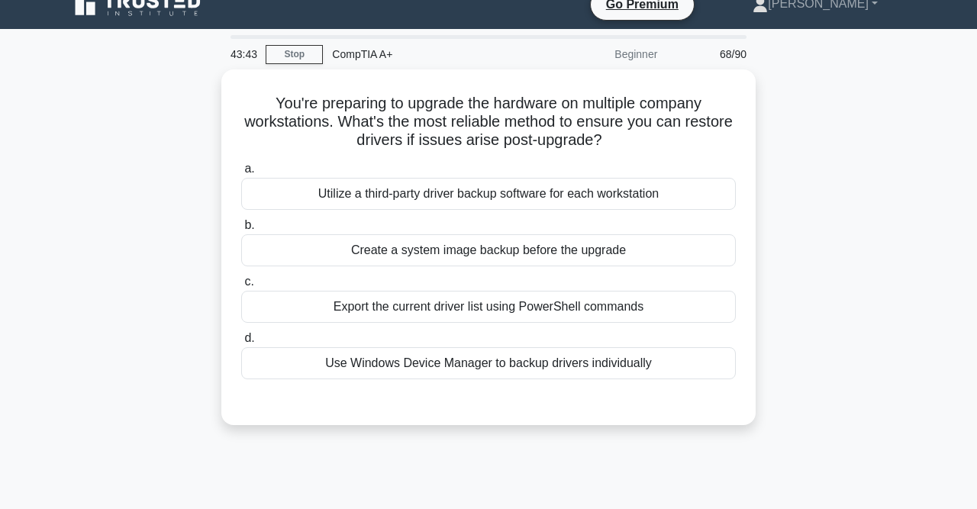
scroll to position [18, 0]
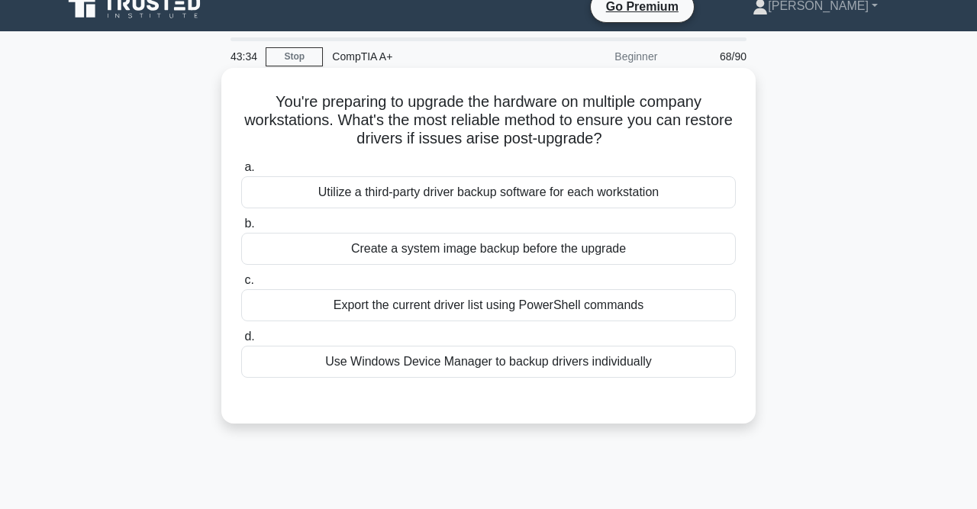
click at [525, 257] on div "Create a system image backup before the upgrade" at bounding box center [488, 249] width 495 height 32
click at [241, 229] on input "b. Create a system image backup before the upgrade" at bounding box center [241, 224] width 0 height 10
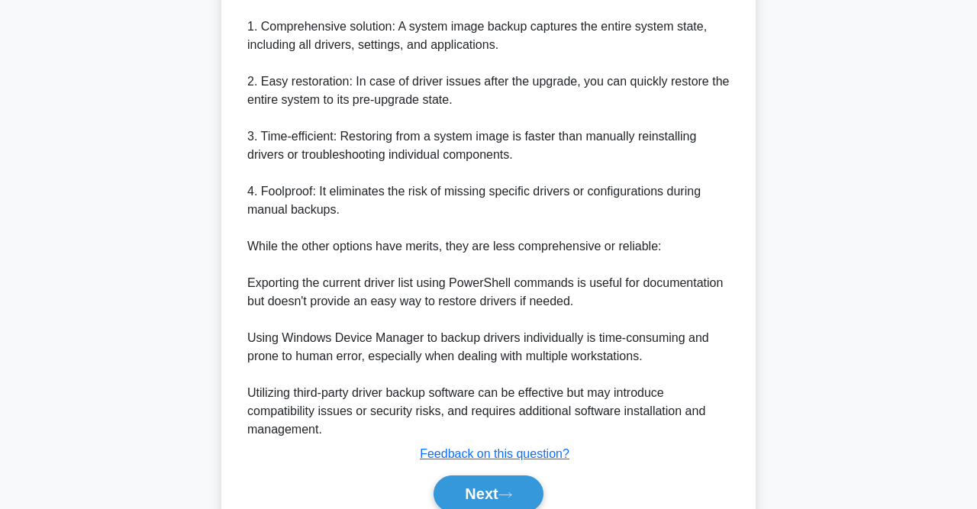
scroll to position [558, 0]
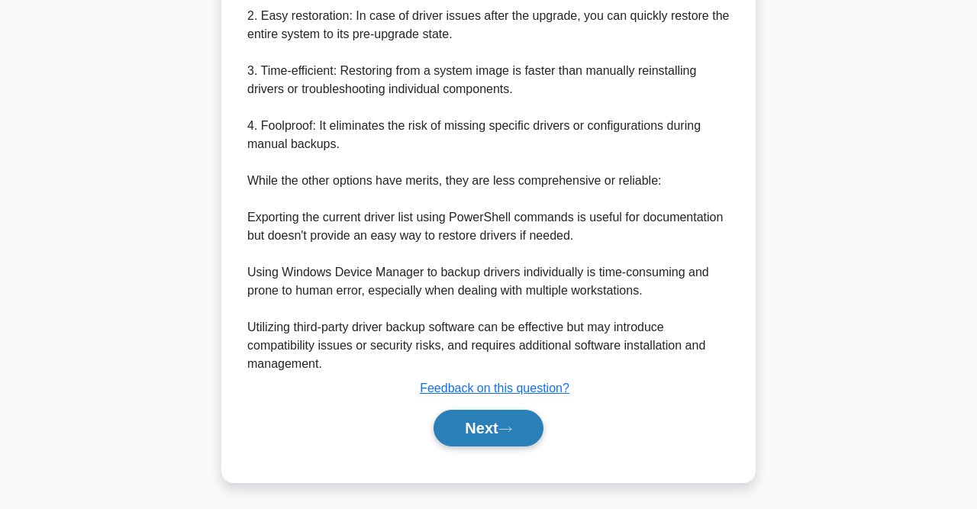
click at [506, 410] on button "Next" at bounding box center [488, 428] width 109 height 37
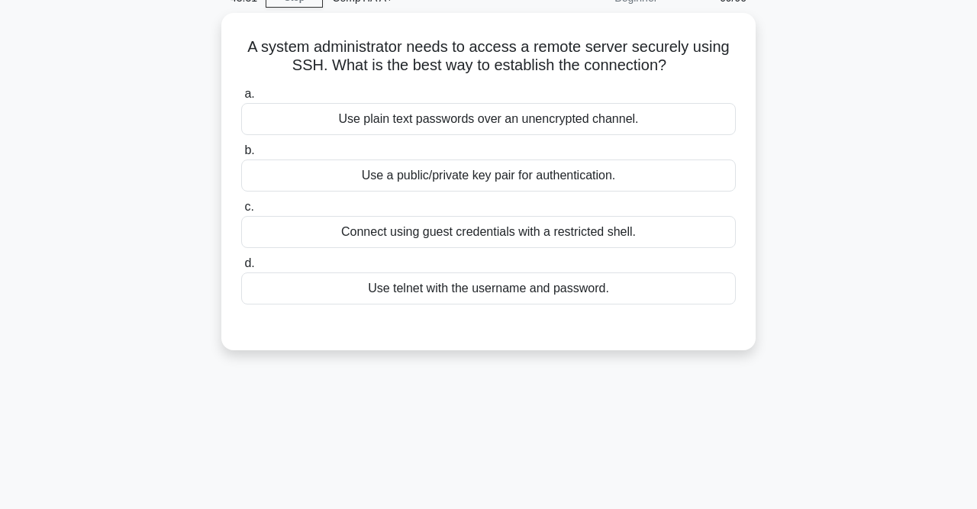
scroll to position [0, 0]
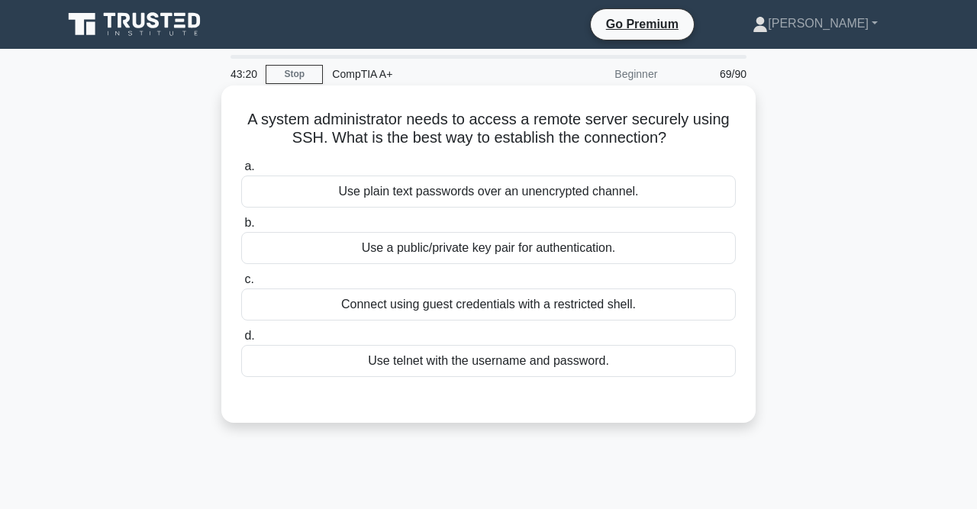
click at [493, 256] on div "Use a public/private key pair for authentication." at bounding box center [488, 248] width 495 height 32
click at [241, 228] on input "b. Use a public/private key pair for authentication." at bounding box center [241, 223] width 0 height 10
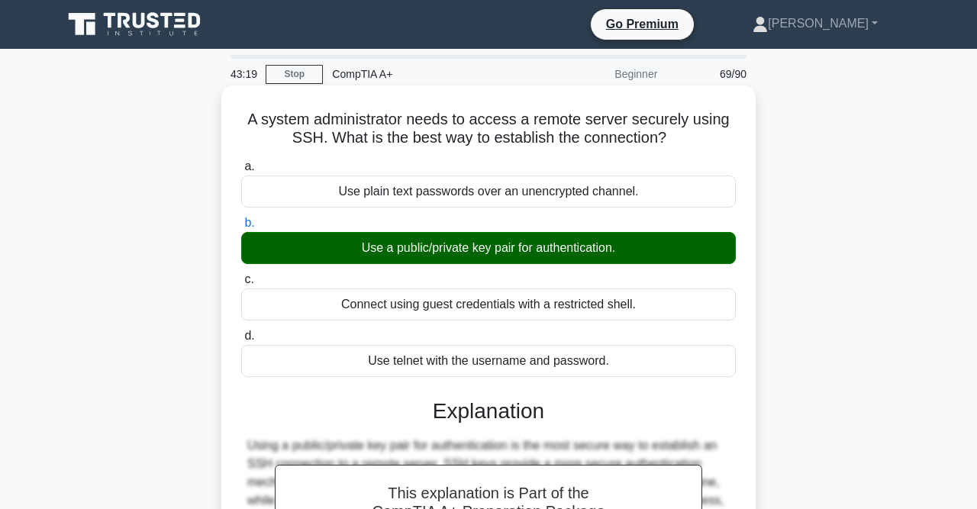
scroll to position [315, 0]
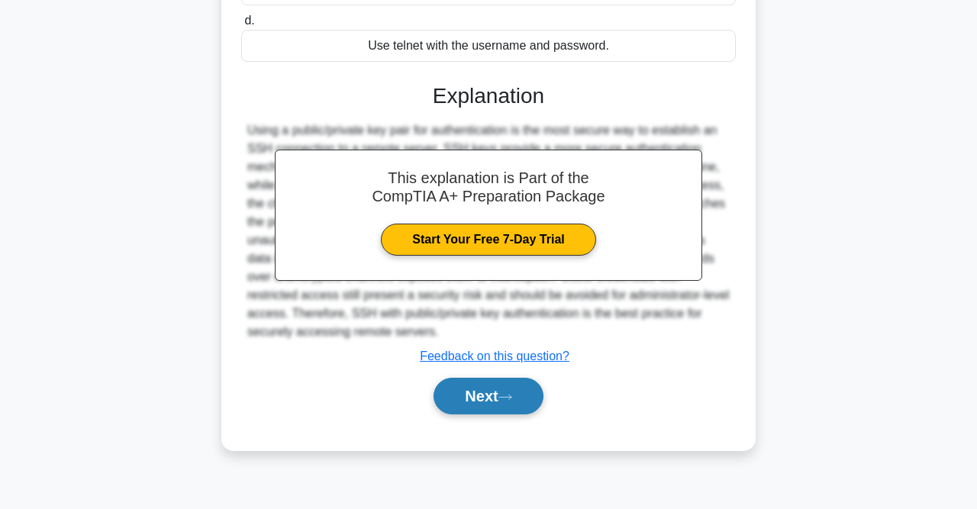
click at [520, 402] on button "Next" at bounding box center [488, 396] width 109 height 37
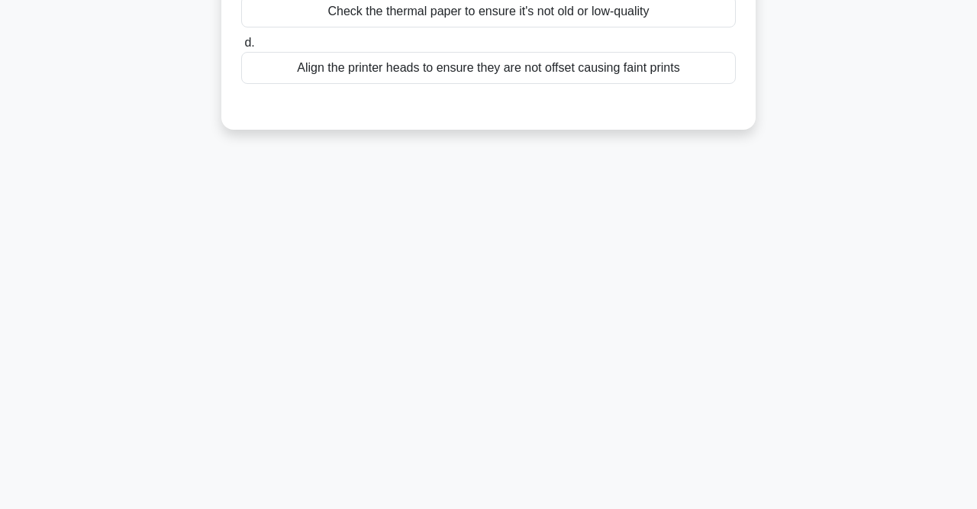
scroll to position [0, 0]
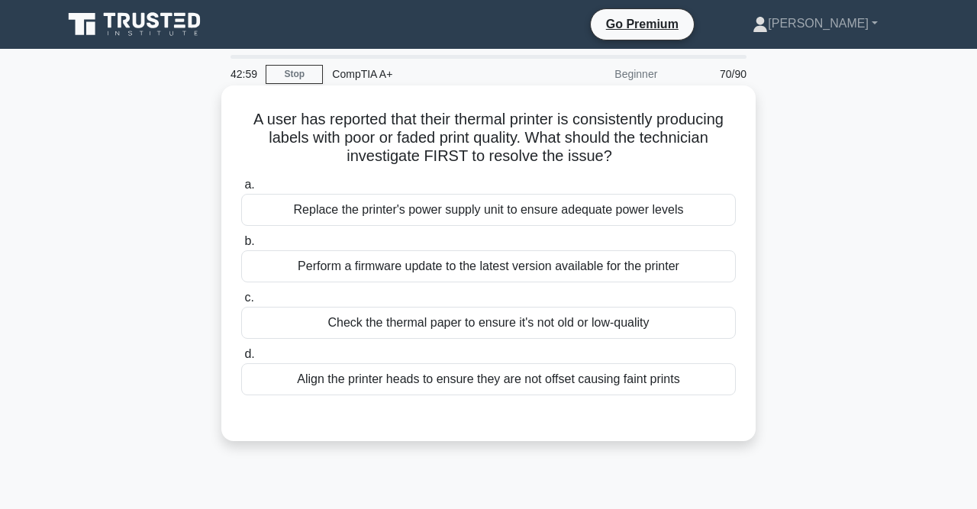
click at [481, 323] on div "Check the thermal paper to ensure it's not old or low-quality" at bounding box center [488, 323] width 495 height 32
click at [241, 303] on input "c. Check the thermal paper to ensure it's not old or low-quality" at bounding box center [241, 298] width 0 height 10
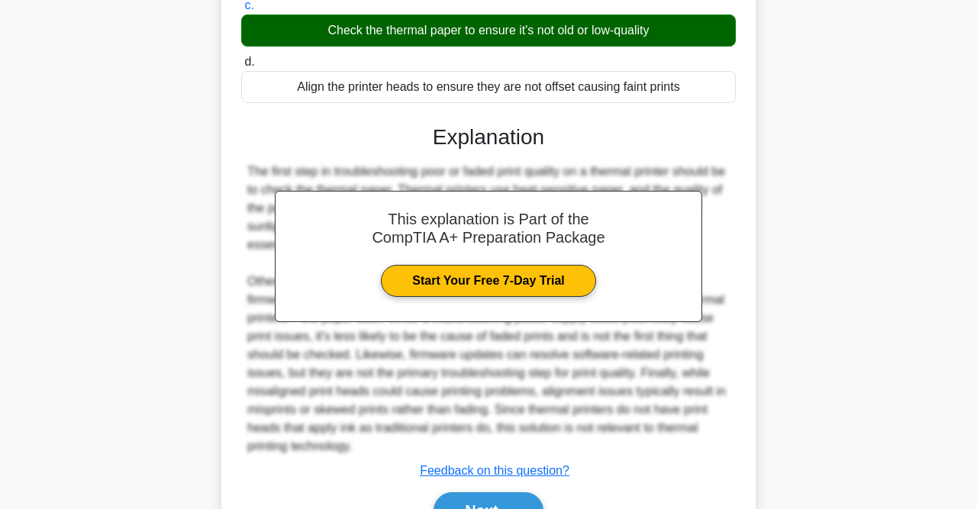
scroll to position [375, 0]
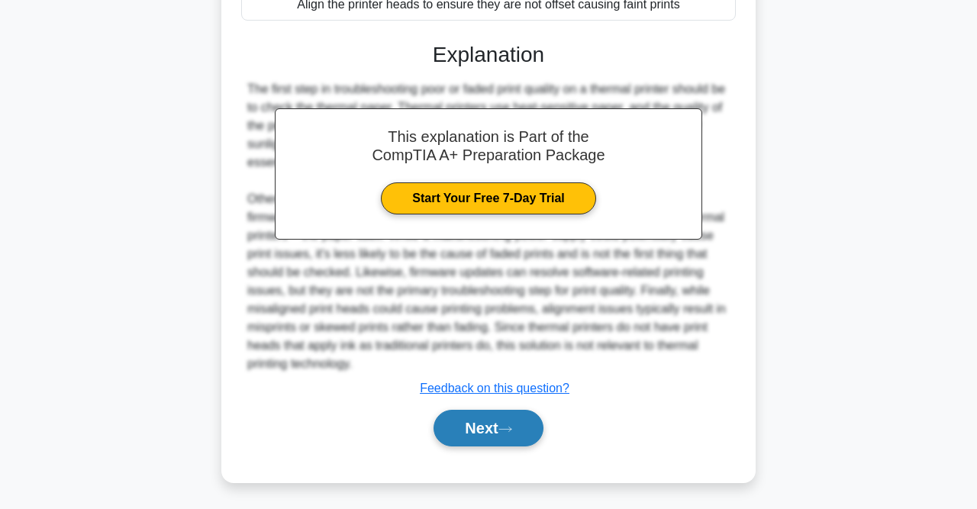
click at [514, 434] on button "Next" at bounding box center [488, 428] width 109 height 37
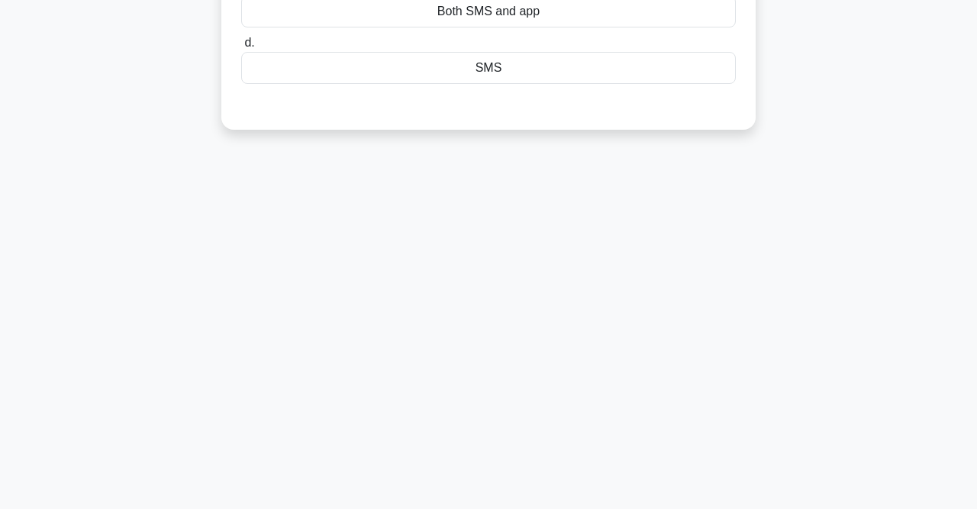
scroll to position [0, 0]
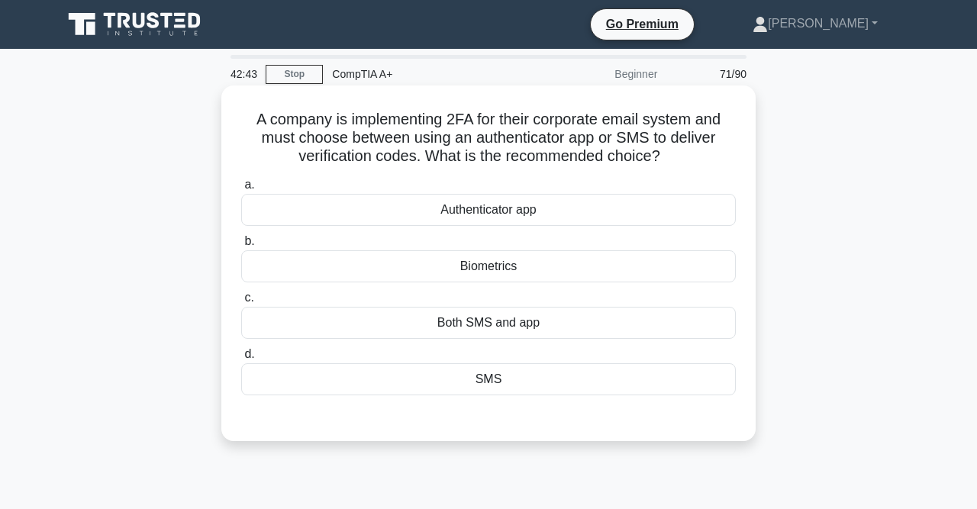
click at [502, 330] on div "Both SMS and app" at bounding box center [488, 323] width 495 height 32
click at [241, 303] on input "c. Both SMS and app" at bounding box center [241, 298] width 0 height 10
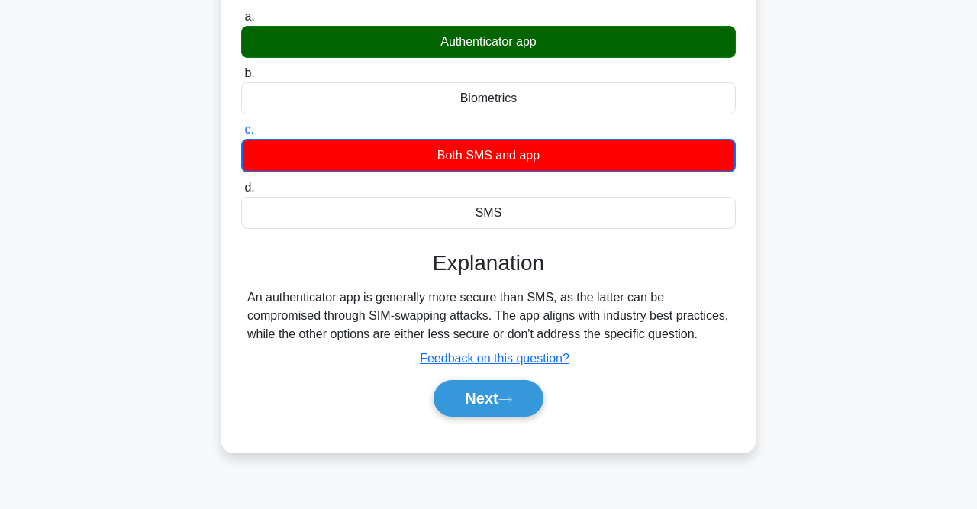
scroll to position [168, 0]
click at [501, 393] on button "Next" at bounding box center [488, 398] width 109 height 37
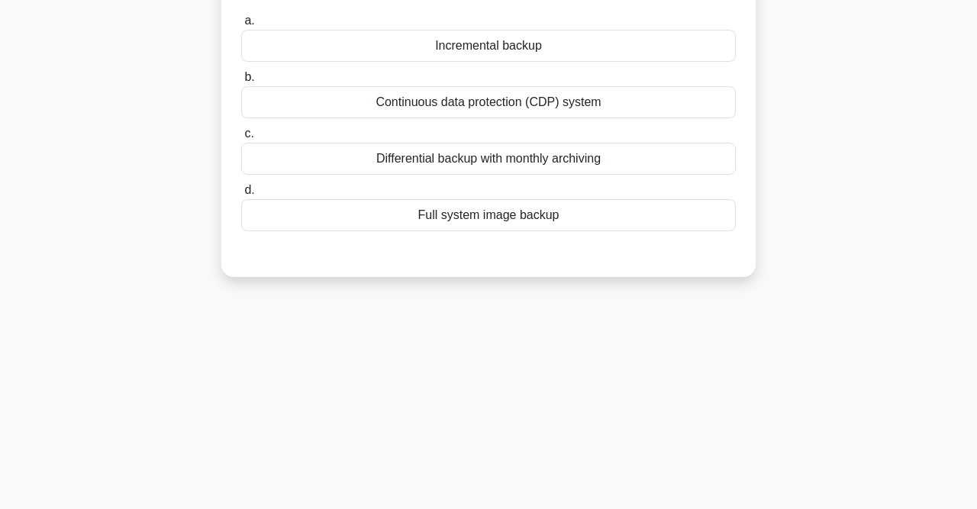
scroll to position [0, 0]
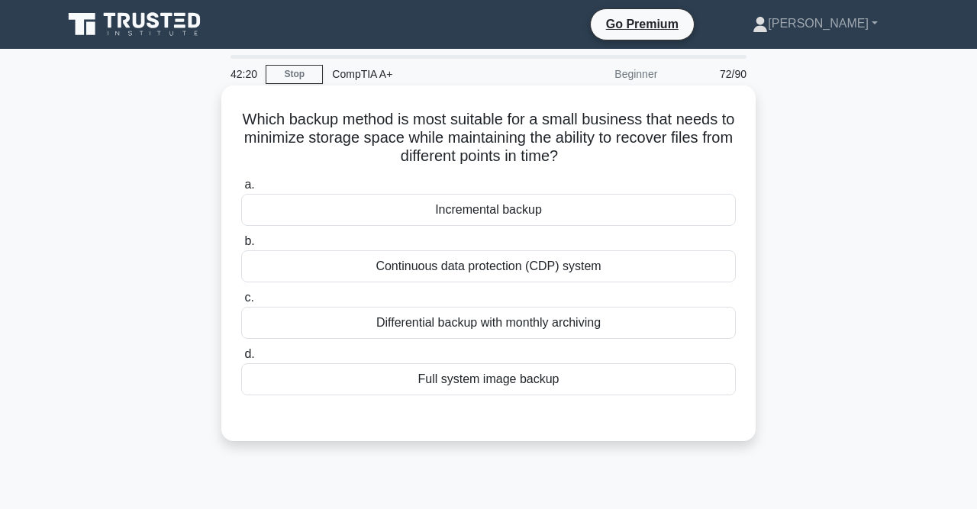
click at [503, 217] on div "Incremental backup" at bounding box center [488, 210] width 495 height 32
click at [241, 190] on input "a. Incremental backup" at bounding box center [241, 185] width 0 height 10
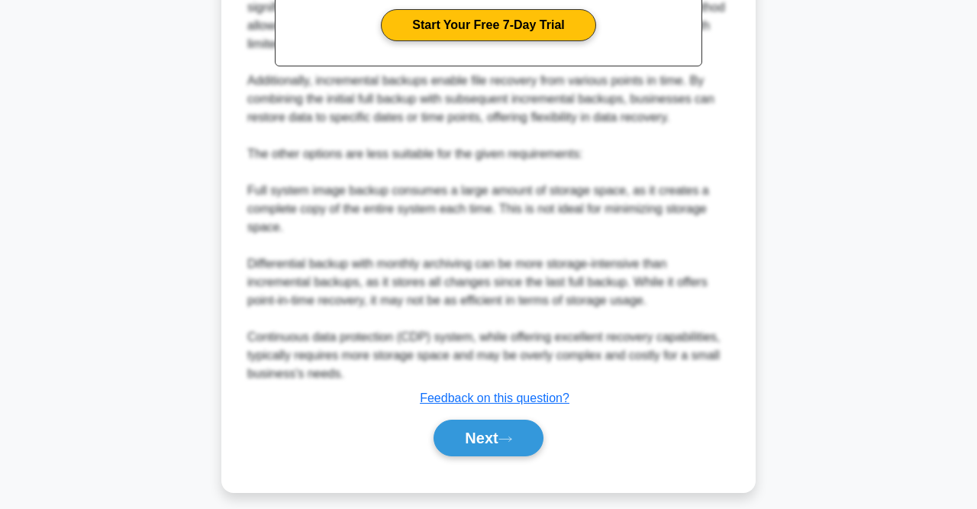
scroll to position [550, 0]
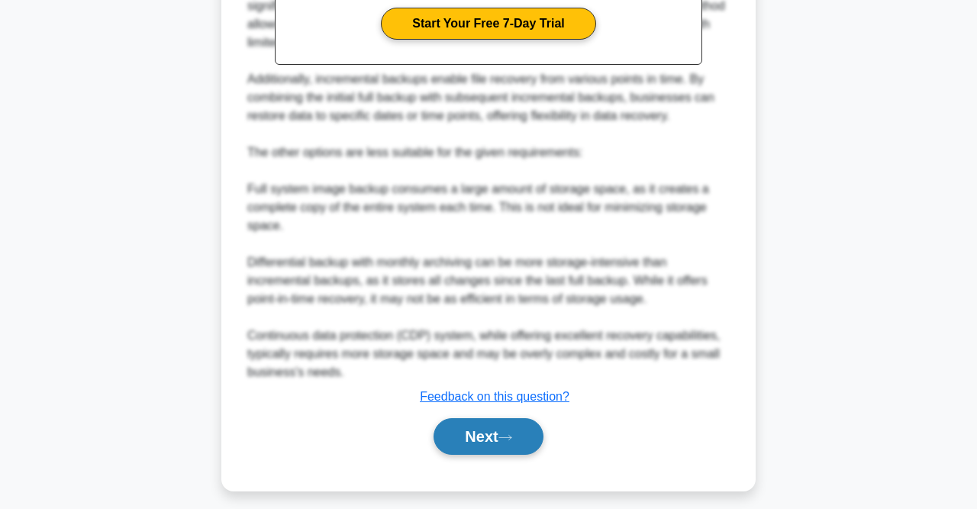
click at [499, 432] on button "Next" at bounding box center [488, 436] width 109 height 37
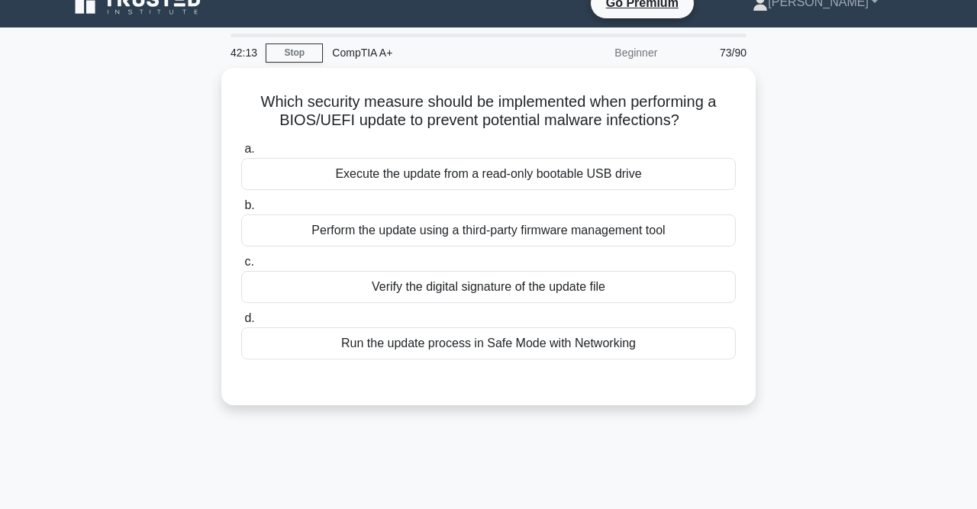
scroll to position [22, 0]
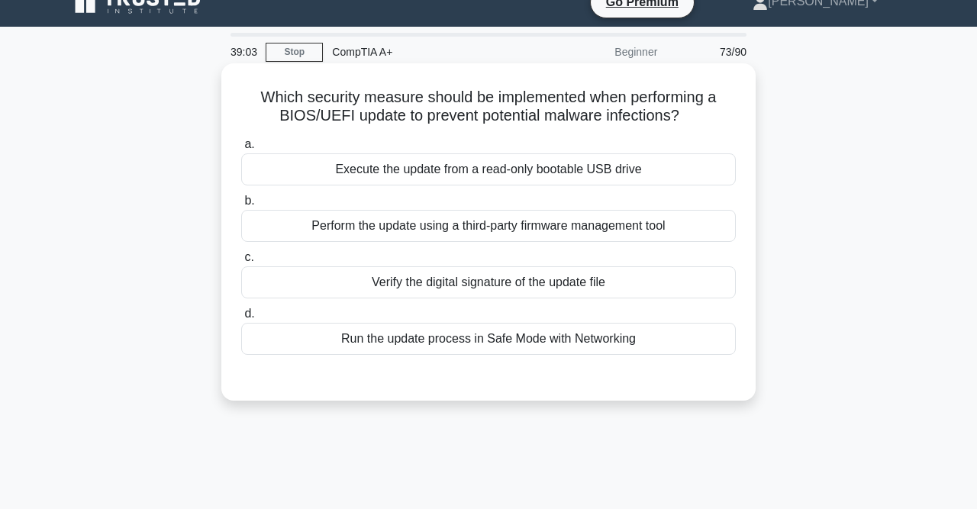
click at [505, 283] on div "Verify the digital signature of the update file" at bounding box center [488, 282] width 495 height 32
click at [241, 263] on input "c. Verify the digital signature of the update file" at bounding box center [241, 258] width 0 height 10
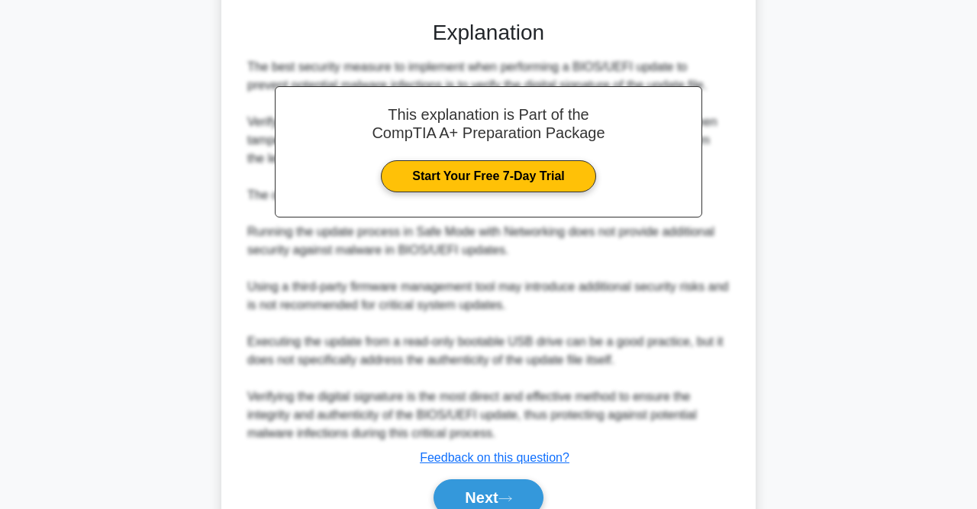
scroll to position [448, 0]
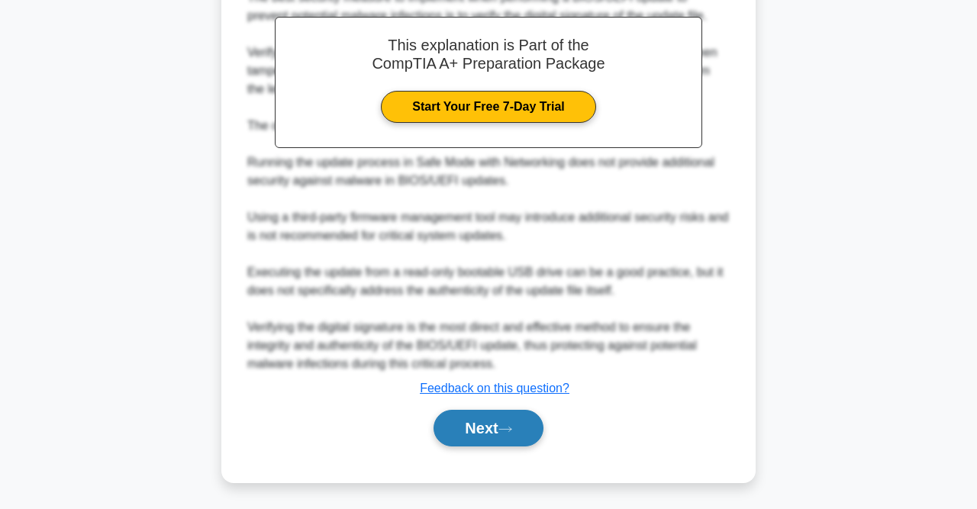
click at [501, 418] on button "Next" at bounding box center [488, 428] width 109 height 37
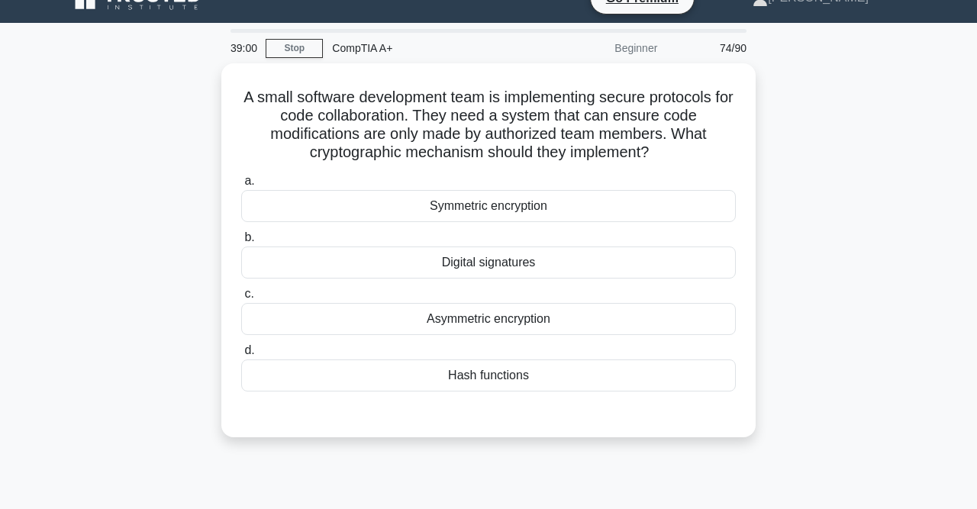
scroll to position [0, 0]
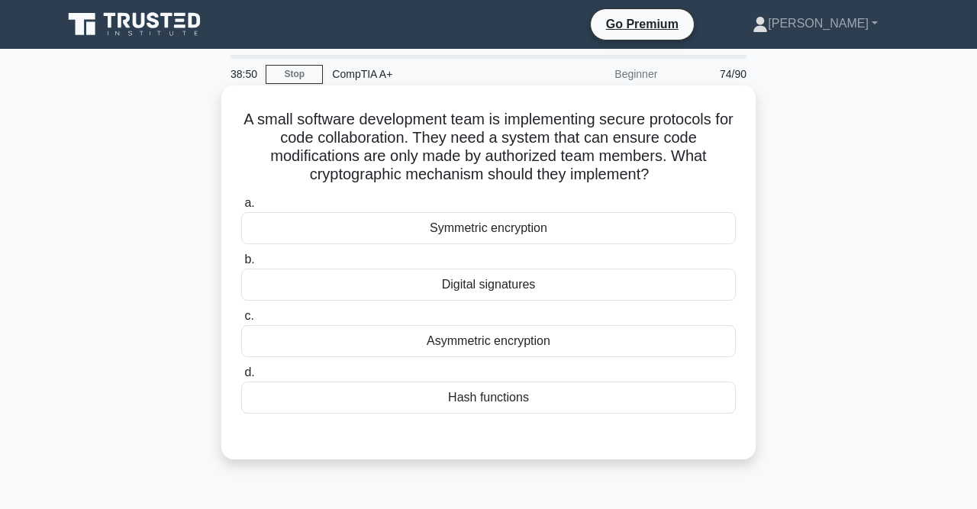
click at [509, 412] on div "Hash functions" at bounding box center [488, 398] width 495 height 32
click at [241, 378] on input "d. Hash functions" at bounding box center [241, 373] width 0 height 10
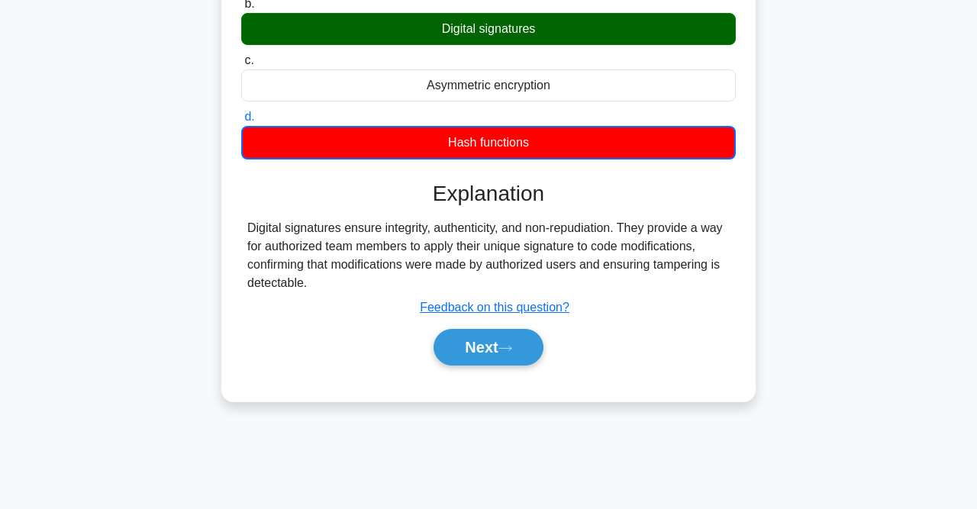
scroll to position [315, 0]
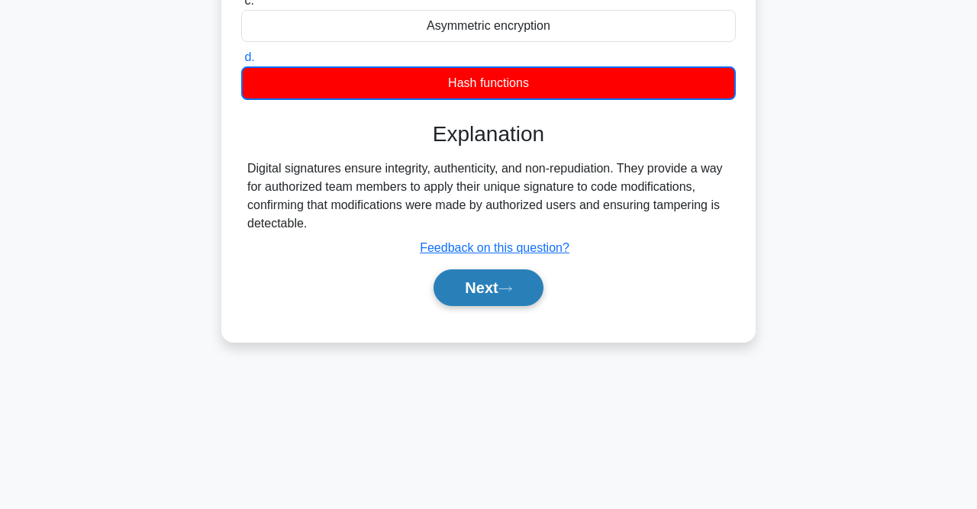
click at [502, 279] on button "Next" at bounding box center [488, 288] width 109 height 37
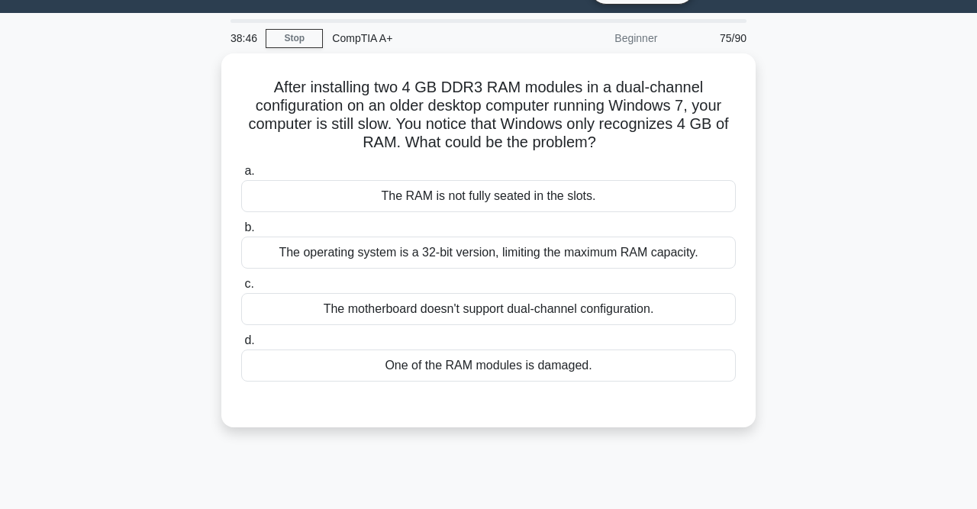
scroll to position [0, 0]
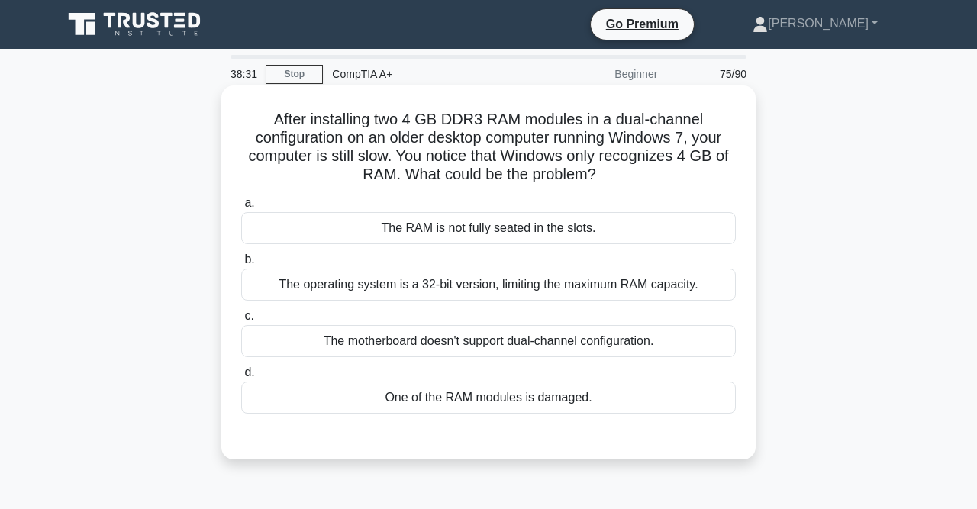
click at [504, 228] on div "The RAM is not fully seated in the slots." at bounding box center [488, 228] width 495 height 32
click at [241, 208] on input "a. The RAM is not fully seated in the slots." at bounding box center [241, 204] width 0 height 10
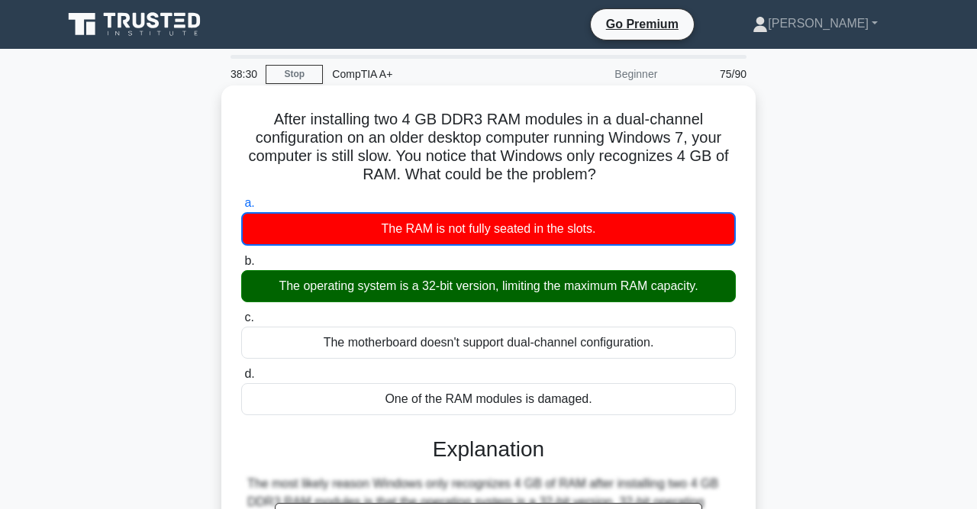
click at [483, 288] on div "The operating system is a 32-bit version, limiting the maximum RAM capacity." at bounding box center [488, 286] width 495 height 32
click at [241, 266] on input "b. The operating system is a 32-bit version, limiting the maximum RAM capacity." at bounding box center [241, 262] width 0 height 10
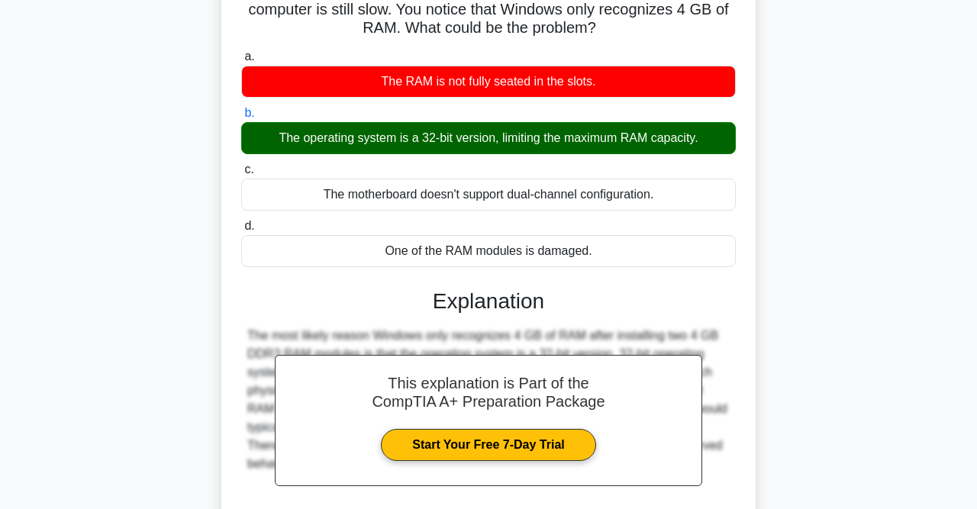
scroll to position [315, 0]
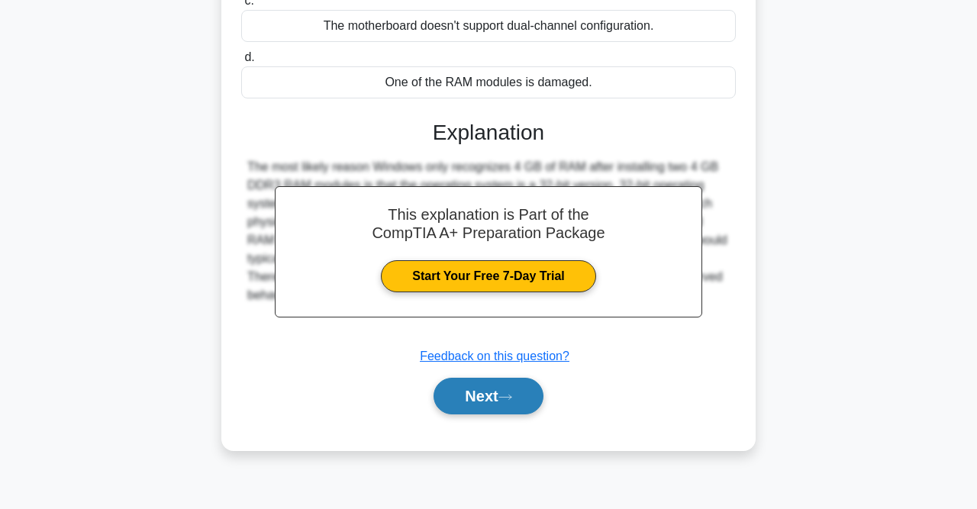
click at [491, 399] on button "Next" at bounding box center [488, 396] width 109 height 37
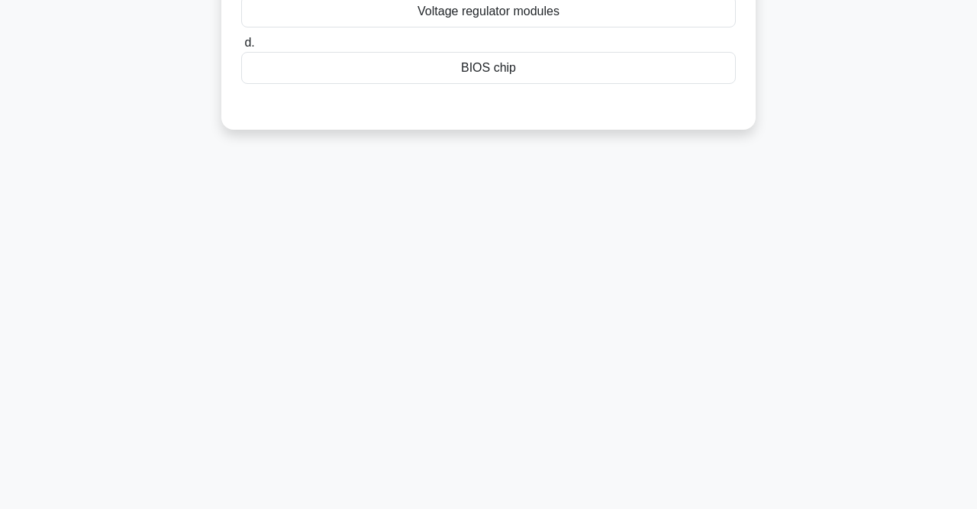
scroll to position [0, 0]
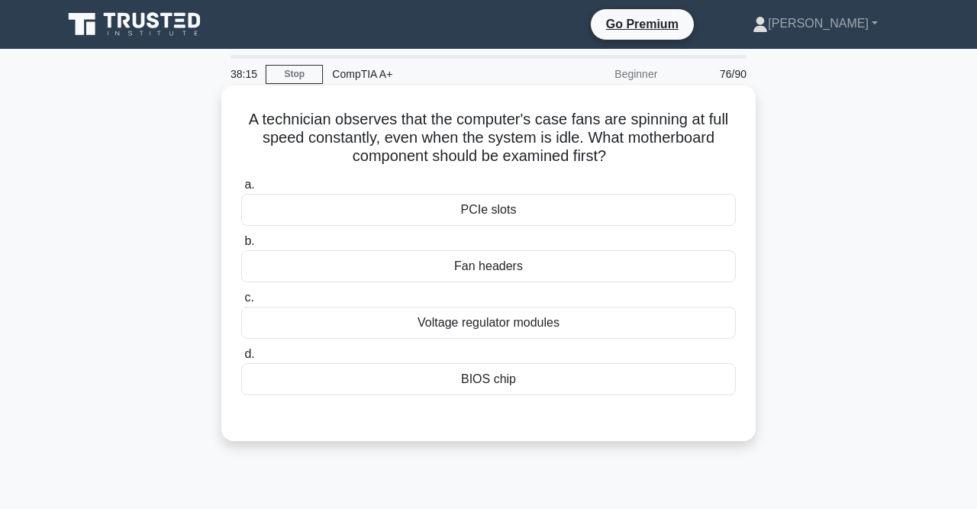
click at [518, 332] on div "Voltage regulator modules" at bounding box center [488, 323] width 495 height 32
click at [241, 303] on input "c. Voltage regulator modules" at bounding box center [241, 298] width 0 height 10
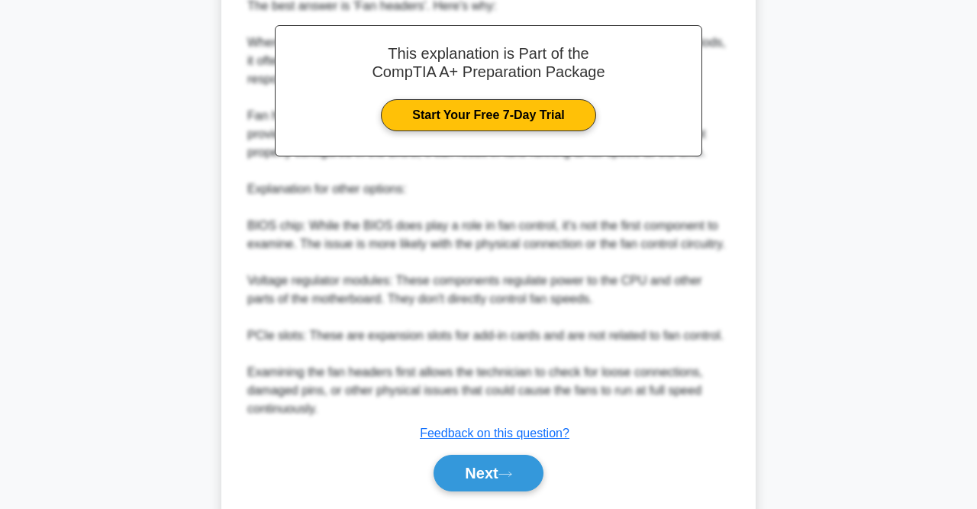
scroll to position [506, 0]
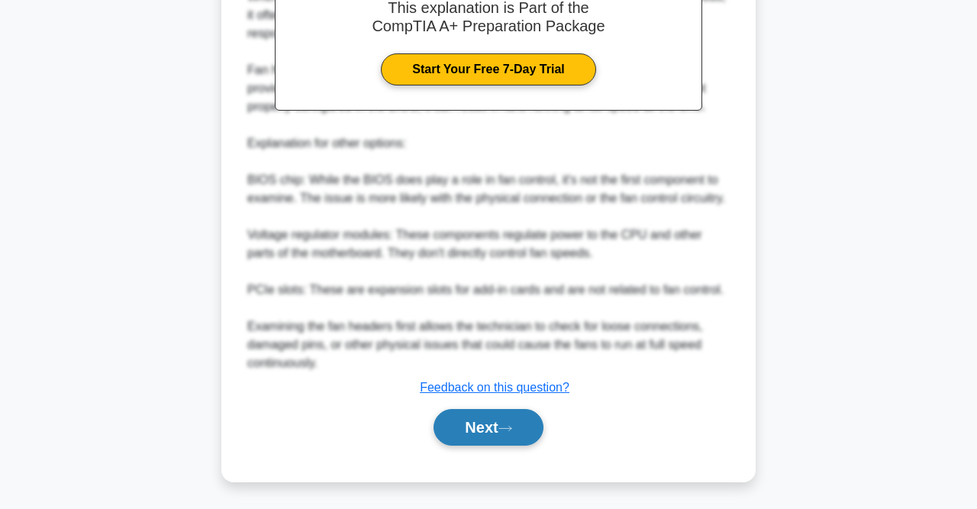
click at [494, 423] on button "Next" at bounding box center [488, 427] width 109 height 37
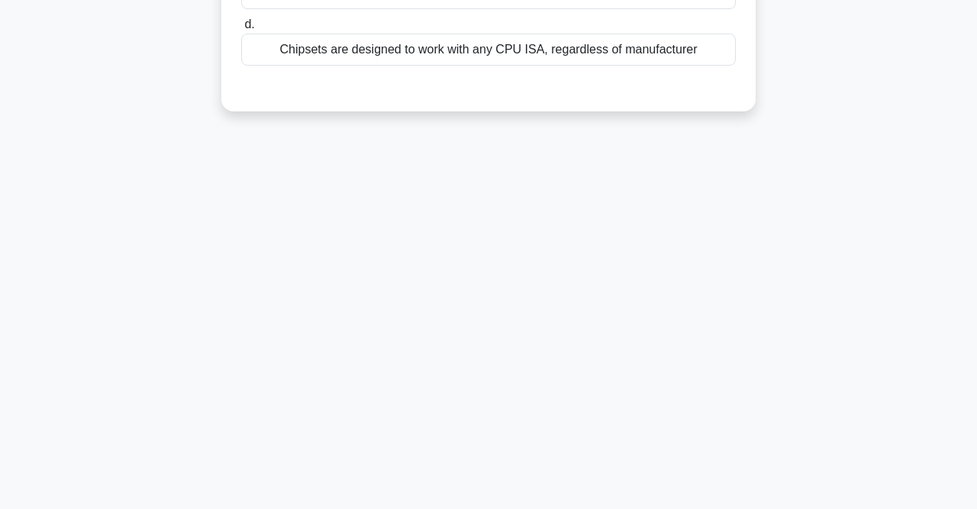
scroll to position [0, 0]
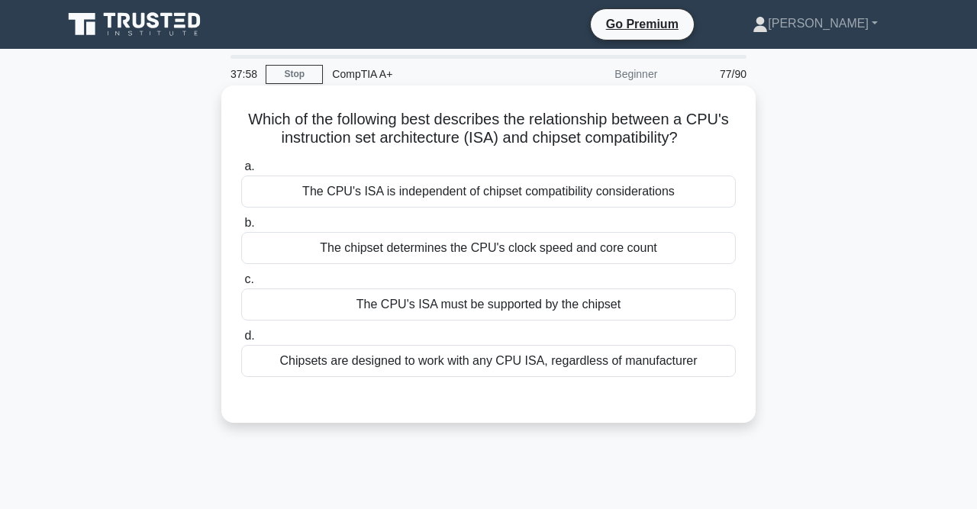
click at [517, 302] on div "The CPU's ISA must be supported by the chipset" at bounding box center [488, 305] width 495 height 32
click at [241, 285] on input "c. The CPU's ISA must be supported by the chipset" at bounding box center [241, 280] width 0 height 10
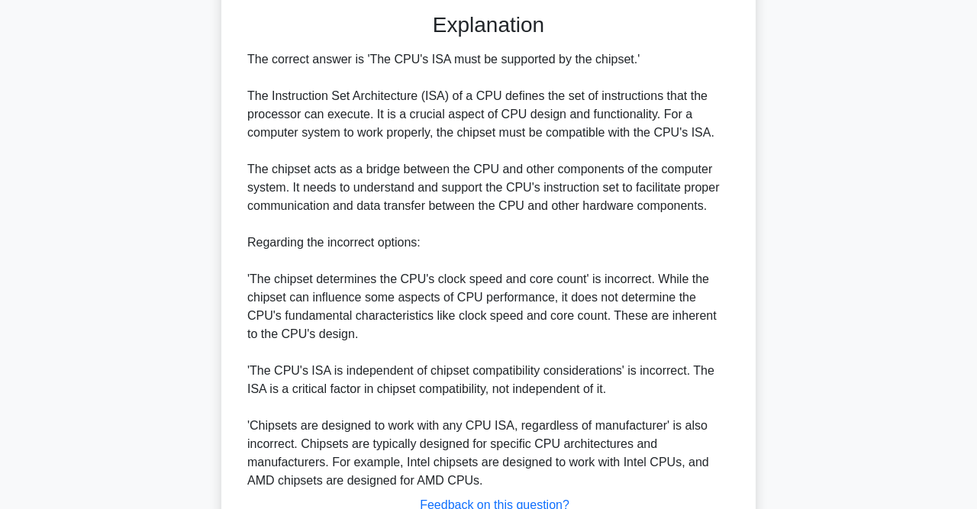
scroll to position [503, 0]
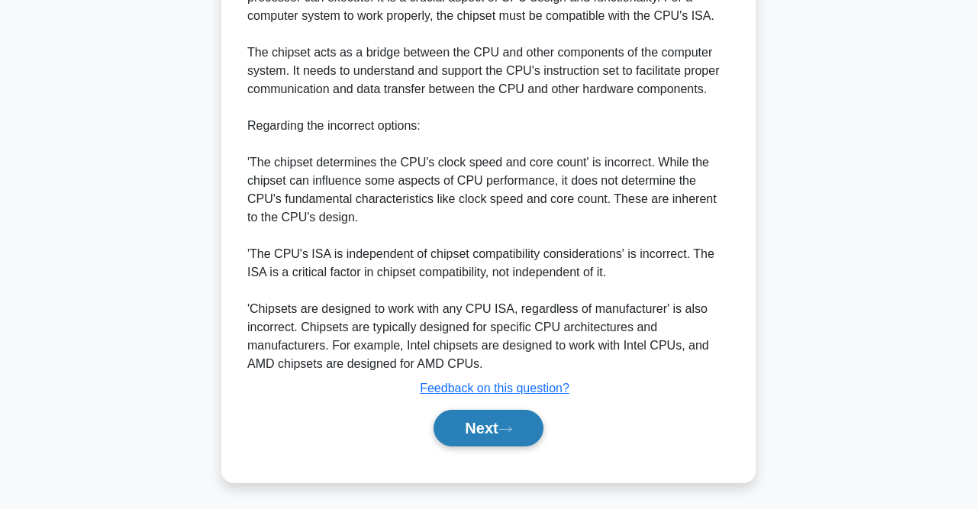
click at [517, 416] on button "Next" at bounding box center [488, 428] width 109 height 37
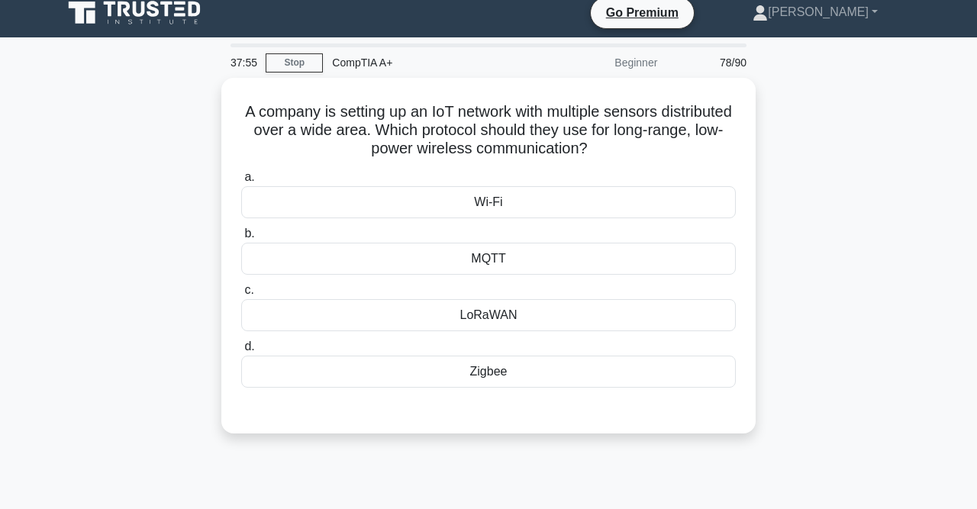
scroll to position [0, 0]
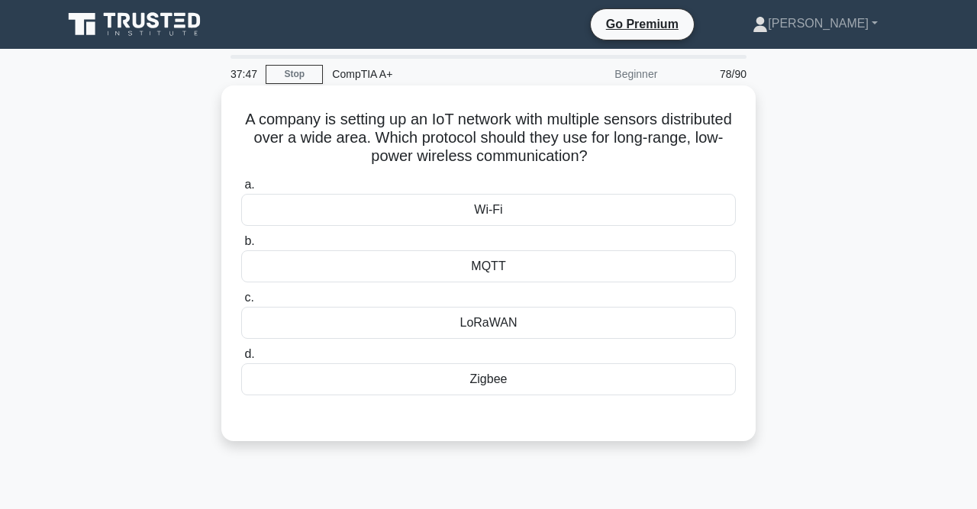
click at [511, 216] on div "Wi-Fi" at bounding box center [488, 210] width 495 height 32
click at [241, 190] on input "a. Wi-Fi" at bounding box center [241, 185] width 0 height 10
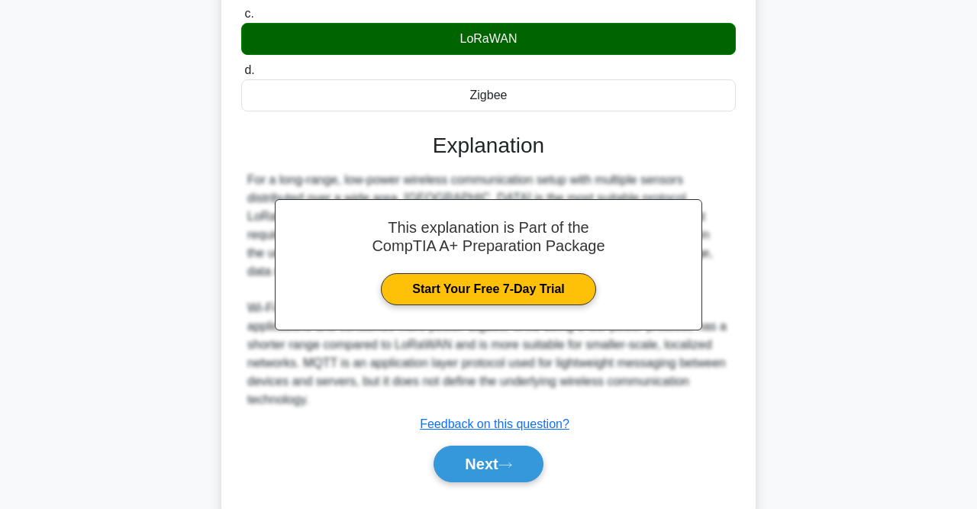
scroll to position [286, 0]
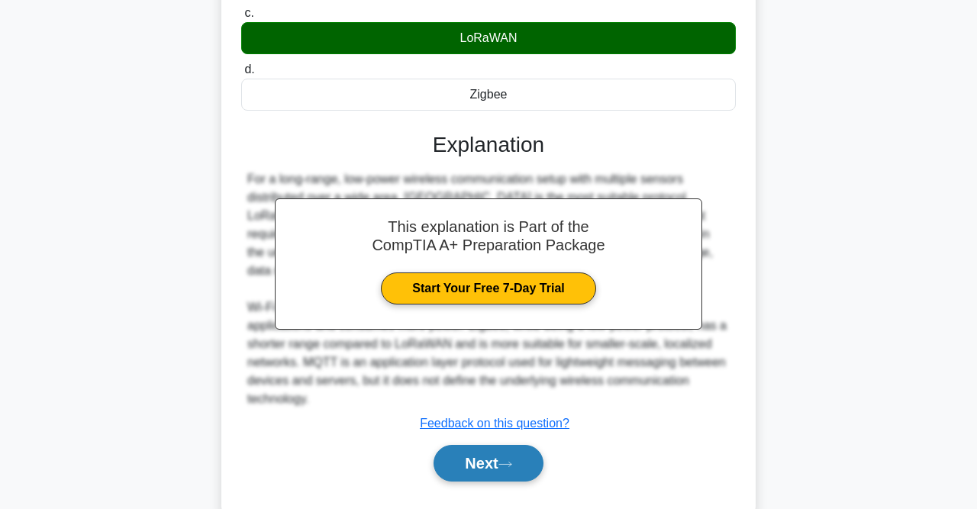
click at [515, 456] on button "Next" at bounding box center [488, 463] width 109 height 37
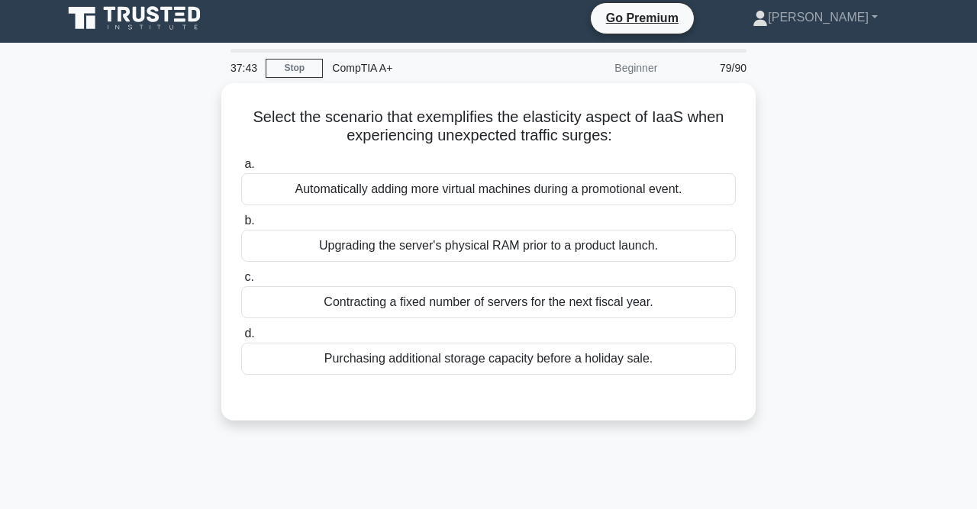
scroll to position [0, 0]
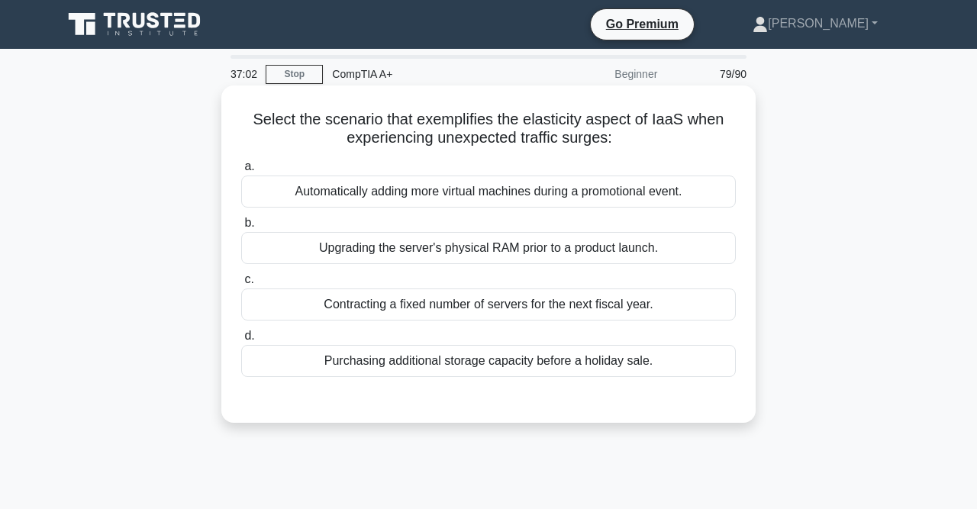
click at [512, 360] on div "Purchasing additional storage capacity before a holiday sale." at bounding box center [488, 361] width 495 height 32
click at [241, 341] on input "d. Purchasing additional storage capacity before a holiday sale." at bounding box center [241, 336] width 0 height 10
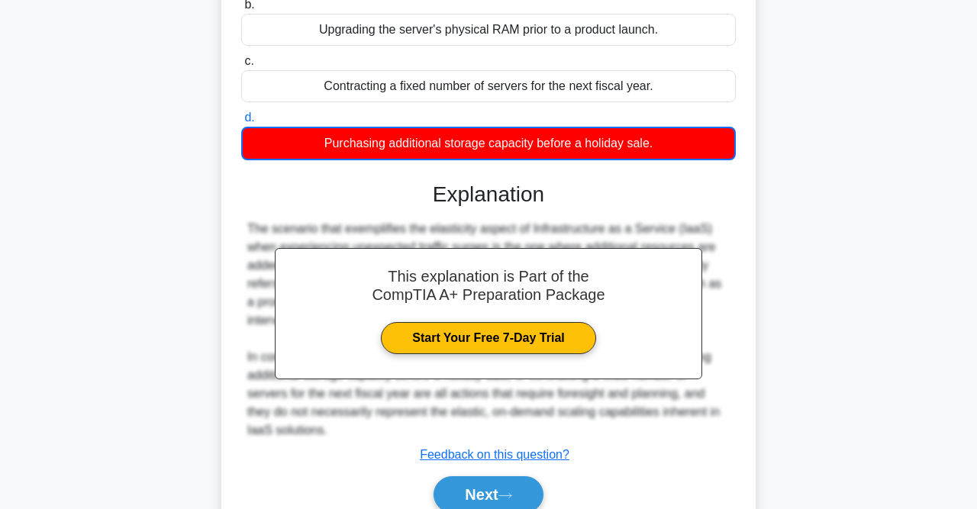
scroll to position [221, 0]
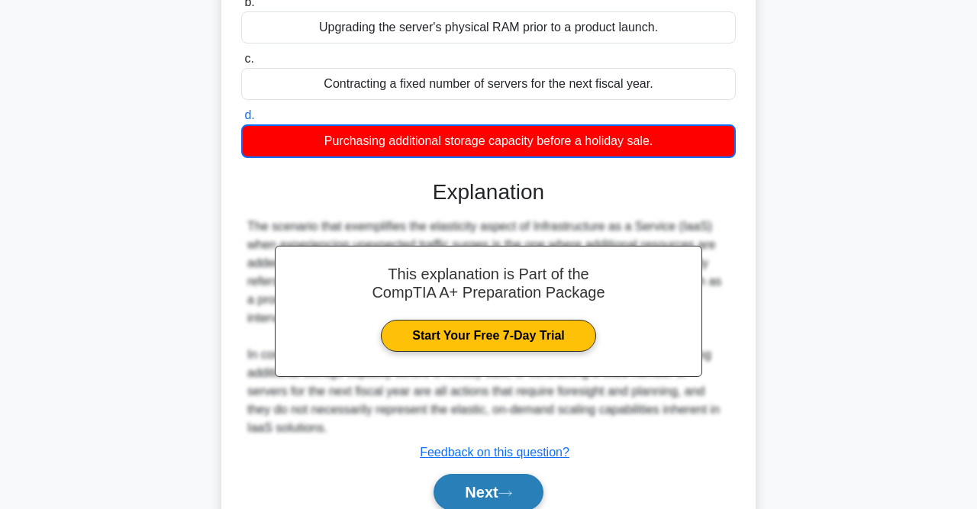
click at [503, 482] on button "Next" at bounding box center [488, 492] width 109 height 37
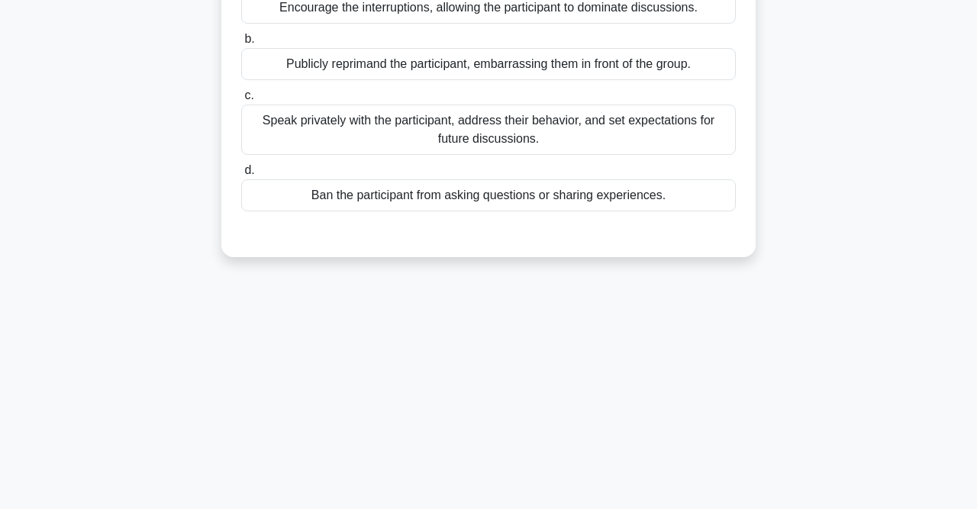
scroll to position [0, 0]
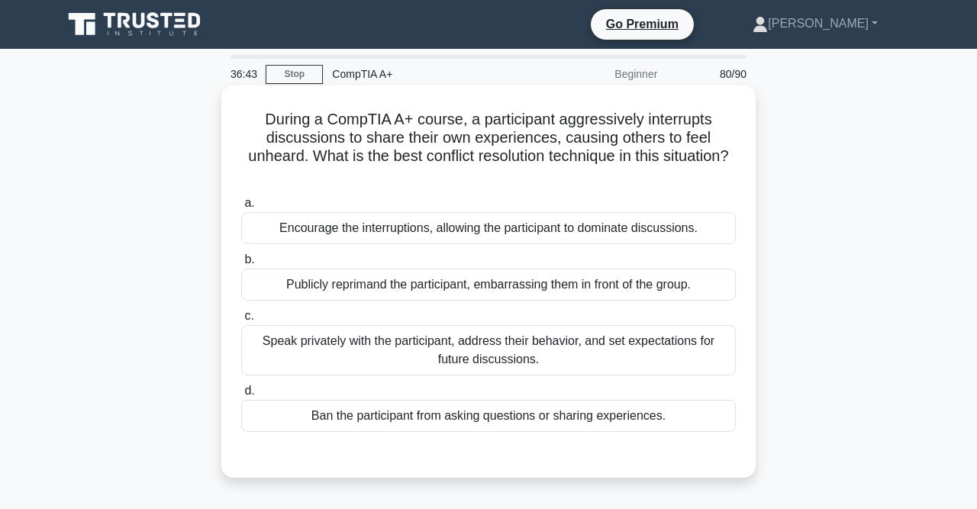
click at [566, 362] on div "Speak privately with the participant, address their behavior, and set expectati…" at bounding box center [488, 350] width 495 height 50
click at [241, 321] on input "c. Speak privately with the participant, address their behavior, and set expect…" at bounding box center [241, 317] width 0 height 10
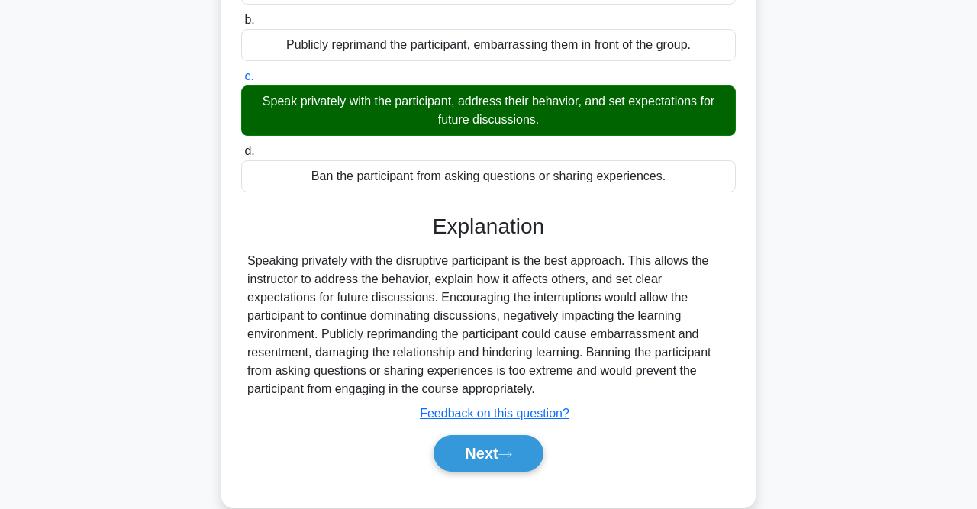
scroll to position [315, 0]
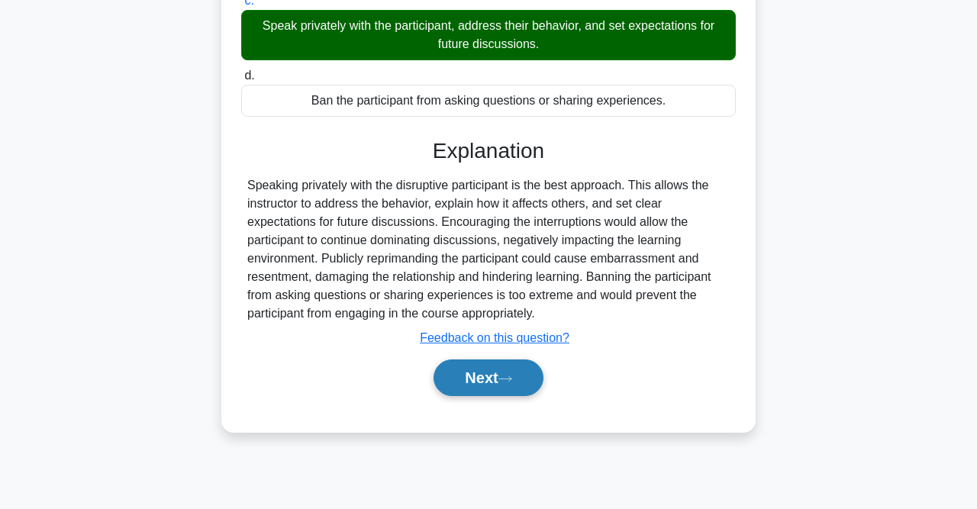
click at [512, 380] on icon at bounding box center [506, 379] width 14 height 8
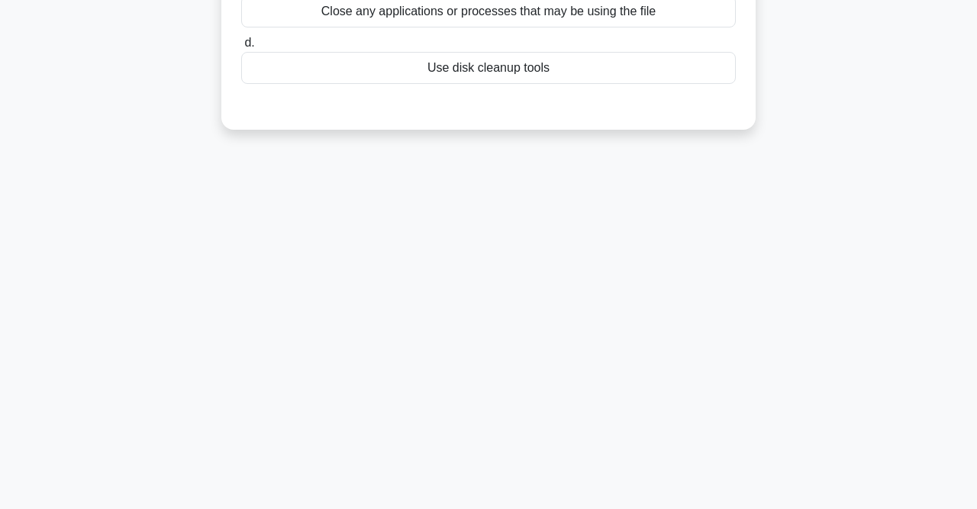
scroll to position [0, 0]
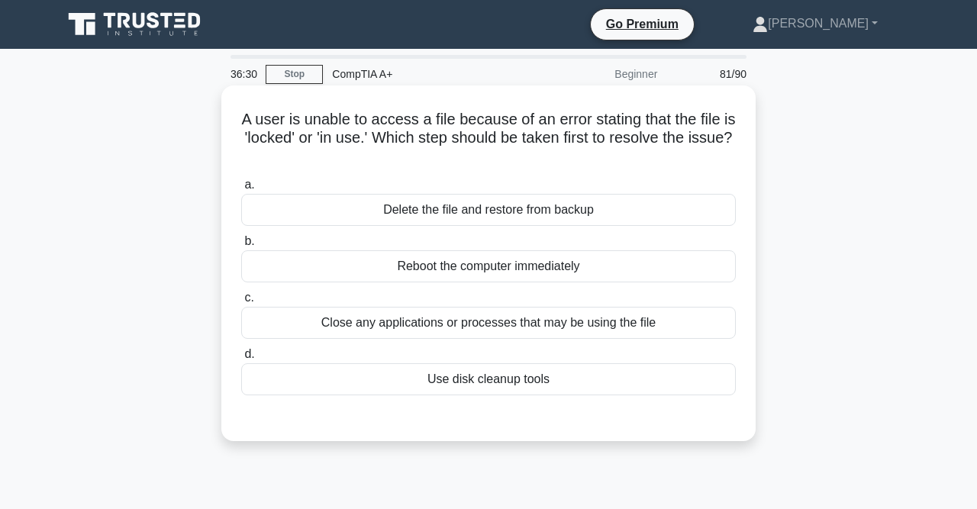
click at [528, 326] on div "Close any applications or processes that may be using the file" at bounding box center [488, 323] width 495 height 32
click at [241, 303] on input "c. Close any applications or processes that may be using the file" at bounding box center [241, 298] width 0 height 10
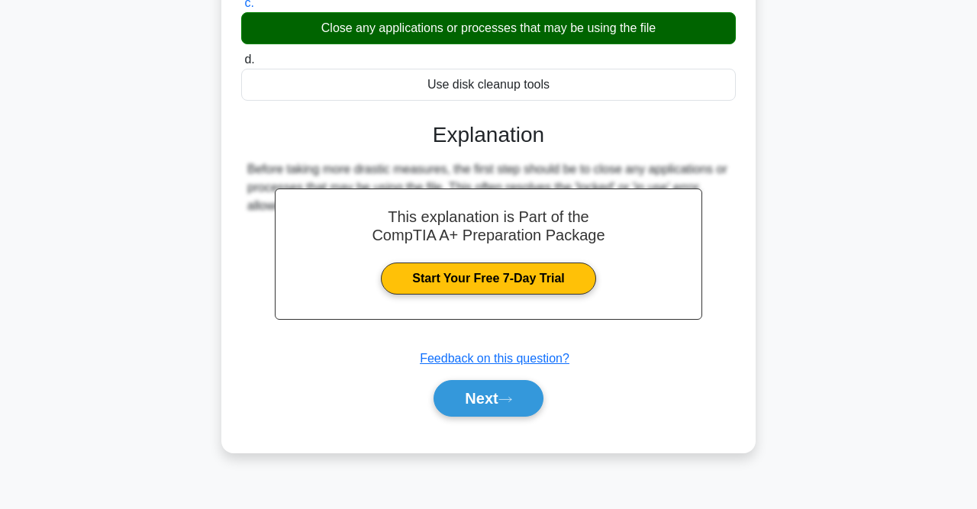
scroll to position [315, 0]
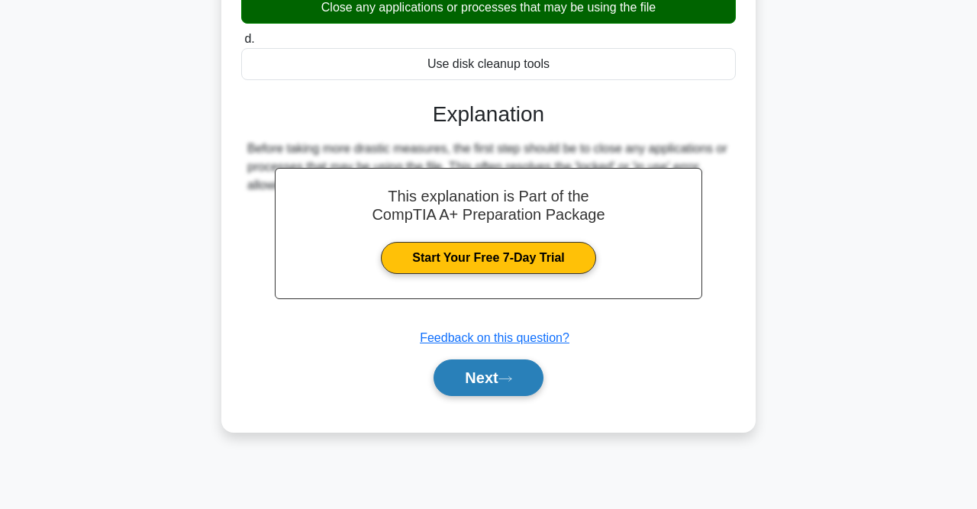
click at [503, 367] on button "Next" at bounding box center [488, 378] width 109 height 37
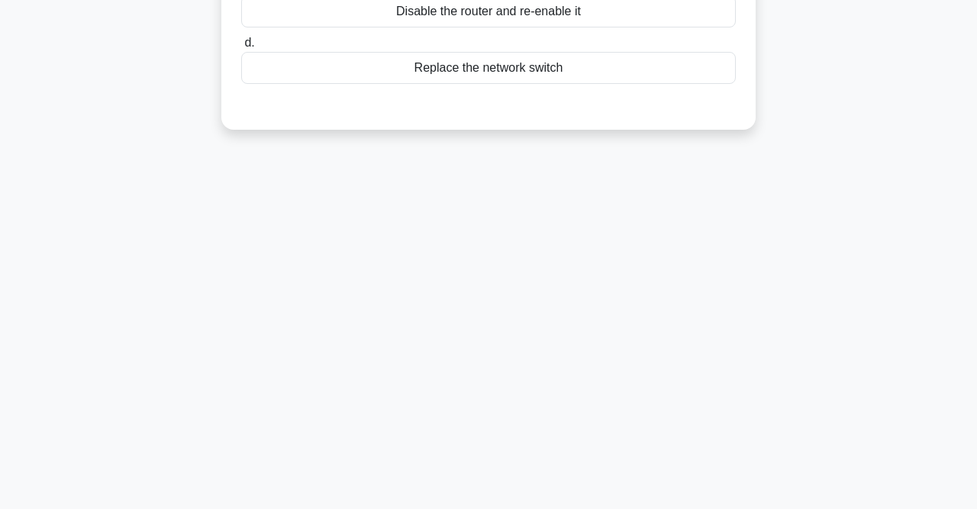
scroll to position [0, 0]
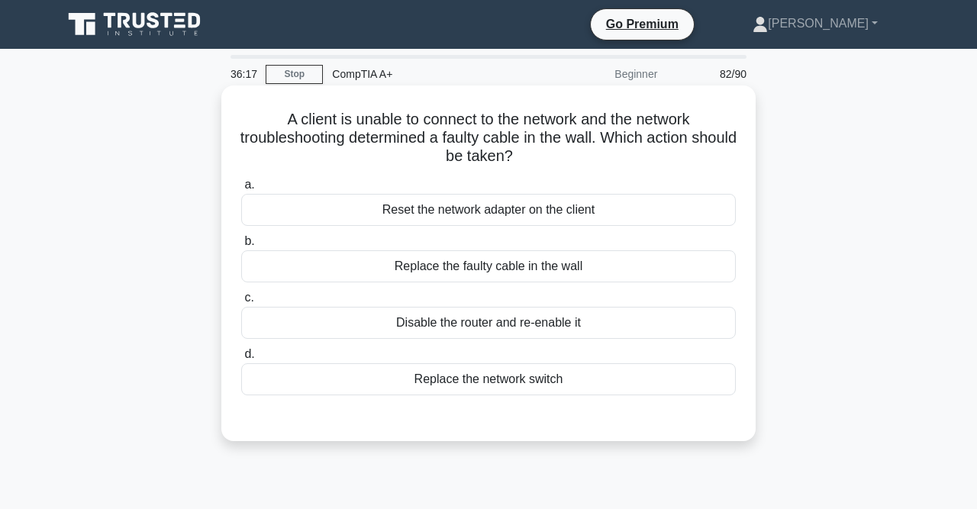
click at [509, 270] on div "Replace the faulty cable in the wall" at bounding box center [488, 266] width 495 height 32
click at [241, 247] on input "b. Replace the faulty cable in the wall" at bounding box center [241, 242] width 0 height 10
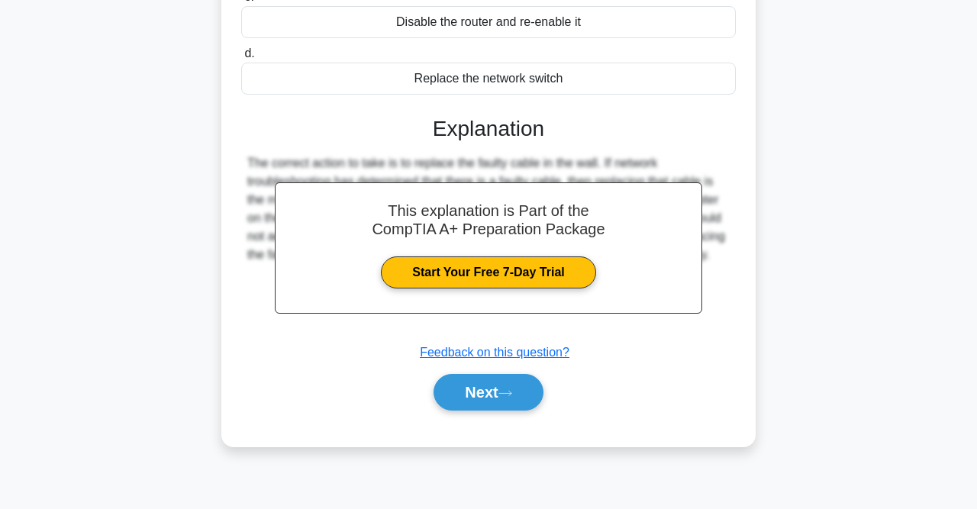
scroll to position [315, 0]
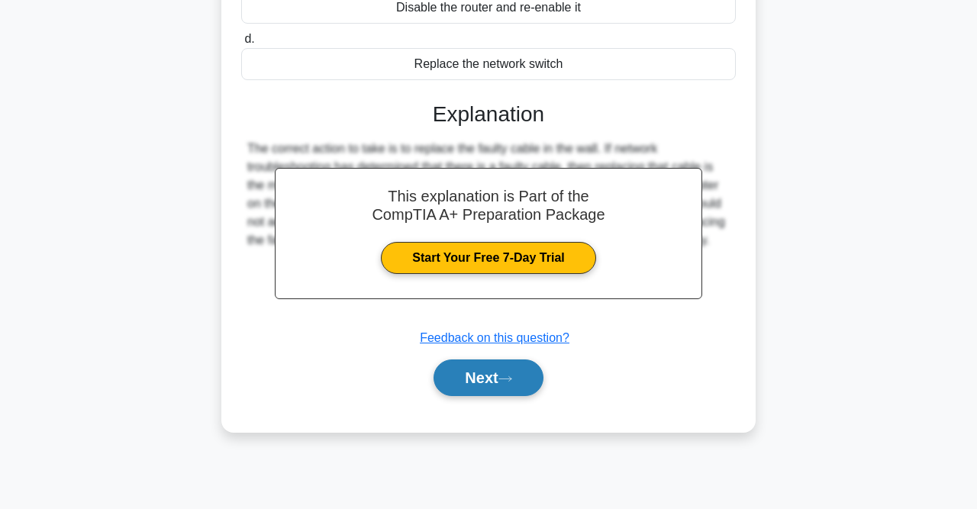
click at [503, 370] on button "Next" at bounding box center [488, 378] width 109 height 37
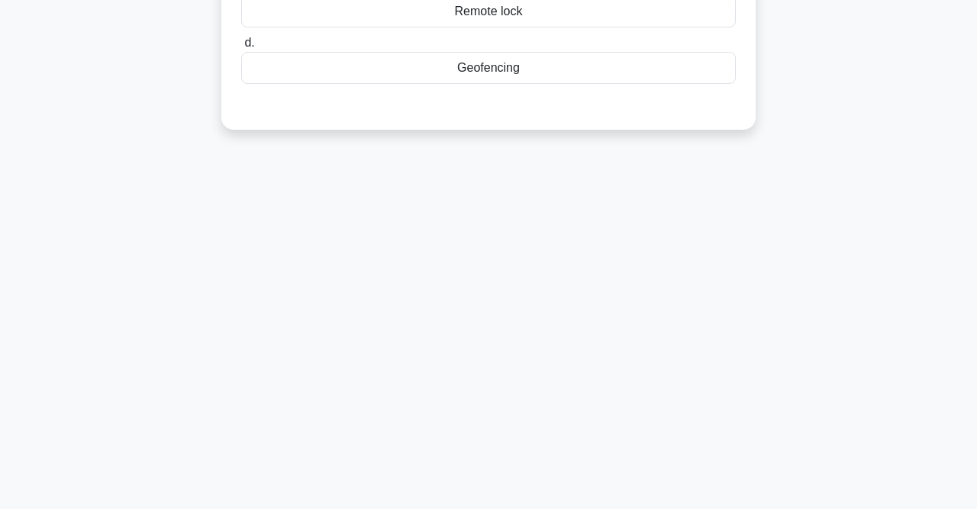
scroll to position [0, 0]
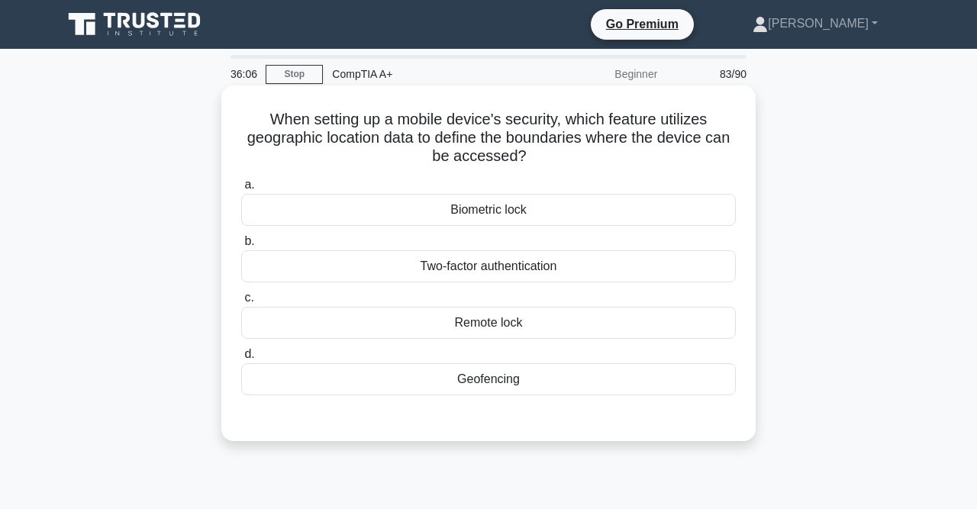
click at [516, 370] on div "Geofencing" at bounding box center [488, 379] width 495 height 32
click at [241, 360] on input "d. Geofencing" at bounding box center [241, 355] width 0 height 10
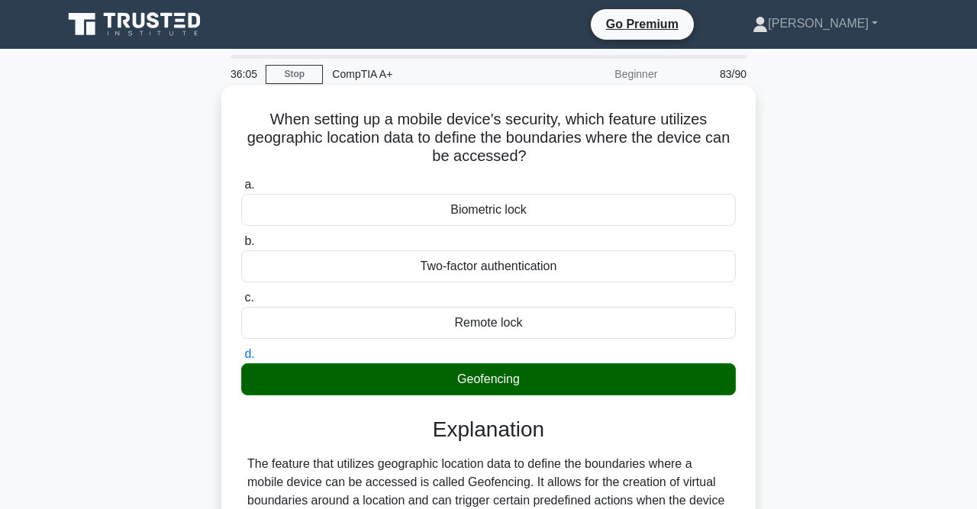
scroll to position [320, 0]
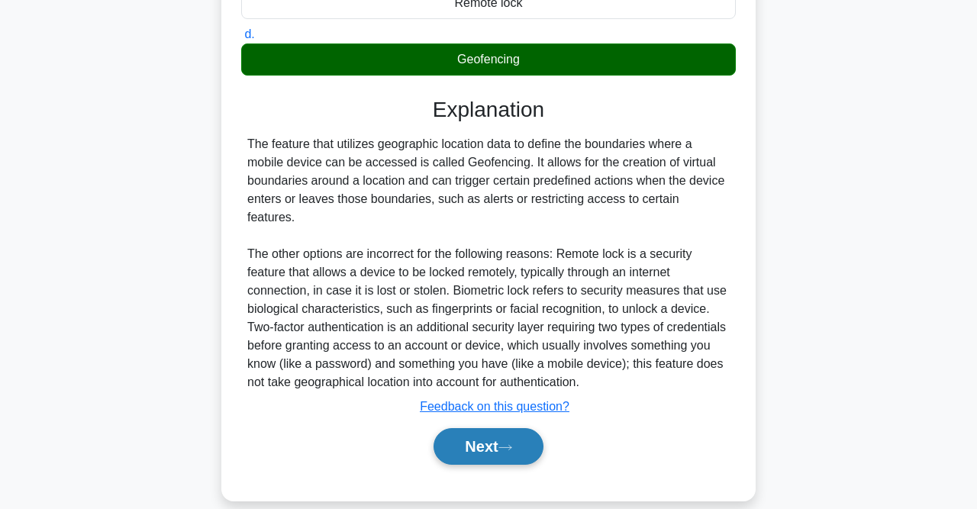
click at [522, 428] on button "Next" at bounding box center [488, 446] width 109 height 37
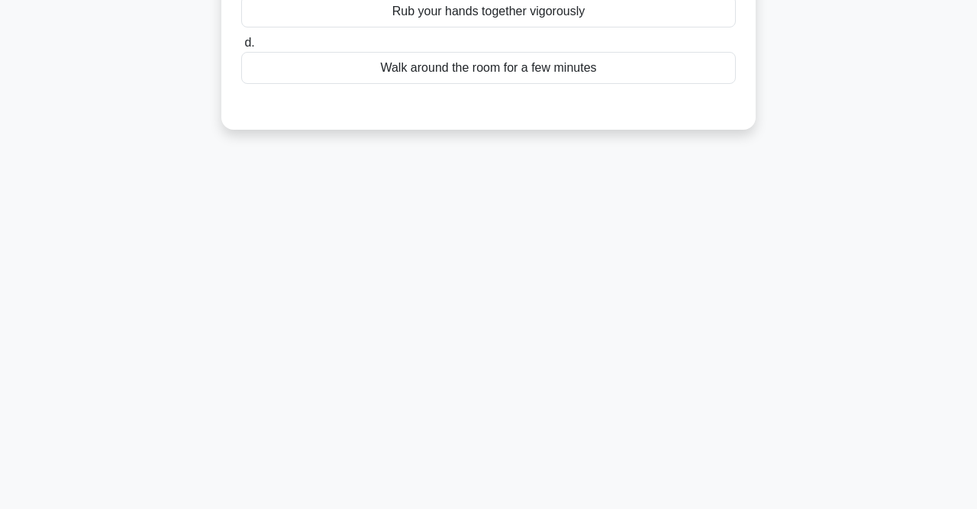
scroll to position [0, 0]
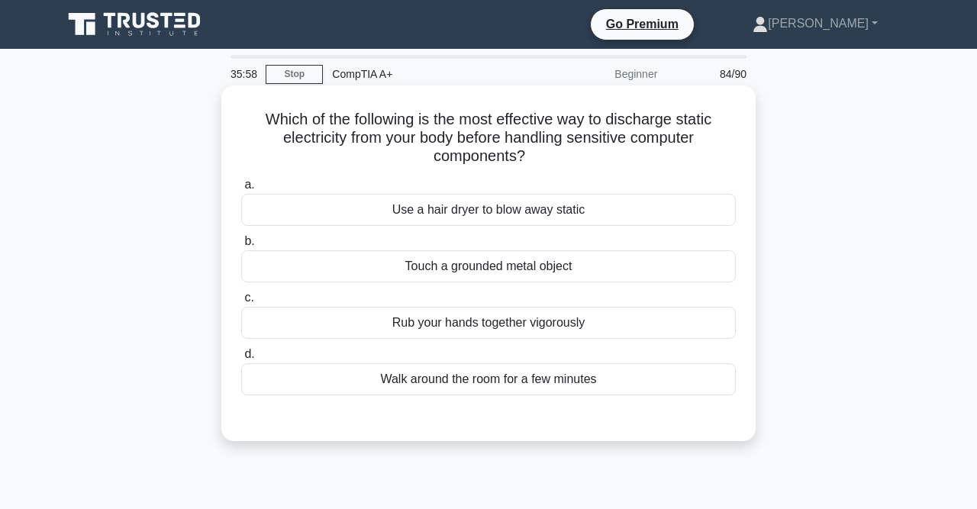
click at [525, 273] on div "Touch a grounded metal object" at bounding box center [488, 266] width 495 height 32
click at [241, 247] on input "b. Touch a grounded metal object" at bounding box center [241, 242] width 0 height 10
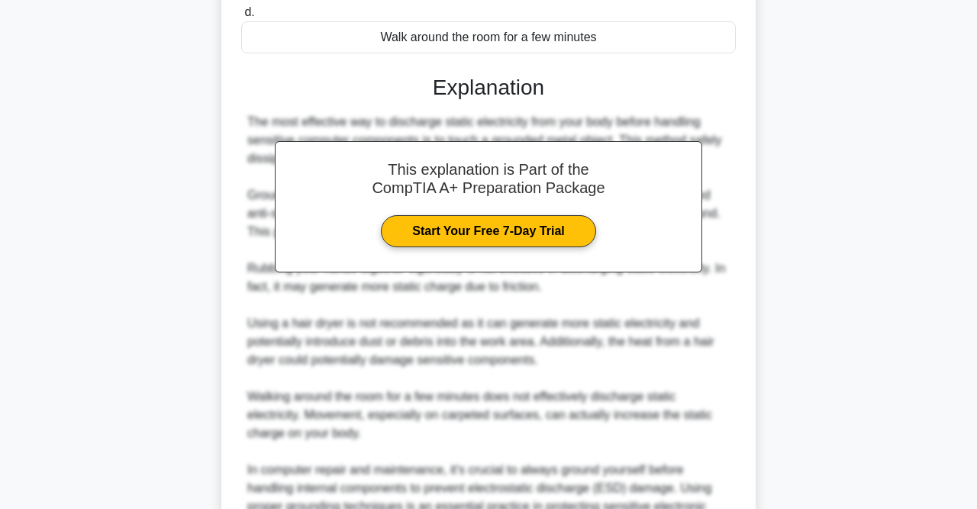
scroll to position [503, 0]
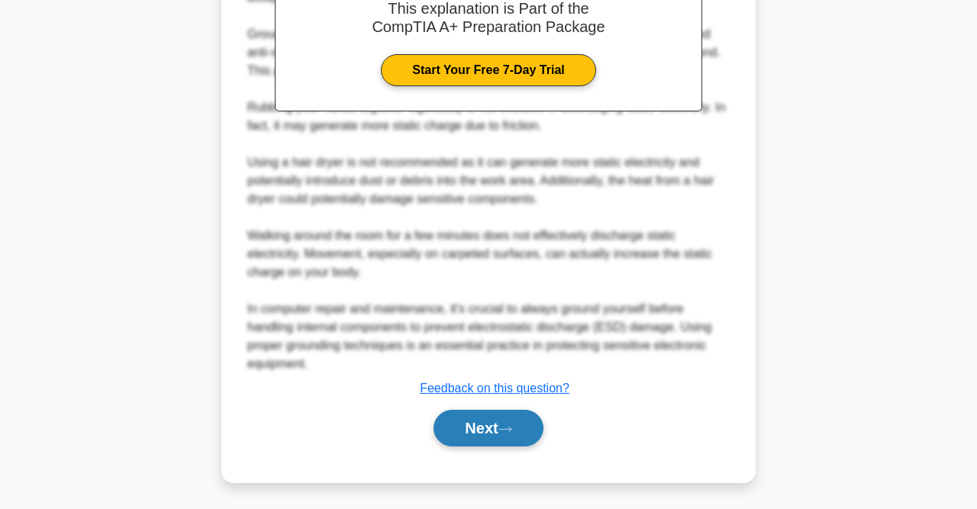
click at [501, 425] on button "Next" at bounding box center [488, 428] width 109 height 37
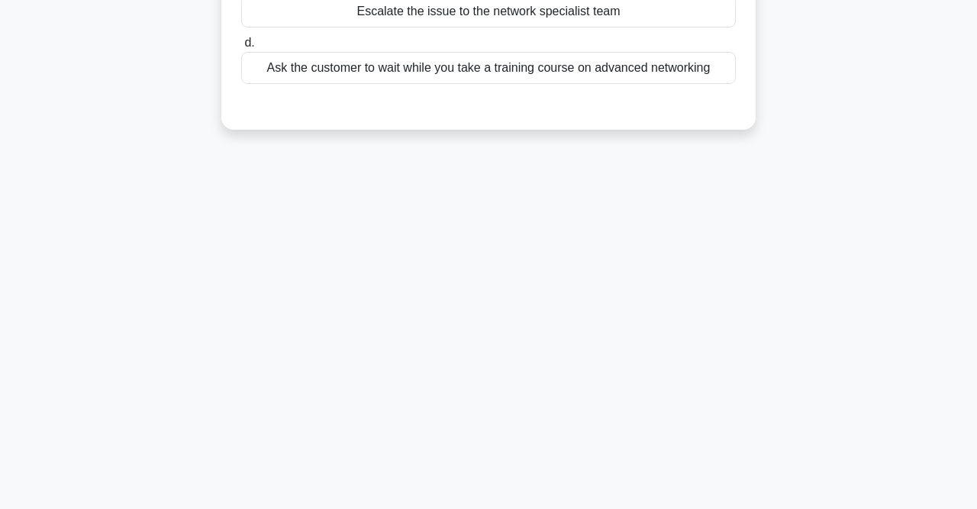
scroll to position [0, 0]
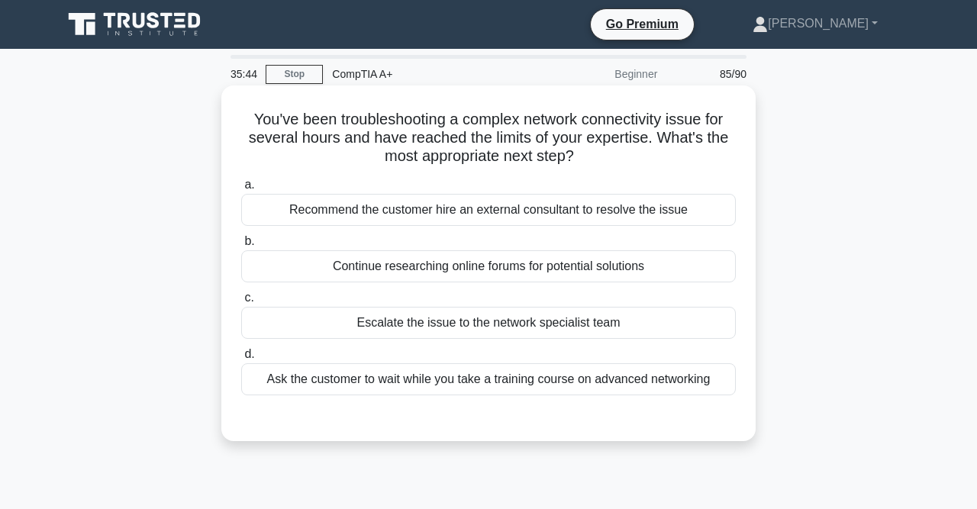
click at [500, 328] on div "Escalate the issue to the network specialist team" at bounding box center [488, 323] width 495 height 32
click at [241, 303] on input "c. Escalate the issue to the network specialist team" at bounding box center [241, 298] width 0 height 10
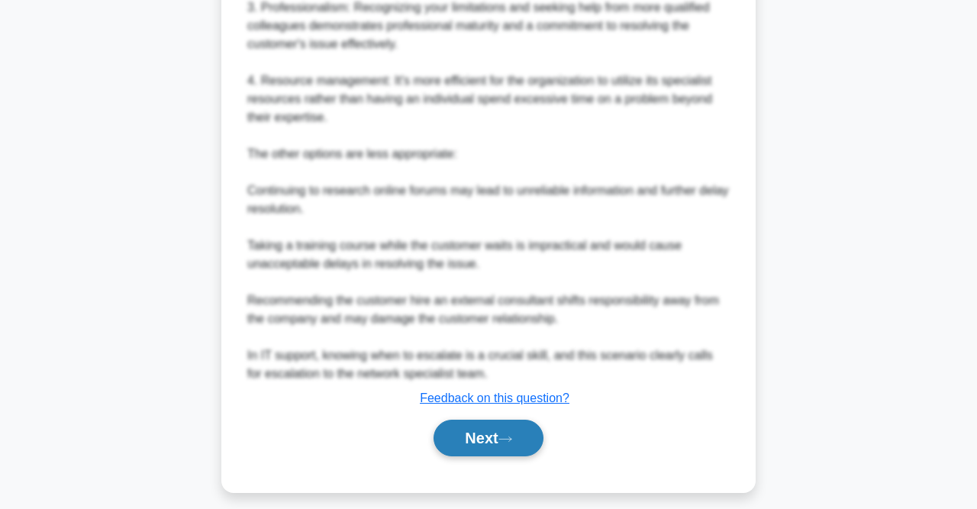
scroll to position [666, 0]
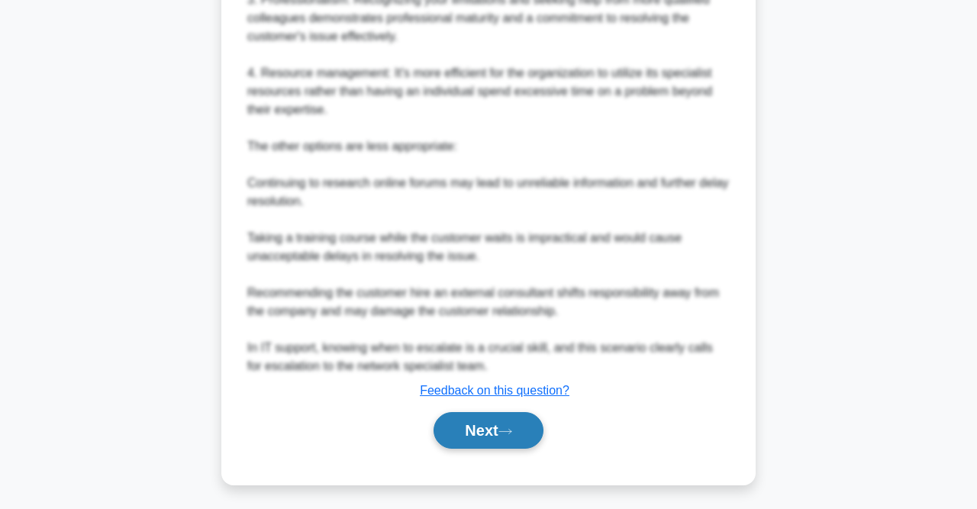
click at [511, 438] on button "Next" at bounding box center [488, 430] width 109 height 37
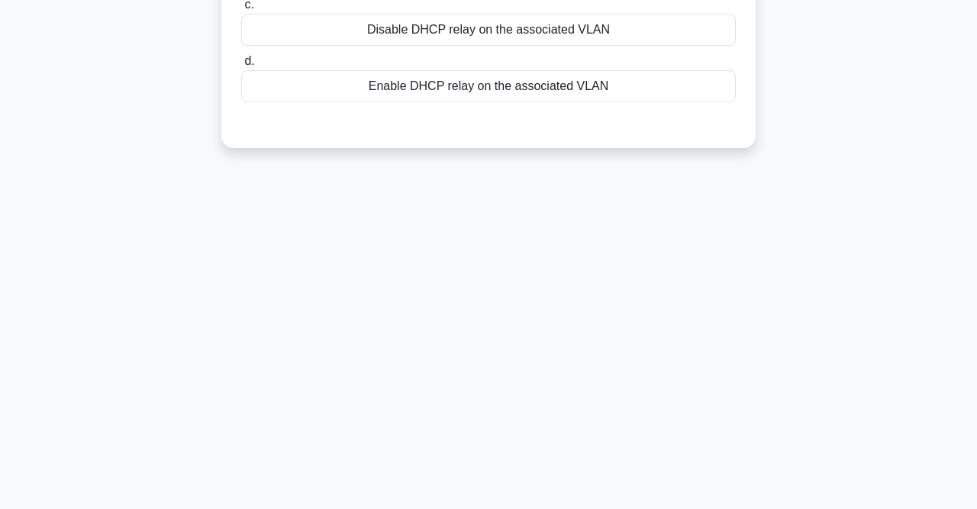
scroll to position [0, 0]
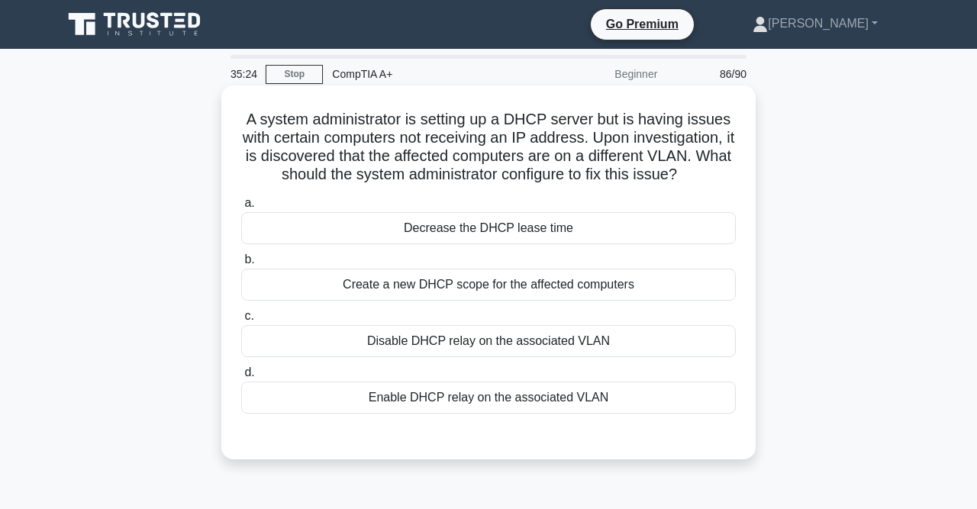
click at [510, 394] on div "Enable DHCP relay on the associated VLAN" at bounding box center [488, 398] width 495 height 32
click at [241, 378] on input "d. Enable DHCP relay on the associated VLAN" at bounding box center [241, 373] width 0 height 10
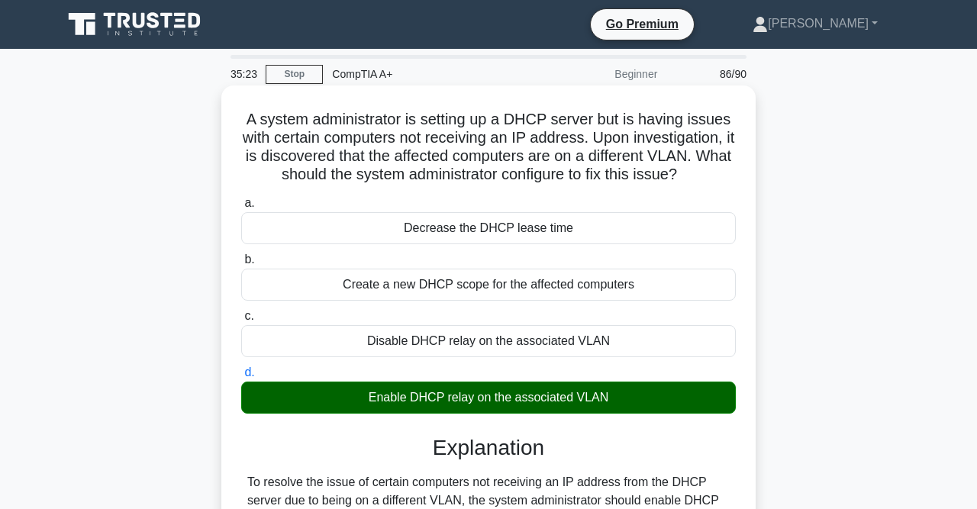
scroll to position [315, 0]
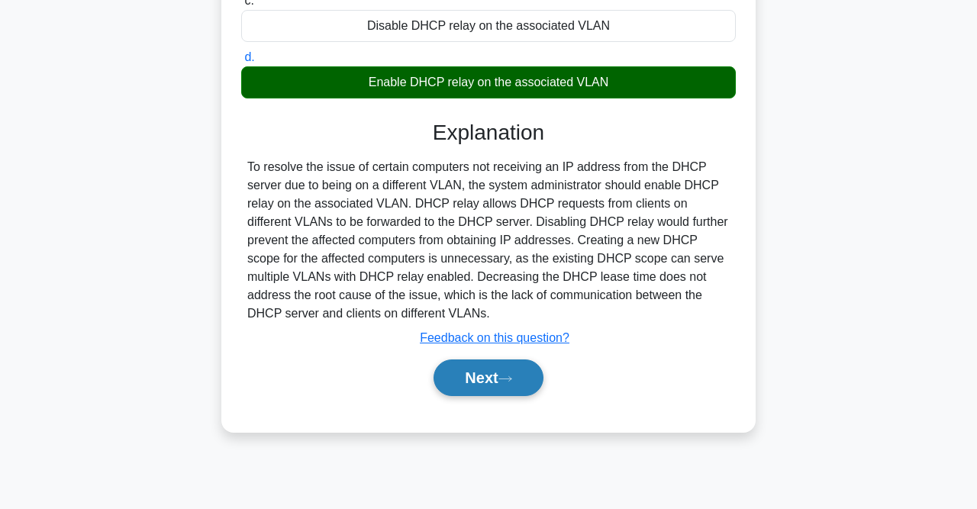
click at [506, 376] on icon at bounding box center [506, 379] width 14 height 8
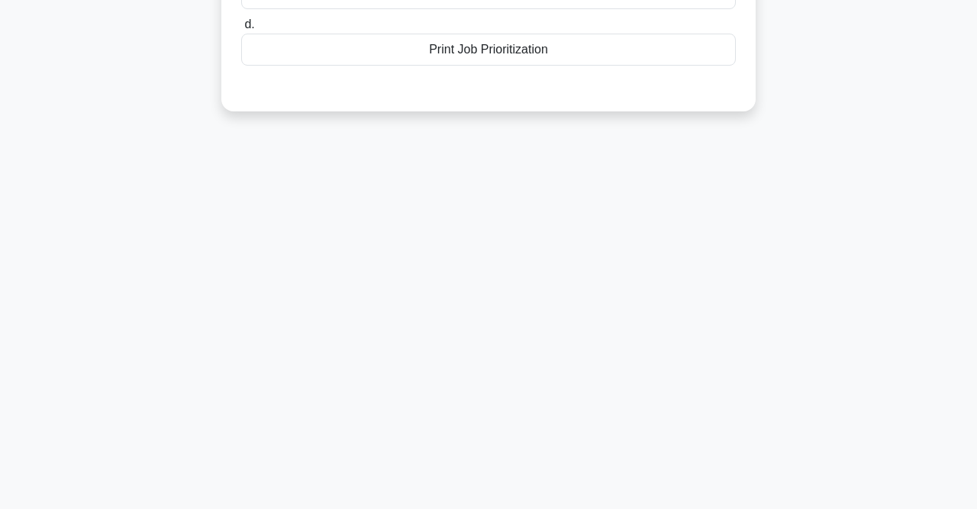
scroll to position [0, 0]
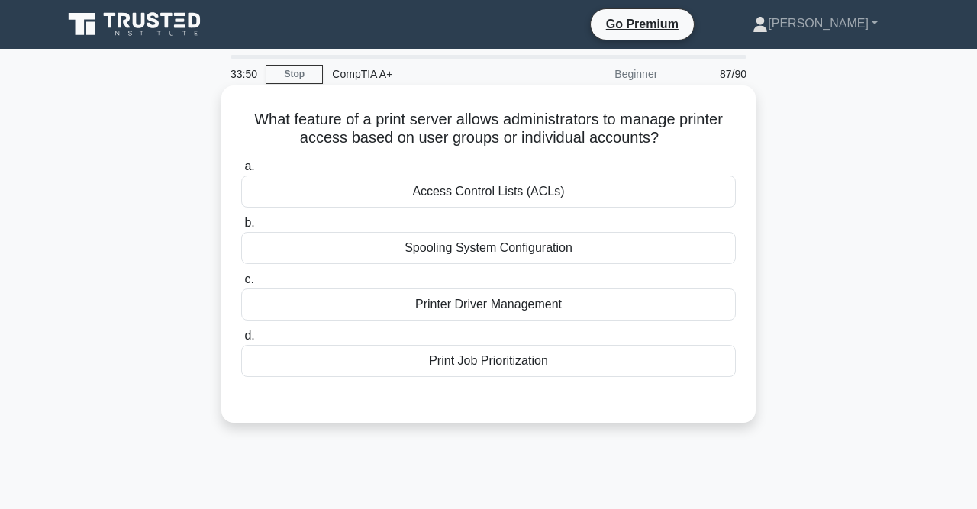
click at [488, 187] on div "Access Control Lists (ACLs)" at bounding box center [488, 192] width 495 height 32
click at [241, 172] on input "a. Access Control Lists (ACLs)" at bounding box center [241, 167] width 0 height 10
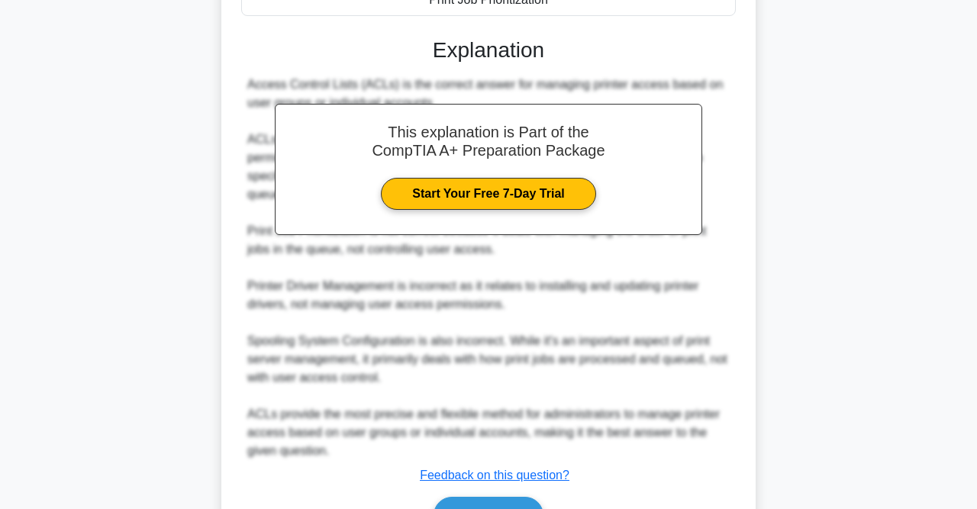
scroll to position [367, 0]
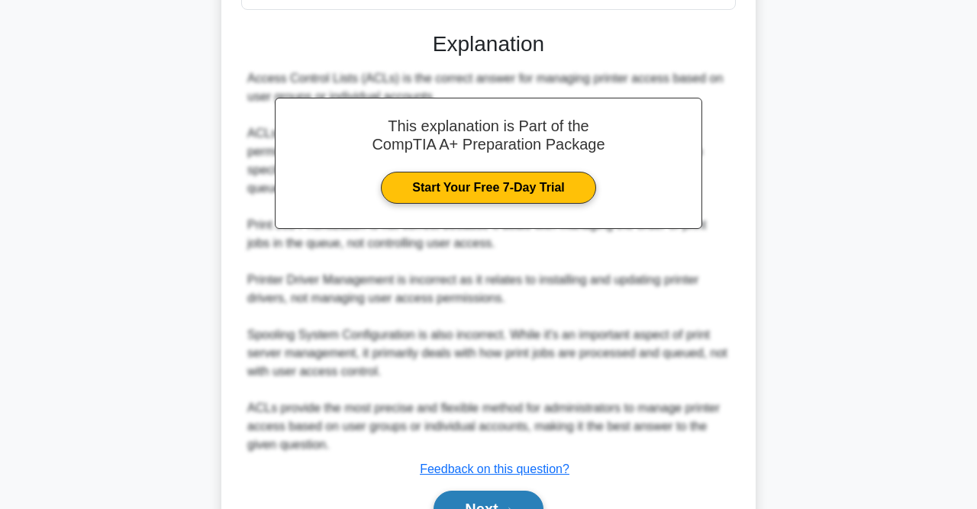
click at [516, 497] on button "Next" at bounding box center [488, 509] width 109 height 37
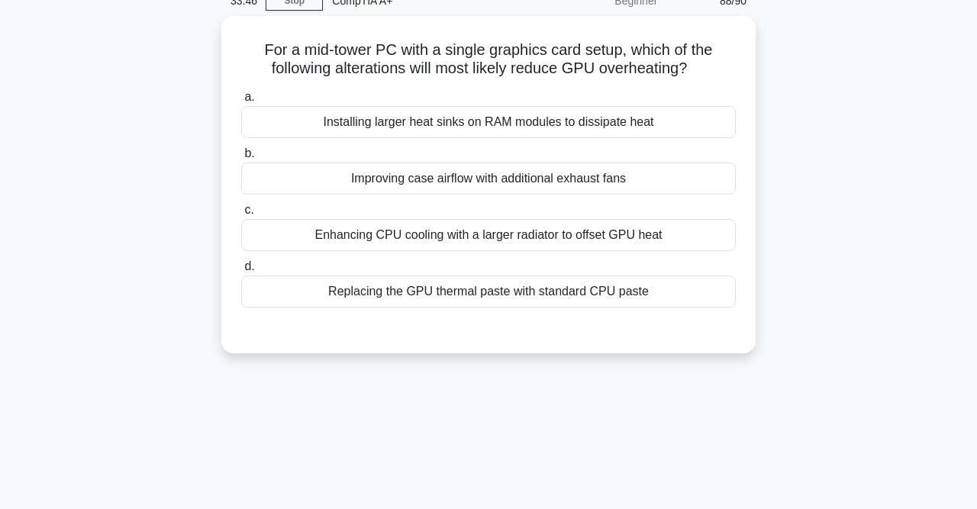
scroll to position [0, 0]
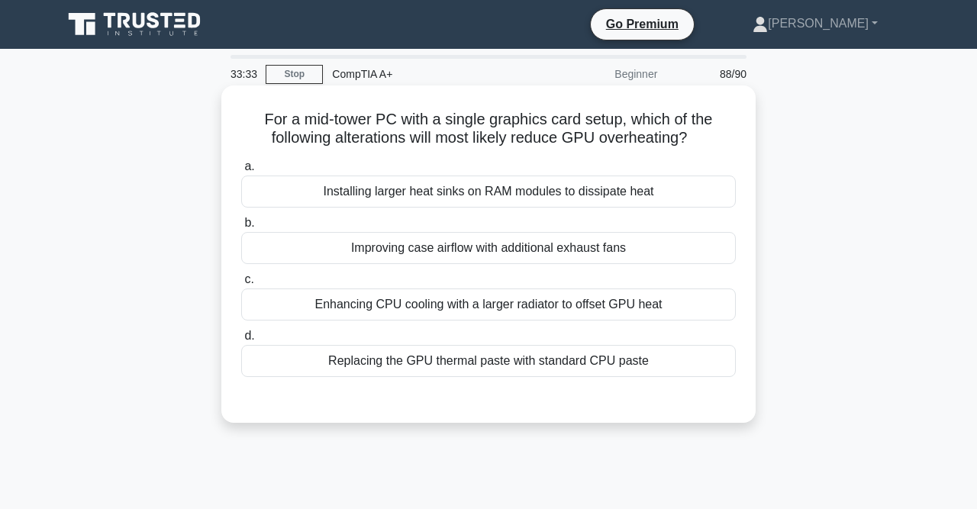
click at [512, 248] on div "Improving case airflow with additional exhaust fans" at bounding box center [488, 248] width 495 height 32
click at [241, 228] on input "b. Improving case airflow with additional exhaust fans" at bounding box center [241, 223] width 0 height 10
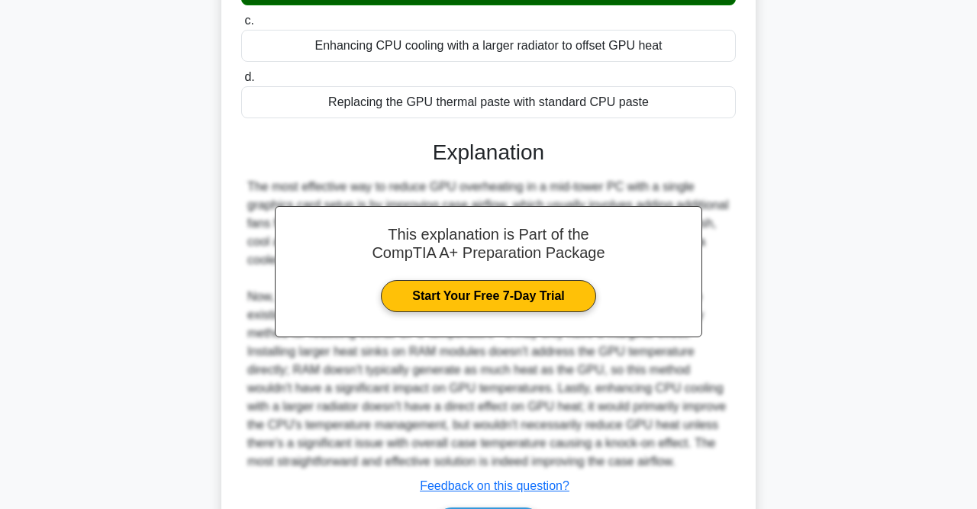
scroll to position [357, 0]
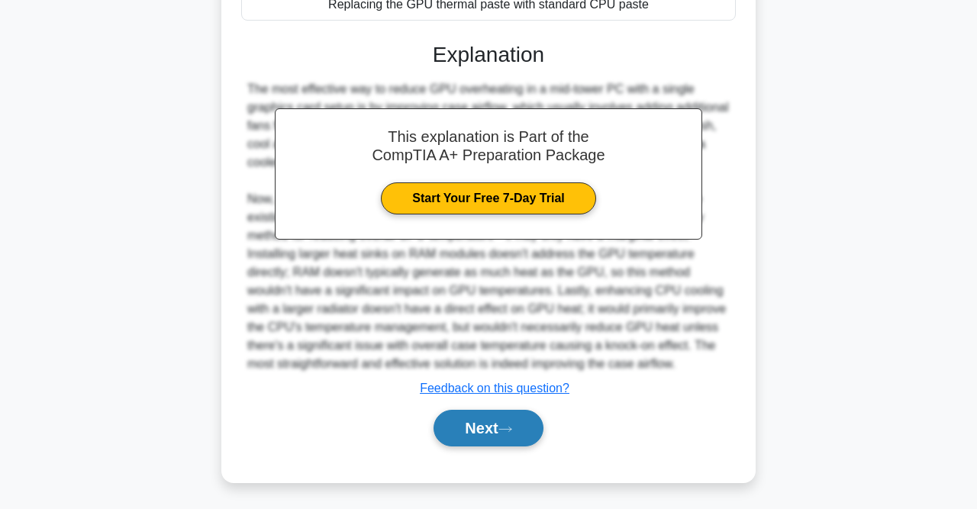
click at [498, 424] on button "Next" at bounding box center [488, 428] width 109 height 37
click at [516, 436] on button "Next" at bounding box center [488, 428] width 109 height 37
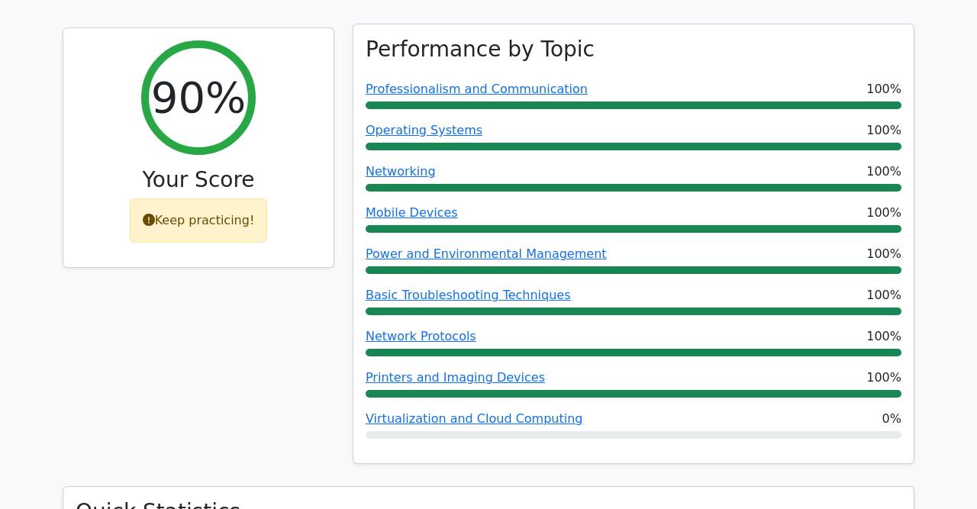
scroll to position [649, 0]
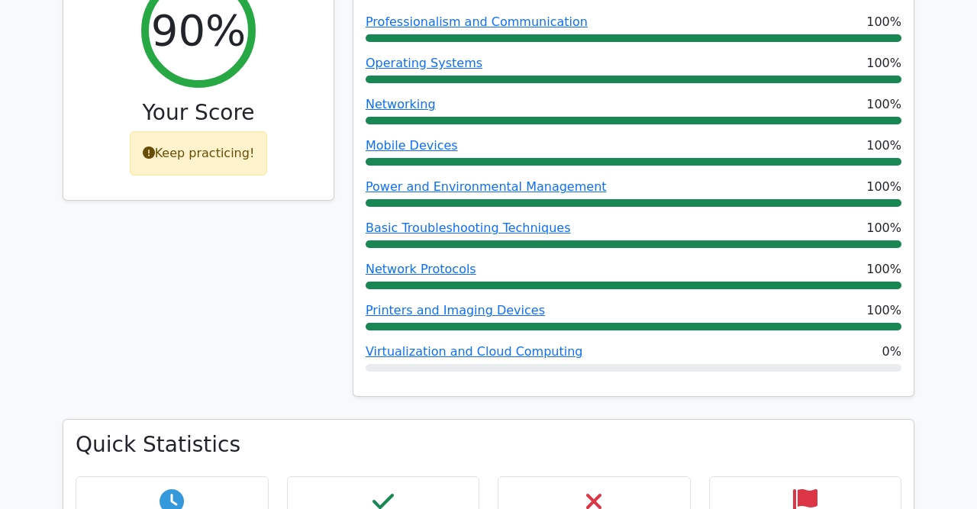
click at [565, 351] on div "Performance by Topic Professionalism and Communication 100% Operating Systems 1…" at bounding box center [634, 190] width 580 height 460
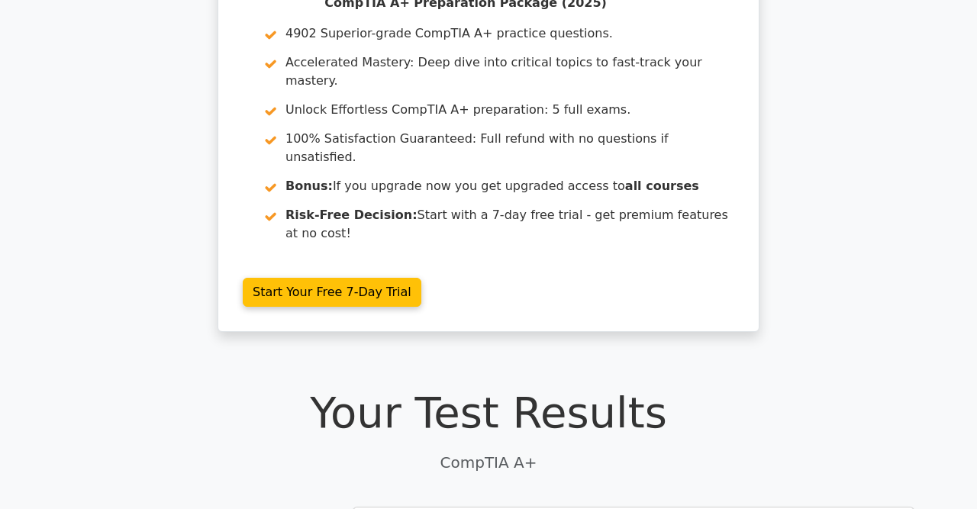
scroll to position [0, 0]
